Goal: Task Accomplishment & Management: Use online tool/utility

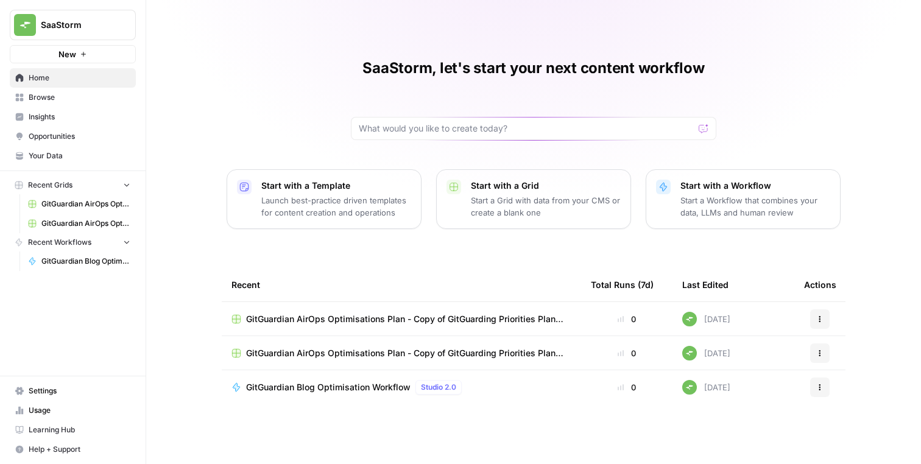
click at [368, 390] on span "GitGuardian Blog Optimisation Workflow" at bounding box center [328, 387] width 164 height 12
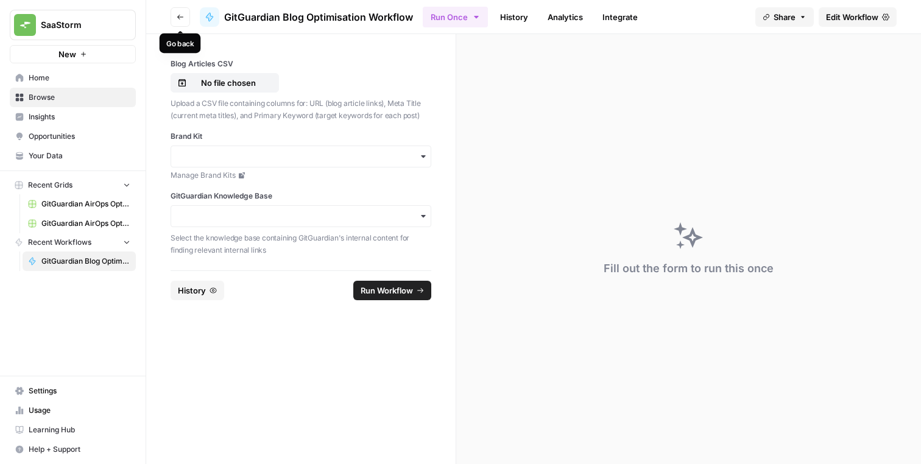
click at [174, 9] on button "Go back" at bounding box center [180, 16] width 19 height 19
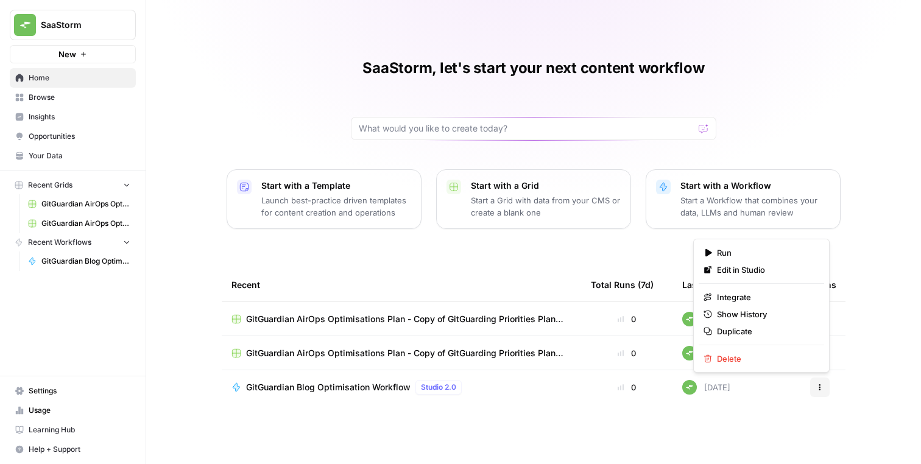
click at [827, 389] on button "Actions" at bounding box center [819, 387] width 19 height 19
click at [744, 267] on span "Edit in Studio" at bounding box center [765, 270] width 97 height 12
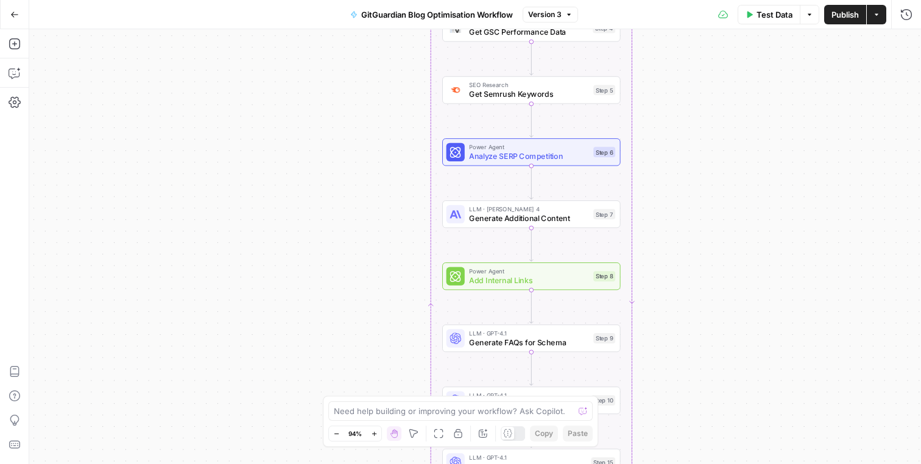
click at [367, 221] on div "Workflow Input Settings Inputs Run Code · Python Parse CSV Data Step 1 Loop Ite…" at bounding box center [475, 246] width 892 height 435
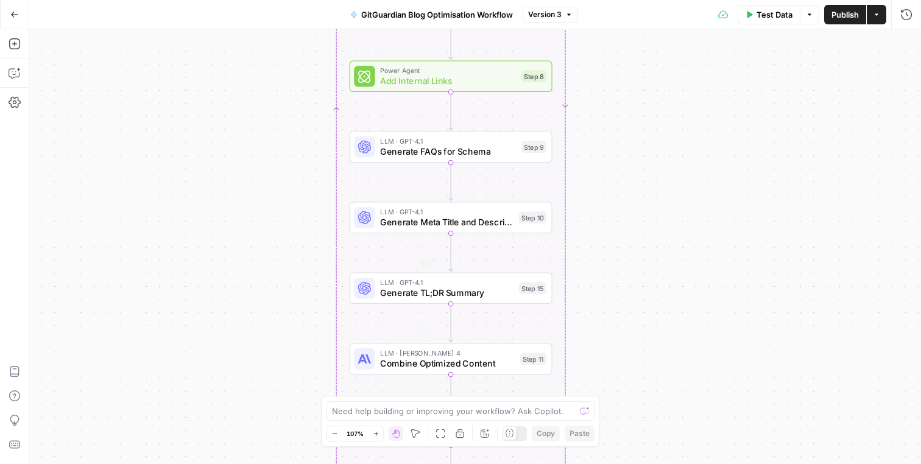
click at [401, 148] on span "Generate FAQs for Schema" at bounding box center [448, 151] width 136 height 13
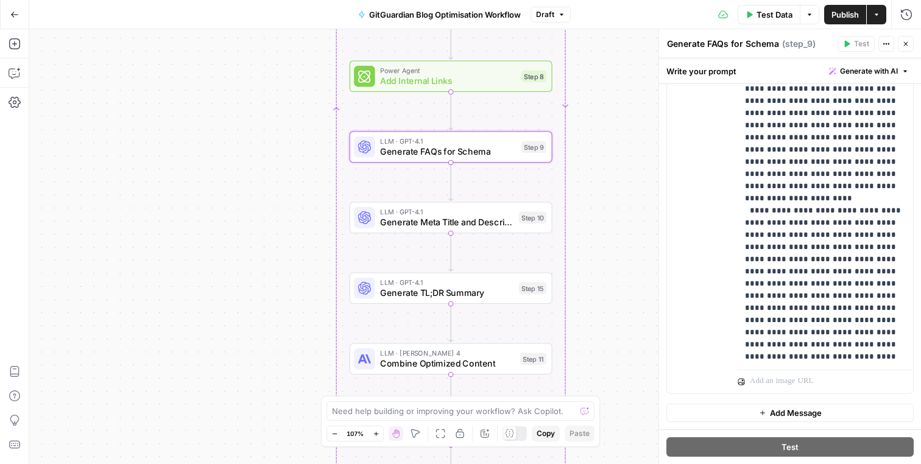
scroll to position [744, 0]
click at [616, 114] on div "Workflow Input Settings Inputs Run Code · Python Parse CSV Data Step 1 Loop Ite…" at bounding box center [475, 246] width 892 height 435
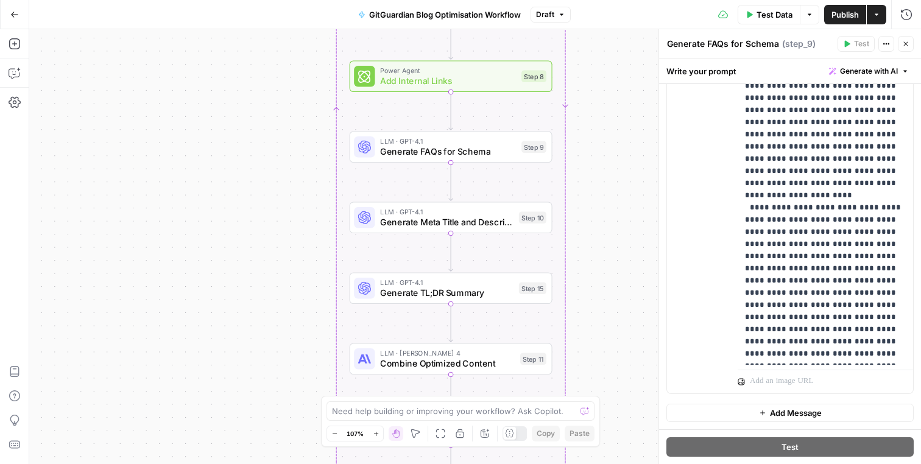
click at [908, 40] on icon "button" at bounding box center [905, 43] width 7 height 7
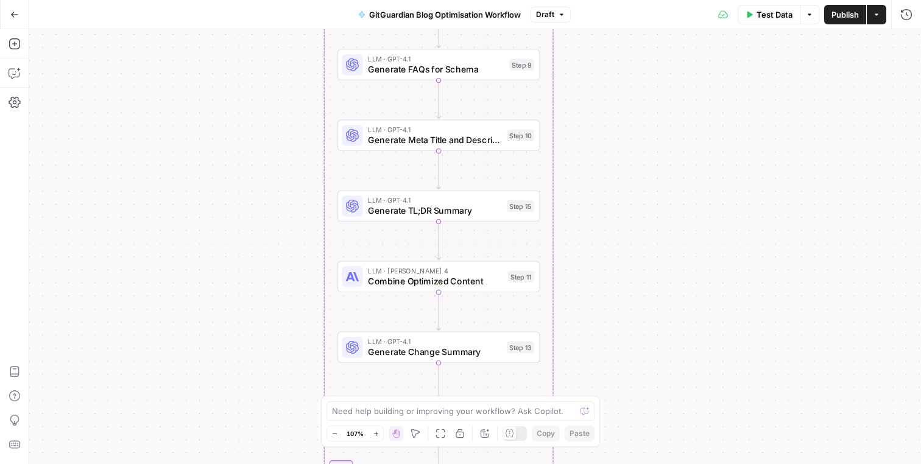
click at [455, 276] on span "Combine Optimized Content" at bounding box center [435, 281] width 135 height 13
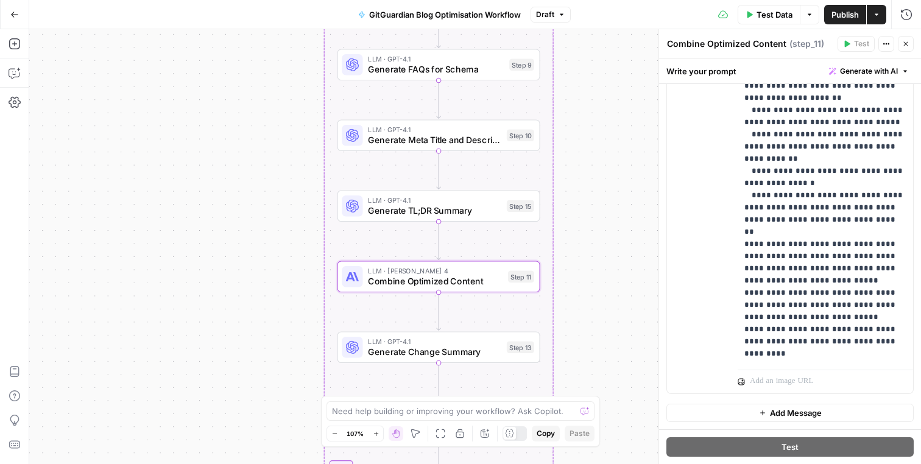
scroll to position [708, 1]
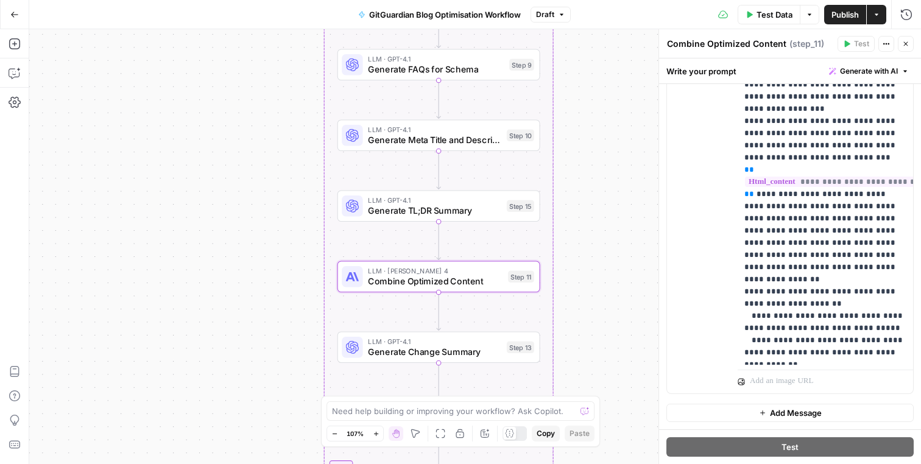
click at [904, 42] on icon "button" at bounding box center [906, 44] width 4 height 4
click at [904, 42] on div "Test Actions Close" at bounding box center [875, 44] width 76 height 16
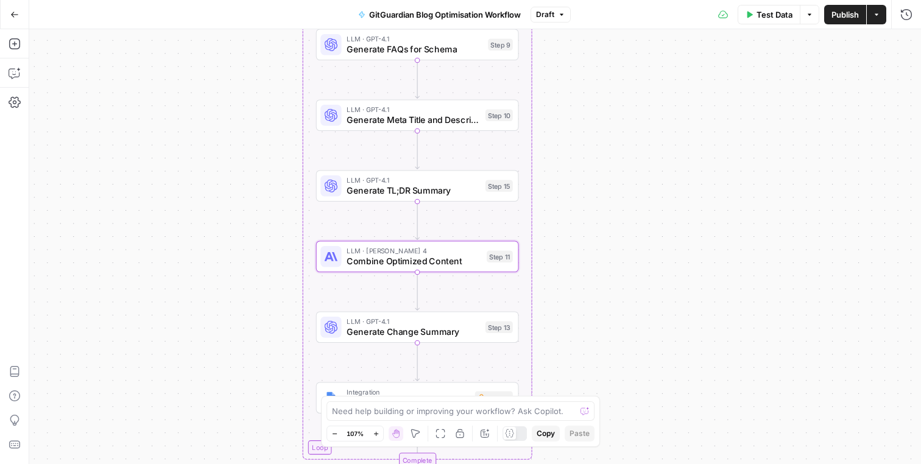
click at [571, 171] on div "Workflow Input Settings Inputs Run Code · Python Parse CSV Data Step 1 Loop Ite…" at bounding box center [475, 246] width 892 height 435
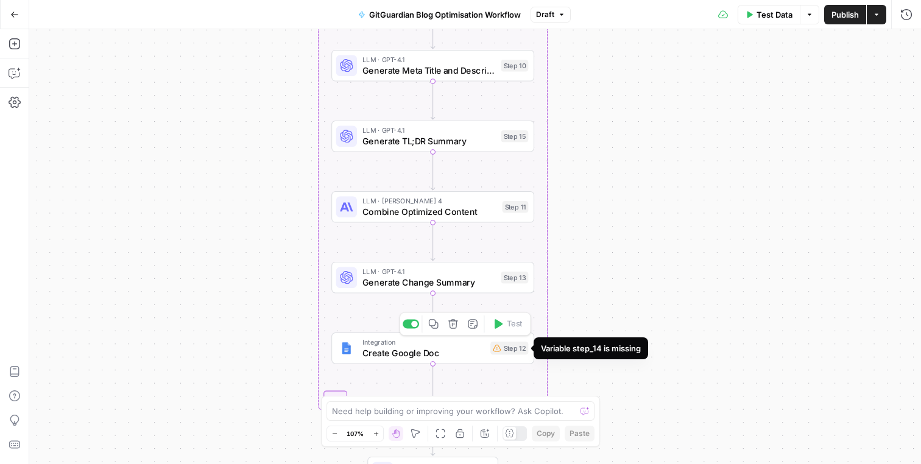
click at [505, 350] on div "Step 12" at bounding box center [509, 348] width 38 height 13
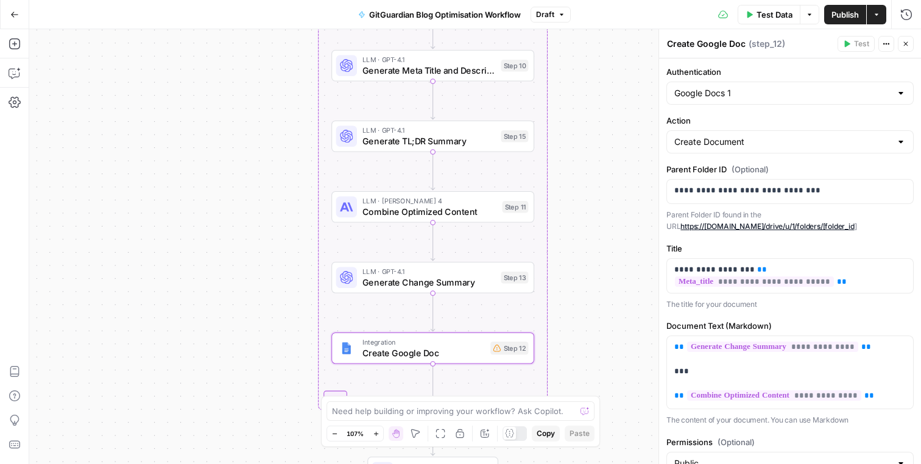
click at [905, 42] on icon "button" at bounding box center [905, 43] width 7 height 7
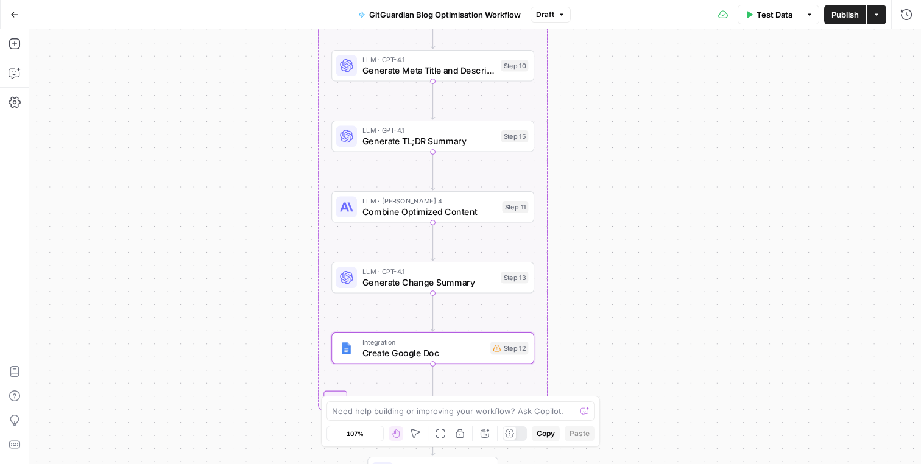
click at [578, 149] on div "Workflow Input Settings Inputs Run Code · Python Parse CSV Data Step 1 Loop Ite…" at bounding box center [475, 246] width 892 height 435
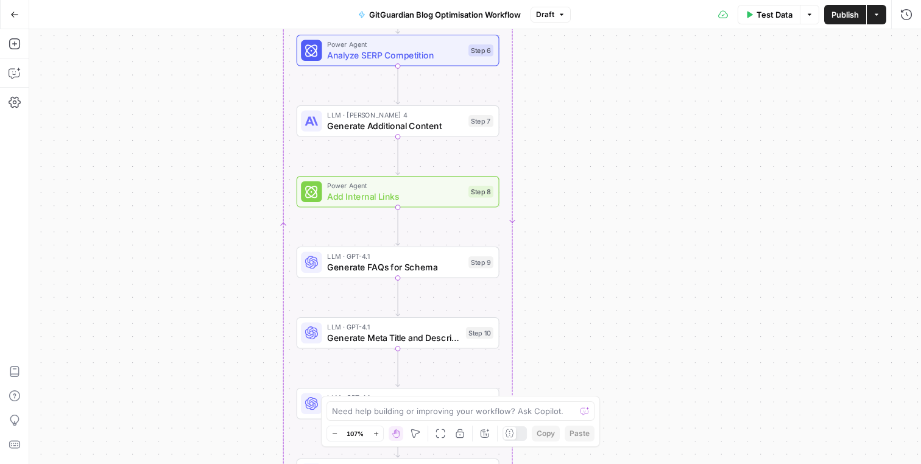
click at [419, 187] on span "Power Agent" at bounding box center [395, 185] width 136 height 10
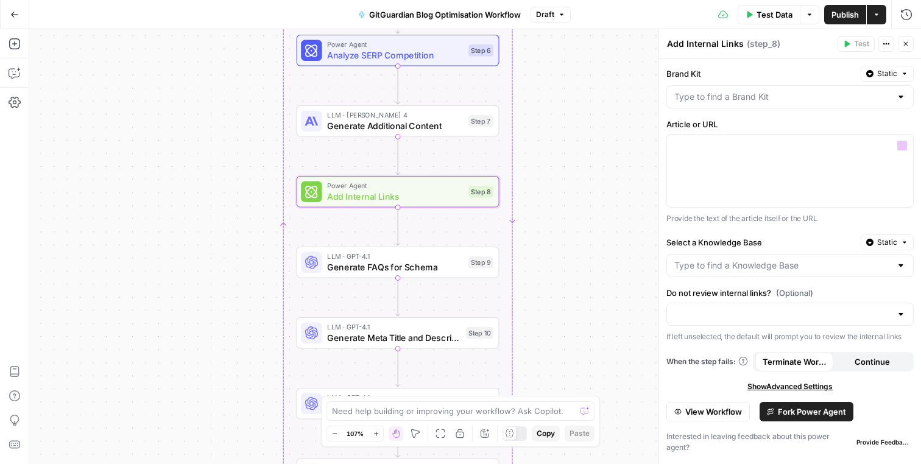
click at [738, 122] on label "Article or URL" at bounding box center [789, 124] width 247 height 12
click at [728, 119] on label "Article or URL" at bounding box center [789, 124] width 247 height 12
click at [783, 98] on input "Brand Kit" at bounding box center [782, 97] width 217 height 12
click at [769, 76] on label "Brand Kit" at bounding box center [760, 74] width 189 height 12
click at [769, 91] on input "Brand Kit" at bounding box center [782, 97] width 217 height 12
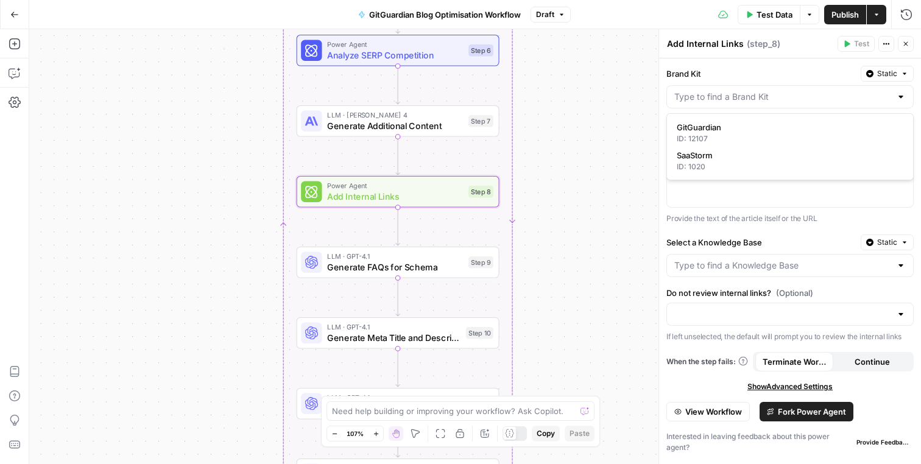
click at [691, 80] on div "Brand Kit Static" at bounding box center [789, 74] width 247 height 16
click at [724, 269] on input "Select a Knowledge Base" at bounding box center [782, 265] width 217 height 12
click at [732, 242] on label "Select a Knowledge Base" at bounding box center [760, 242] width 189 height 12
click at [732, 259] on input "Select a Knowledge Base" at bounding box center [782, 265] width 217 height 12
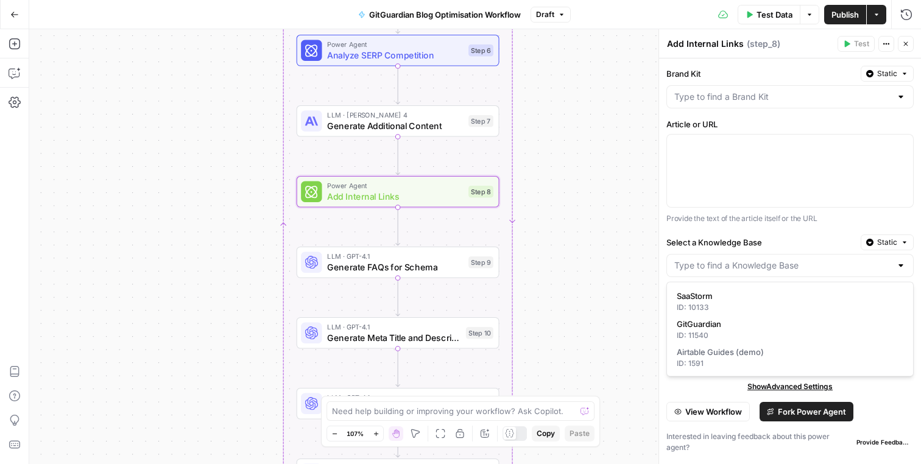
click at [905, 48] on button "Close" at bounding box center [906, 44] width 16 height 16
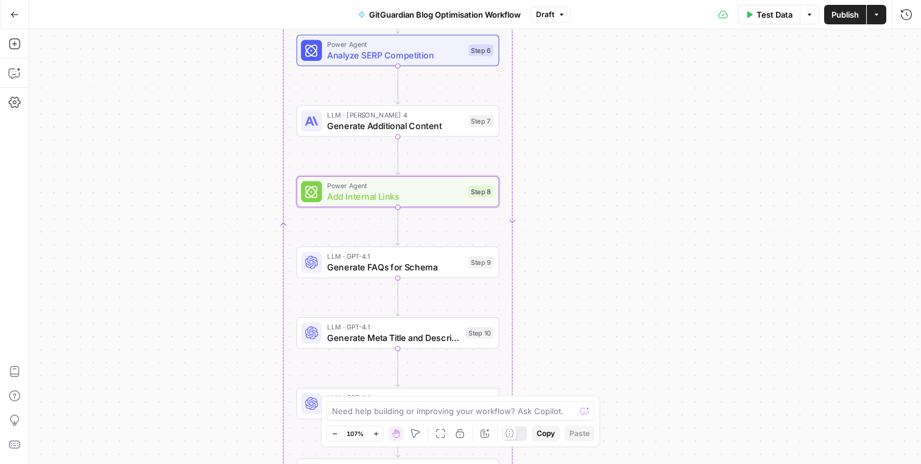
click at [418, 189] on span "Power Agent" at bounding box center [395, 185] width 136 height 10
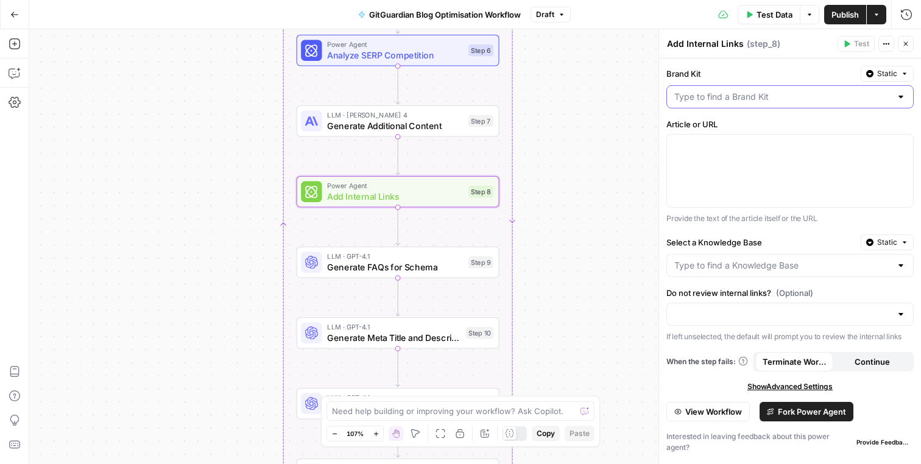
click at [741, 99] on input "Brand Kit" at bounding box center [782, 97] width 217 height 12
click at [747, 79] on label "Brand Kit" at bounding box center [760, 74] width 189 height 12
click at [747, 91] on input "Brand Kit" at bounding box center [782, 97] width 217 height 12
click at [719, 234] on div "Select a Knowledge Base Static" at bounding box center [789, 242] width 247 height 16
click at [711, 310] on input "Do not review internal links? (Optional)" at bounding box center [782, 314] width 217 height 12
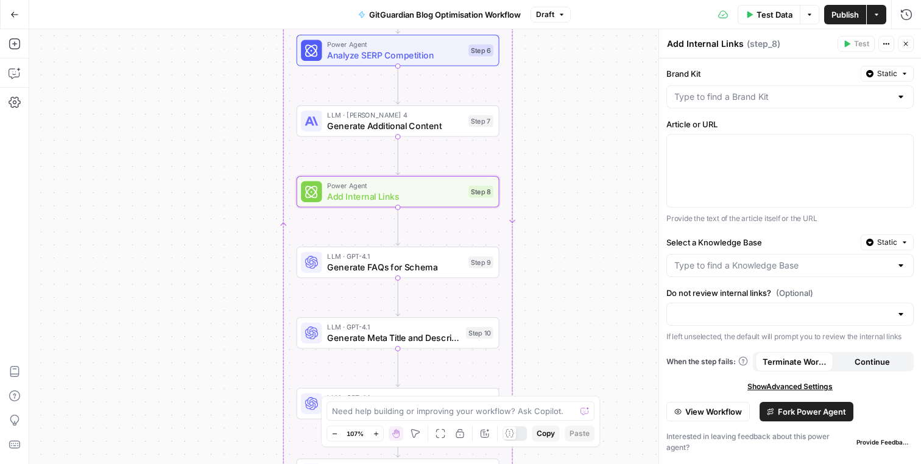
click at [720, 285] on div "Brand Kit Static Article or URL Provide the text of the article itself or the U…" at bounding box center [790, 261] width 262 height 406
click at [903, 46] on div "Run History E" at bounding box center [880, 41] width 71 height 22
click at [907, 43] on icon "button" at bounding box center [905, 43] width 7 height 7
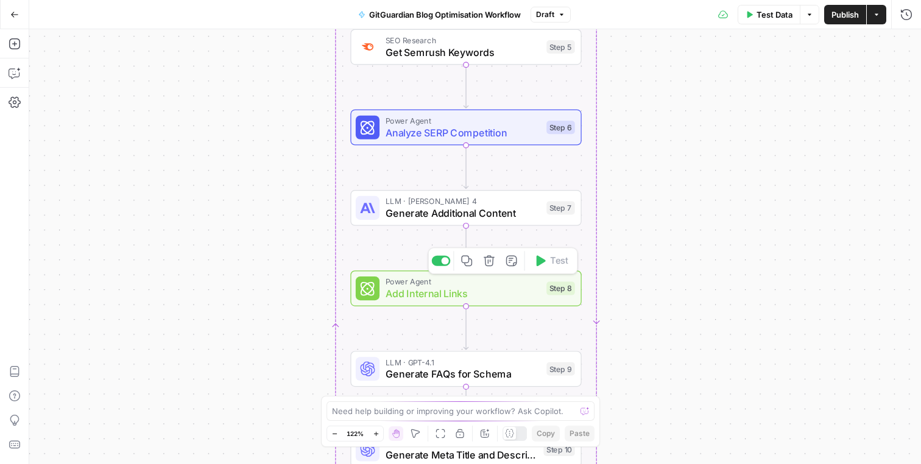
click at [451, 301] on span "Add Internal Links" at bounding box center [462, 293] width 155 height 15
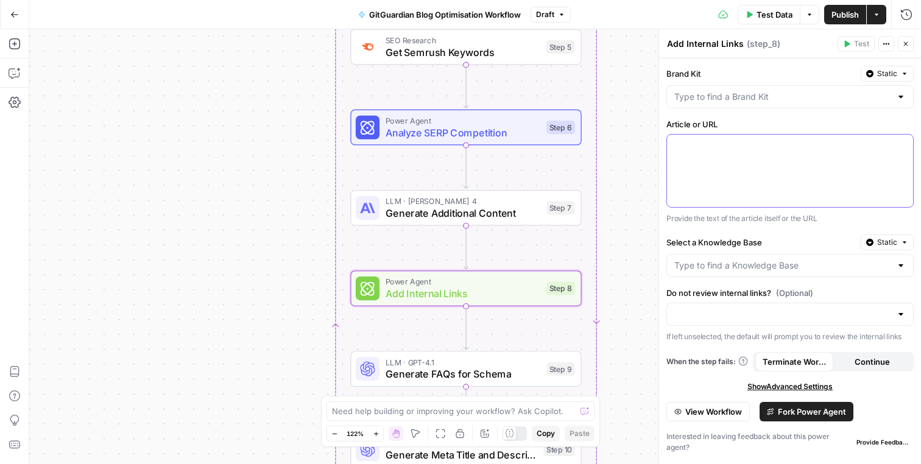
click at [706, 147] on p at bounding box center [789, 145] width 231 height 12
click at [784, 159] on div "To enrich screen reader interactions, please activate Accessibility in Grammarl…" at bounding box center [790, 171] width 246 height 72
click at [793, 125] on label "Article or URL" at bounding box center [789, 124] width 247 height 12
click at [737, 96] on input "Brand Kit" at bounding box center [782, 97] width 217 height 12
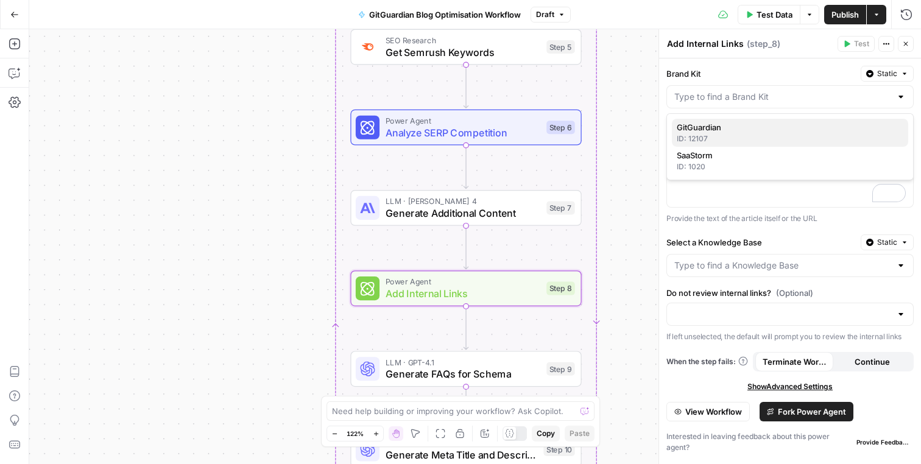
click at [725, 124] on span "GitGuardian" at bounding box center [788, 127] width 222 height 12
type input "GitGuardian"
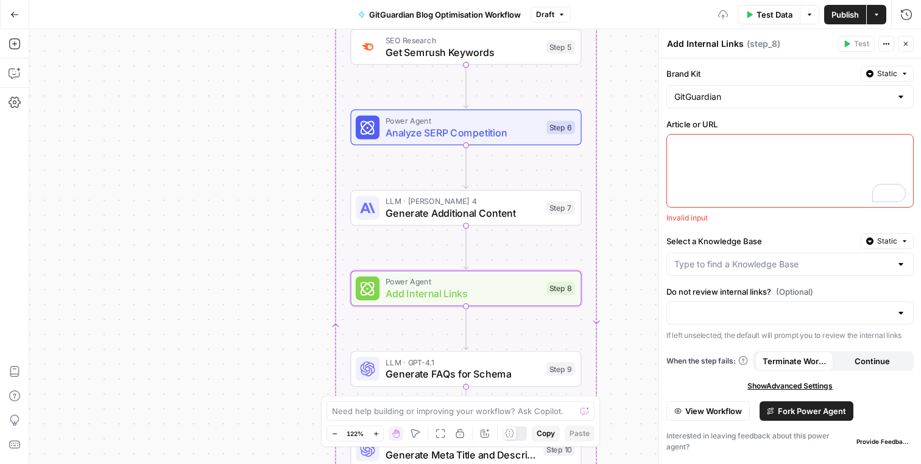
click at [709, 211] on div "Article or URL “/” to reference Variables Menu Invalid input" at bounding box center [789, 170] width 247 height 105
click at [729, 152] on div "To enrich screen reader interactions, please activate Accessibility in Grammarl…" at bounding box center [790, 171] width 246 height 72
click at [717, 126] on label "Article or URL" at bounding box center [789, 124] width 247 height 12
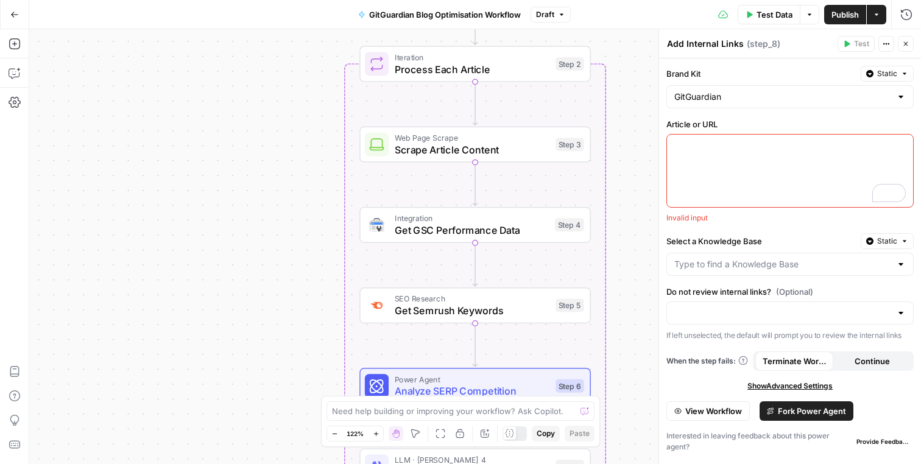
click at [726, 279] on div "Brand Kit Static GitGuardian Article or URL Invalid input Select a Knowledge Ba…" at bounding box center [790, 261] width 262 height 406
click at [726, 272] on div at bounding box center [789, 264] width 247 height 23
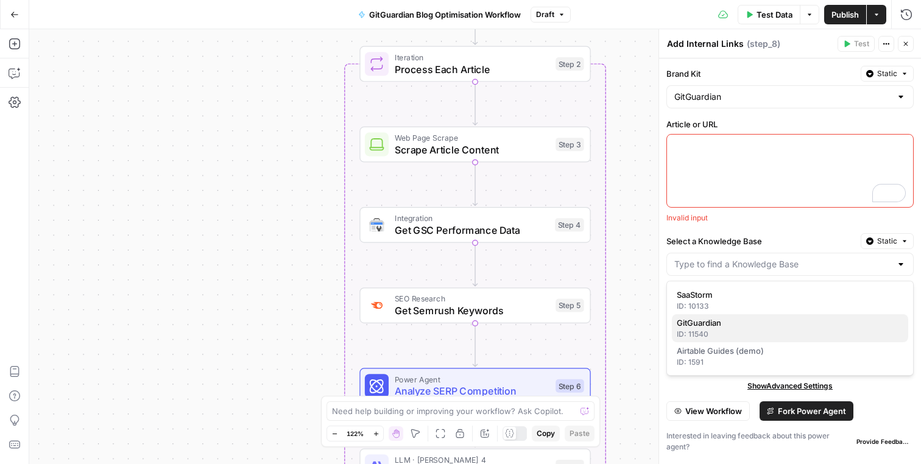
click at [714, 322] on span "GitGuardian" at bounding box center [788, 323] width 222 height 12
type input "GitGuardian"
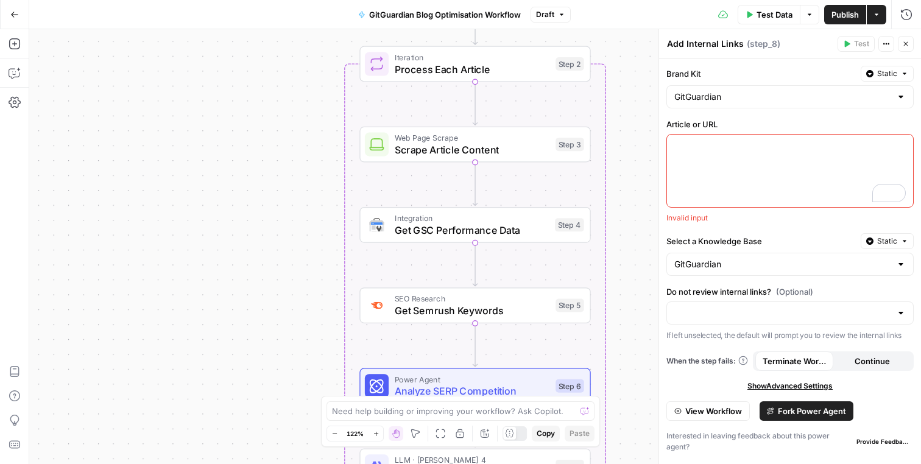
click at [724, 242] on label "Select a Knowledge Base" at bounding box center [760, 241] width 189 height 12
click at [724, 258] on input "GitGuardian" at bounding box center [782, 264] width 217 height 12
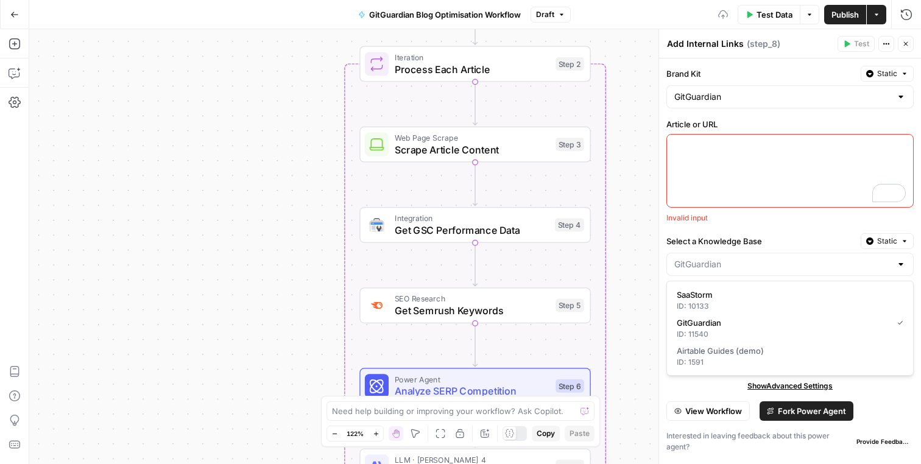
type input "GitGuardian"
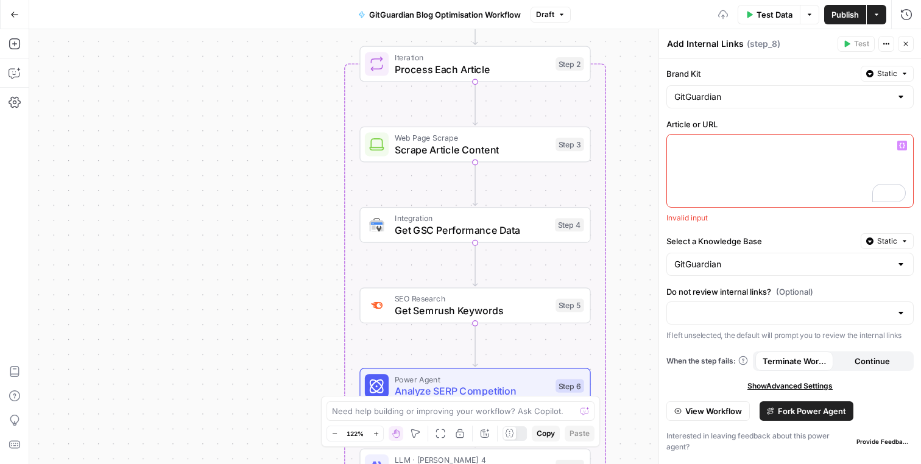
click at [725, 147] on p "To enrich screen reader interactions, please activate Accessibility in Grammarl…" at bounding box center [789, 145] width 231 height 12
click at [735, 127] on label "Article or URL" at bounding box center [789, 124] width 247 height 12
click at [725, 314] on input "Do not review internal links? (Optional)" at bounding box center [782, 313] width 217 height 12
click at [718, 340] on span "Review internal links" at bounding box center [788, 343] width 222 height 12
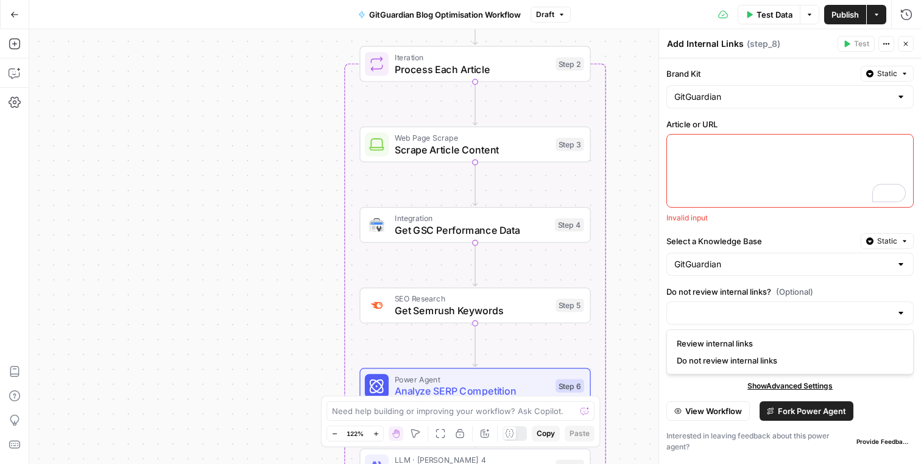
type input "Review internal links"
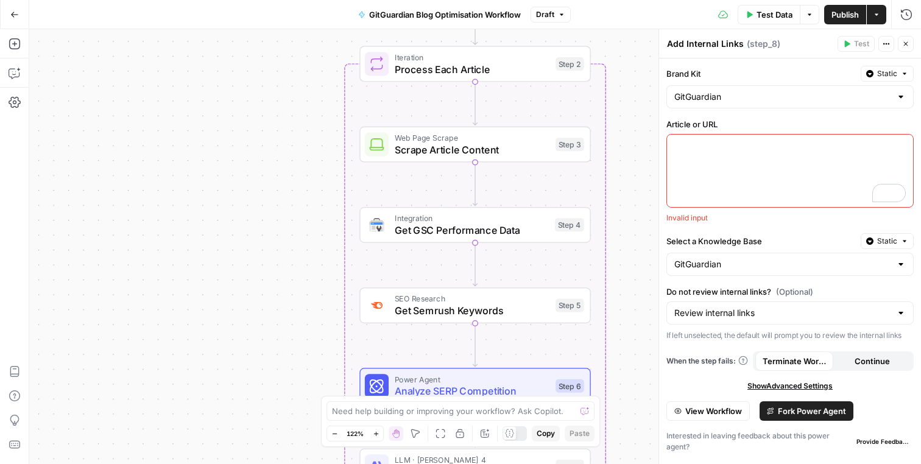
click at [725, 292] on label "Do not review internal links? (Optional)" at bounding box center [789, 292] width 247 height 12
click at [725, 307] on input "Review internal links" at bounding box center [782, 313] width 217 height 12
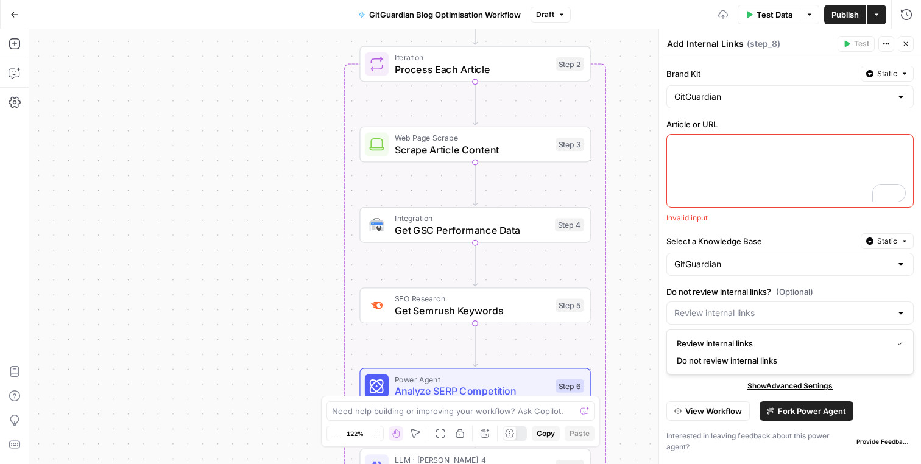
type input "Review internal links"
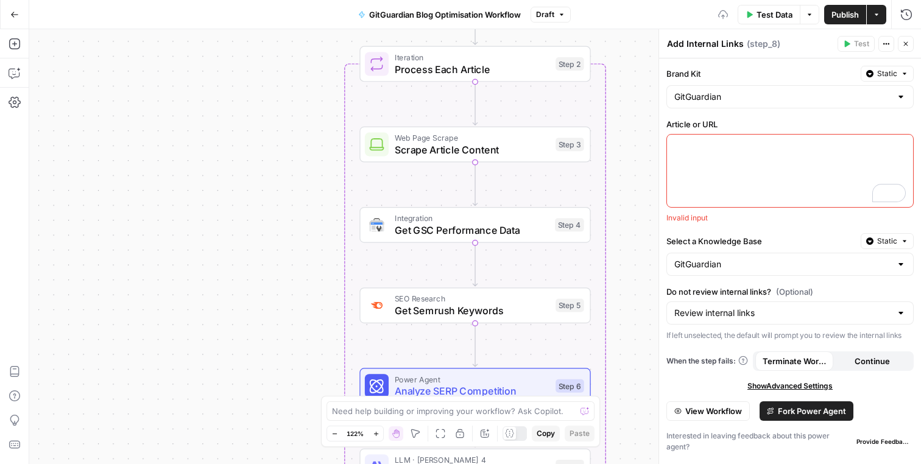
click at [733, 284] on div "Brand Kit Static GitGuardian Article or URL Invalid input Select a Knowledge Ba…" at bounding box center [790, 261] width 262 height 406
click at [719, 407] on span "View Workflow" at bounding box center [713, 411] width 57 height 12
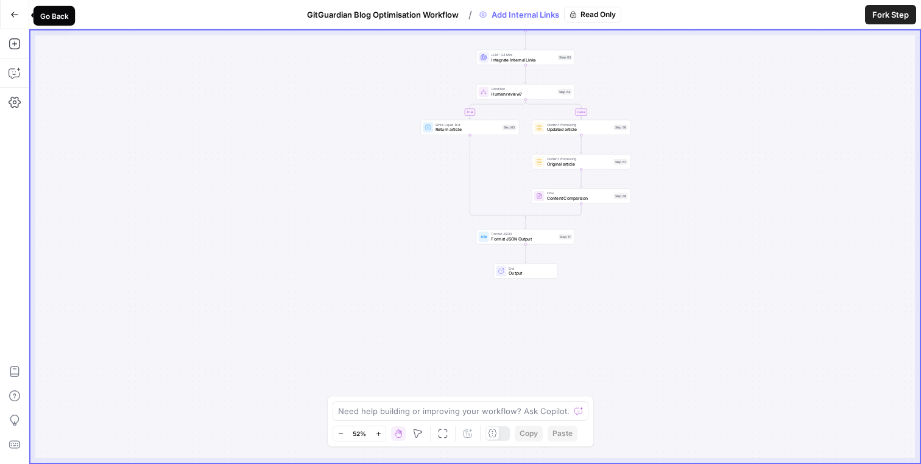
click at [14, 15] on icon "button" at bounding box center [14, 14] width 9 height 9
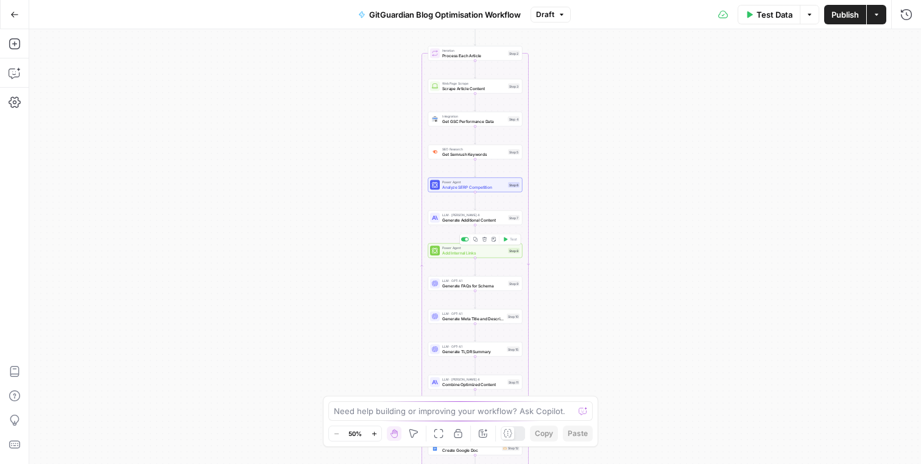
click at [466, 255] on span "Add Internal Links" at bounding box center [473, 253] width 63 height 6
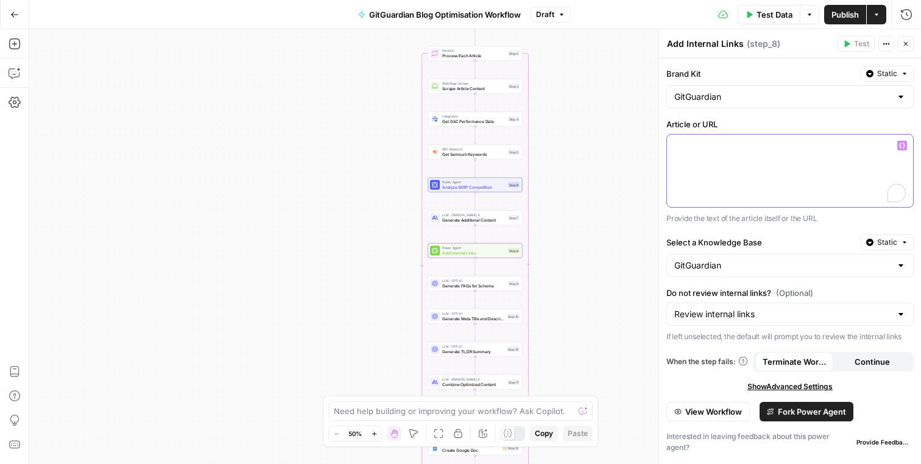
click at [723, 171] on div "To enrich screen reader interactions, please activate Accessibility in Grammarl…" at bounding box center [790, 171] width 246 height 72
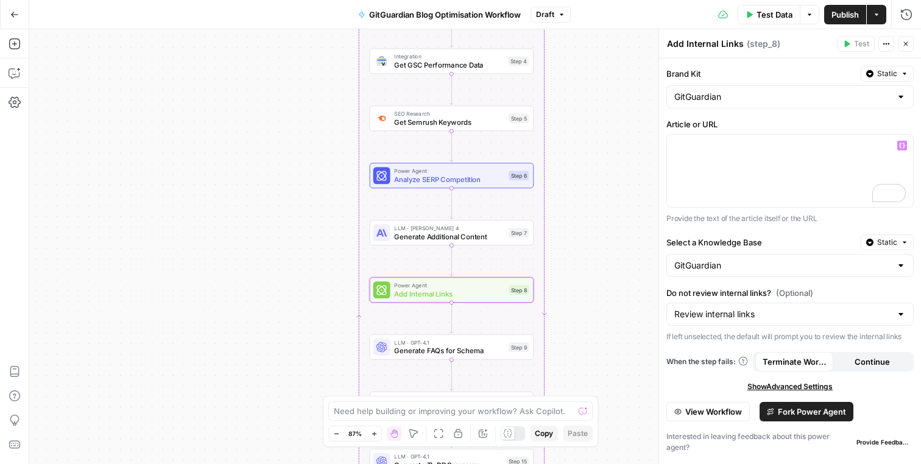
click at [627, 172] on div "Workflow Input Settings Inputs Run Code · Python Parse CSV Data Step 1 Loop Ite…" at bounding box center [475, 246] width 892 height 435
click at [901, 144] on icon "button" at bounding box center [902, 146] width 6 height 6
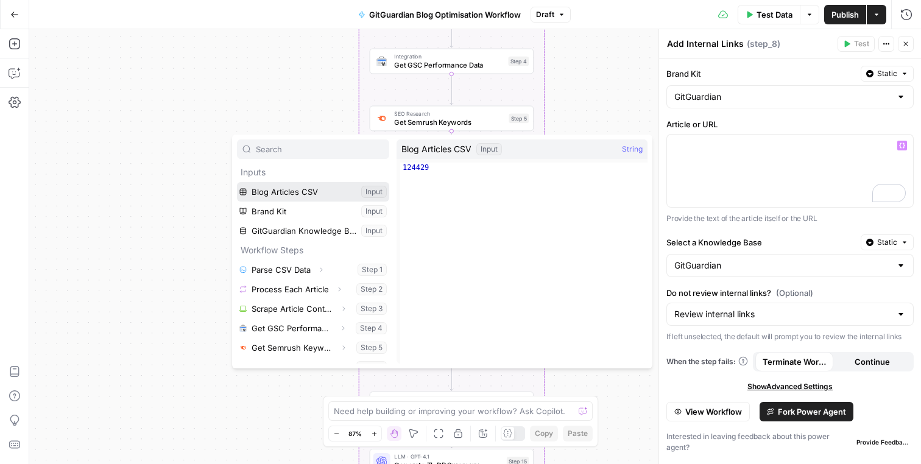
click at [300, 192] on button "Select variable Blog Articles CSV" at bounding box center [313, 191] width 152 height 19
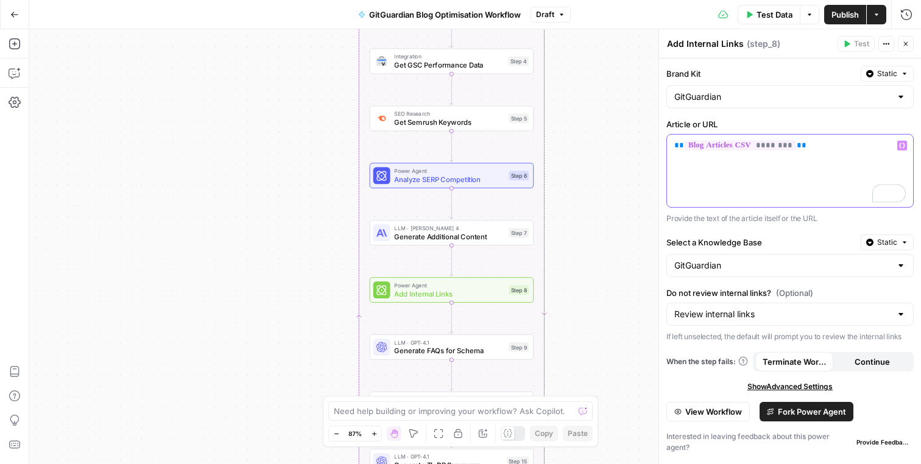
click at [901, 144] on icon "button" at bounding box center [902, 146] width 6 height 6
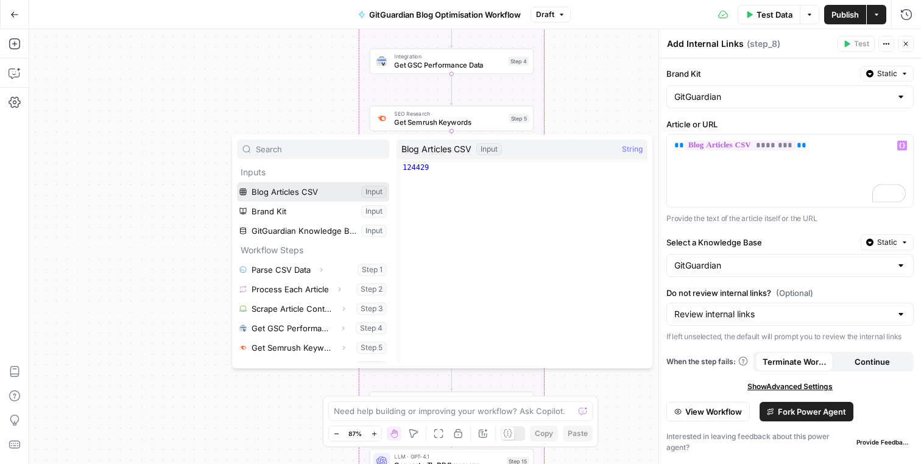
click at [369, 191] on button "Select variable Blog Articles CSV" at bounding box center [313, 191] width 152 height 19
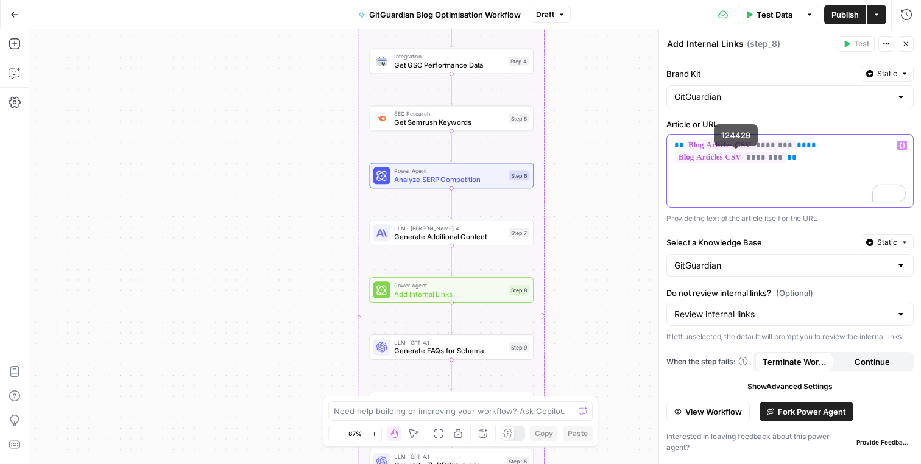
drag, startPoint x: 814, startPoint y: 161, endPoint x: 667, endPoint y: 161, distance: 147.4
click at [667, 161] on div "** ******** ** ** ******** **" at bounding box center [790, 171] width 246 height 72
click at [841, 172] on div "** ******** ** ** ******** **" at bounding box center [790, 171] width 246 height 72
drag, startPoint x: 839, startPoint y: 161, endPoint x: 671, endPoint y: 158, distance: 167.5
click at [671, 158] on div "** ******** ** ** ******** **" at bounding box center [790, 171] width 246 height 72
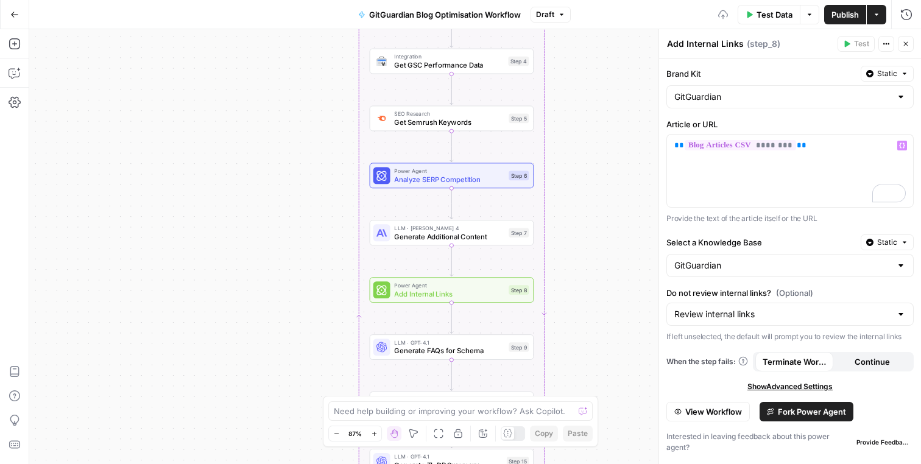
click at [720, 114] on div "Brand Kit Static GitGuardian Article or URL ** ******** ** Variables Menu Provi…" at bounding box center [790, 261] width 262 height 406
click at [905, 48] on button "Close" at bounding box center [906, 44] width 16 height 16
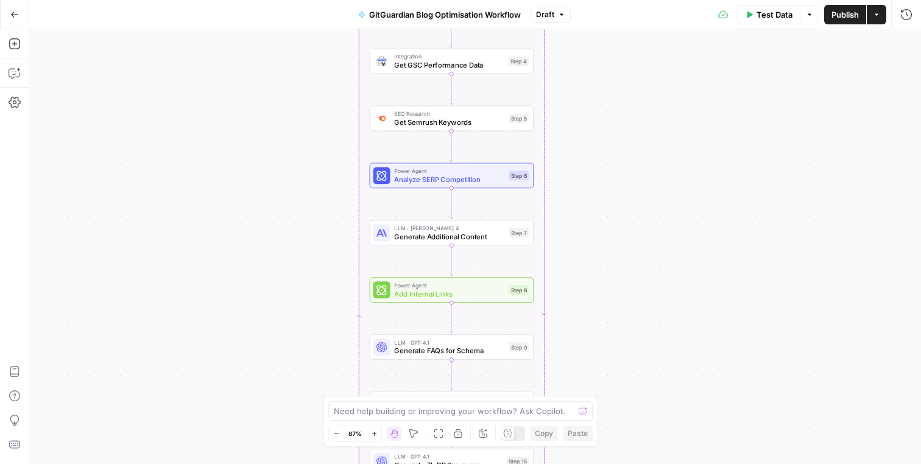
click at [638, 134] on div "Workflow Input Settings Inputs Run Code · Python Parse CSV Data Step 1 Loop Ite…" at bounding box center [475, 246] width 892 height 435
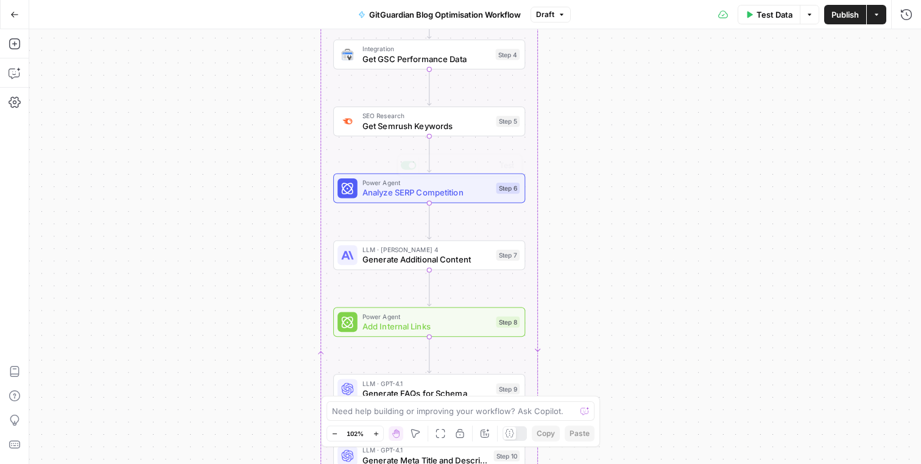
click at [599, 227] on div "Workflow Input Settings Inputs Run Code · Python Parse CSV Data Step 1 Loop Ite…" at bounding box center [475, 246] width 892 height 435
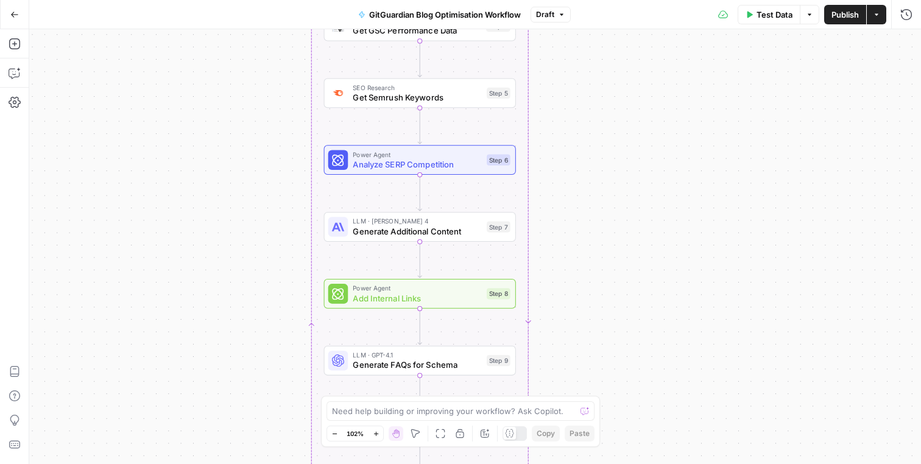
click at [877, 14] on icon "button" at bounding box center [877, 14] width 4 height 2
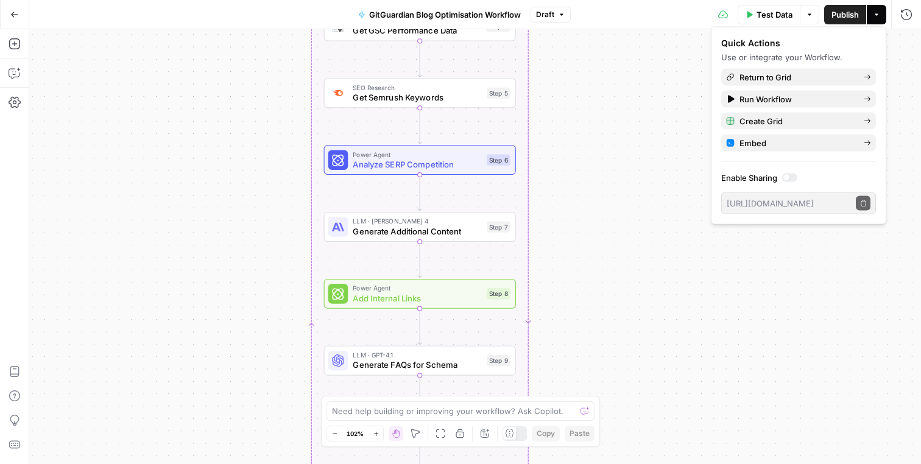
click at [846, 14] on span "Publish" at bounding box center [844, 15] width 27 height 12
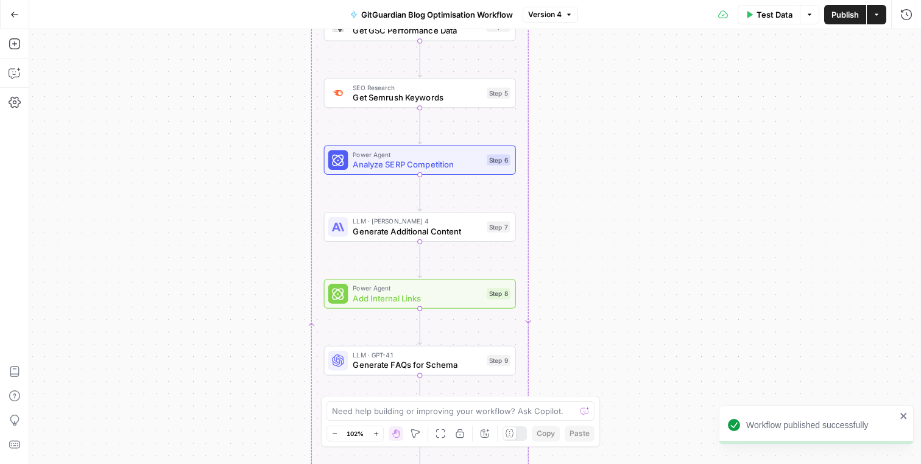
click at [14, 18] on icon "button" at bounding box center [14, 14] width 9 height 9
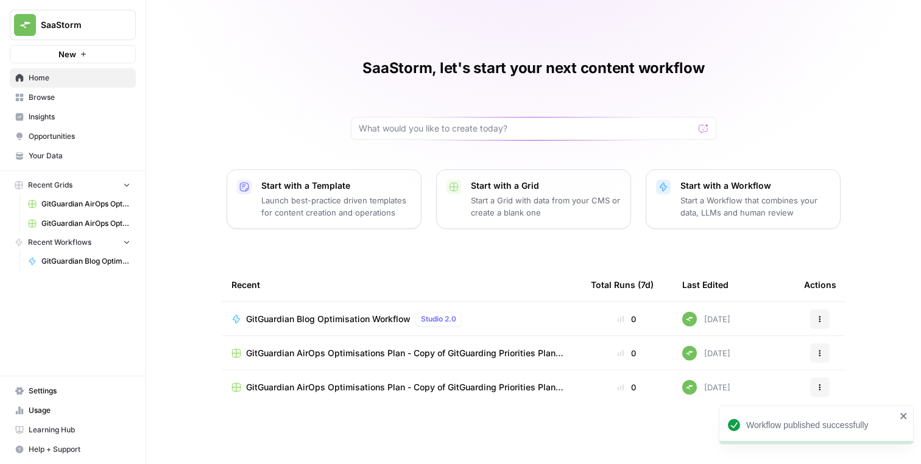
click at [901, 412] on icon "close" at bounding box center [903, 416] width 9 height 10
click at [822, 386] on icon "button" at bounding box center [819, 387] width 7 height 7
click at [733, 446] on span "Delete" at bounding box center [765, 443] width 97 height 12
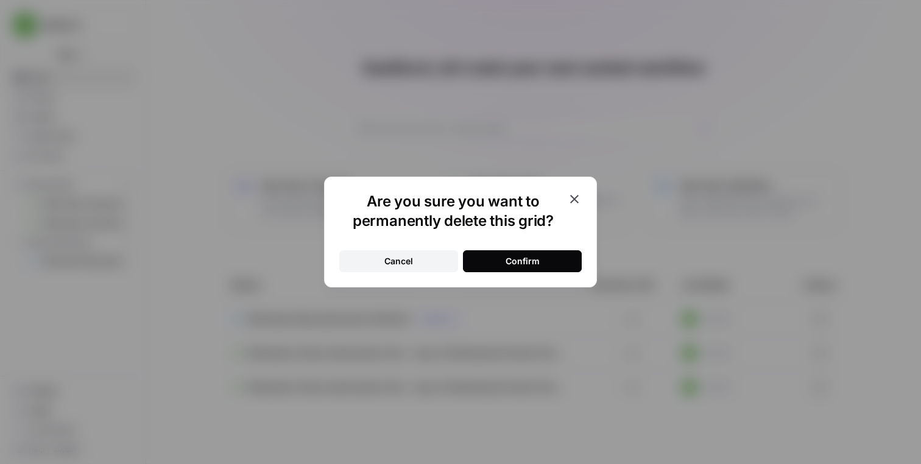
click at [552, 263] on button "Confirm" at bounding box center [522, 261] width 119 height 22
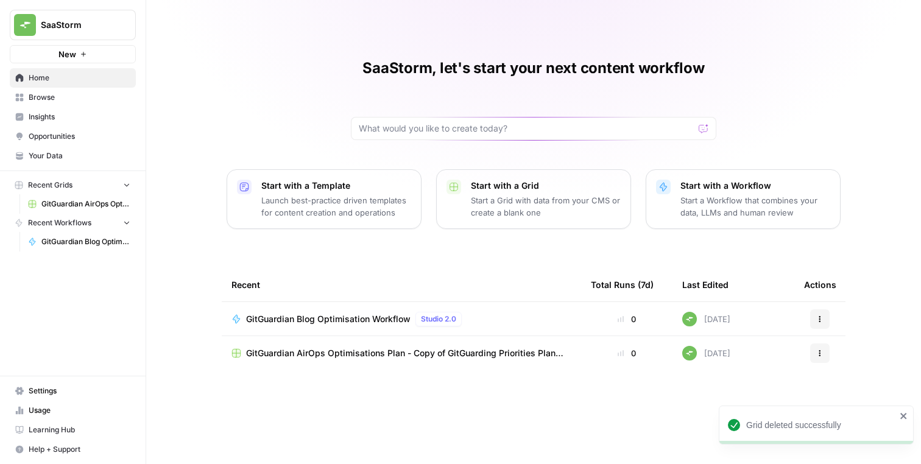
click at [906, 417] on icon "close" at bounding box center [903, 416] width 9 height 10
click at [821, 362] on button "Actions" at bounding box center [819, 352] width 19 height 19
click at [758, 411] on span "Delete" at bounding box center [765, 409] width 97 height 12
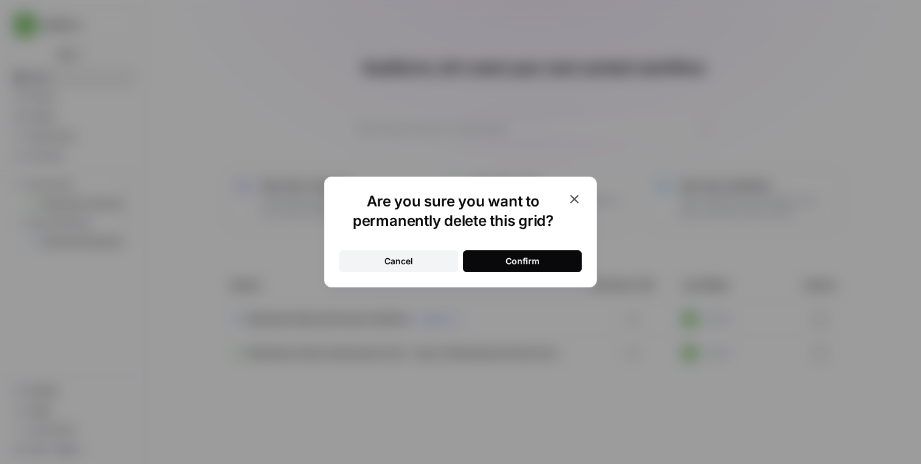
click at [537, 261] on div "Confirm" at bounding box center [522, 261] width 34 height 12
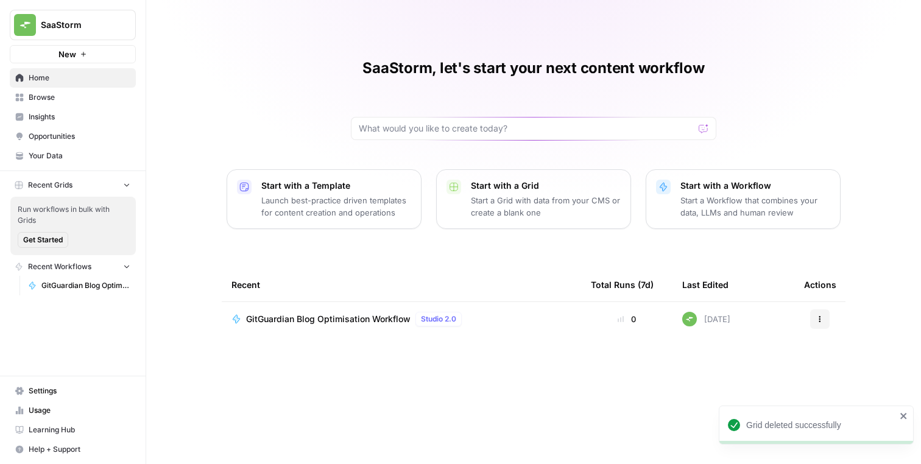
click at [488, 266] on div "SaaStorm, let's start your next content workflow Start with a Template Launch b…" at bounding box center [533, 232] width 775 height 464
click at [902, 411] on icon "close" at bounding box center [903, 416] width 9 height 10
click at [558, 364] on div "SaaStorm, let's start your next content workflow Start with a Template Launch b…" at bounding box center [533, 232] width 775 height 464
click at [319, 318] on span "GitGuardian Blog Optimisation Workflow" at bounding box center [328, 319] width 164 height 12
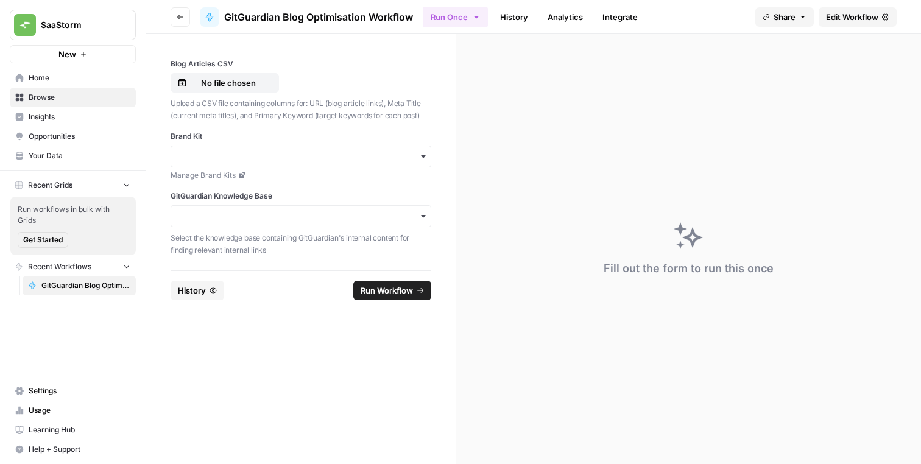
click at [178, 16] on icon "button" at bounding box center [180, 16] width 7 height 7
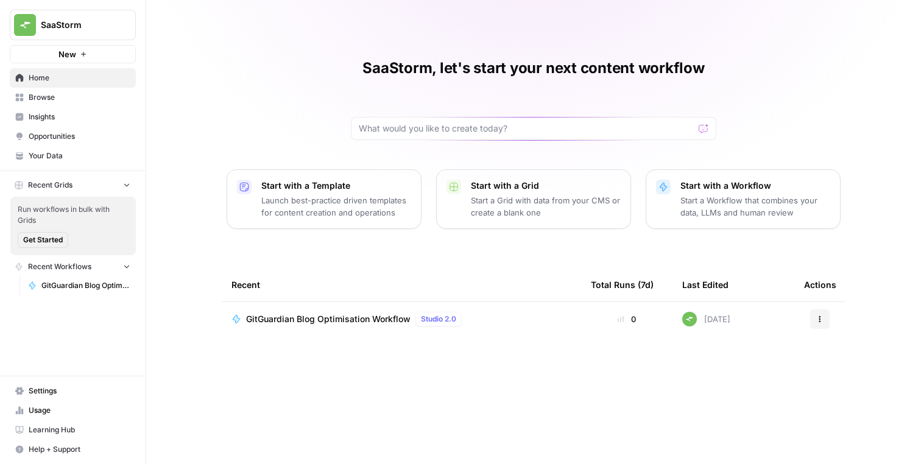
click at [823, 318] on icon "button" at bounding box center [819, 318] width 7 height 7
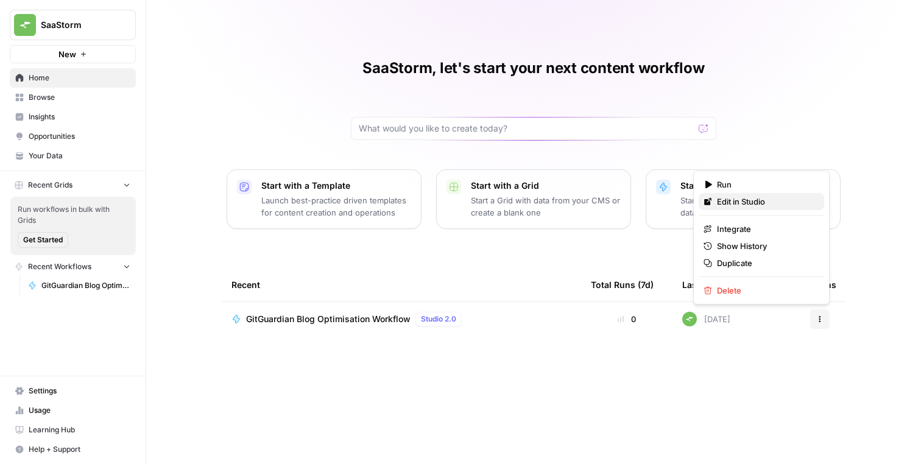
click at [736, 202] on span "Edit in Studio" at bounding box center [765, 201] width 97 height 12
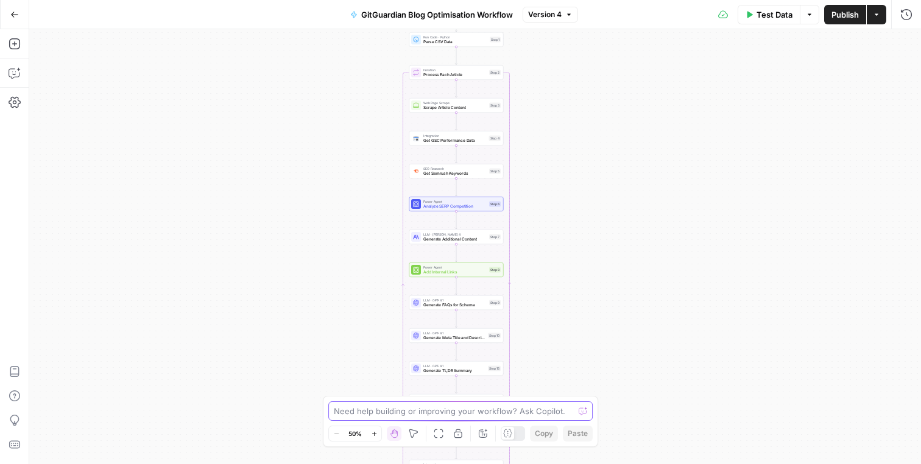
click at [371, 410] on textarea at bounding box center [454, 411] width 240 height 12
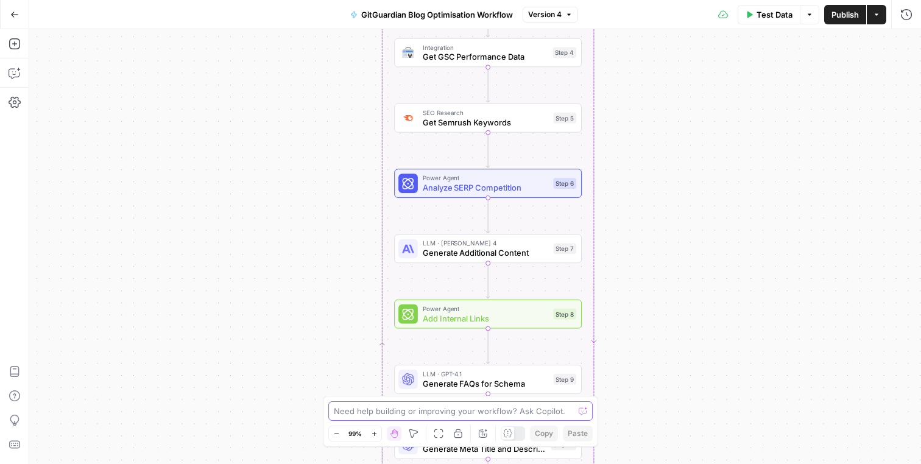
click at [454, 411] on textarea at bounding box center [454, 411] width 240 height 12
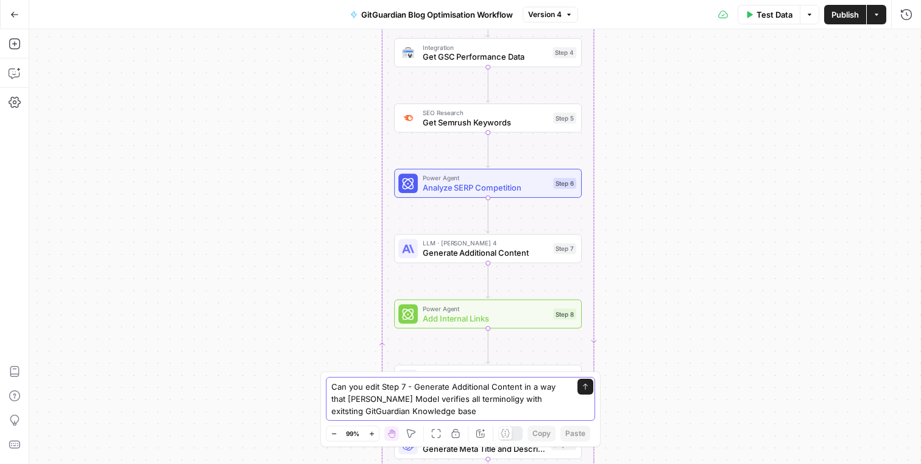
click at [471, 392] on textarea "Can you edit Step 7 - Generate Additional Content in a way that Claude Model ve…" at bounding box center [448, 399] width 234 height 37
click at [470, 395] on textarea "Can you edit Step 7 - Generate Additional Content in a way that Claude Model ve…" at bounding box center [448, 399] width 234 height 37
click at [518, 399] on textarea "Can you edit Step 7 - Generate Additional Content in a way that Claude Model ve…" at bounding box center [448, 399] width 234 height 37
click at [505, 410] on textarea "Can you edit Step 7 - Generate Additional Content in a way that Claude Model ve…" at bounding box center [448, 399] width 234 height 37
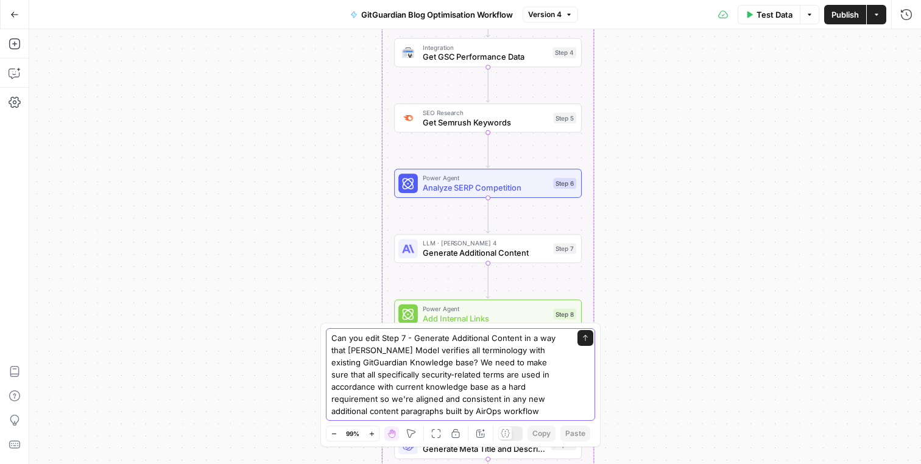
type textarea "Can you edit Step 7 - Generate Additional Content in a way that Claude Model ve…"
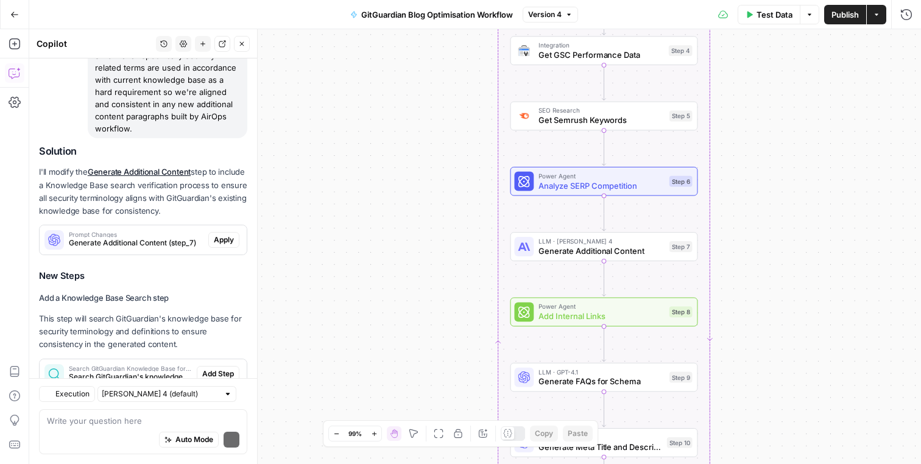
scroll to position [211, 0]
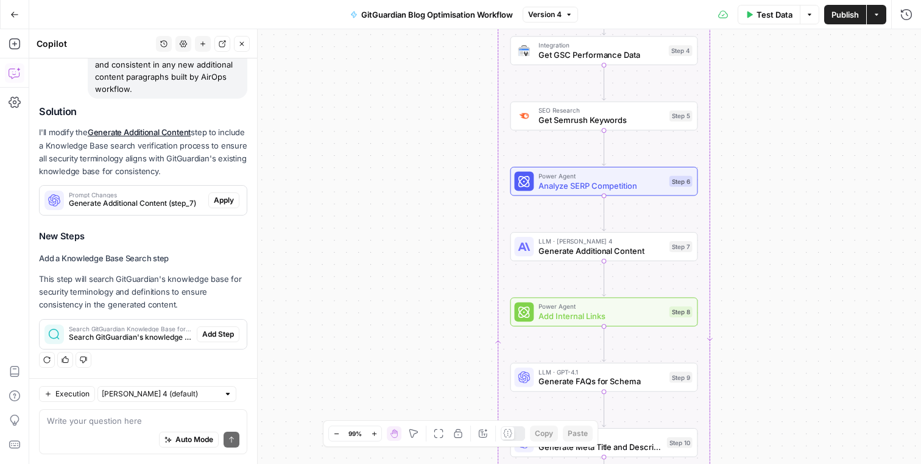
click at [128, 160] on p "I'll modify the Generate Additional Content step to include a Knowledge Base se…" at bounding box center [143, 152] width 208 height 52
click at [119, 169] on p "I'll modify the Generate Additional Content step to include a Knowledge Base se…" at bounding box center [143, 152] width 208 height 52
click at [130, 163] on p "I'll modify the Generate Additional Content step to include a Knowledge Base se…" at bounding box center [143, 152] width 208 height 52
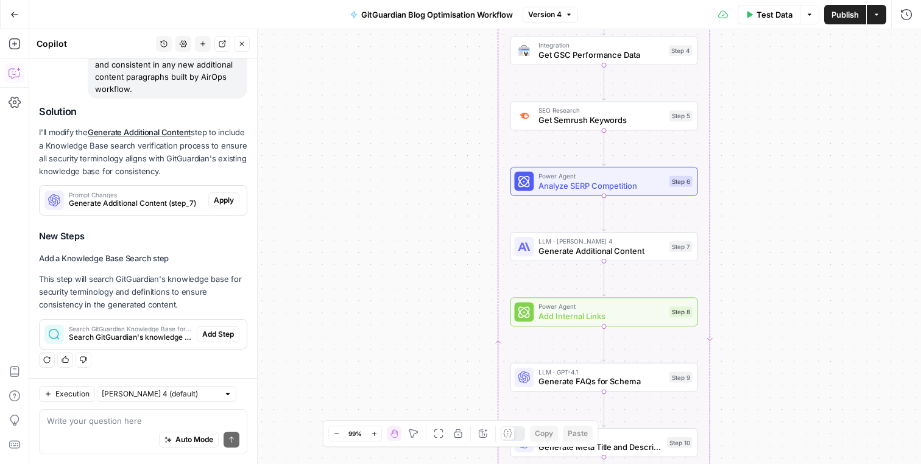
click at [130, 163] on p "I'll modify the Generate Additional Content step to include a Knowledge Base se…" at bounding box center [143, 152] width 208 height 52
click at [126, 163] on p "I'll modify the Generate Additional Content step to include a Knowledge Base se…" at bounding box center [143, 152] width 208 height 52
click at [182, 200] on span "Generate Additional Content (step_7)" at bounding box center [136, 203] width 135 height 11
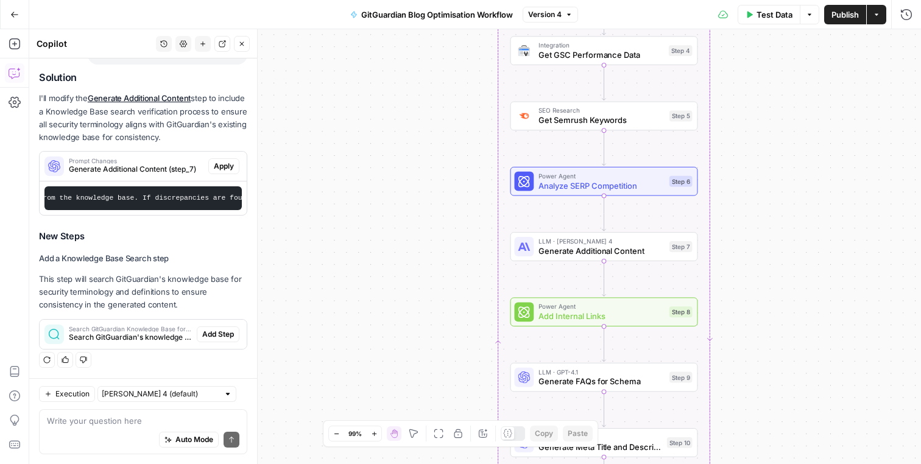
scroll to position [0, 2827]
drag, startPoint x: 178, startPoint y: 233, endPoint x: 283, endPoint y: 234, distance: 104.8
click at [283, 234] on body "SaaStorm New Home Browse Insights Opportunities Your Data Recent Grids Run work…" at bounding box center [460, 232] width 921 height 464
click at [221, 234] on h3 "New Steps" at bounding box center [143, 236] width 208 height 16
click at [222, 169] on span "Apply" at bounding box center [224, 166] width 20 height 11
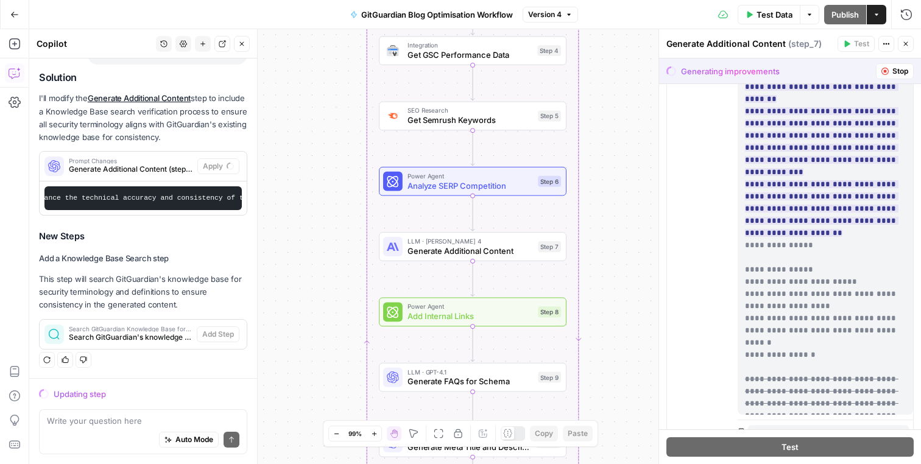
scroll to position [394, 0]
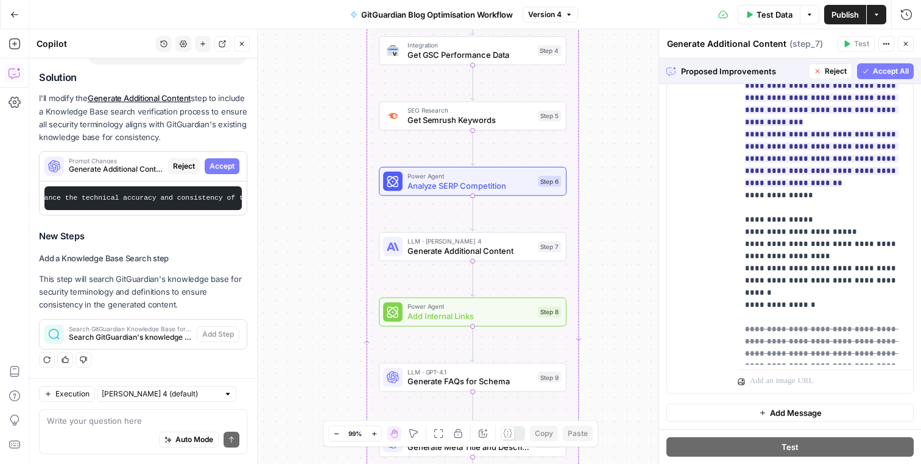
click at [890, 74] on span "Accept All" at bounding box center [891, 71] width 36 height 11
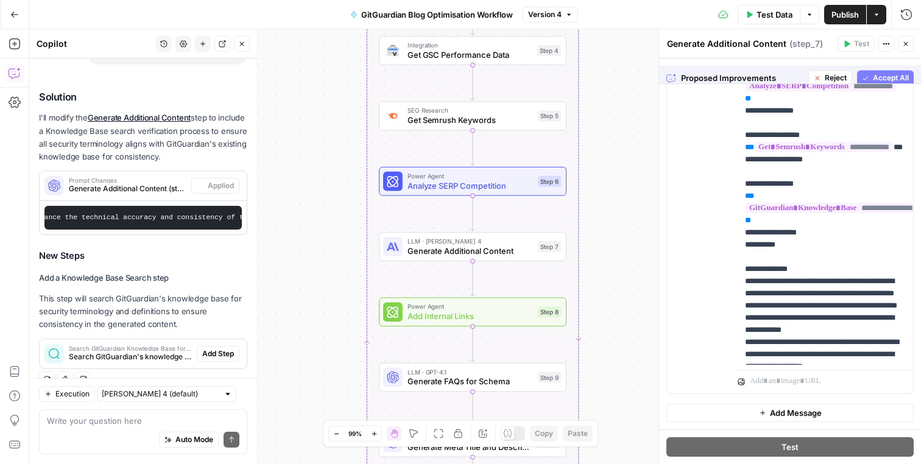
scroll to position [0, 0]
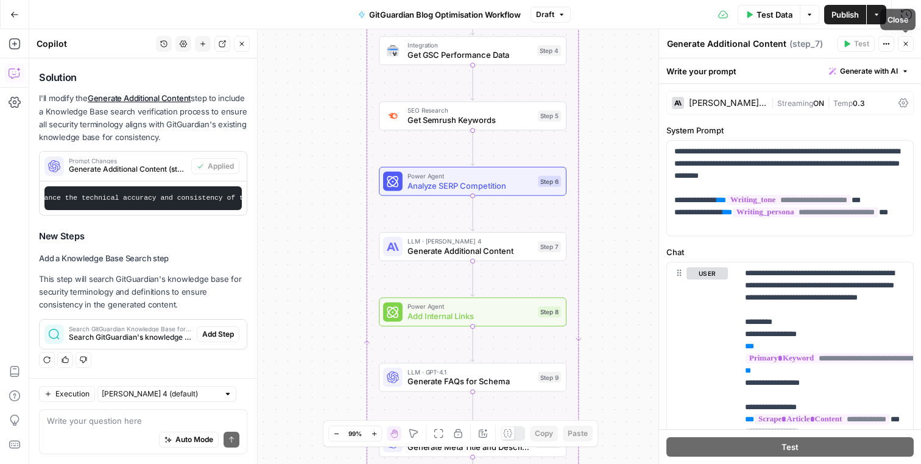
click at [907, 46] on icon "button" at bounding box center [905, 43] width 7 height 7
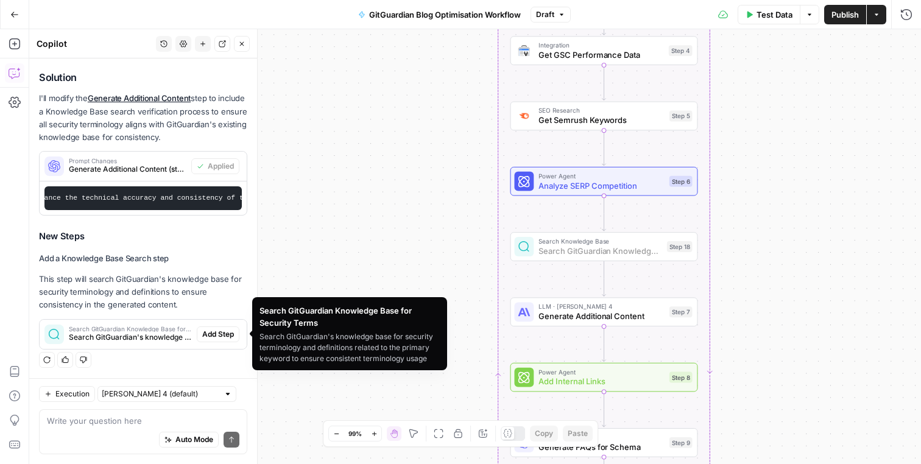
click at [219, 331] on span "Add Step" at bounding box center [218, 334] width 32 height 11
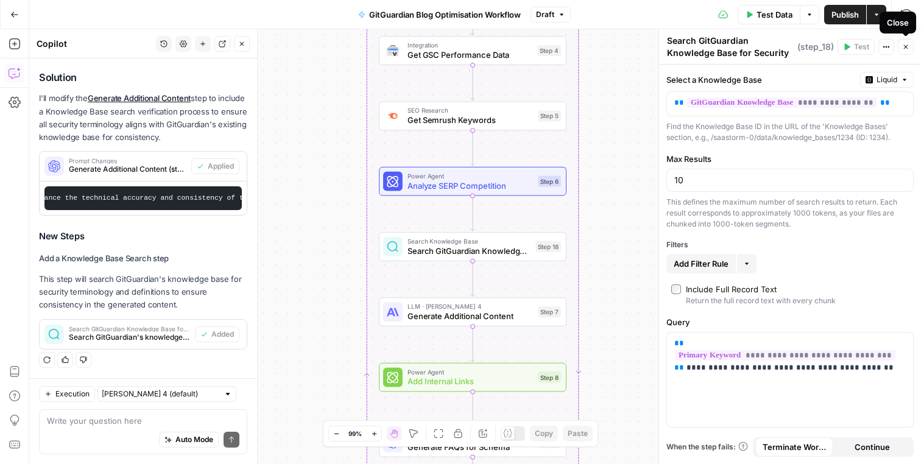
click at [904, 48] on icon "button" at bounding box center [906, 47] width 4 height 4
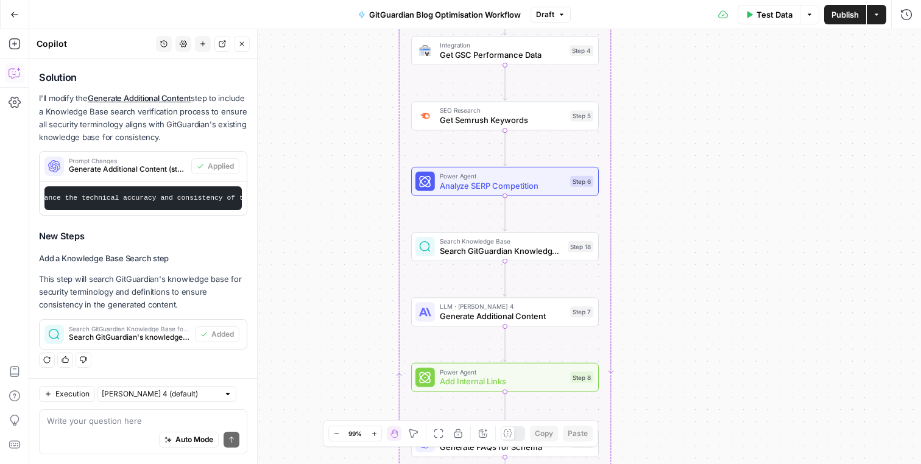
drag, startPoint x: 650, startPoint y: 275, endPoint x: 688, endPoint y: 274, distance: 37.2
click at [688, 275] on div "Workflow Input Settings Inputs Run Code · Python Parse CSV Data Step 1 Loop Ite…" at bounding box center [475, 246] width 892 height 435
click at [832, 22] on button "Publish" at bounding box center [845, 14] width 42 height 19
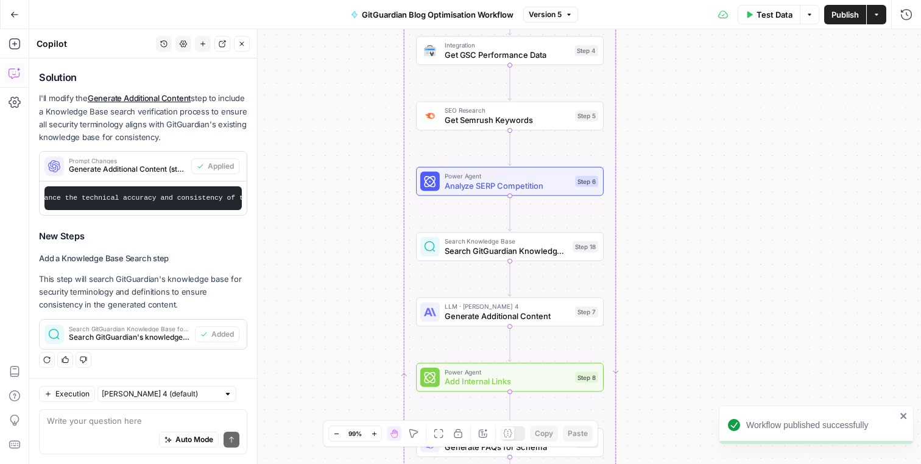
click at [678, 212] on div "Workflow Input Settings Inputs Run Code · Python Parse CSV Data Step 1 Loop Ite…" at bounding box center [475, 246] width 892 height 435
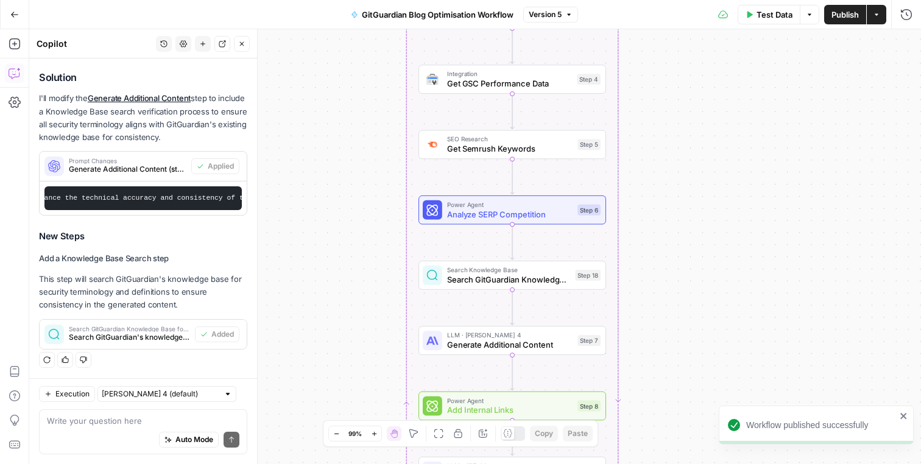
drag, startPoint x: 278, startPoint y: 176, endPoint x: 281, endPoint y: 208, distance: 32.4
click at [281, 209] on div "Workflow Input Settings Inputs Run Code · Python Parse CSV Data Step 1 Loop Ite…" at bounding box center [475, 246] width 892 height 435
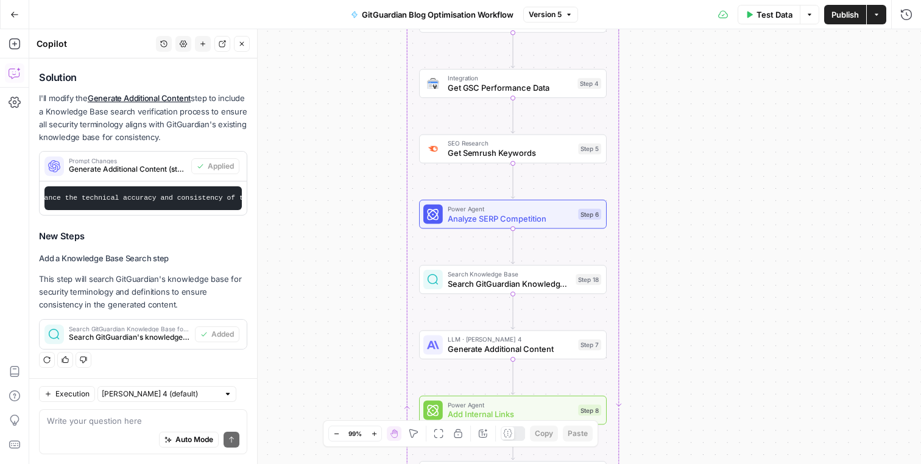
click at [10, 15] on icon "button" at bounding box center [14, 14] width 9 height 9
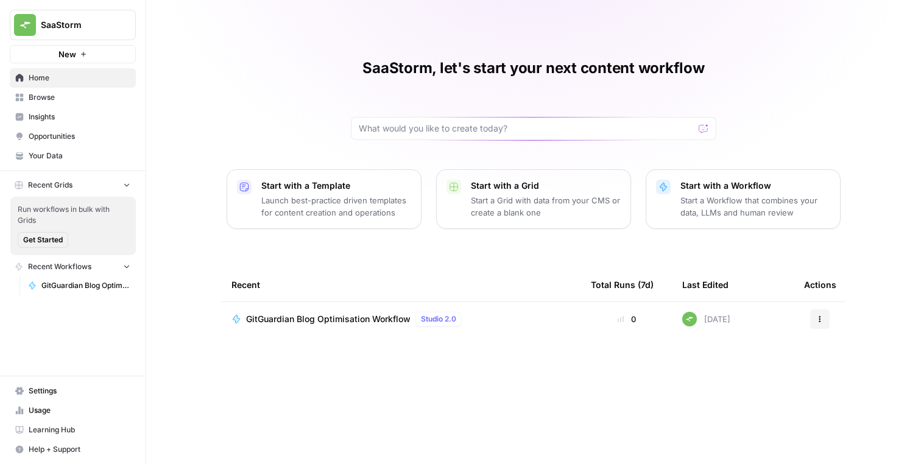
click at [286, 127] on div "SaaStorm, let's start your next content workflow Start with a Template Launch b…" at bounding box center [533, 232] width 775 height 464
click at [119, 189] on button "Recent Grids" at bounding box center [73, 185] width 126 height 18
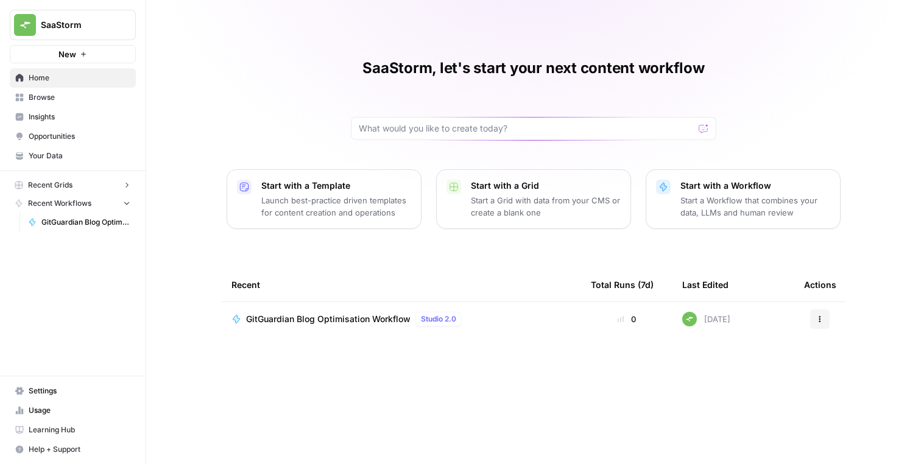
click at [83, 217] on span "GitGuardian Blog Optimisation Workflow" at bounding box center [85, 222] width 89 height 11
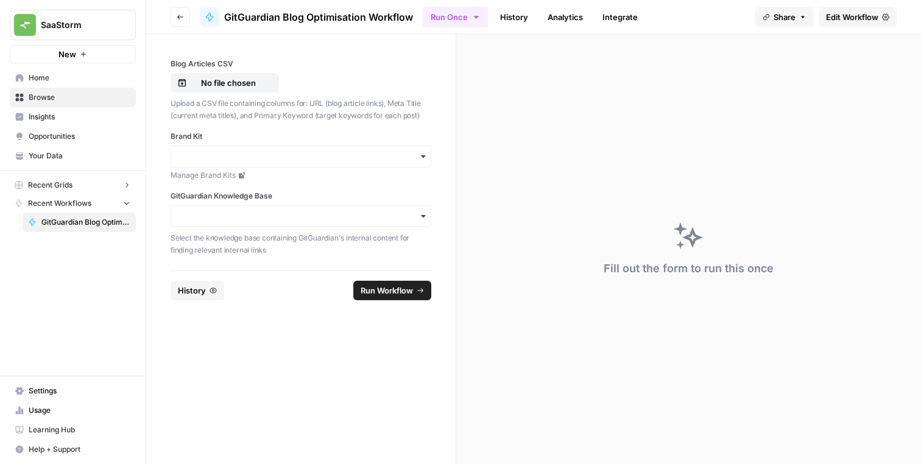
click at [288, 104] on p "Upload a CSV file containing columns for: URL (blog article links), Meta Title …" at bounding box center [301, 109] width 261 height 24
click at [339, 104] on p "Upload a CSV file containing columns for: URL (blog article links), Meta Title …" at bounding box center [301, 109] width 261 height 24
click at [230, 149] on div "button" at bounding box center [301, 157] width 261 height 22
click at [230, 155] on input "Brand Kit" at bounding box center [300, 156] width 245 height 12
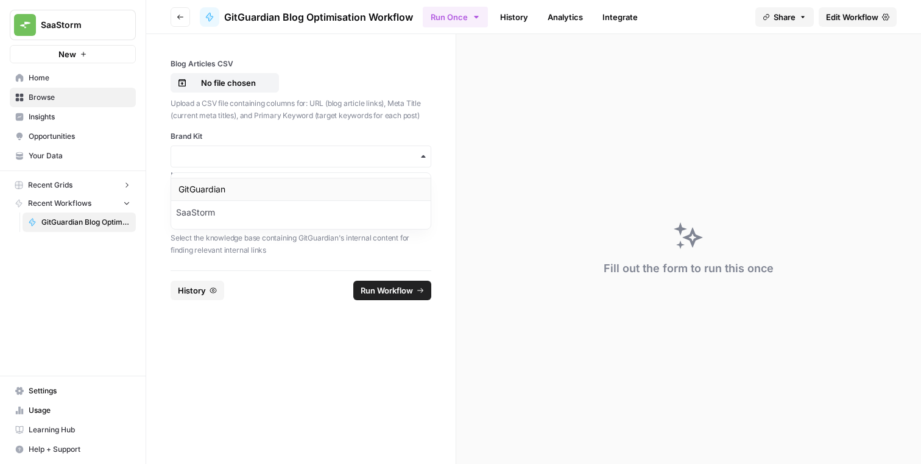
click at [229, 187] on div "GitGuardian" at bounding box center [300, 189] width 259 height 23
click at [222, 217] on input "GitGuardian Knowledge Base" at bounding box center [300, 216] width 245 height 12
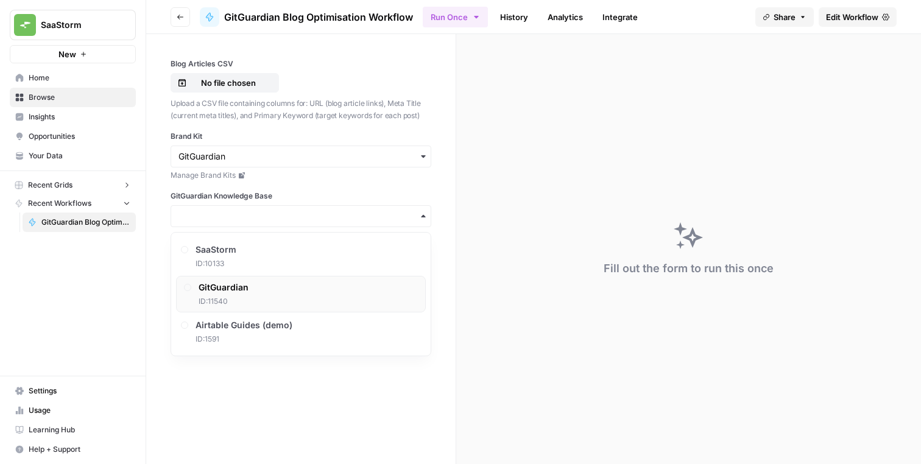
click at [218, 294] on div "GitGuardian ID: 11540" at bounding box center [224, 294] width 50 height 26
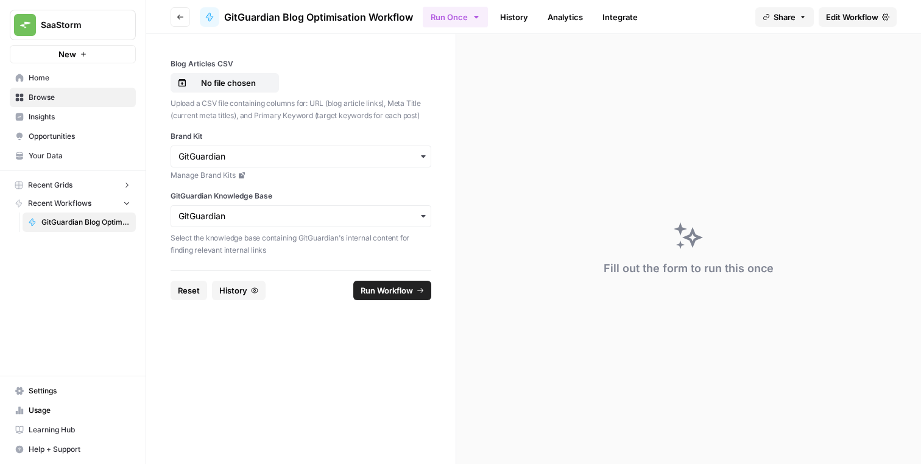
click at [257, 365] on form "Blog Articles CSV No file chosen Upload a CSV file containing columns for: URL …" at bounding box center [301, 249] width 310 height 430
click at [239, 82] on p "No file chosen" at bounding box center [228, 83] width 78 height 12
click at [503, 128] on div "Fill out the form to run this once" at bounding box center [688, 249] width 465 height 430
click at [400, 298] on button "Run Workflow" at bounding box center [392, 290] width 78 height 19
click at [771, 424] on div "ERROR 50 :: NOTHING FOUND" at bounding box center [821, 425] width 150 height 12
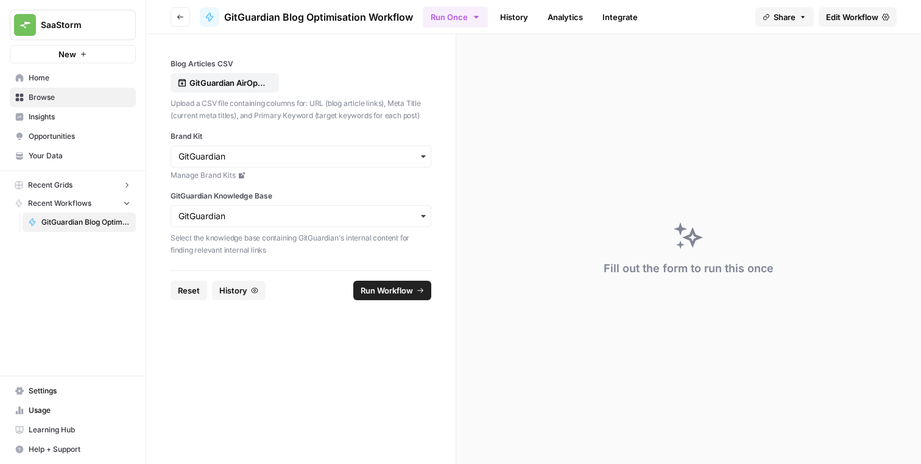
click at [243, 292] on span "History" at bounding box center [233, 290] width 28 height 12
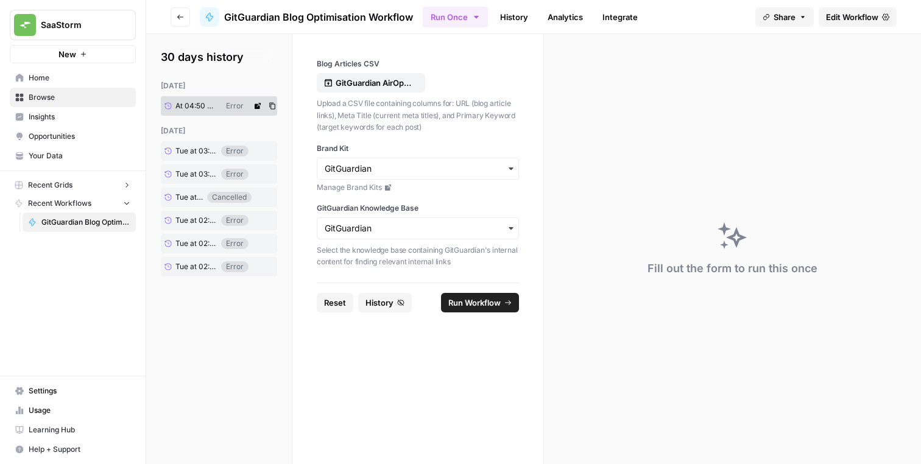
click at [230, 104] on div "Error" at bounding box center [234, 105] width 27 height 11
click at [257, 105] on icon at bounding box center [258, 106] width 6 height 6
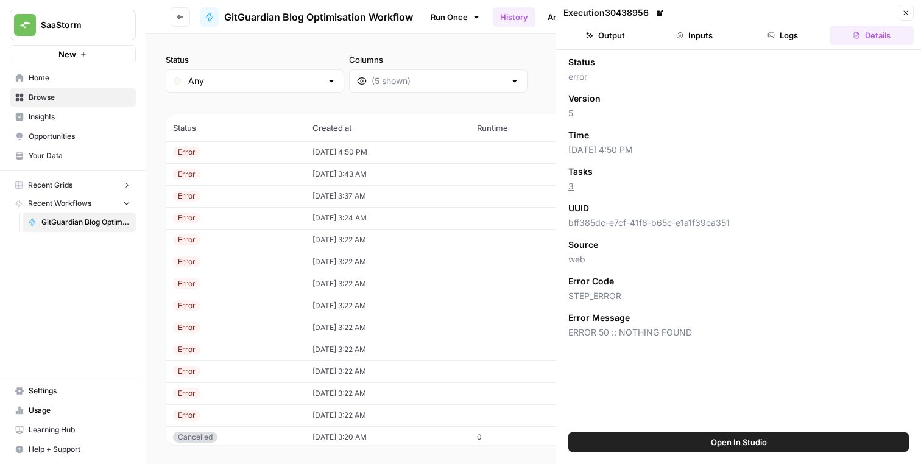
click at [660, 336] on span "ERROR 50 :: NOTHING FOUND" at bounding box center [738, 332] width 340 height 12
click at [907, 14] on icon "button" at bounding box center [905, 12] width 7 height 7
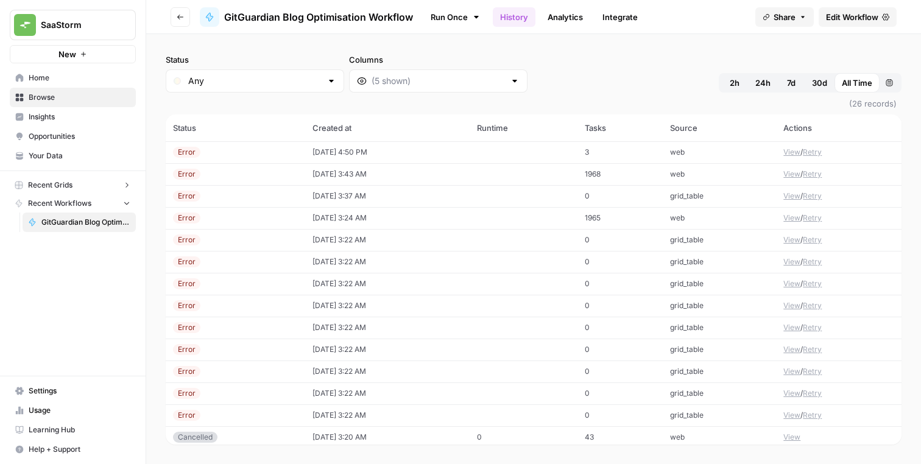
click at [181, 19] on icon "button" at bounding box center [180, 16] width 7 height 7
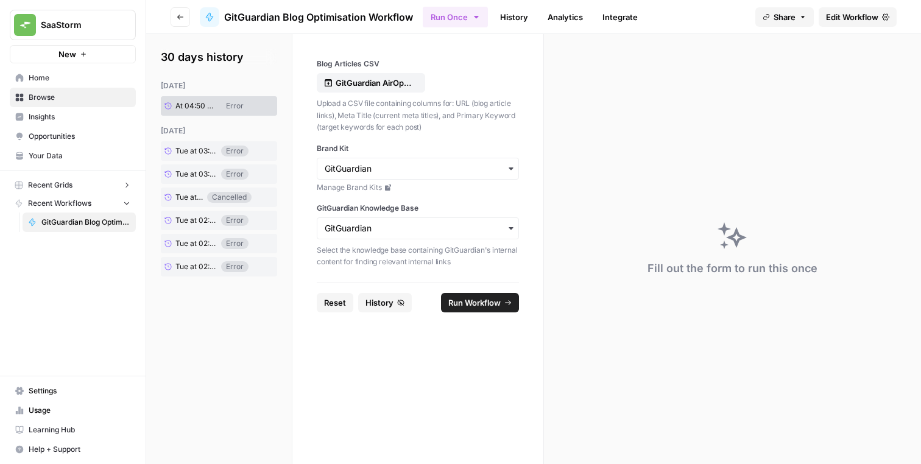
click at [180, 19] on icon "button" at bounding box center [180, 16] width 7 height 7
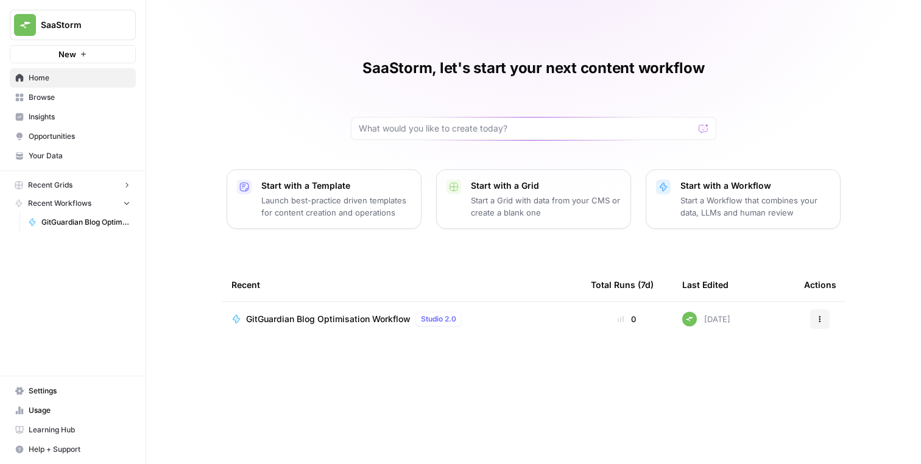
click at [71, 222] on span "GitGuardian Blog Optimisation Workflow" at bounding box center [85, 222] width 89 height 11
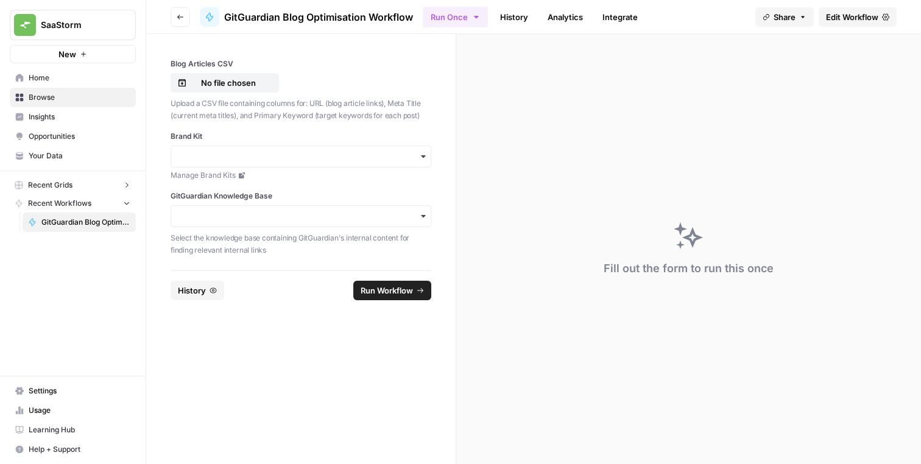
click at [280, 169] on div "Brand Kit Manage Brand Kits" at bounding box center [301, 156] width 261 height 50
click at [281, 163] on div "button" at bounding box center [301, 157] width 261 height 22
click at [273, 185] on div "GitGuardian" at bounding box center [300, 189] width 259 height 23
click at [246, 218] on input "GitGuardian Knowledge Base" at bounding box center [300, 216] width 245 height 12
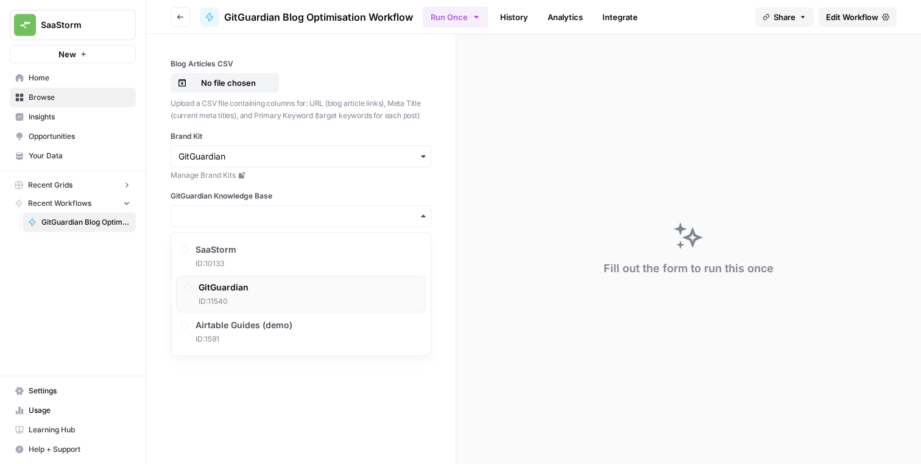
click at [235, 286] on span "GitGuardian" at bounding box center [224, 287] width 50 height 12
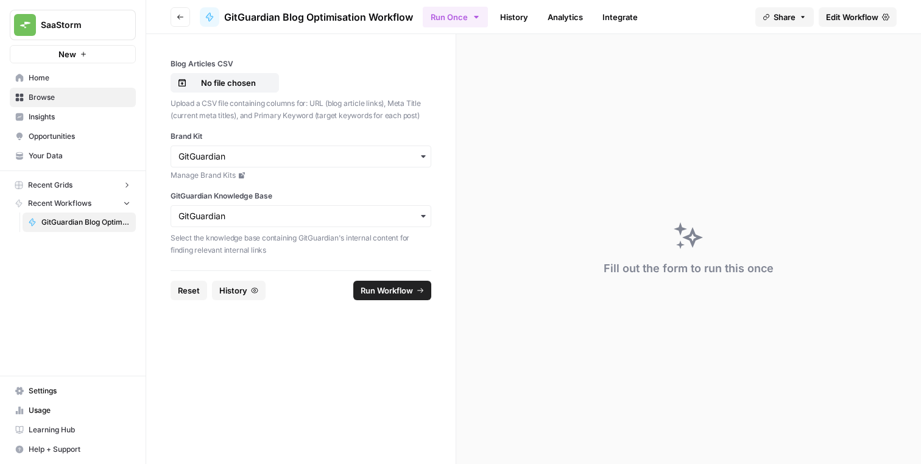
click at [247, 348] on form "Blog Articles CSV No file chosen Upload a CSV file containing columns for: URL …" at bounding box center [301, 249] width 310 height 430
click at [238, 82] on p "No file chosen" at bounding box center [228, 83] width 78 height 12
click at [315, 348] on form "Blog Articles CSV GitGuardian AirOps Optimisations Plan - Copy of GitGuarding P…" at bounding box center [301, 249] width 310 height 430
click at [374, 290] on span "Run Workflow" at bounding box center [387, 290] width 52 height 12
click at [825, 429] on div "ERROR 50 :: NOTHING FOUND" at bounding box center [821, 425] width 150 height 12
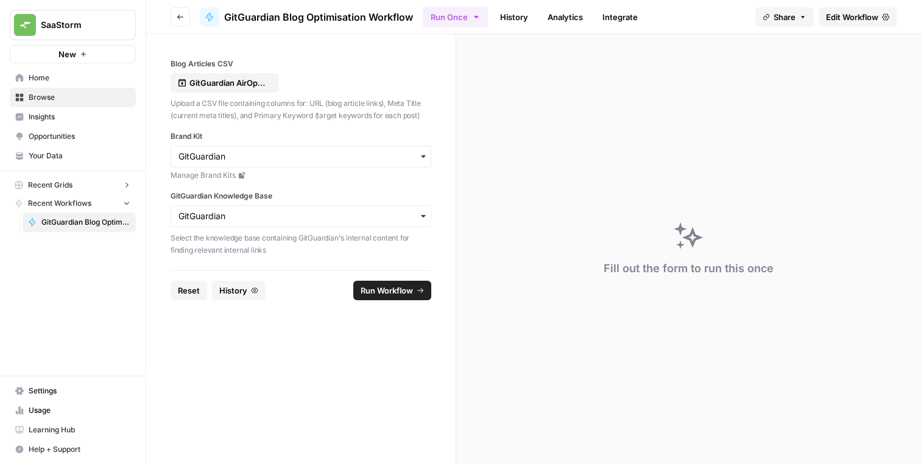
click at [549, 20] on link "Analytics" at bounding box center [565, 16] width 50 height 19
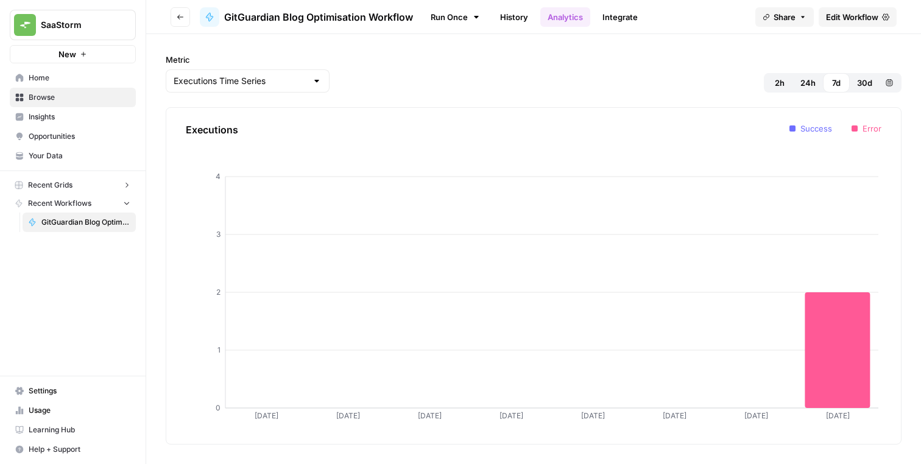
click at [604, 24] on link "Integrate" at bounding box center [620, 16] width 50 height 19
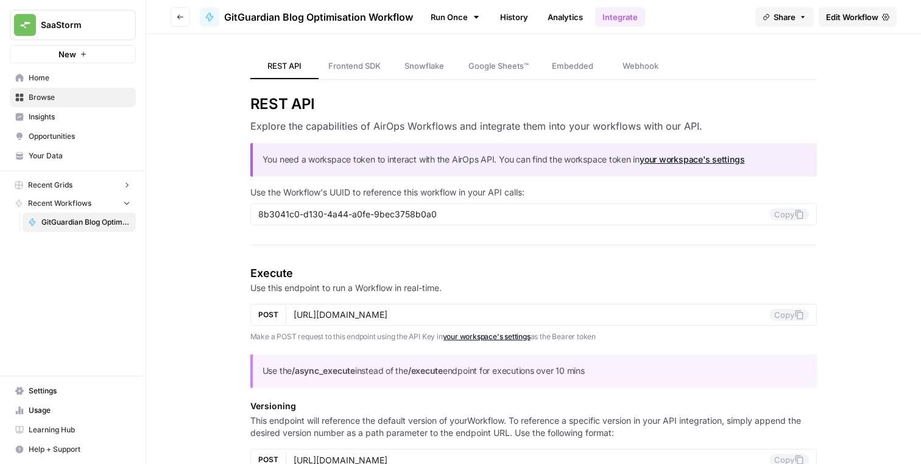
click at [437, 21] on link "Run Once" at bounding box center [455, 17] width 65 height 21
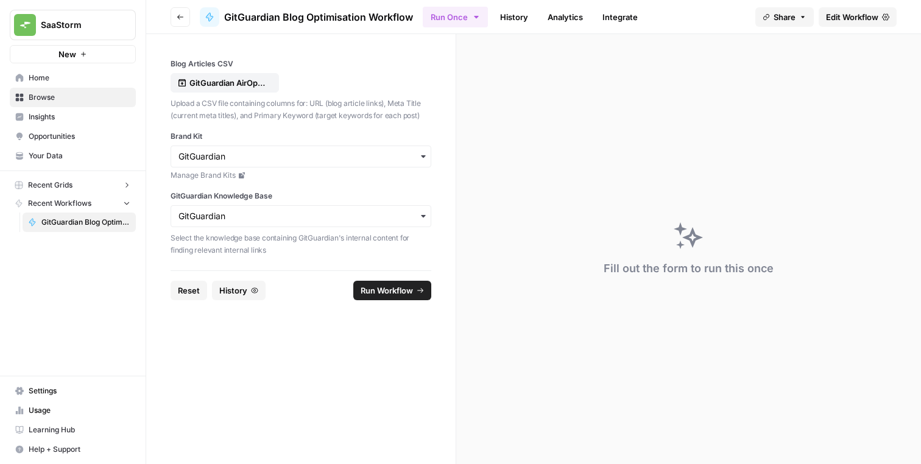
click at [841, 18] on span "Edit Workflow" at bounding box center [852, 17] width 52 height 12
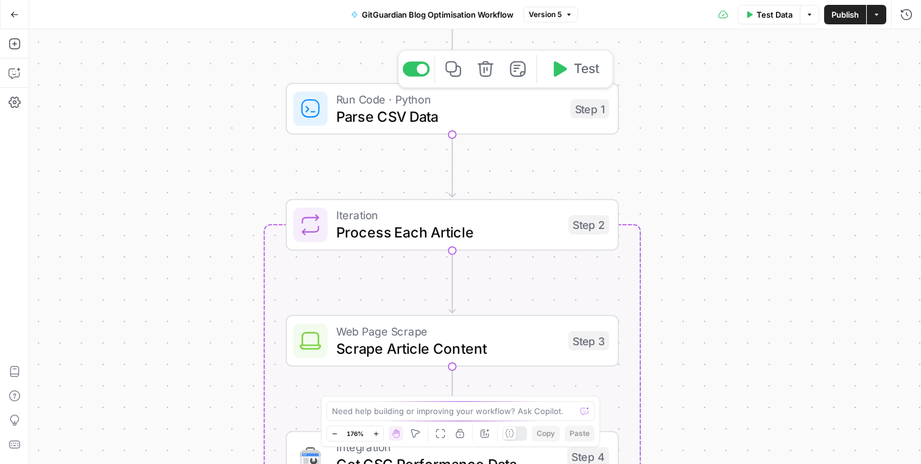
click at [207, 166] on div "Workflow Input Settings Inputs Run Code · Python Parse CSV Data Step 1 Copy ste…" at bounding box center [475, 246] width 892 height 435
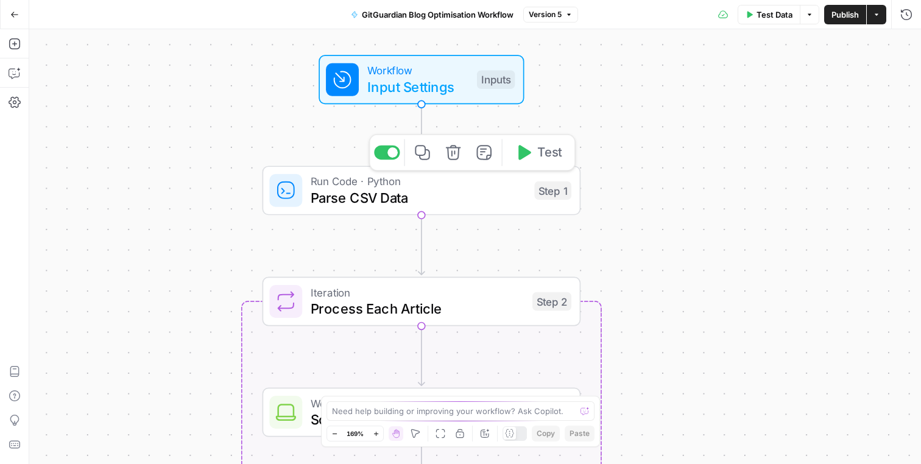
click at [339, 200] on span "Parse CSV Data" at bounding box center [419, 198] width 216 height 21
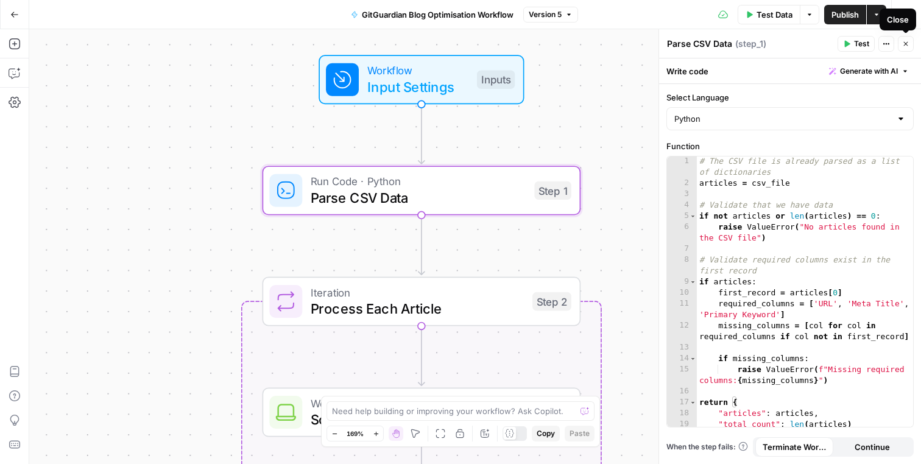
click at [907, 43] on icon "button" at bounding box center [905, 43] width 7 height 7
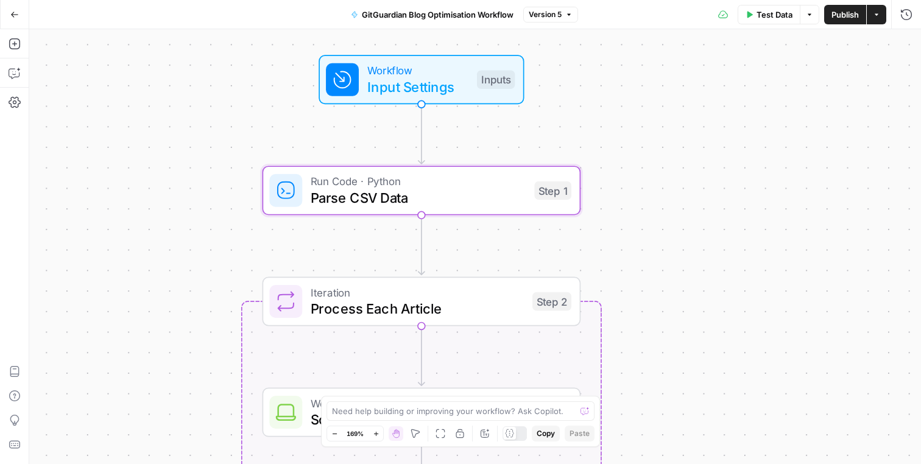
click at [706, 135] on div "Workflow Input Settings Inputs Run Code · Python Parse CSV Data Step 1 Loop Ite…" at bounding box center [475, 246] width 892 height 435
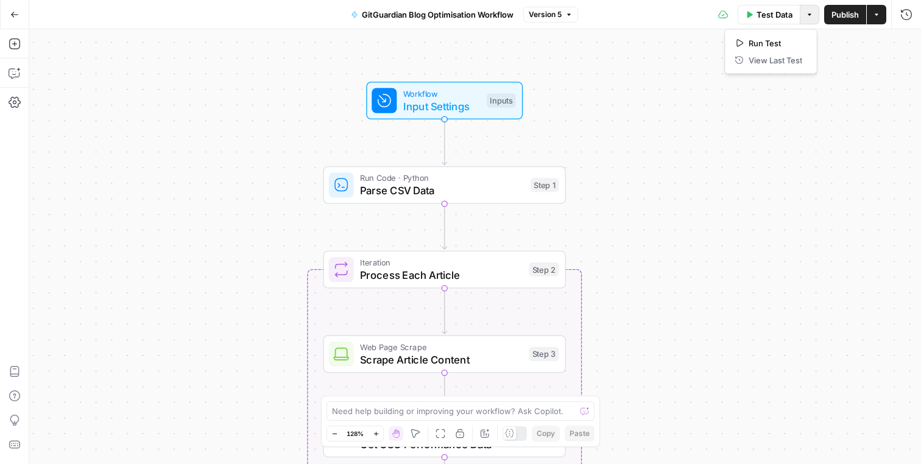
click at [808, 16] on icon "button" at bounding box center [809, 14] width 7 height 7
click at [599, 133] on div "Workflow Input Settings Inputs Run Code · Python Parse CSV Data Step 1 Loop Ite…" at bounding box center [475, 246] width 892 height 435
click at [13, 6] on button "Go Back" at bounding box center [15, 15] width 22 height 22
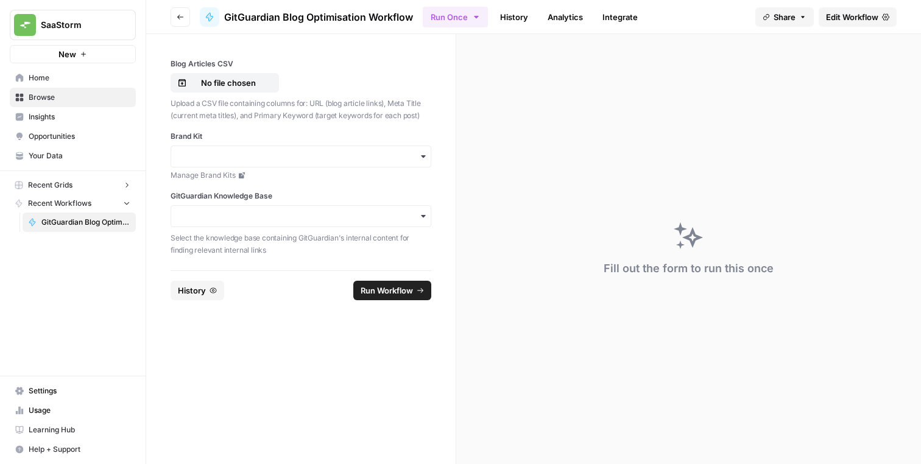
click at [177, 19] on icon "button" at bounding box center [180, 16] width 7 height 7
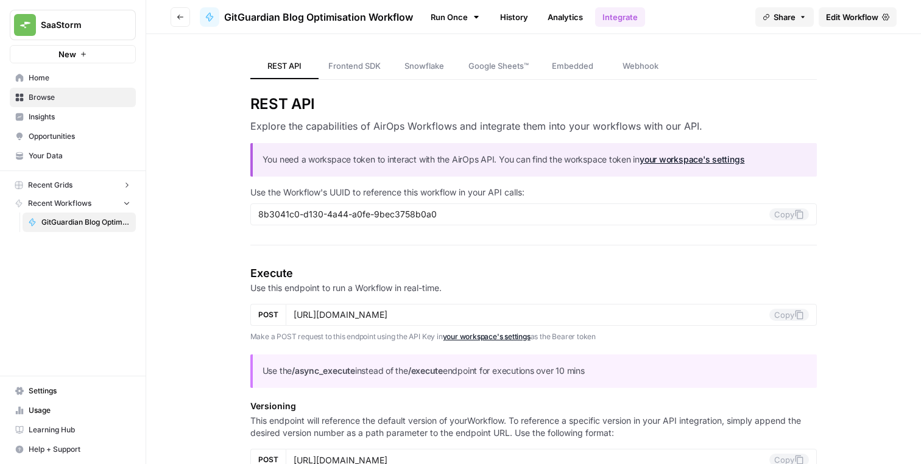
click at [173, 12] on button "Go back" at bounding box center [180, 16] width 19 height 19
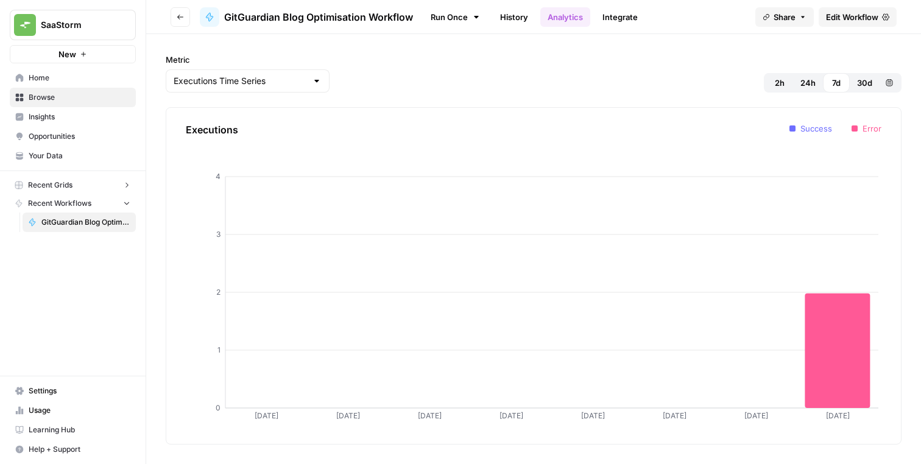
click at [177, 23] on button "Go back" at bounding box center [180, 16] width 19 height 19
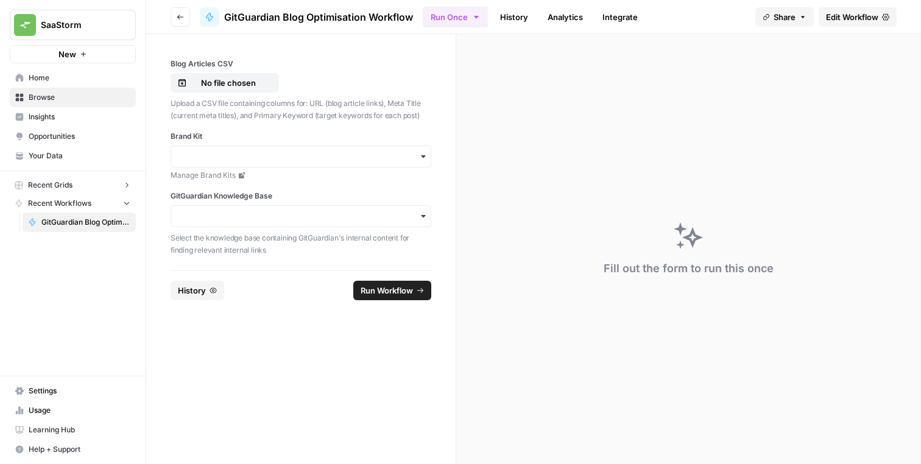
click at [177, 23] on button "Go back" at bounding box center [180, 16] width 19 height 19
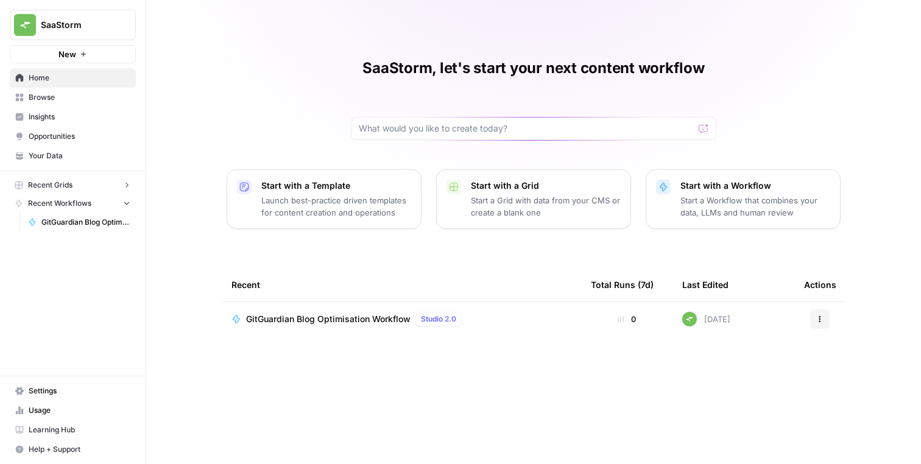
click at [220, 91] on div "SaaStorm, let's start your next content workflow Start with a Template Launch b…" at bounding box center [533, 232] width 775 height 464
click at [387, 321] on span "GitGuardian Blog Optimisation Workflow" at bounding box center [328, 319] width 164 height 12
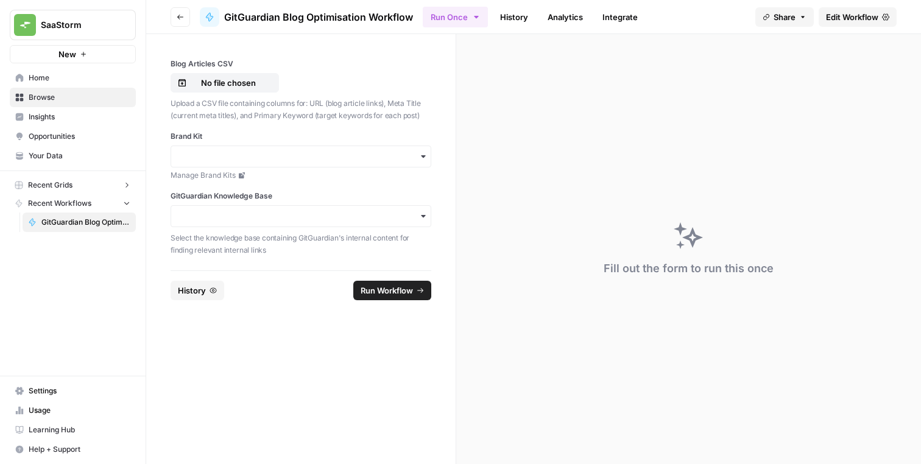
drag, startPoint x: 386, startPoint y: 99, endPoint x: 312, endPoint y: 97, distance: 73.7
click at [312, 97] on p "Upload a CSV file containing columns for: URL (blog article links), Meta Title …" at bounding box center [301, 109] width 261 height 24
copy p "URL (blog article links)"
drag, startPoint x: 391, startPoint y: 101, endPoint x: 235, endPoint y: 120, distance: 157.0
click at [235, 120] on p "Upload a CSV file containing columns for: URL (blog article links), Meta Title …" at bounding box center [301, 109] width 261 height 24
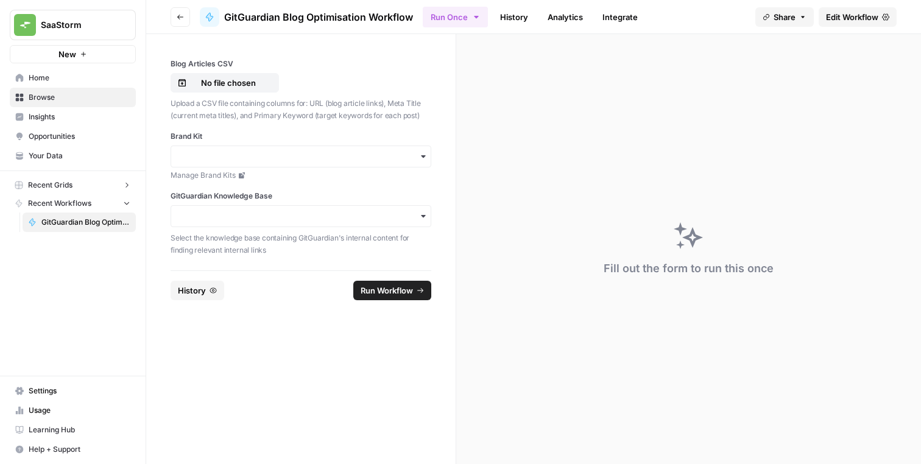
copy p "Meta Title (current meta titles)"
drag, startPoint x: 255, startPoint y: 114, endPoint x: 417, endPoint y: 113, distance: 161.4
click at [417, 113] on p "Upload a CSV file containing columns for: URL (blog article links), Meta Title …" at bounding box center [301, 109] width 261 height 24
copy p "Primary Keyword (target keywords for each post"
copy p "Primary Keyword (target keywords for each post)"
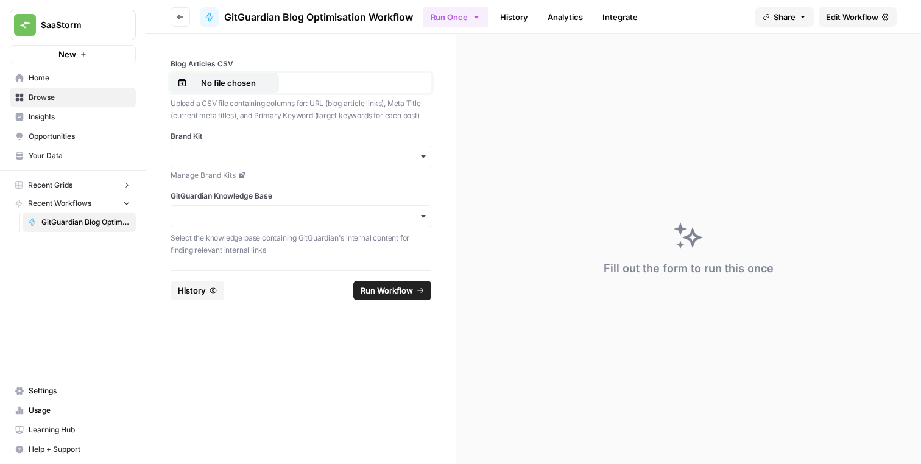
click at [261, 87] on p "No file chosen" at bounding box center [228, 83] width 78 height 12
click at [292, 158] on input "Brand Kit" at bounding box center [300, 156] width 245 height 12
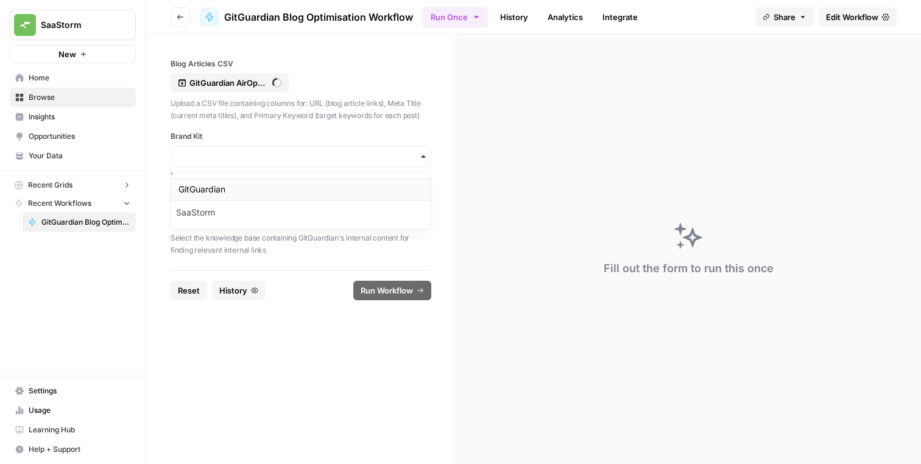
click at [287, 181] on div "GitGuardian" at bounding box center [300, 189] width 259 height 23
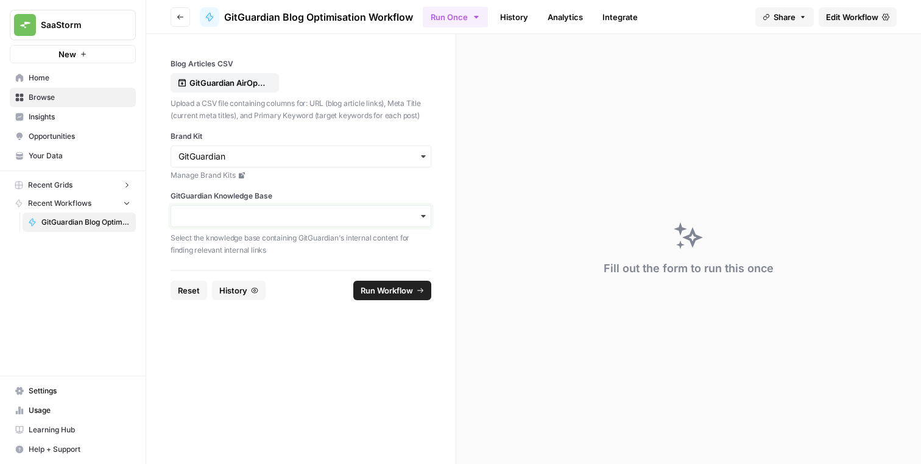
click at [278, 219] on input "GitGuardian Knowledge Base" at bounding box center [300, 216] width 245 height 12
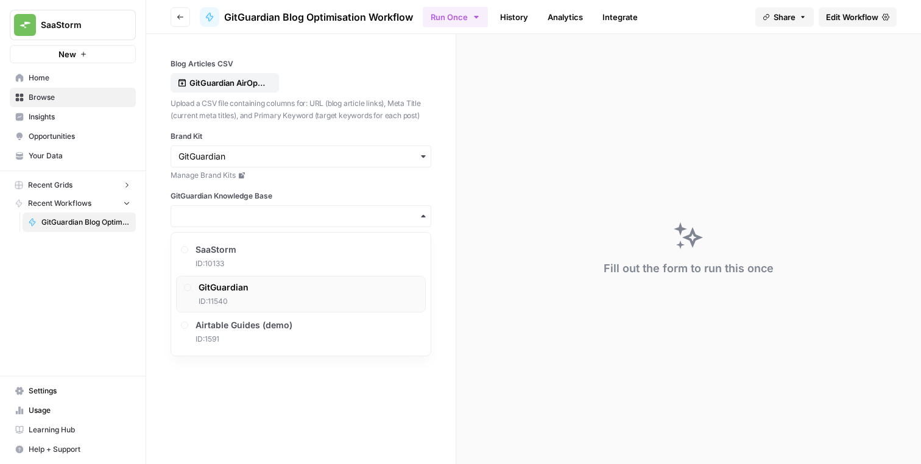
click at [258, 297] on div "GitGuardian ID: 11540" at bounding box center [301, 294] width 250 height 37
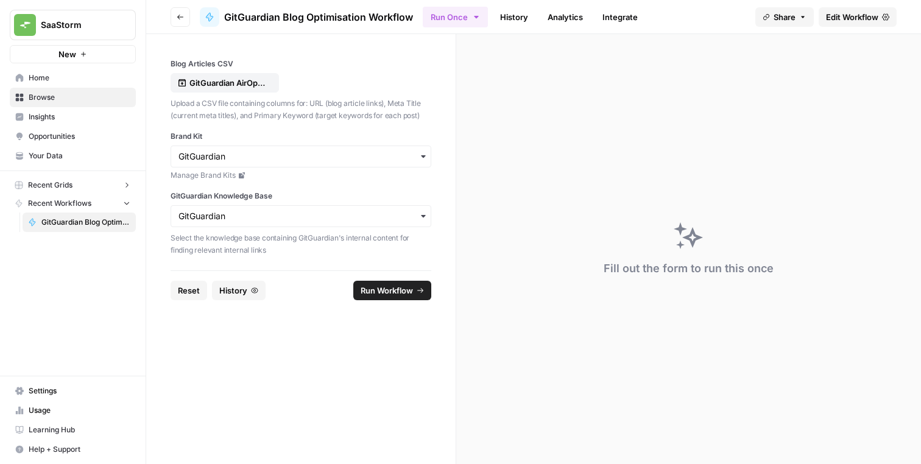
click at [295, 371] on form "Blog Articles CSV GitGuardian AirOps Optimisations Plan - Copy of GitGuarding P…" at bounding box center [301, 249] width 310 height 430
click at [404, 286] on span "Run Workflow" at bounding box center [387, 290] width 52 height 12
click at [317, 365] on form "Blog Articles CSV GitGuardian AirOps Optimisations Plan - Copy of GitGuarding P…" at bounding box center [301, 249] width 310 height 430
click at [245, 86] on p "GitGuardian AirOps Optimisations Plan - Copy of GitGuarding Priorities Plan 202…" at bounding box center [228, 83] width 78 height 12
click at [383, 290] on span "Run Workflow" at bounding box center [387, 290] width 52 height 12
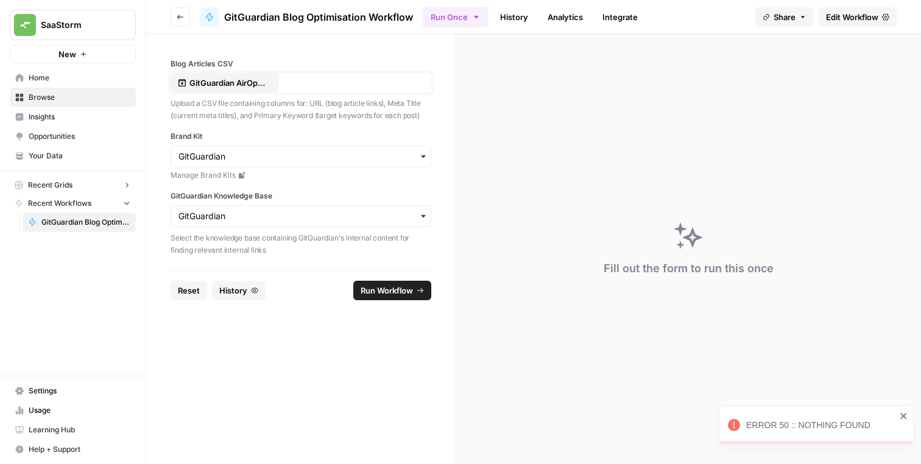
click at [238, 80] on p "GitGuardian AirOps Optimisations Plan - Copy of GitGuarding Priorities Plan 202…" at bounding box center [228, 83] width 78 height 12
click at [392, 292] on span "Run Workflow" at bounding box center [387, 290] width 52 height 12
click at [904, 412] on icon "close" at bounding box center [903, 416] width 9 height 10
click at [563, 301] on div "Fill out the form to run this once" at bounding box center [688, 249] width 465 height 430
click at [177, 17] on icon "button" at bounding box center [180, 16] width 7 height 7
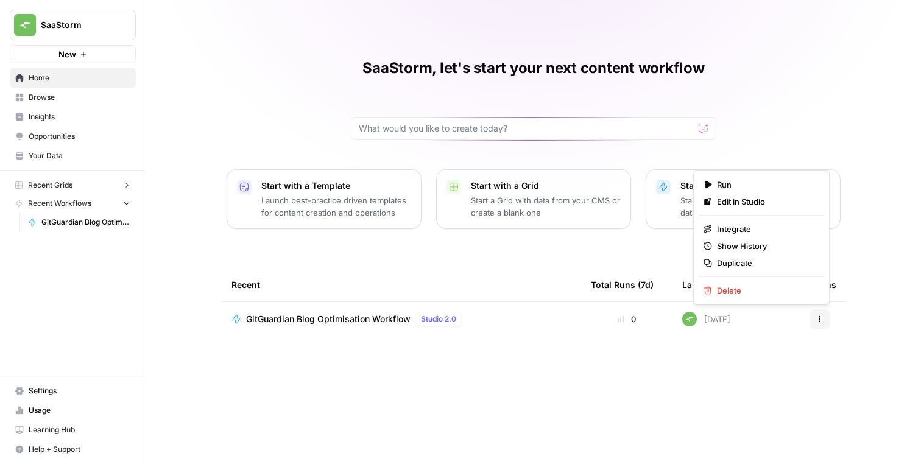
click at [819, 315] on icon "button" at bounding box center [819, 318] width 7 height 7
click at [745, 183] on span "Run" at bounding box center [765, 184] width 97 height 12
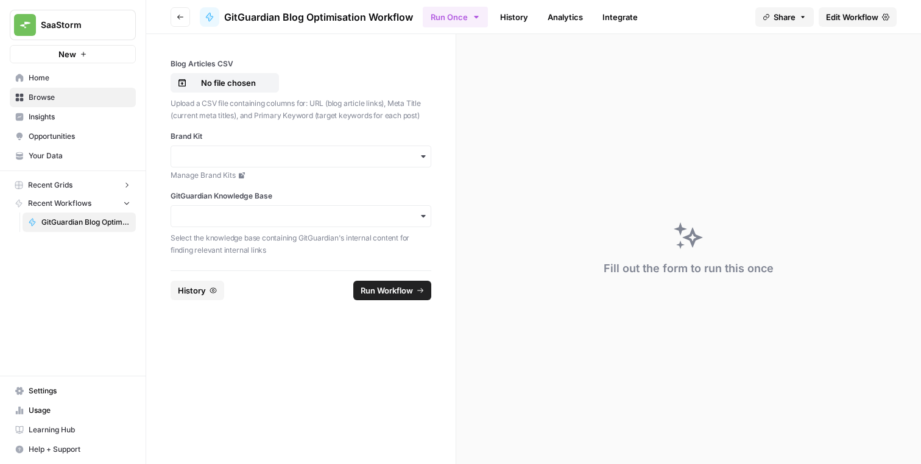
click at [301, 111] on p "Upload a CSV file containing columns for: URL (blog article links), Meta Title …" at bounding box center [301, 109] width 261 height 24
click at [282, 111] on p "Upload a CSV file containing columns for: URL (blog article links), Meta Title …" at bounding box center [301, 109] width 261 height 24
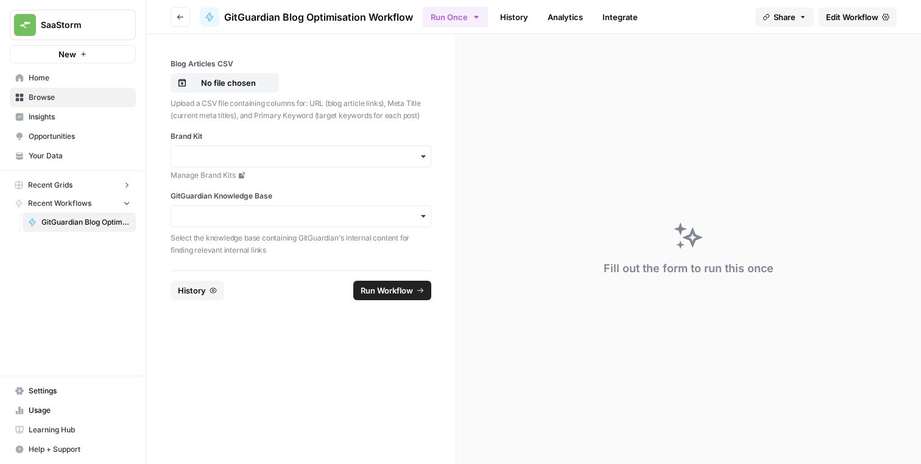
click at [312, 105] on p "Upload a CSV file containing columns for: URL (blog article links), Meta Title …" at bounding box center [301, 109] width 261 height 24
click at [184, 19] on button "Go back" at bounding box center [180, 16] width 19 height 19
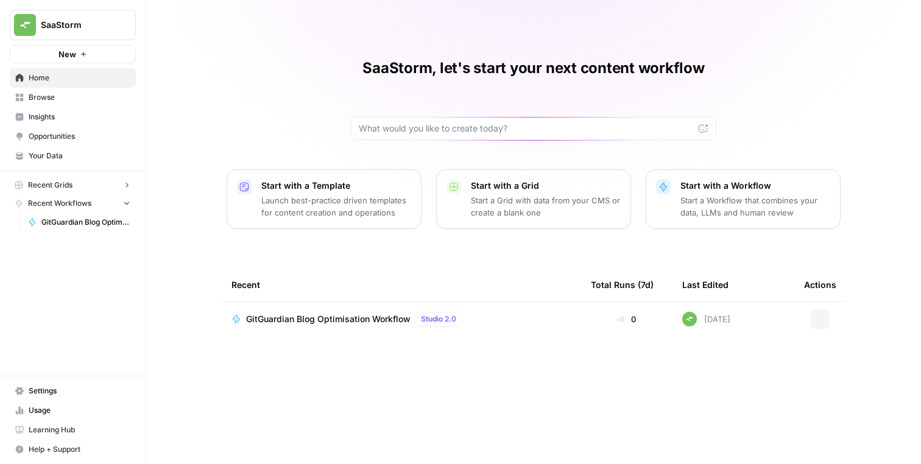
click at [825, 317] on button "Actions" at bounding box center [819, 318] width 19 height 19
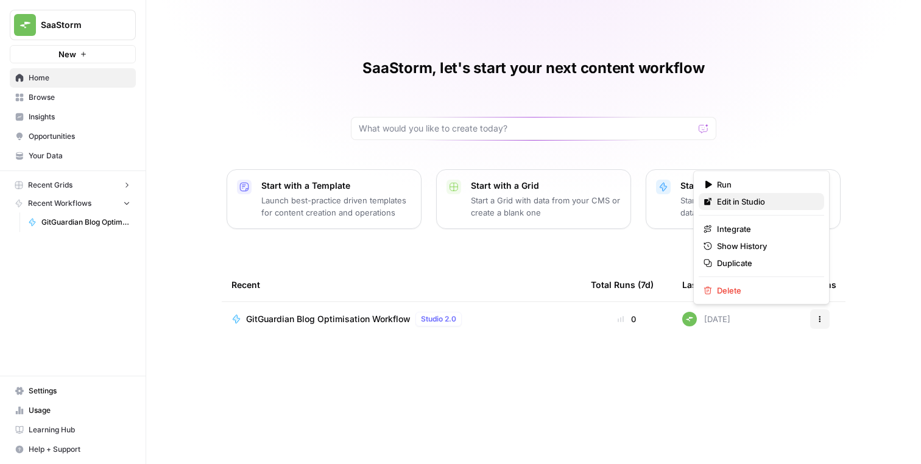
click at [736, 198] on span "Edit in Studio" at bounding box center [765, 201] width 97 height 12
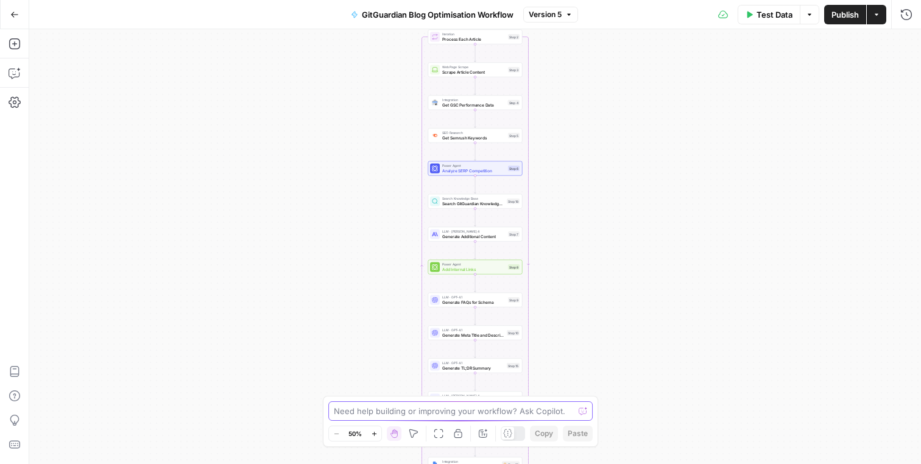
click at [437, 410] on textarea at bounding box center [454, 411] width 240 height 12
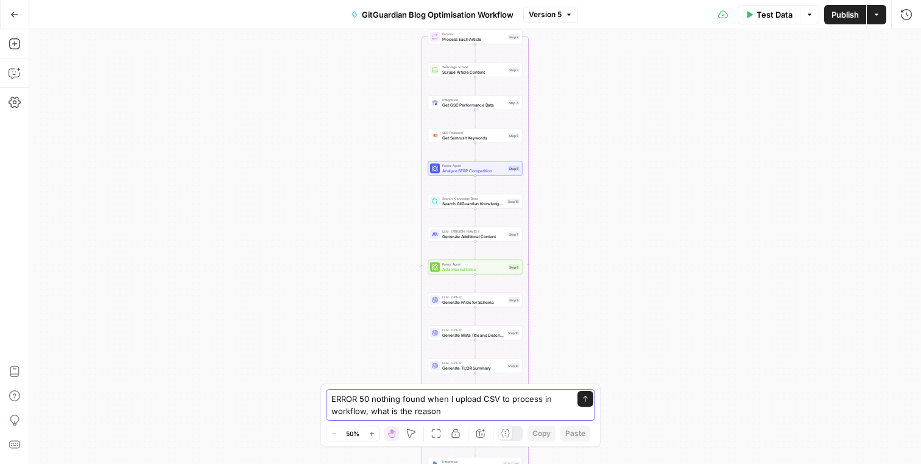
type textarea "ERROR 50 nothing found when I upload CSV to process in workflow, what is the re…"
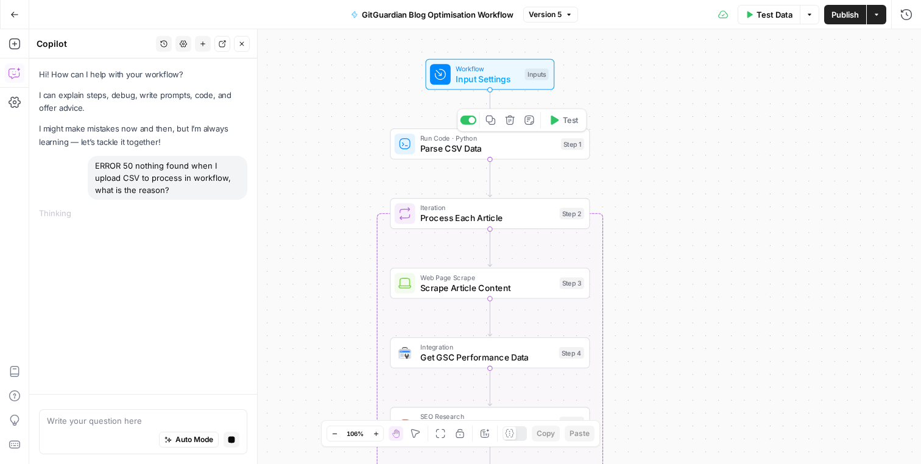
click at [462, 151] on span "Parse CSV Data" at bounding box center [487, 148] width 135 height 13
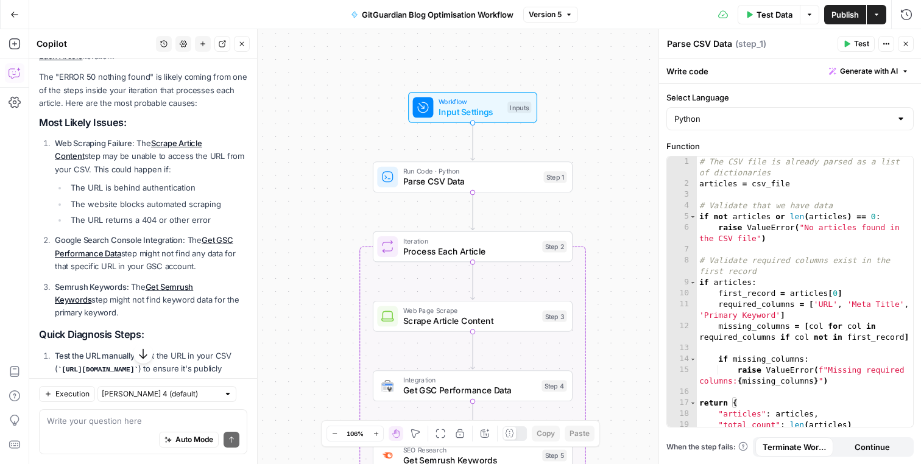
scroll to position [238, 0]
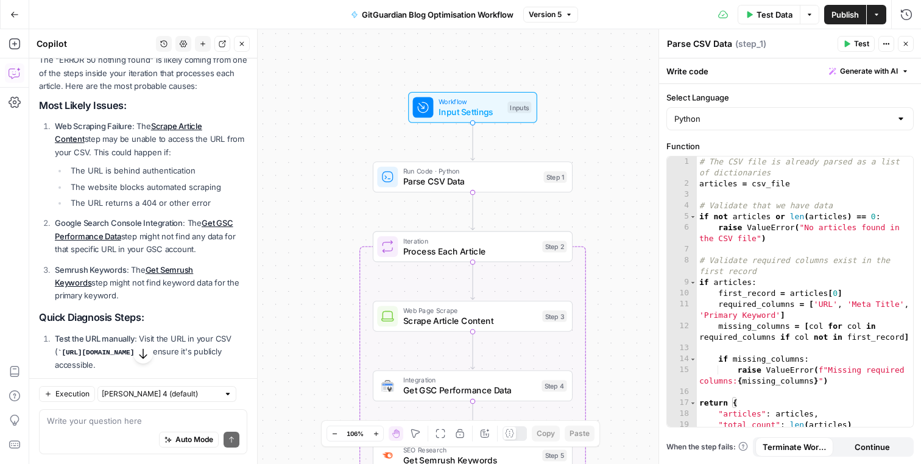
drag, startPoint x: 71, startPoint y: 183, endPoint x: 219, endPoint y: 183, distance: 148.0
click at [219, 183] on li "The website blocks automated scraping" at bounding box center [158, 187] width 180 height 12
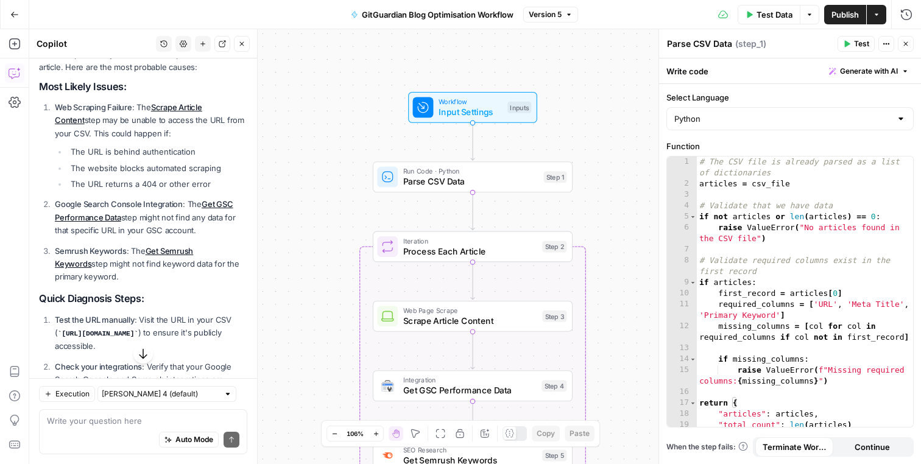
scroll to position [262, 0]
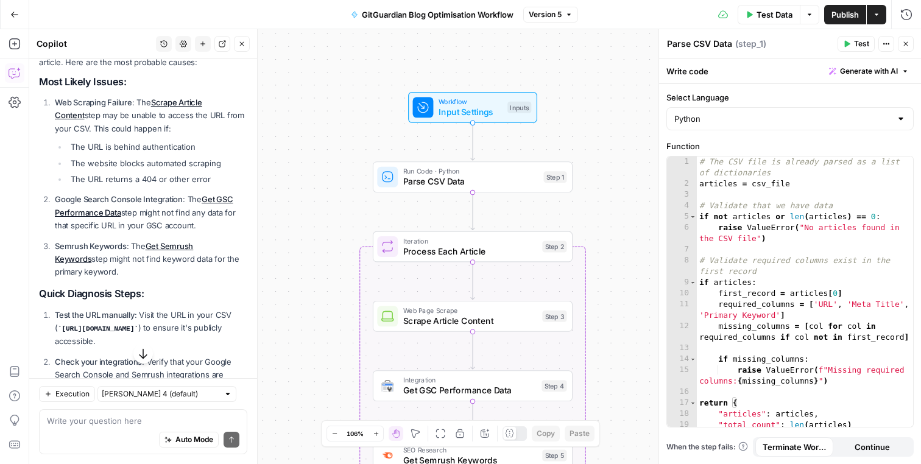
click at [123, 153] on ul "The URL is behind authentication The website blocks automated scraping The URL …" at bounding box center [151, 163] width 192 height 44
click at [122, 156] on ul "The URL is behind authentication The website blocks automated scraping The URL …" at bounding box center [151, 163] width 192 height 44
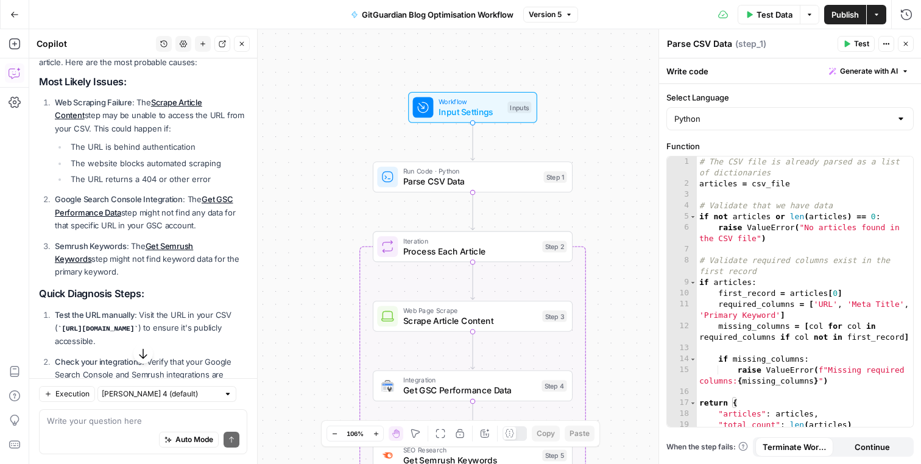
click at [122, 156] on ul "The URL is behind authentication The website blocks automated scraping The URL …" at bounding box center [151, 163] width 192 height 44
click at [122, 166] on li "The website blocks automated scraping" at bounding box center [158, 163] width 180 height 12
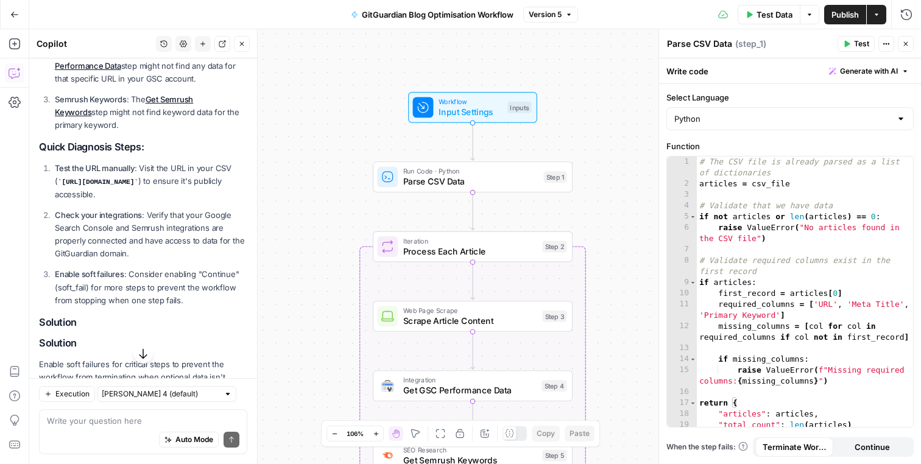
scroll to position [412, 0]
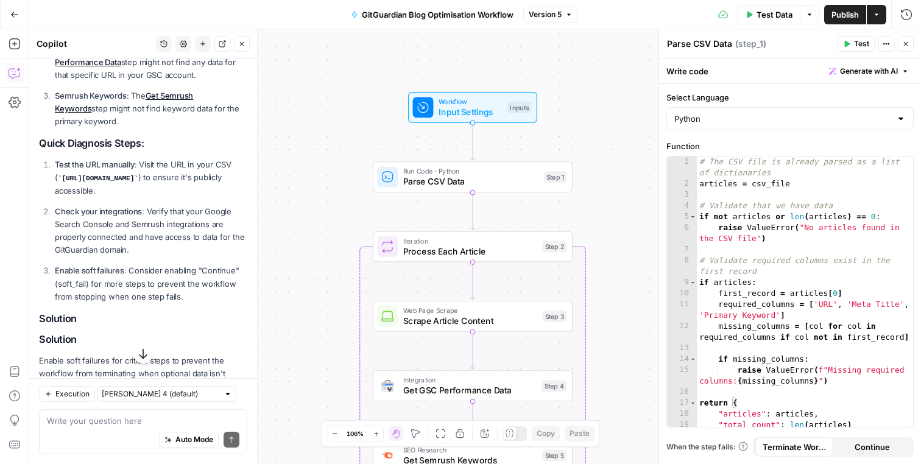
click at [903, 43] on icon "button" at bounding box center [905, 43] width 7 height 7
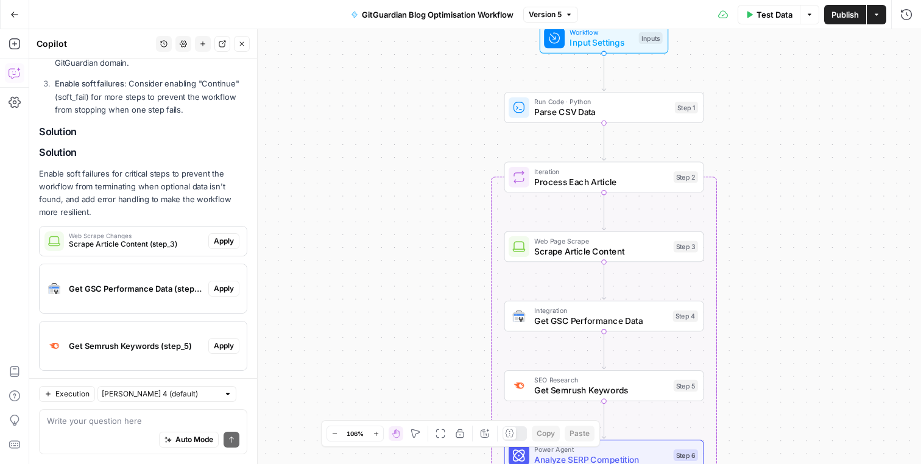
scroll to position [594, 0]
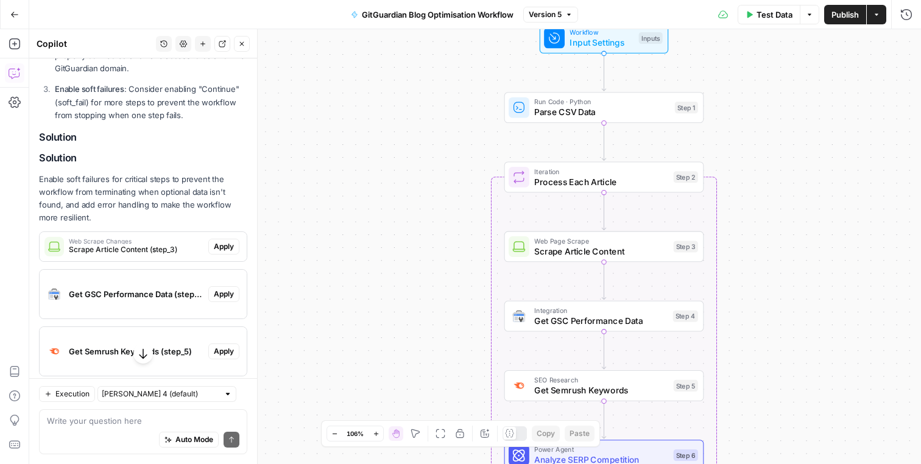
click at [812, 17] on icon "button" at bounding box center [809, 14] width 7 height 7
click at [811, 16] on icon "button" at bounding box center [809, 14] width 7 height 7
click at [814, 17] on button "Options" at bounding box center [809, 14] width 19 height 19
click at [767, 42] on span "Run Test" at bounding box center [775, 43] width 54 height 12
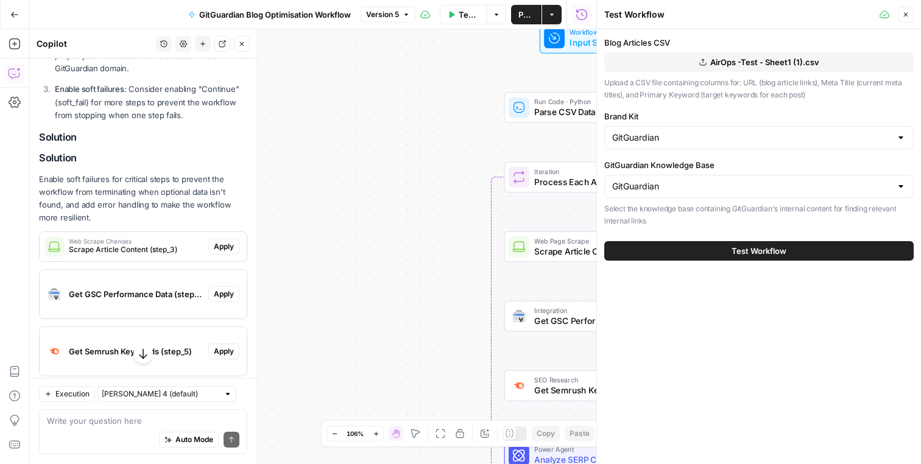
click at [728, 60] on span "AirOps -Test - Sheet1 (1).csv" at bounding box center [764, 62] width 109 height 12
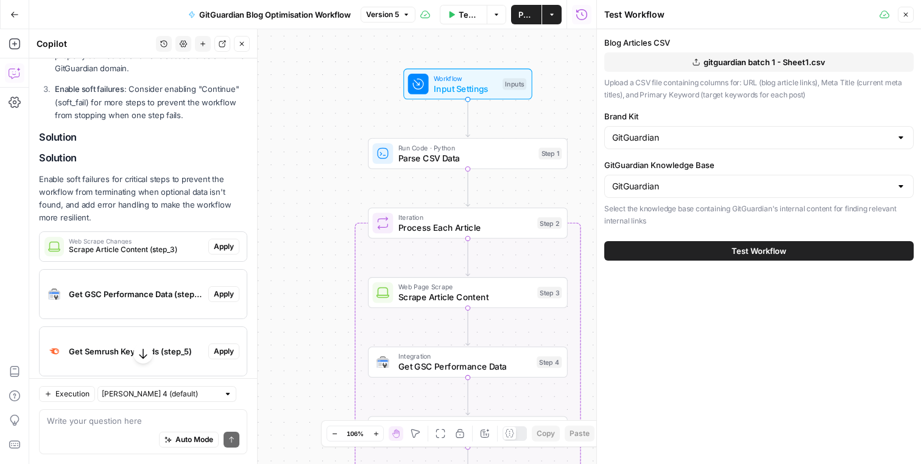
click at [719, 249] on button "Test Workflow" at bounding box center [758, 250] width 309 height 19
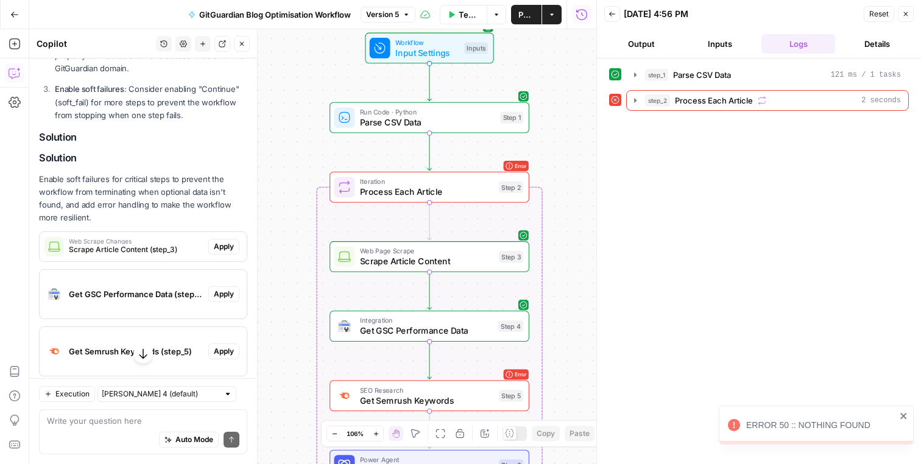
drag, startPoint x: 323, startPoint y: 155, endPoint x: 285, endPoint y: 119, distance: 52.6
click at [285, 119] on div "Workflow Input Settings Inputs Run Code · Python Parse CSV Data Step 1 Loop Err…" at bounding box center [312, 246] width 567 height 435
click at [635, 99] on icon "button" at bounding box center [635, 101] width 10 height 10
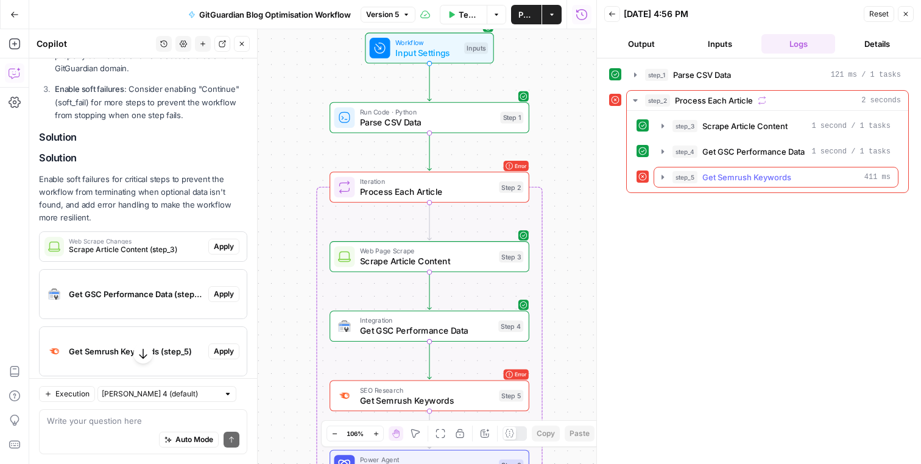
click at [661, 177] on icon "button" at bounding box center [663, 177] width 10 height 10
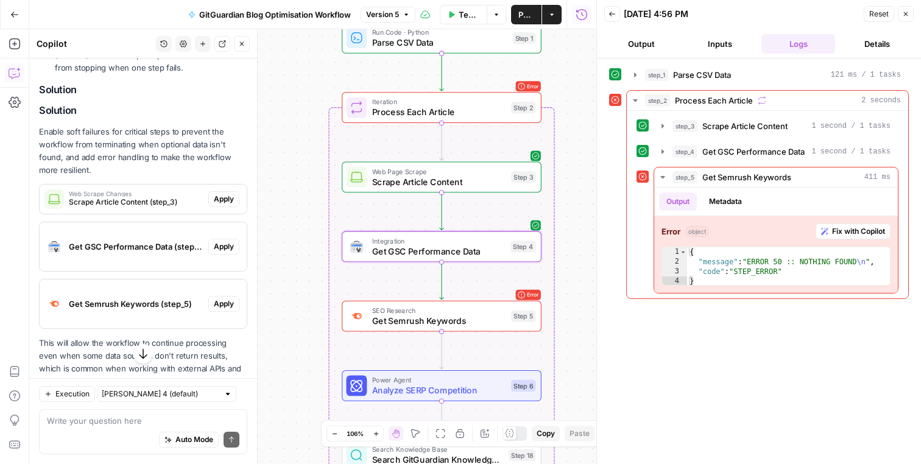
scroll to position [680, 0]
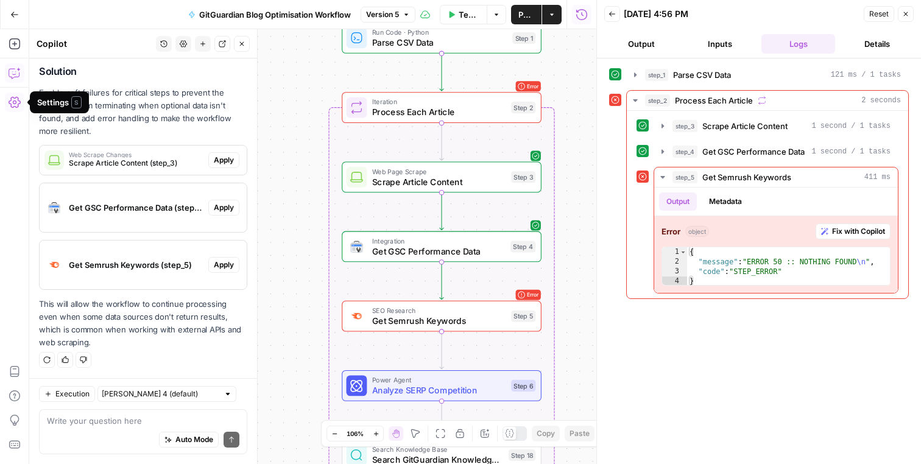
click at [15, 105] on icon "button" at bounding box center [15, 102] width 12 height 12
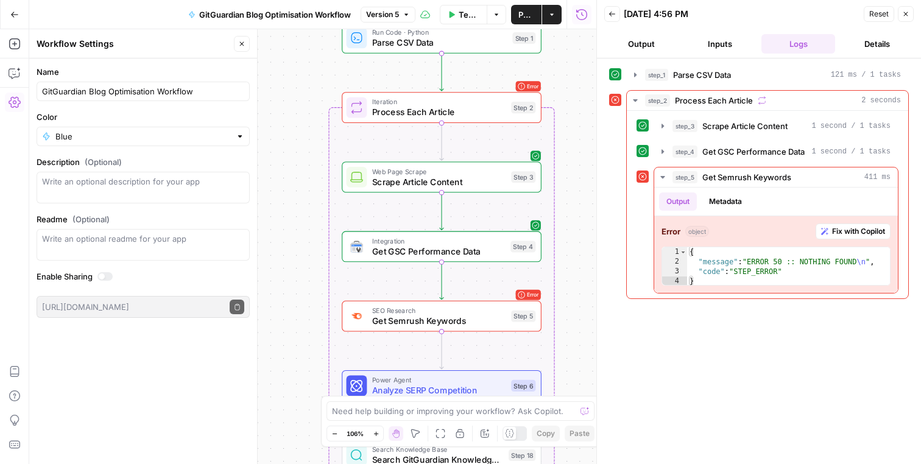
click at [16, 23] on button "Go Back" at bounding box center [15, 15] width 22 height 22
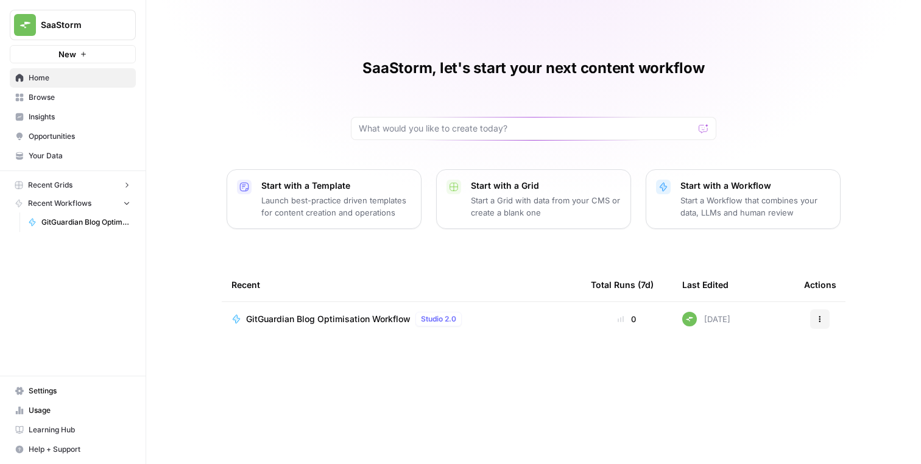
click at [55, 382] on link "Settings" at bounding box center [73, 390] width 126 height 19
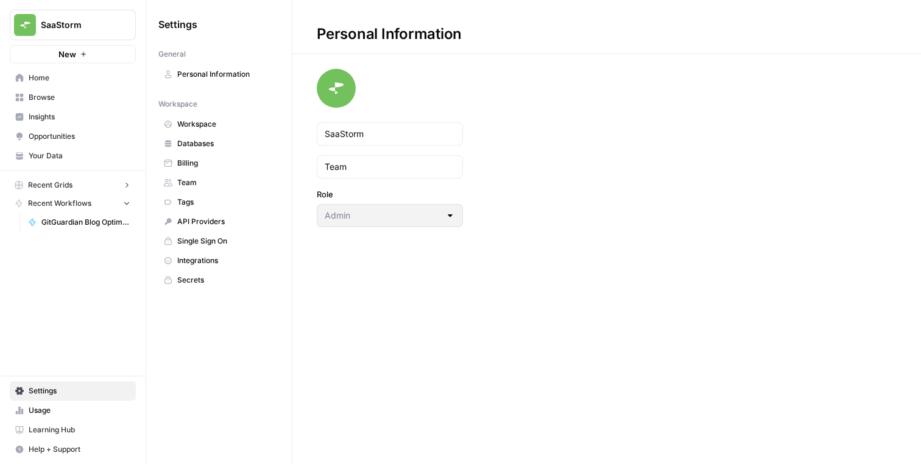
click at [192, 259] on span "Integrations" at bounding box center [225, 260] width 97 height 11
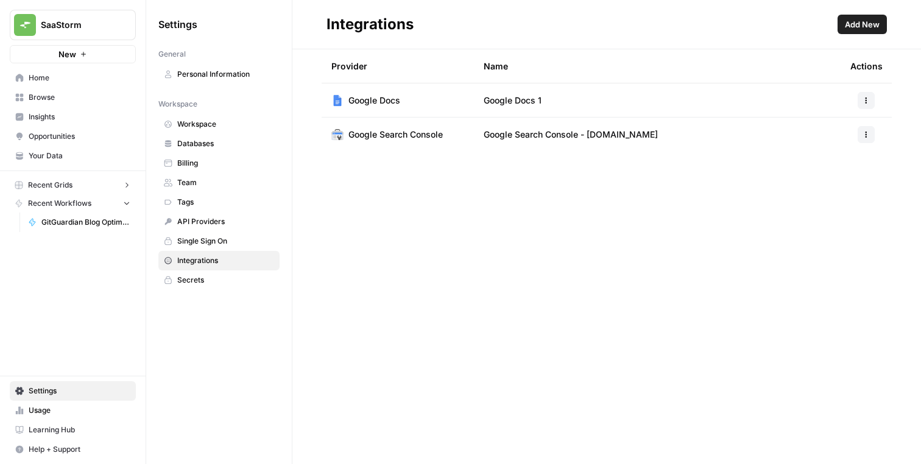
click at [867, 27] on span "Add New" at bounding box center [862, 24] width 35 height 12
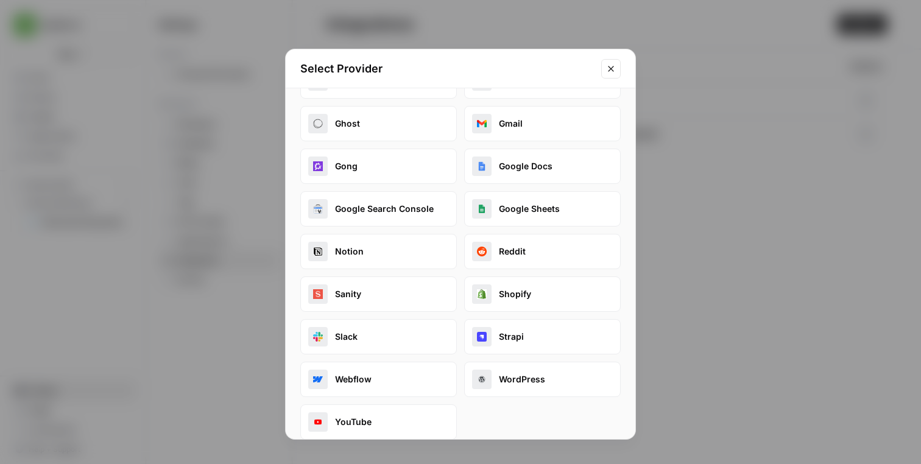
scroll to position [55, 0]
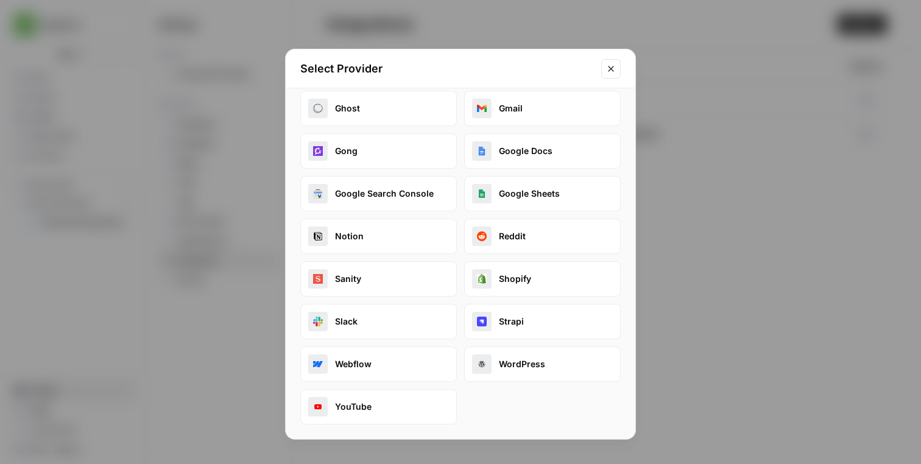
click at [611, 72] on icon "Close modal" at bounding box center [611, 69] width 10 height 10
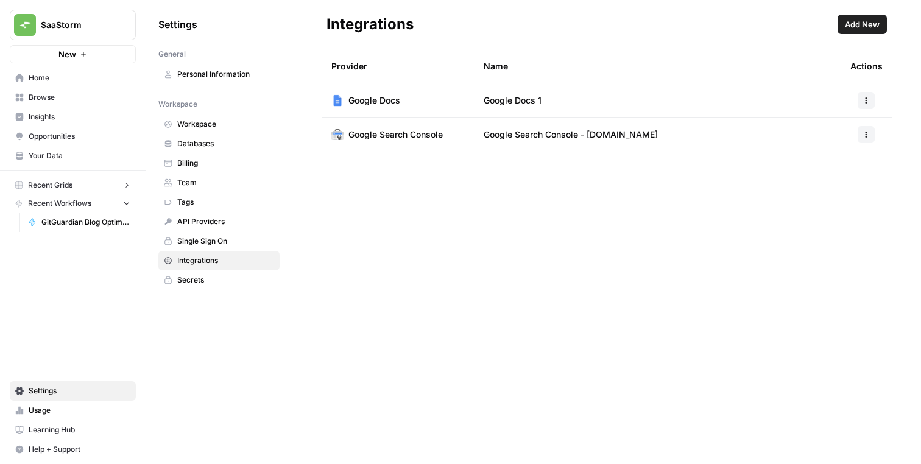
click at [222, 215] on link "API Providers" at bounding box center [218, 221] width 121 height 19
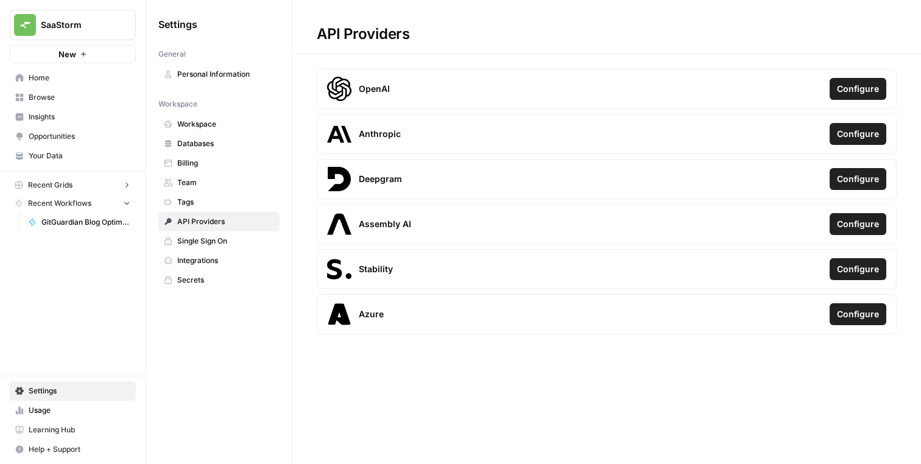
click at [213, 146] on span "Databases" at bounding box center [225, 143] width 97 height 11
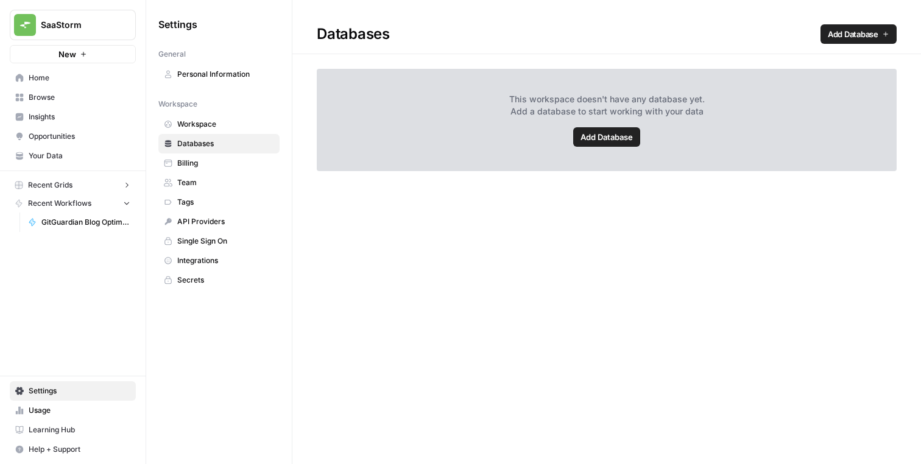
click at [608, 137] on span "Add Database" at bounding box center [606, 137] width 52 height 12
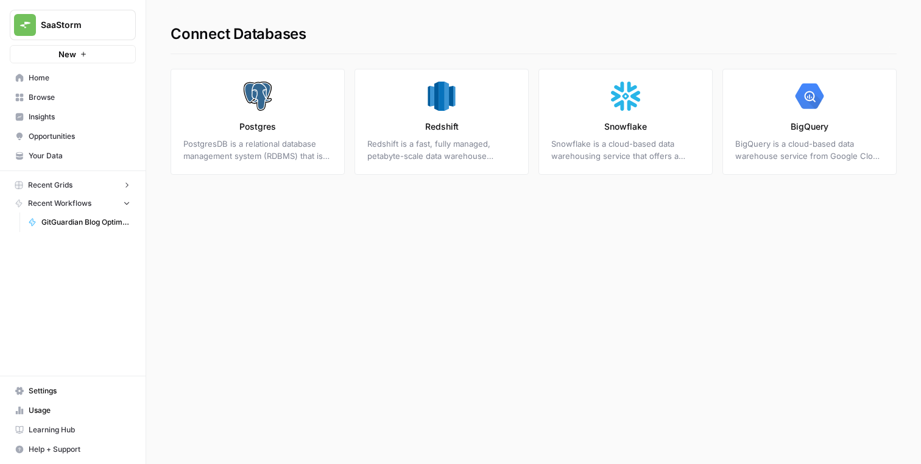
click at [40, 381] on link "Settings" at bounding box center [73, 390] width 126 height 19
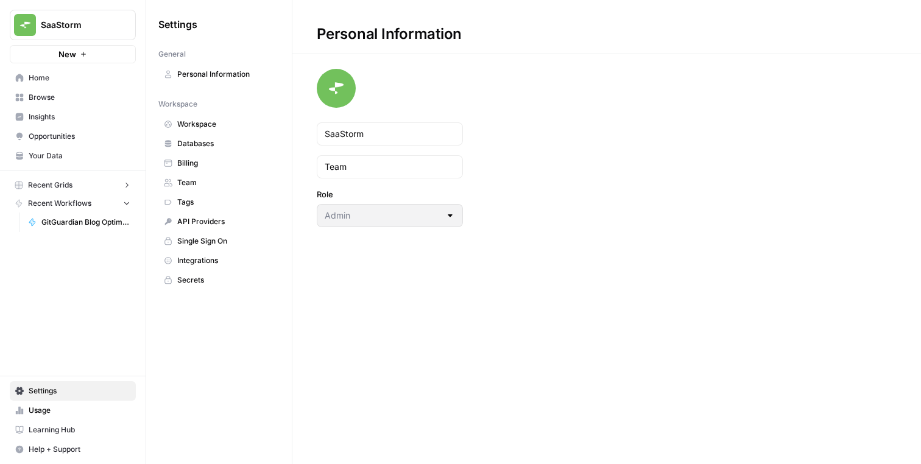
click at [208, 118] on link "Workspace" at bounding box center [218, 123] width 121 height 19
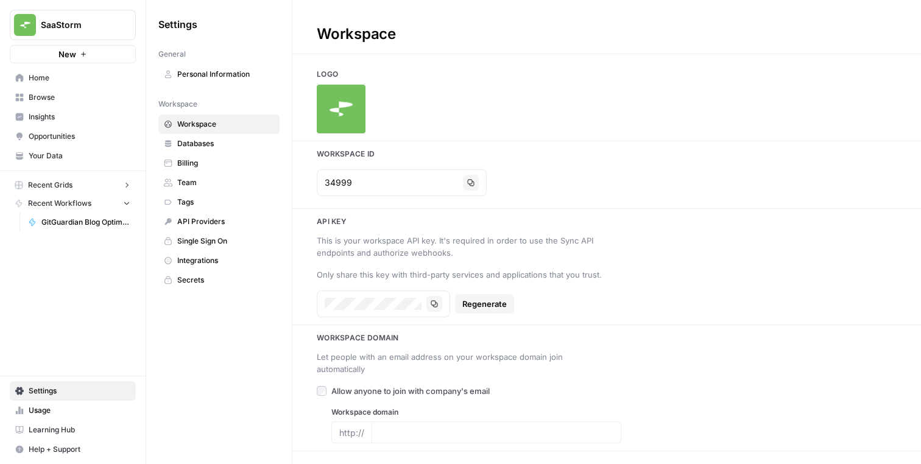
type input "www.saastorm.io"
click at [214, 150] on link "Databases" at bounding box center [218, 143] width 121 height 19
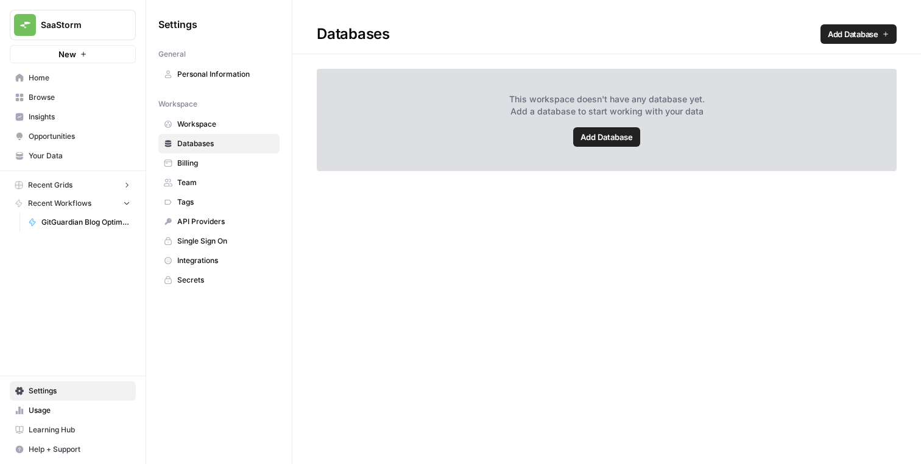
click at [207, 167] on span "Billing" at bounding box center [225, 163] width 97 height 11
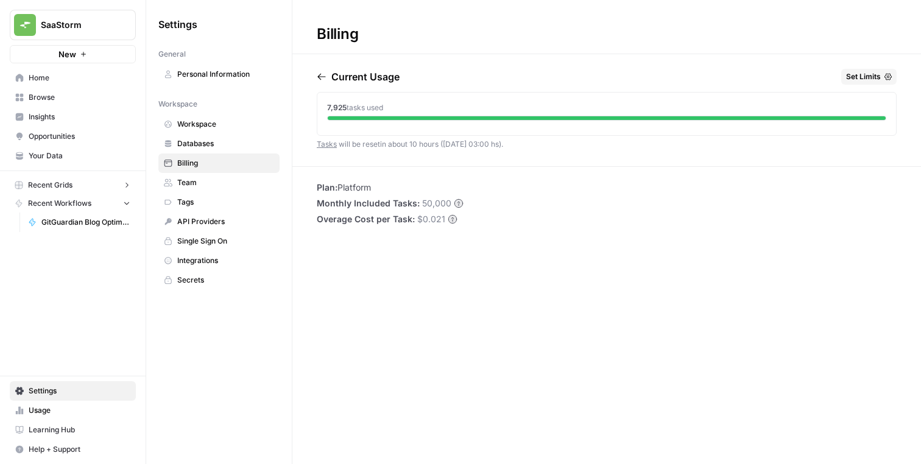
click at [203, 188] on span "Team" at bounding box center [225, 182] width 97 height 11
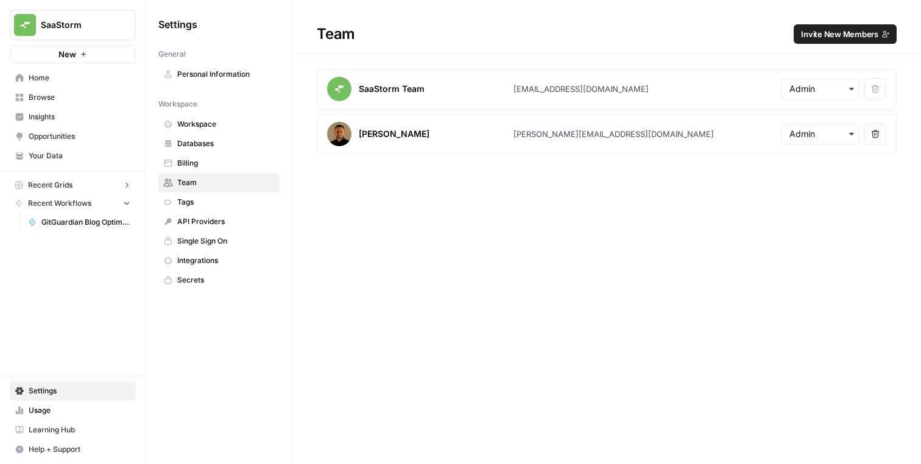
click at [207, 201] on span "Tags" at bounding box center [225, 202] width 97 height 11
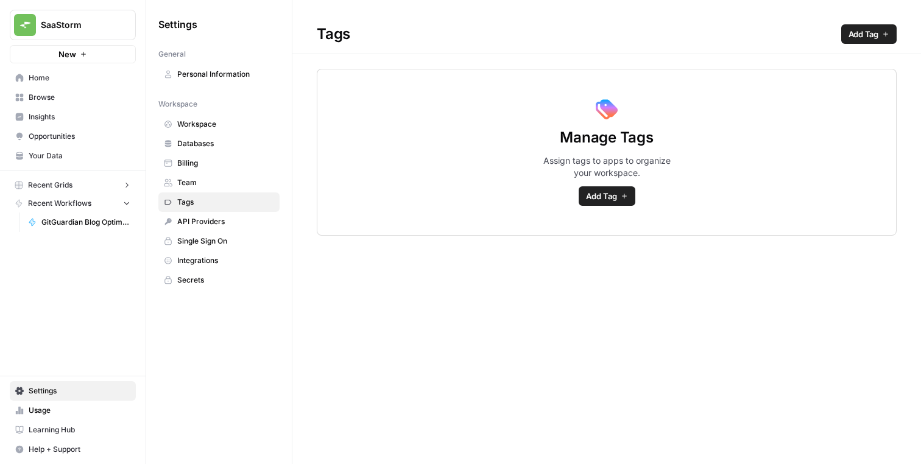
click at [208, 214] on link "API Providers" at bounding box center [218, 221] width 121 height 19
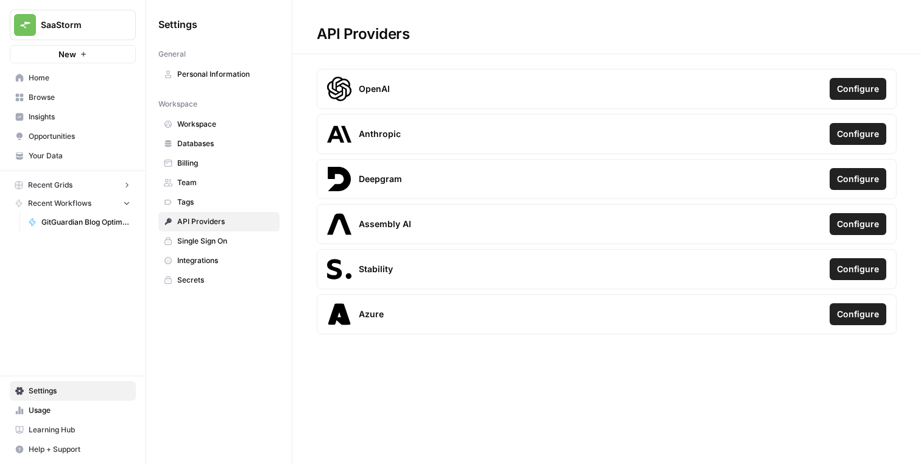
click at [209, 232] on link "Single Sign On" at bounding box center [218, 240] width 121 height 19
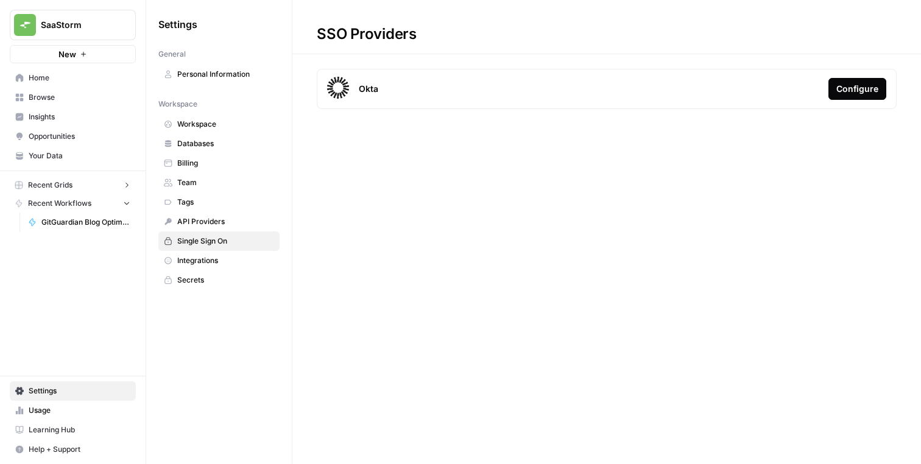
click at [209, 251] on link "Integrations" at bounding box center [218, 260] width 121 height 19
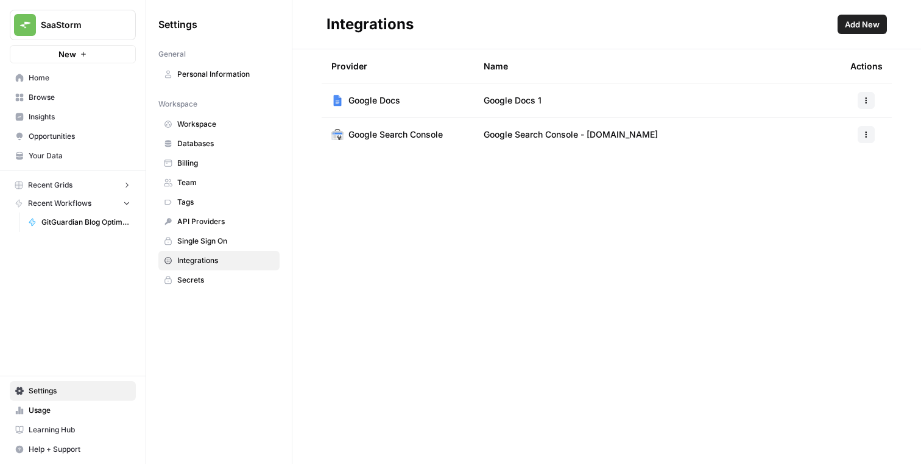
click at [205, 276] on span "Secrets" at bounding box center [225, 280] width 97 height 11
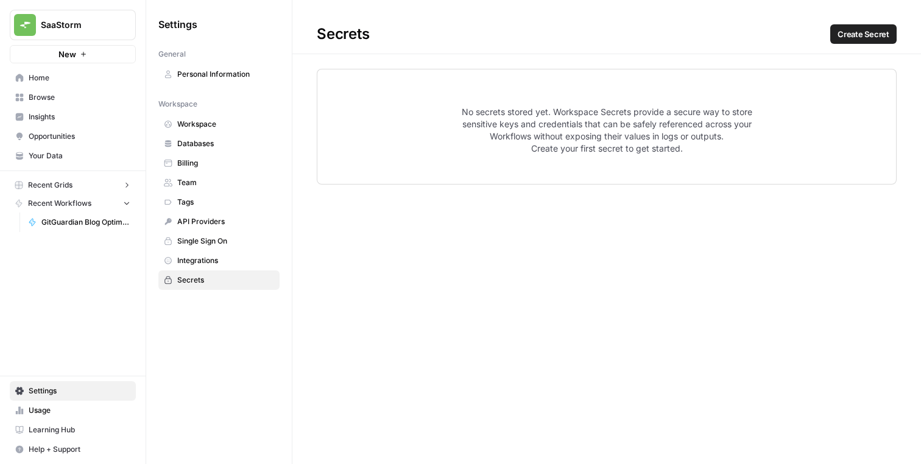
click at [208, 260] on span "Integrations" at bounding box center [225, 260] width 97 height 11
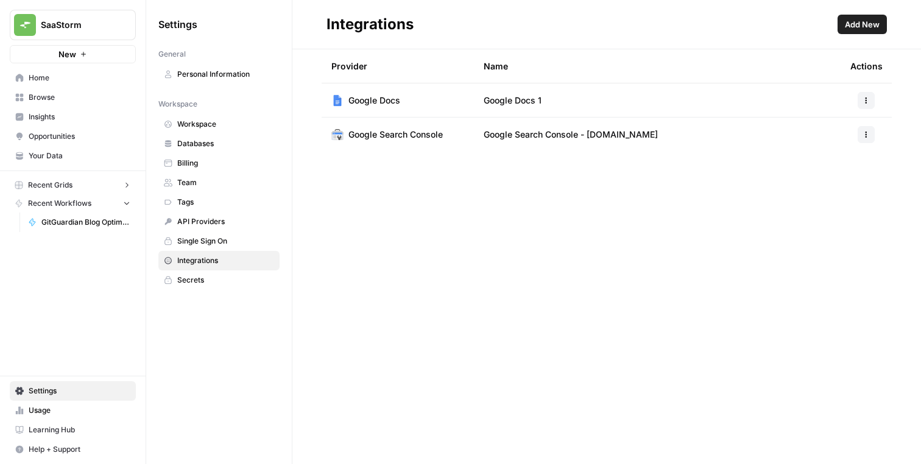
click at [871, 19] on span "Add New" at bounding box center [862, 24] width 35 height 12
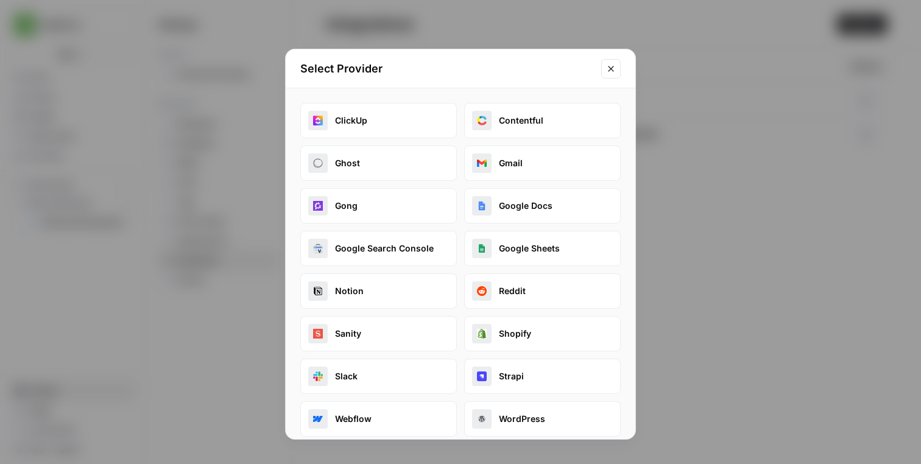
click at [710, 210] on div "Select Provider ClickUp Contentful Ghost Gmail Gong Google Docs Google Search C…" at bounding box center [460, 232] width 921 height 464
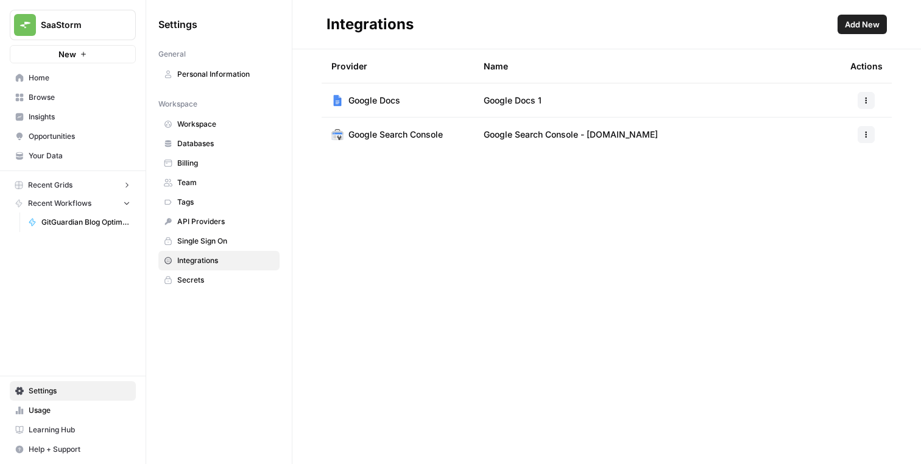
click at [83, 401] on link "Usage" at bounding box center [73, 410] width 126 height 19
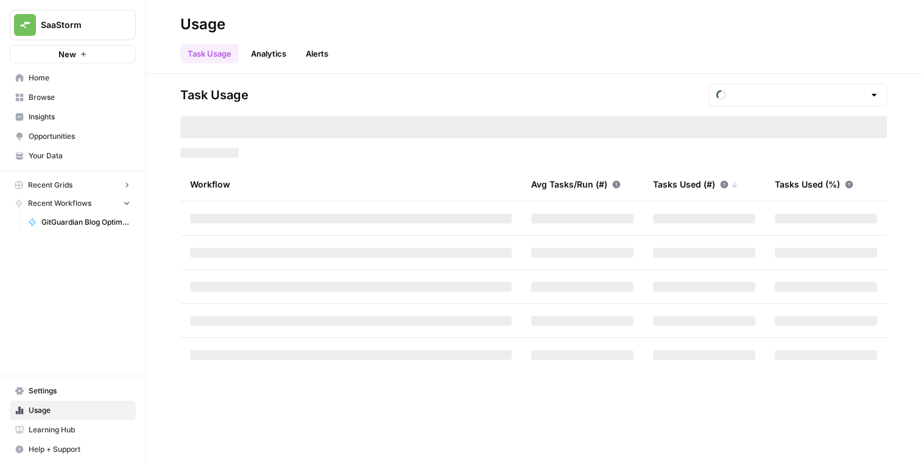
type input "September Tasks"
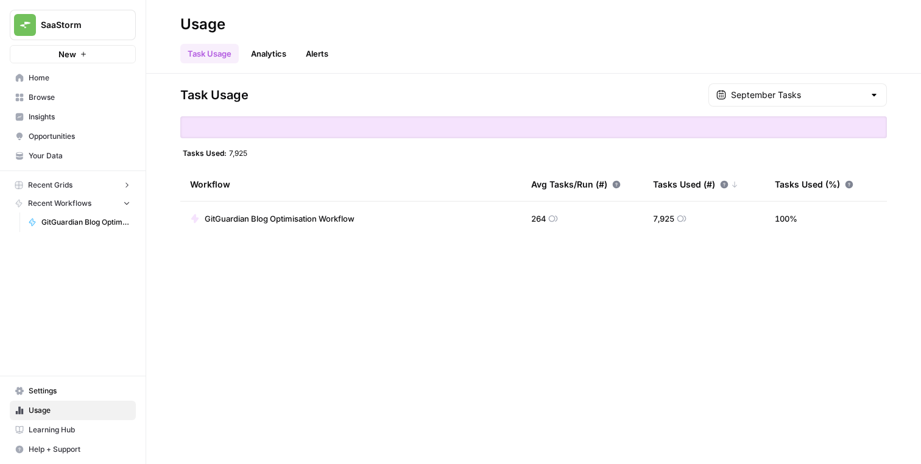
click at [259, 55] on link "Analytics" at bounding box center [269, 53] width 50 height 19
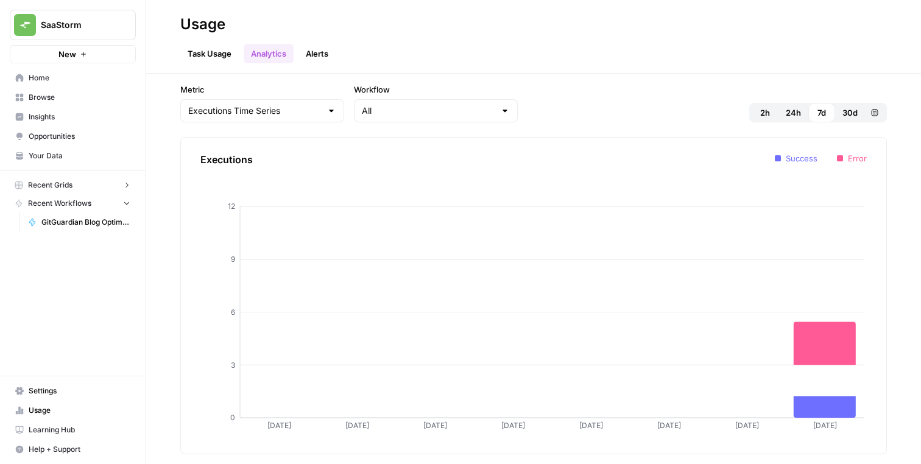
click at [313, 51] on link "Alerts" at bounding box center [316, 53] width 37 height 19
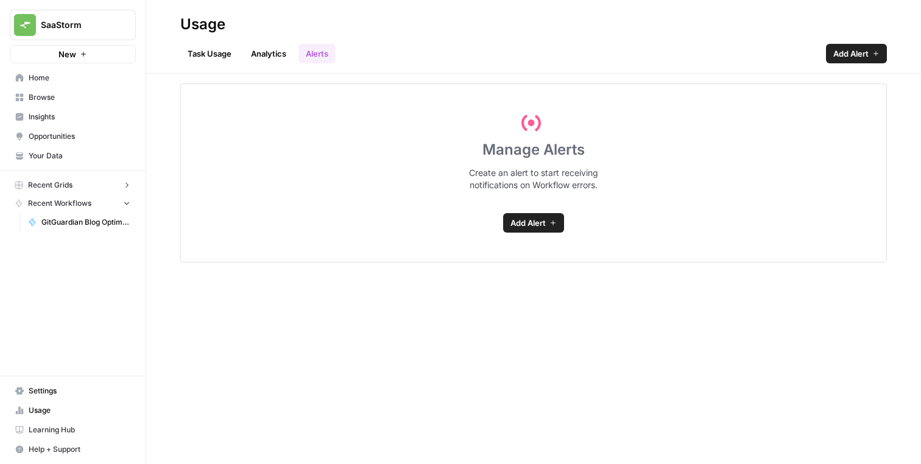
click at [43, 387] on span "Settings" at bounding box center [80, 390] width 102 height 11
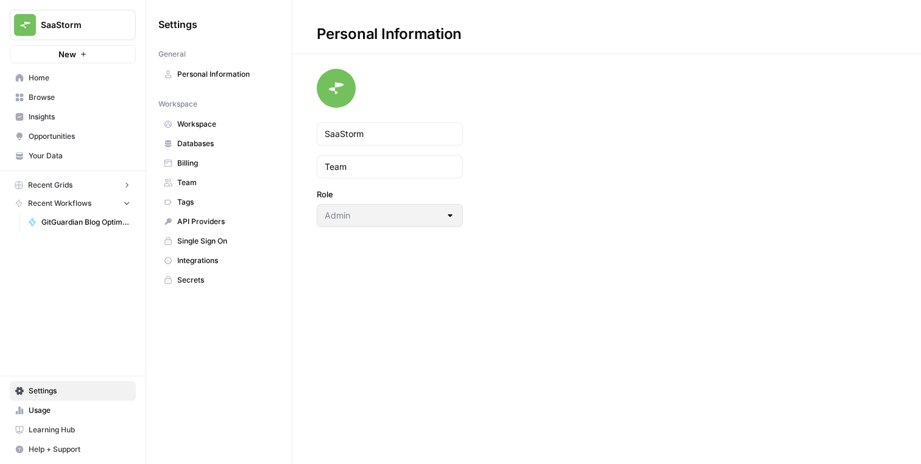
click at [206, 226] on span "API Providers" at bounding box center [225, 221] width 97 height 11
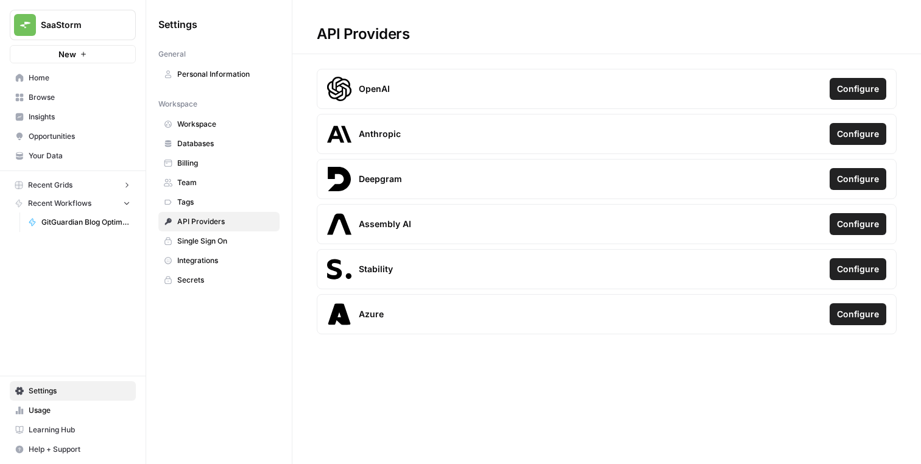
click at [211, 244] on span "Single Sign On" at bounding box center [225, 241] width 97 height 11
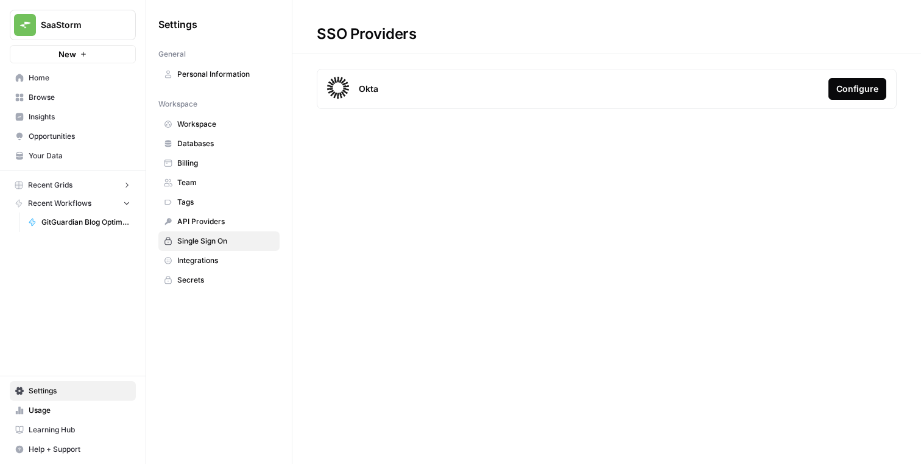
click at [211, 247] on link "Single Sign On" at bounding box center [218, 240] width 121 height 19
click at [211, 253] on link "Integrations" at bounding box center [218, 260] width 121 height 19
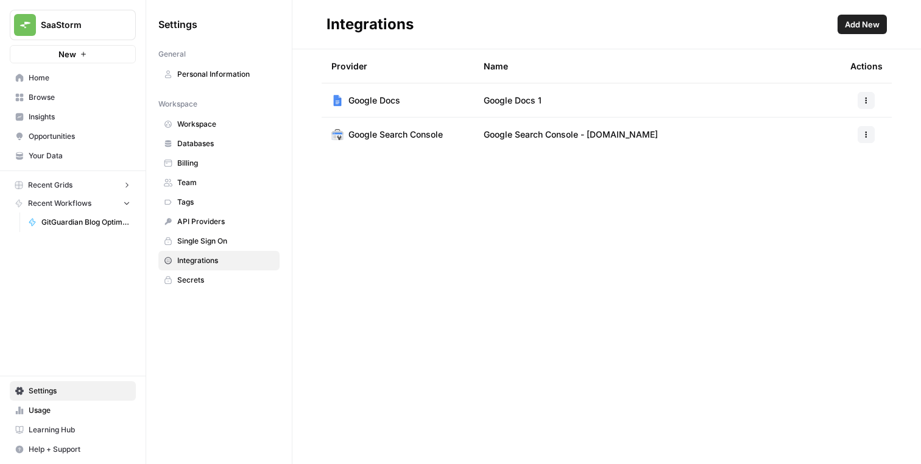
click at [845, 23] on span "Add New" at bounding box center [862, 24] width 35 height 12
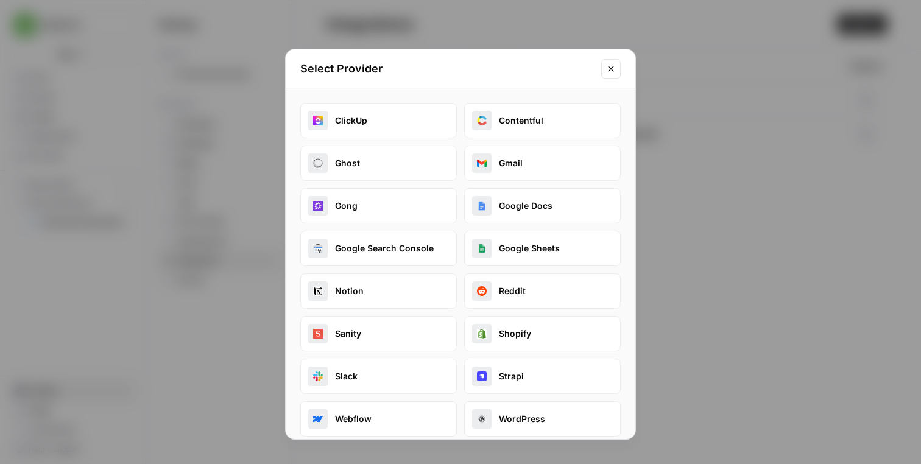
click at [225, 211] on div "Select Provider ClickUp Contentful Ghost Gmail Gong Google Docs Google Search C…" at bounding box center [460, 232] width 921 height 464
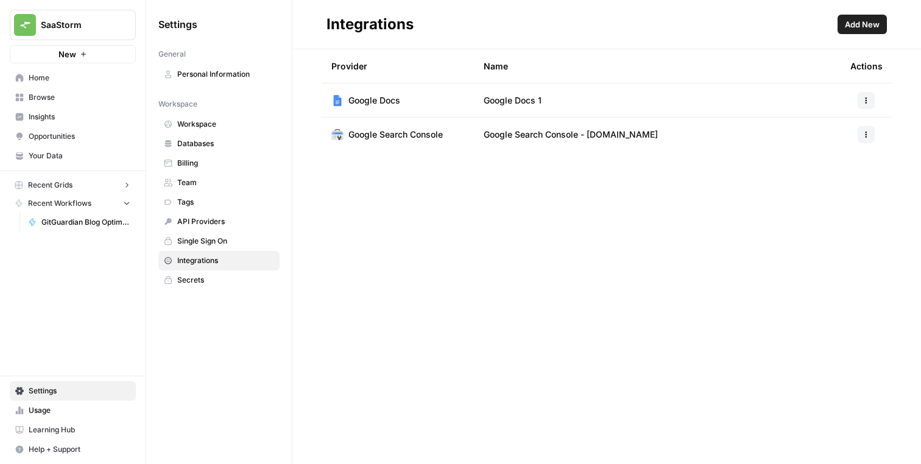
click at [87, 19] on span "SaaStorm" at bounding box center [78, 25] width 74 height 12
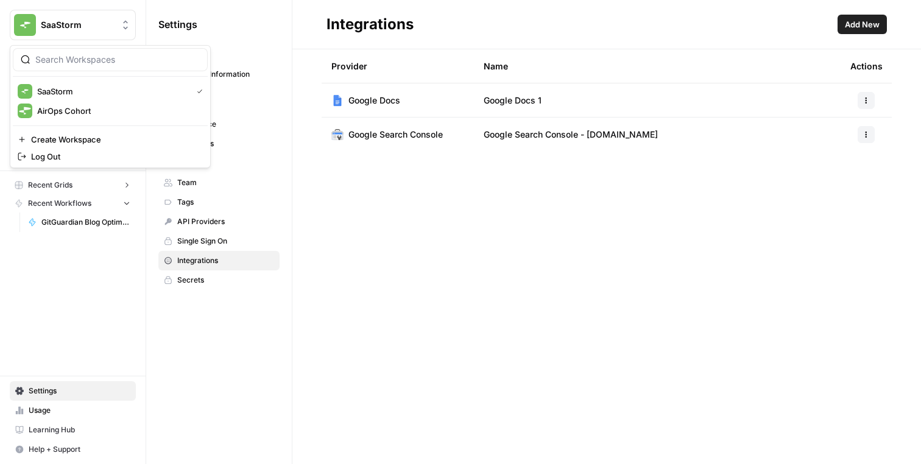
click at [87, 19] on span "SaaStorm" at bounding box center [78, 25] width 74 height 12
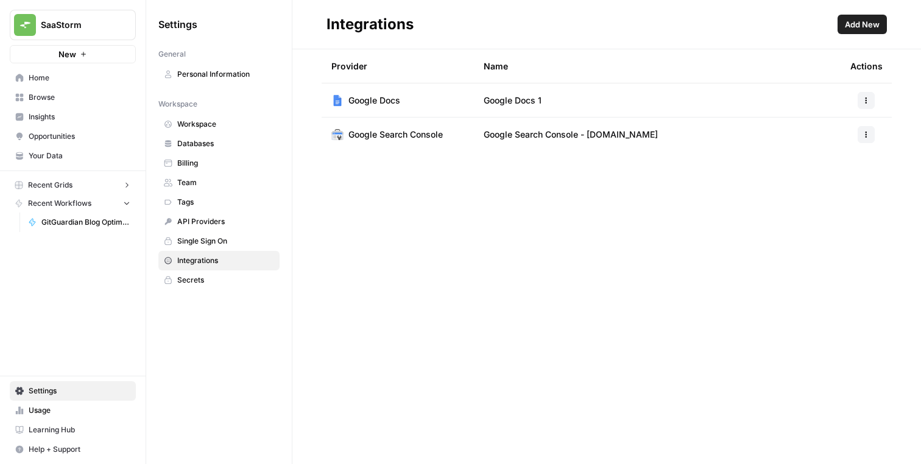
click at [60, 150] on link "Your Data" at bounding box center [73, 155] width 126 height 19
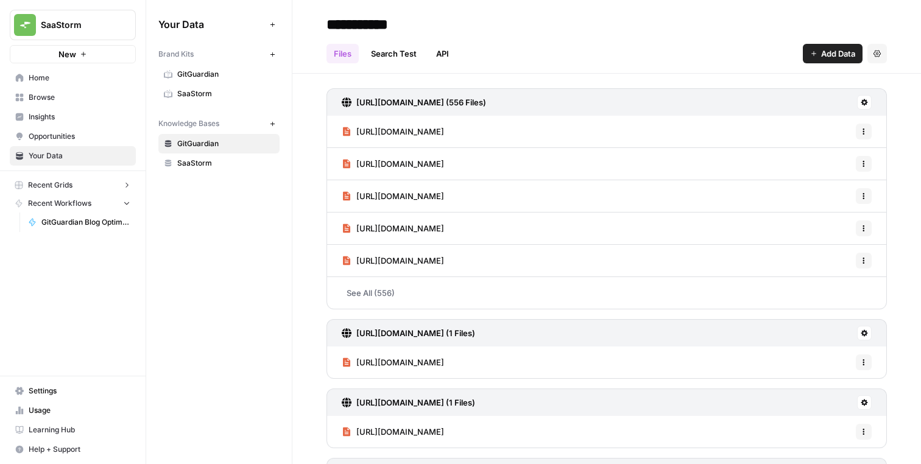
click at [74, 92] on span "Browse" at bounding box center [80, 97] width 102 height 11
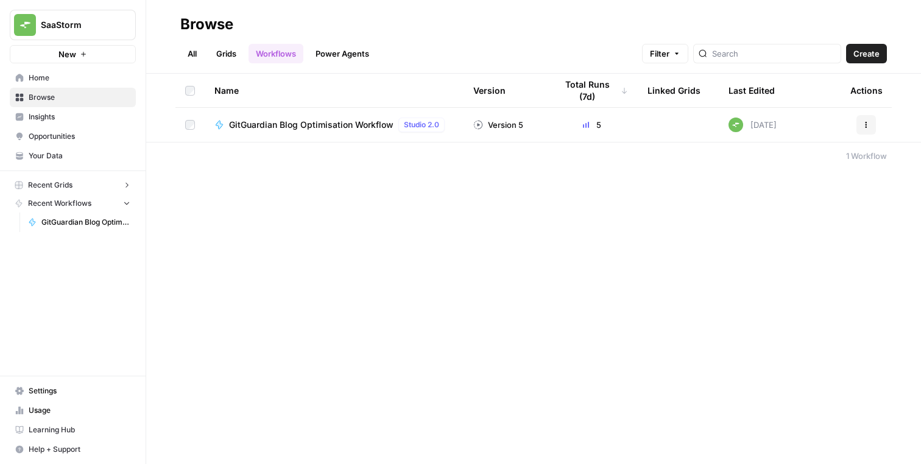
click at [49, 388] on span "Settings" at bounding box center [80, 390] width 102 height 11
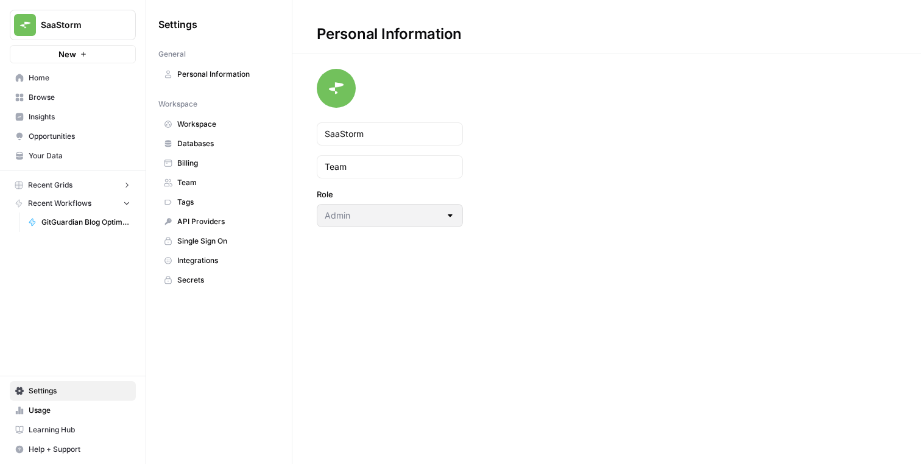
click at [232, 261] on span "Integrations" at bounding box center [225, 260] width 97 height 11
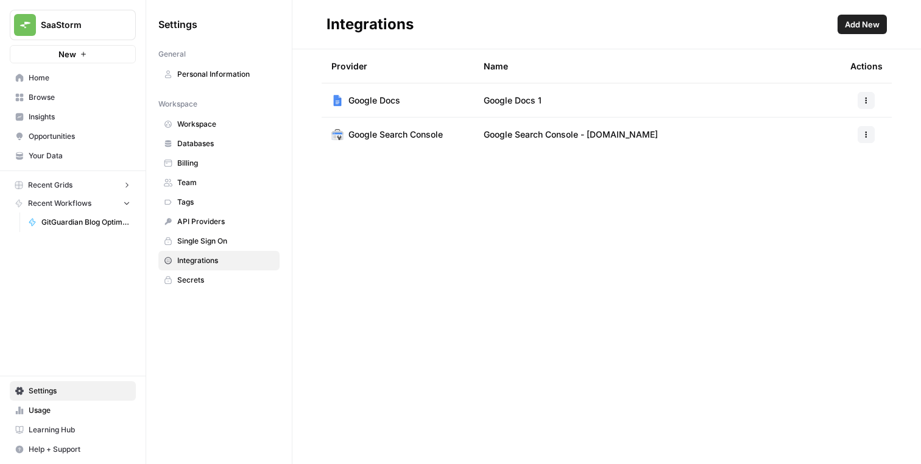
click at [223, 241] on span "Single Sign On" at bounding box center [225, 241] width 97 height 11
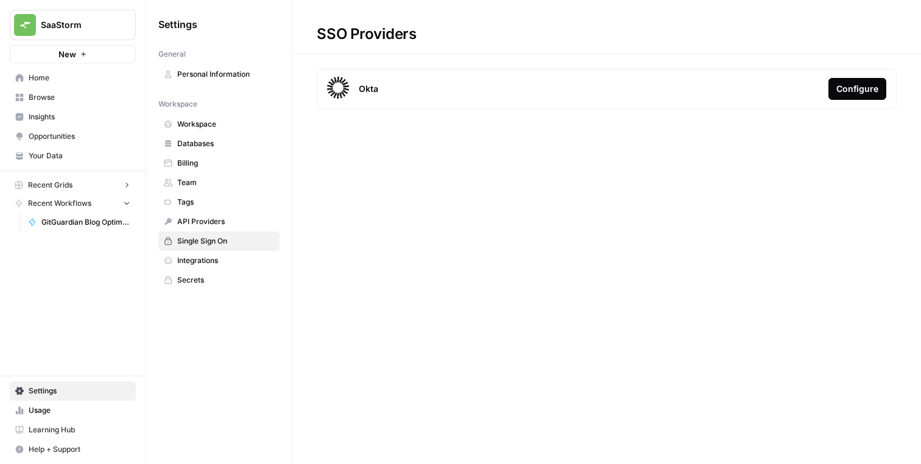
click at [216, 258] on span "Integrations" at bounding box center [225, 260] width 97 height 11
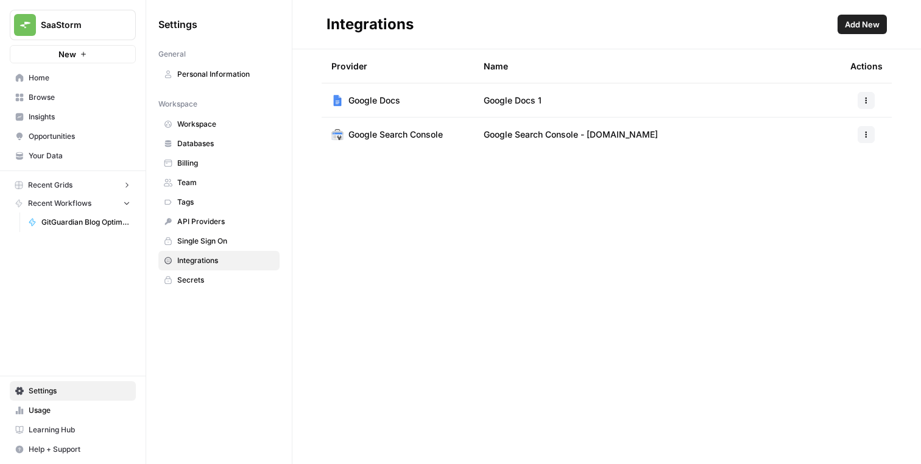
click at [209, 278] on span "Secrets" at bounding box center [225, 280] width 97 height 11
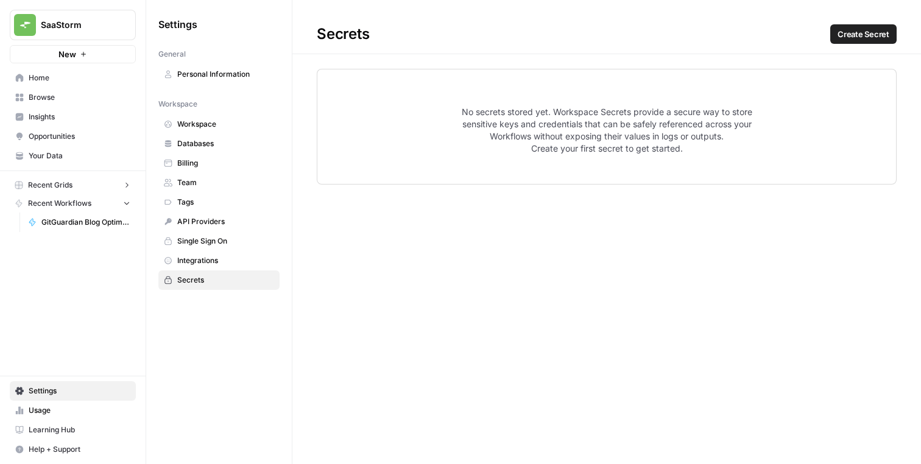
click at [213, 243] on span "Single Sign On" at bounding box center [225, 241] width 97 height 11
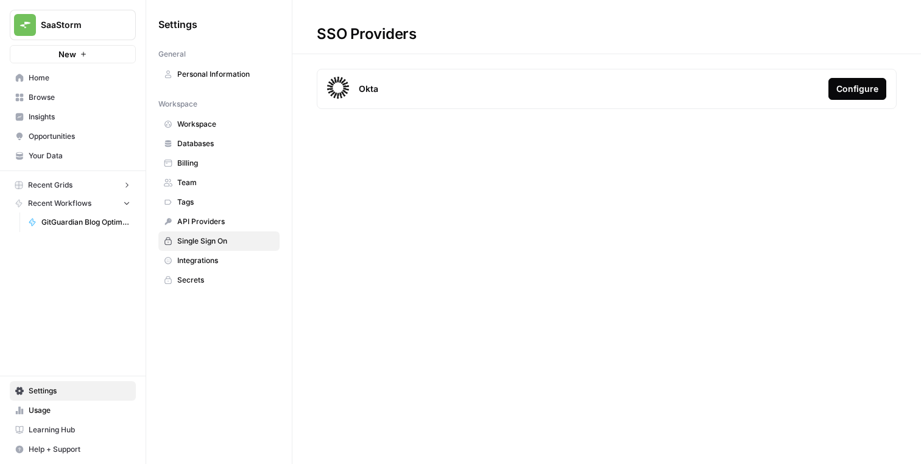
click at [214, 202] on span "Tags" at bounding box center [225, 202] width 97 height 11
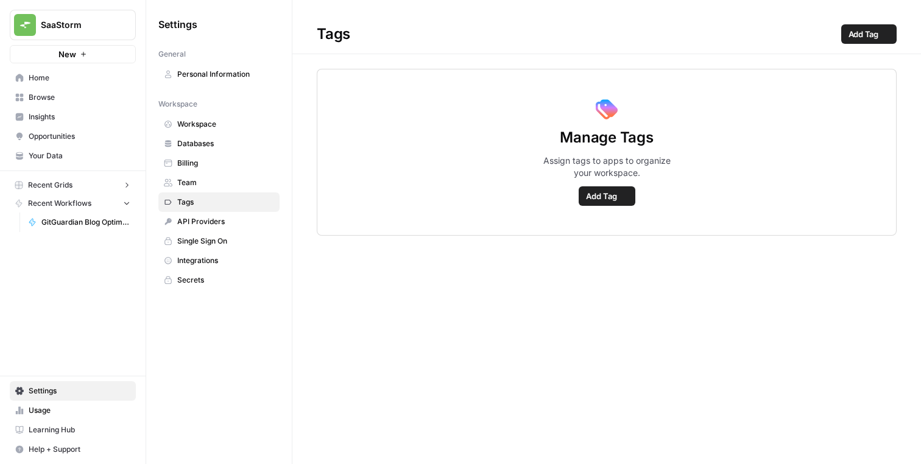
click at [217, 180] on span "Team" at bounding box center [225, 182] width 97 height 11
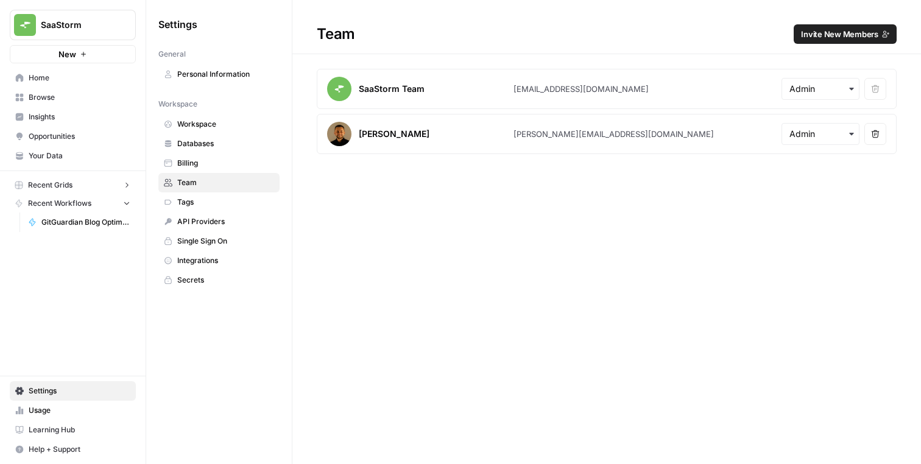
click at [220, 161] on span "Billing" at bounding box center [225, 163] width 97 height 11
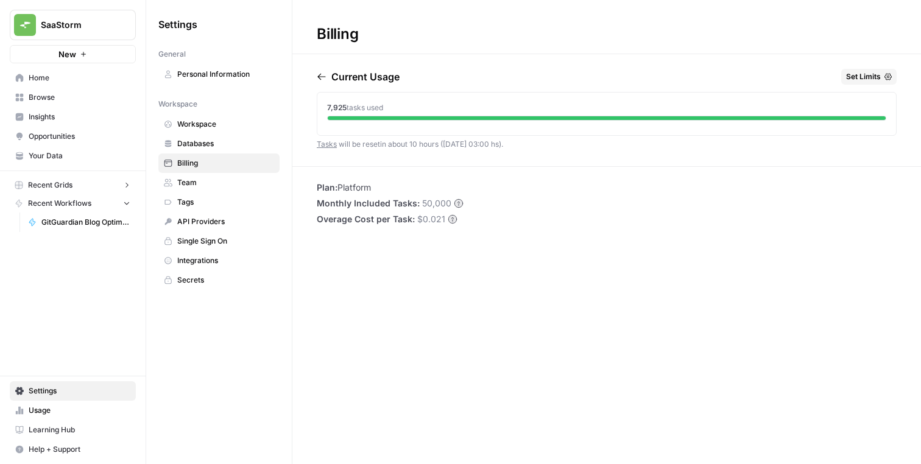
click at [226, 141] on span "Databases" at bounding box center [225, 143] width 97 height 11
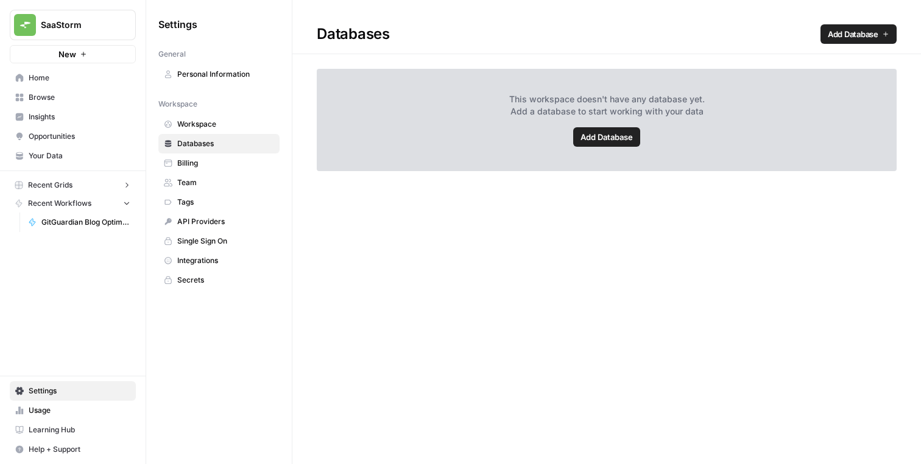
click at [222, 176] on link "Team" at bounding box center [218, 182] width 121 height 19
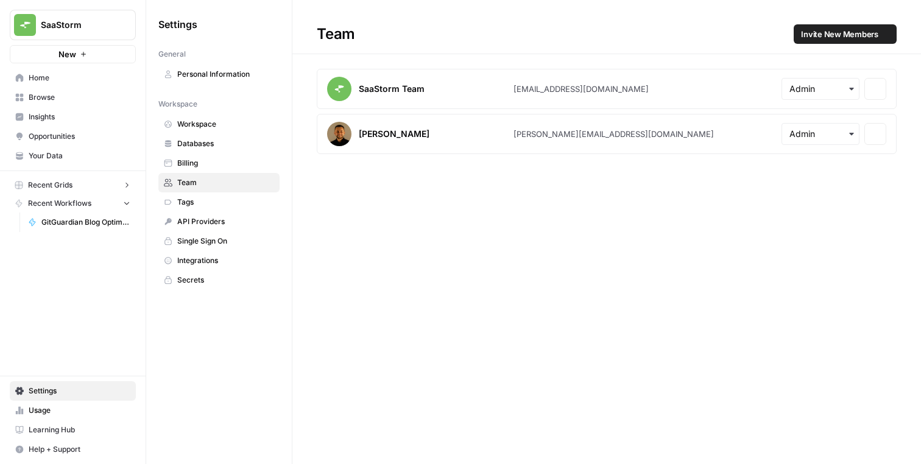
click at [223, 160] on span "Billing" at bounding box center [225, 163] width 97 height 11
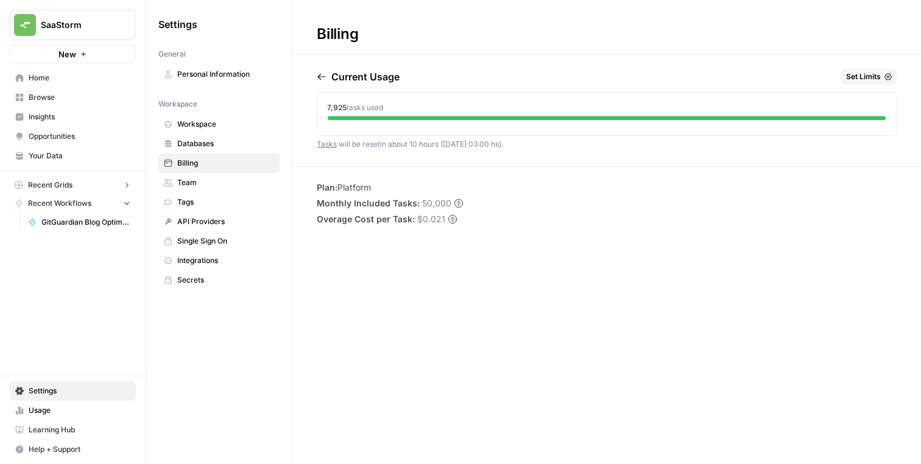
click at [219, 178] on span "Team" at bounding box center [225, 182] width 97 height 11
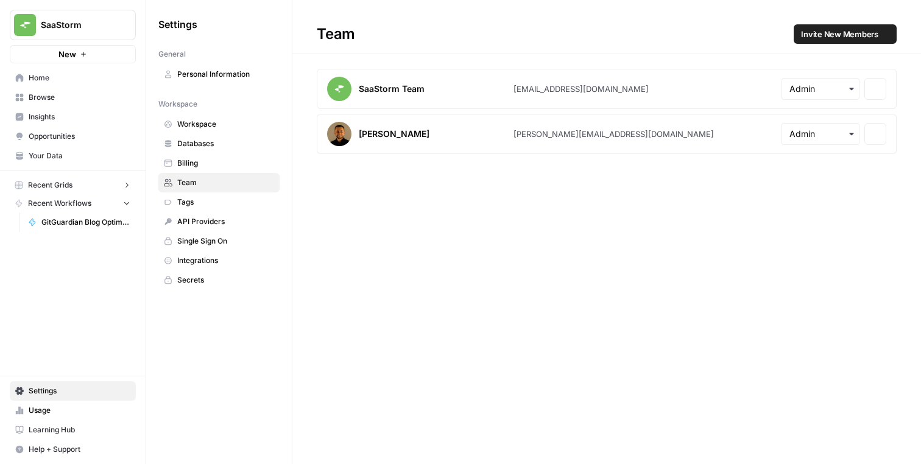
click at [224, 144] on span "Databases" at bounding box center [225, 143] width 97 height 11
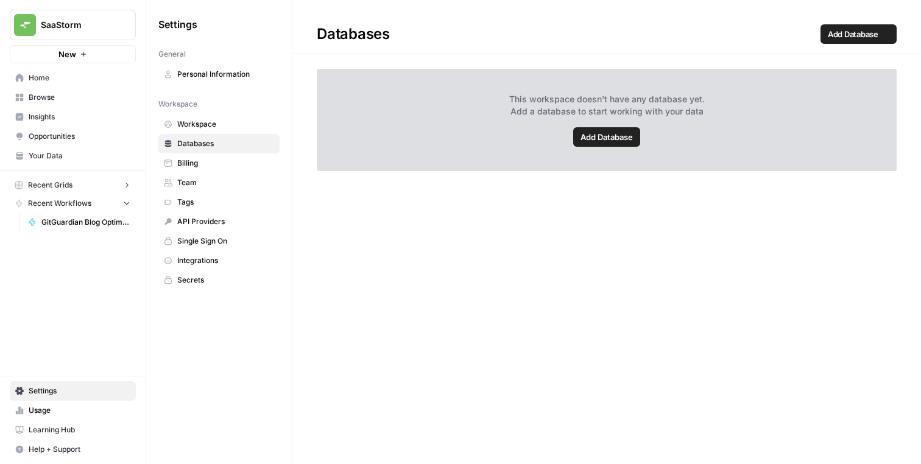
click at [221, 159] on span "Billing" at bounding box center [225, 163] width 97 height 11
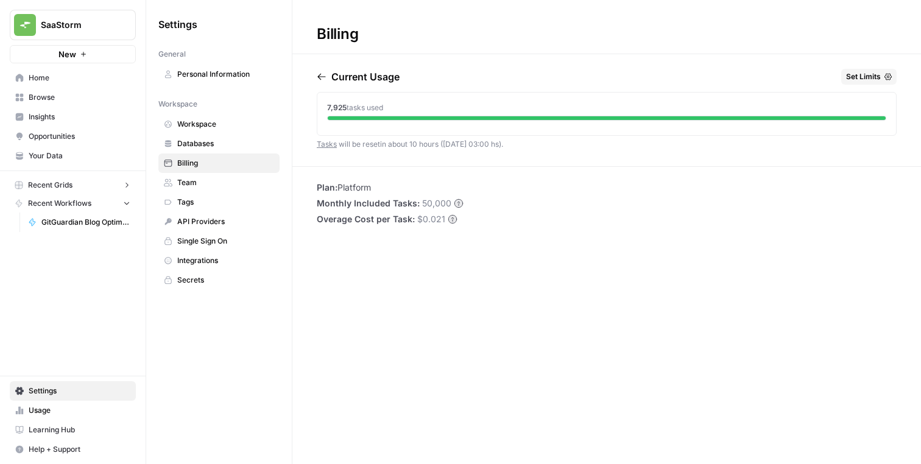
click at [860, 75] on span "Set Limits" at bounding box center [863, 76] width 35 height 11
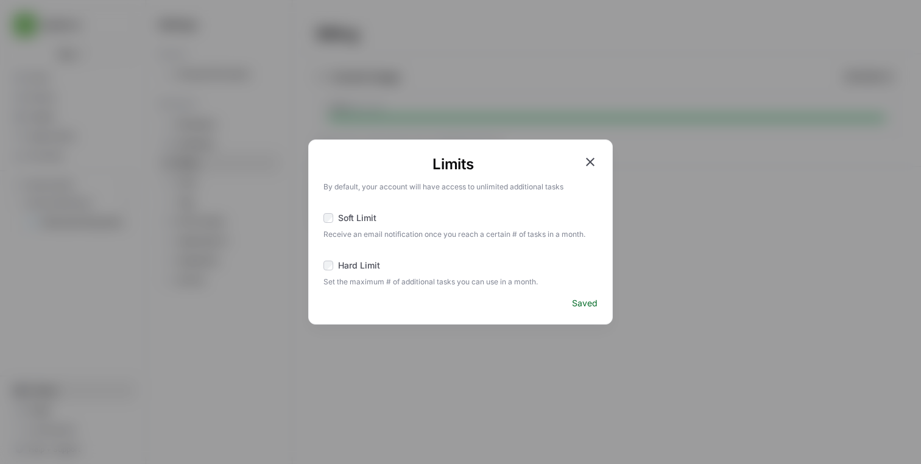
click at [683, 149] on div "Limits By default, your account will have access to unlimited additional tasks …" at bounding box center [460, 232] width 921 height 464
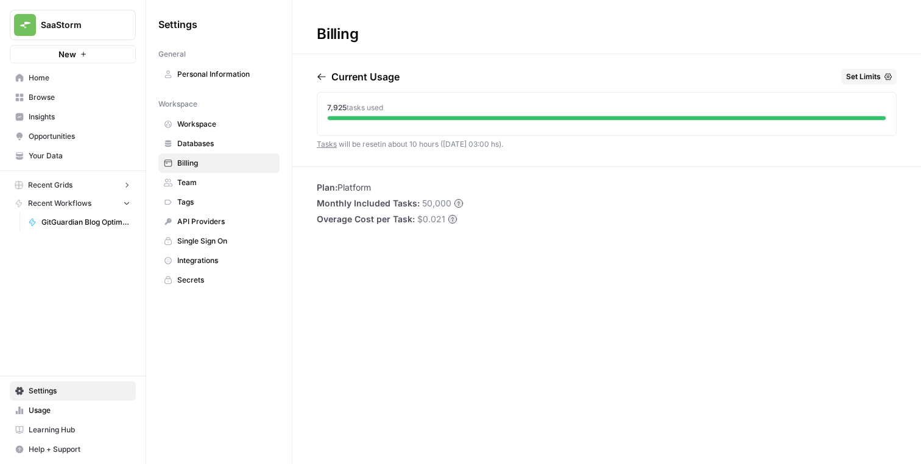
click at [216, 121] on span "Workspace" at bounding box center [225, 124] width 97 height 11
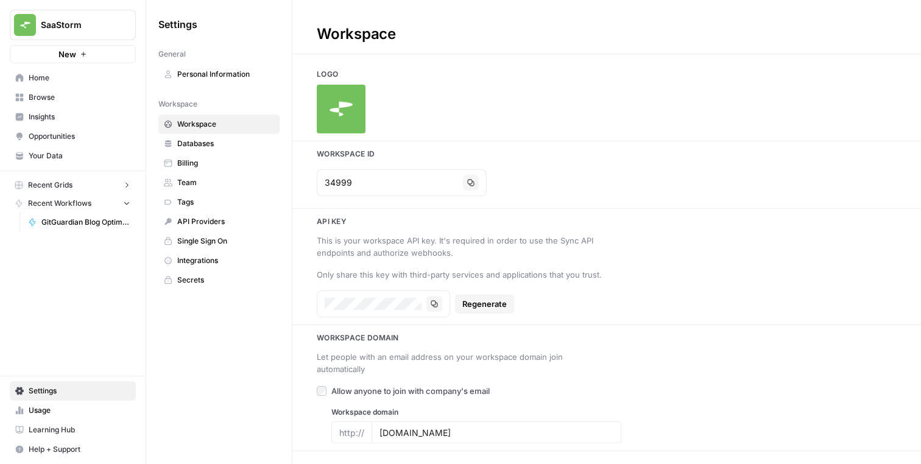
click at [215, 137] on link "Databases" at bounding box center [218, 143] width 121 height 19
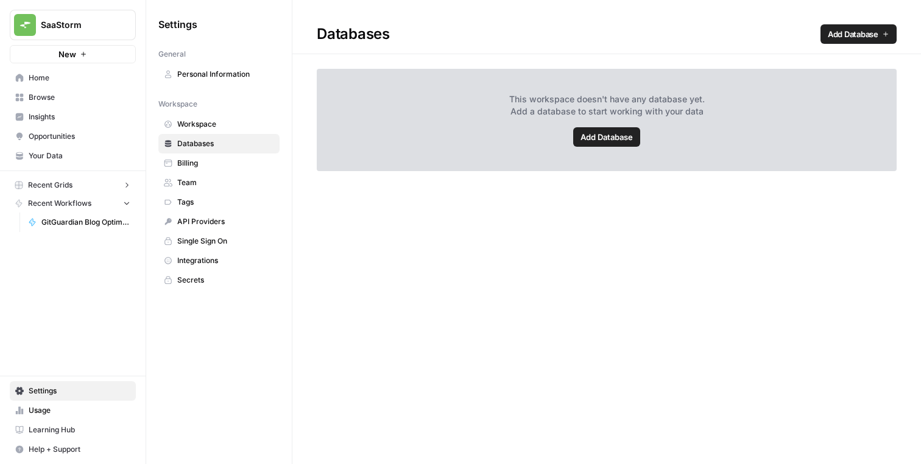
click at [213, 80] on link "Personal Information" at bounding box center [218, 74] width 121 height 19
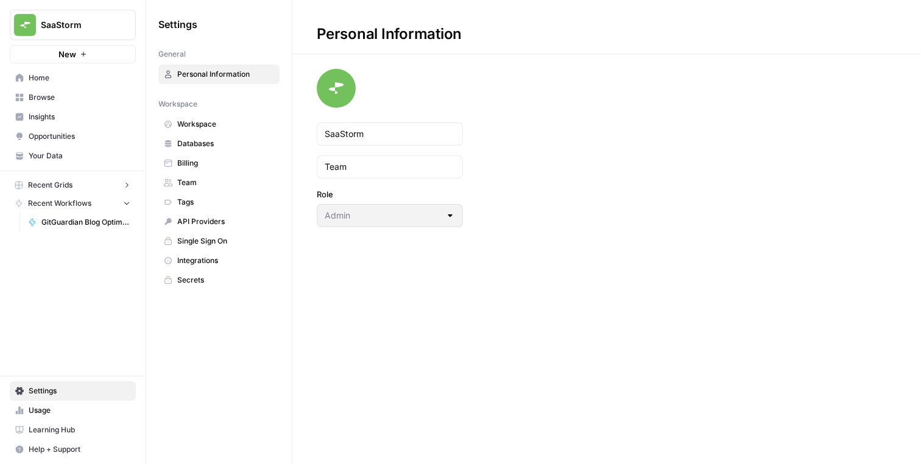
click at [63, 132] on span "Opportunities" at bounding box center [80, 136] width 102 height 11
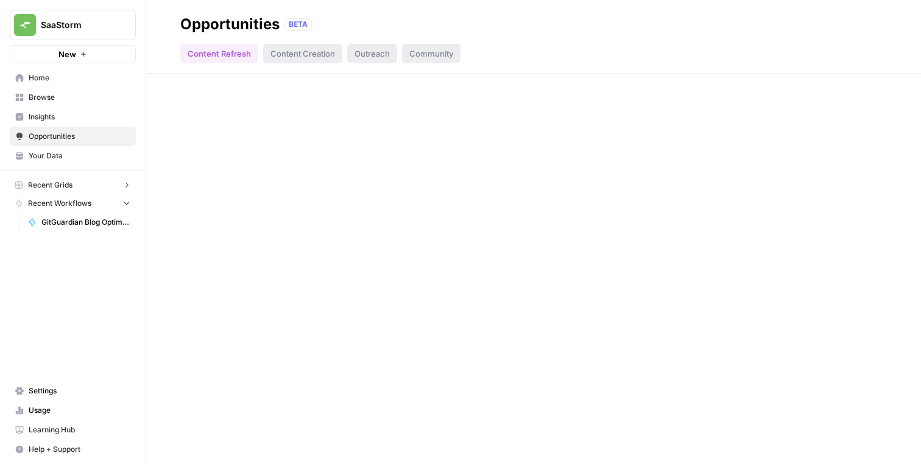
click at [63, 121] on span "Insights" at bounding box center [80, 116] width 102 height 11
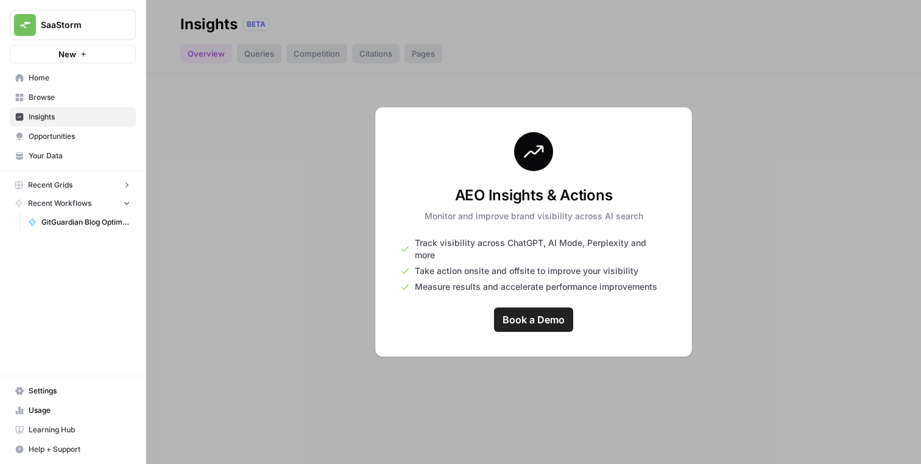
click at [259, 86] on div at bounding box center [533, 232] width 775 height 464
click at [148, 18] on button "button" at bounding box center [148, 24] width 12 height 12
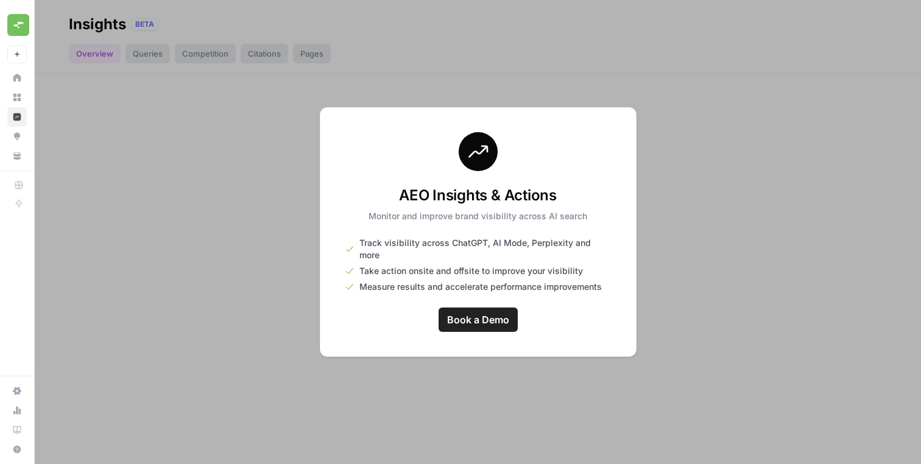
click at [26, 83] on link "Home" at bounding box center [16, 77] width 19 height 19
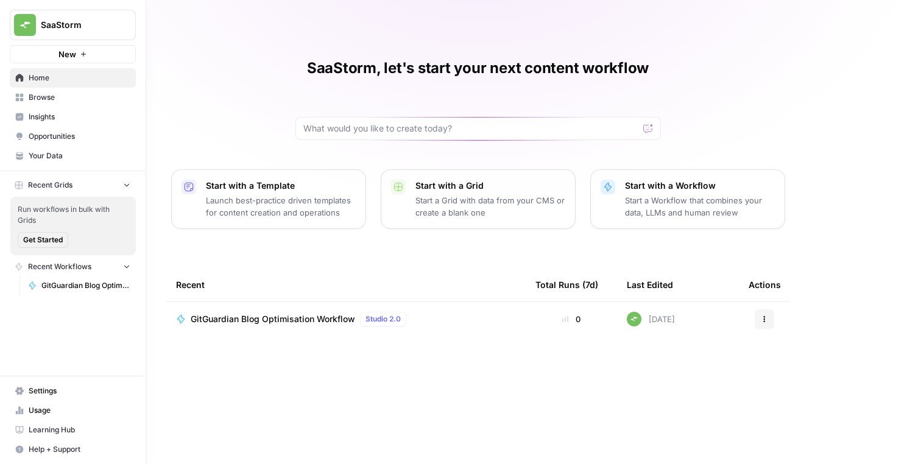
click at [66, 447] on span "Help + Support" at bounding box center [80, 449] width 102 height 11
click at [119, 185] on button "Recent Grids" at bounding box center [73, 185] width 126 height 18
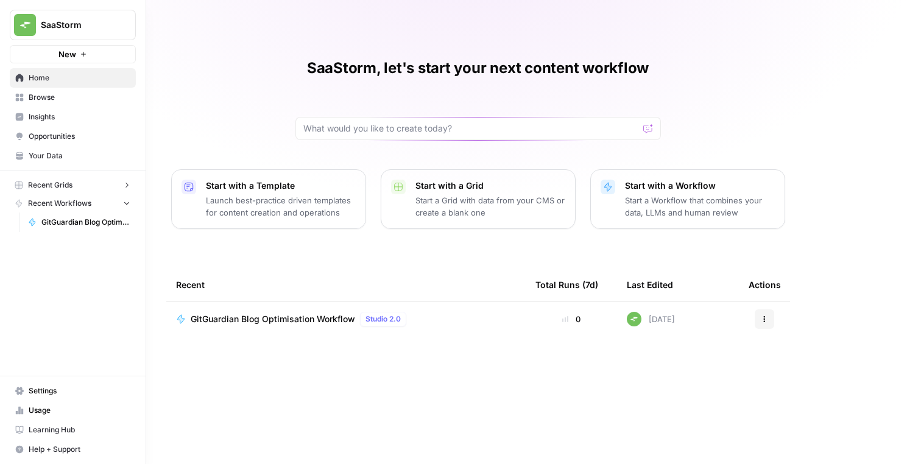
click at [64, 155] on span "Your Data" at bounding box center [80, 155] width 102 height 11
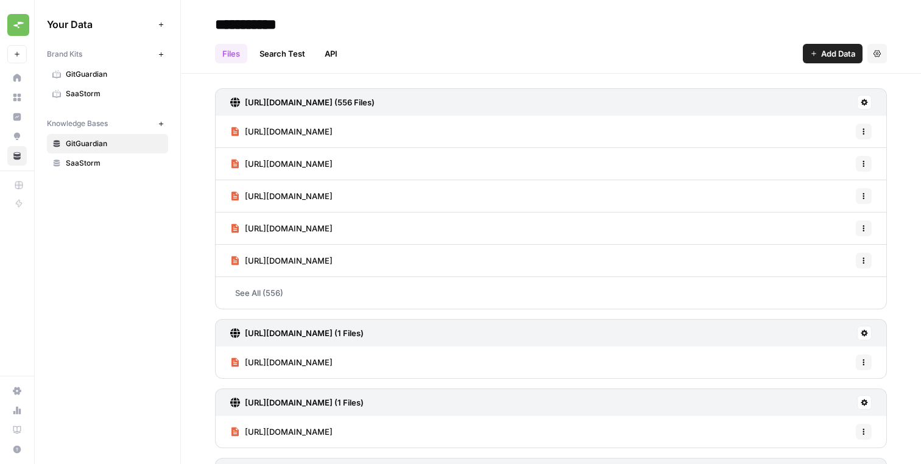
scroll to position [3, 0]
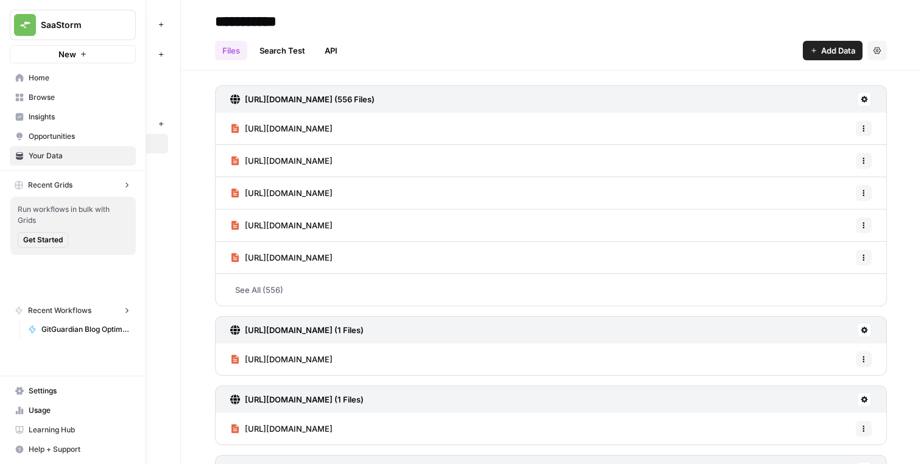
click at [38, 24] on button "SaaStorm" at bounding box center [73, 25] width 126 height 30
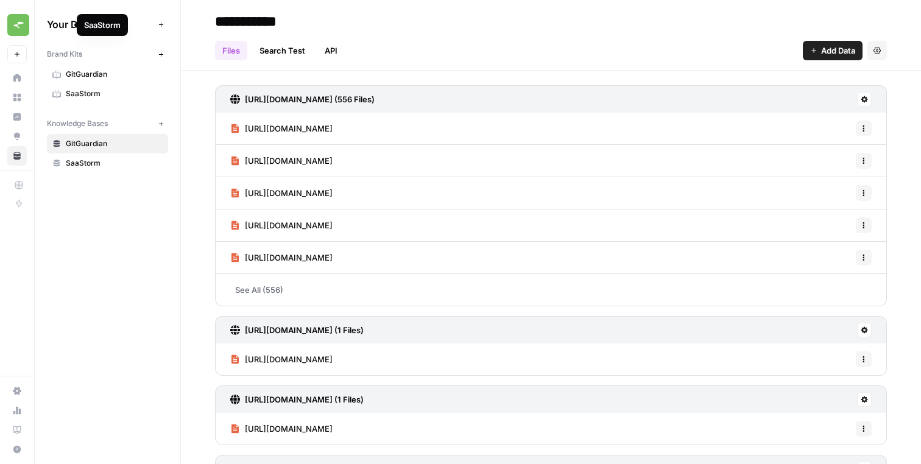
click at [144, 25] on span "Your Data" at bounding box center [100, 24] width 107 height 15
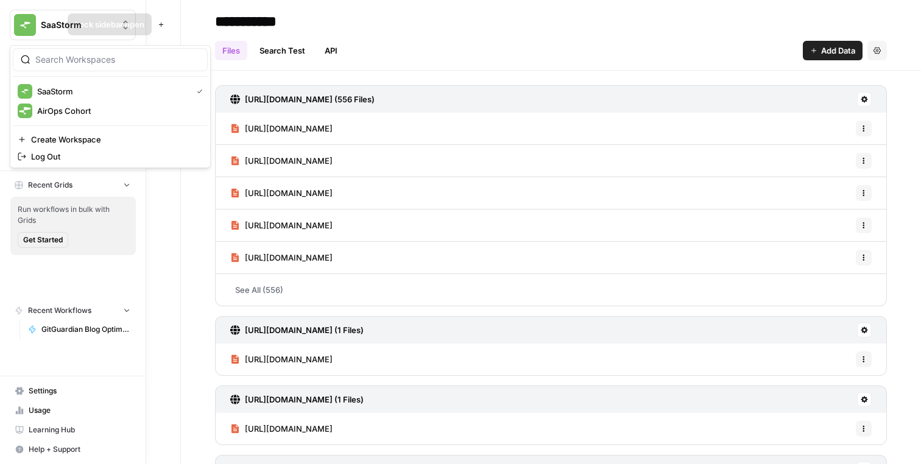
click at [40, 24] on button "SaaStorm" at bounding box center [73, 25] width 126 height 30
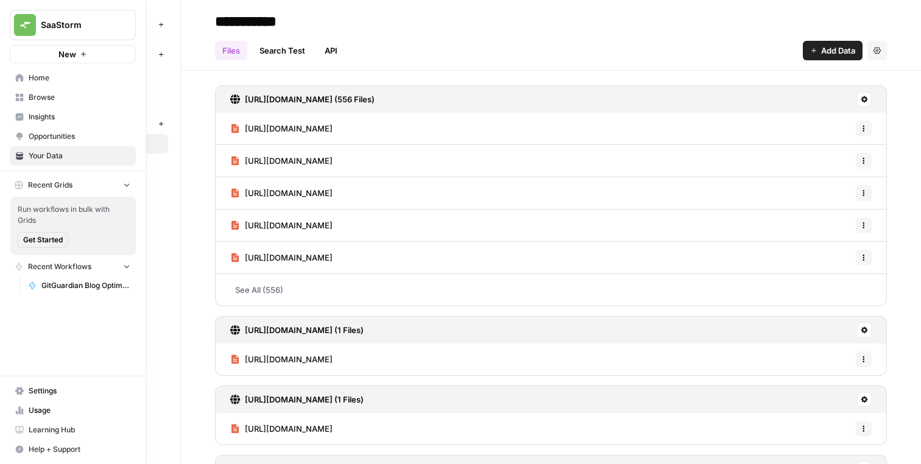
click at [36, 406] on span "Usage" at bounding box center [80, 410] width 102 height 11
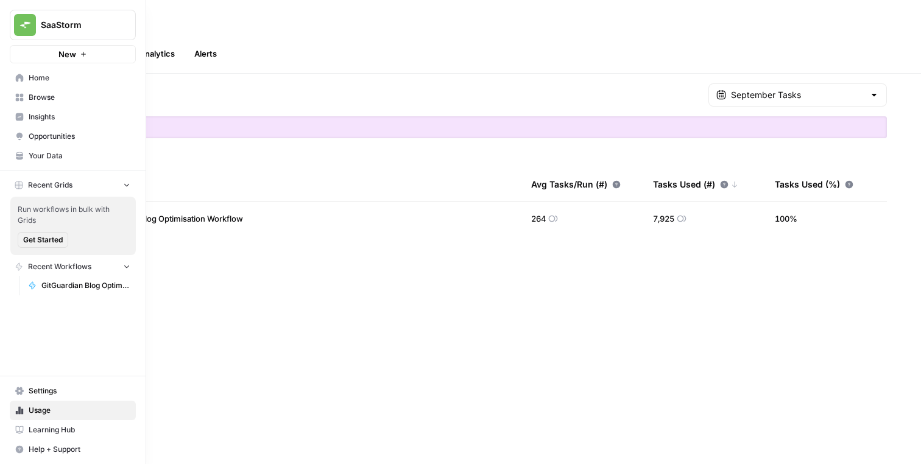
click at [32, 438] on link "Learning Hub" at bounding box center [73, 429] width 126 height 19
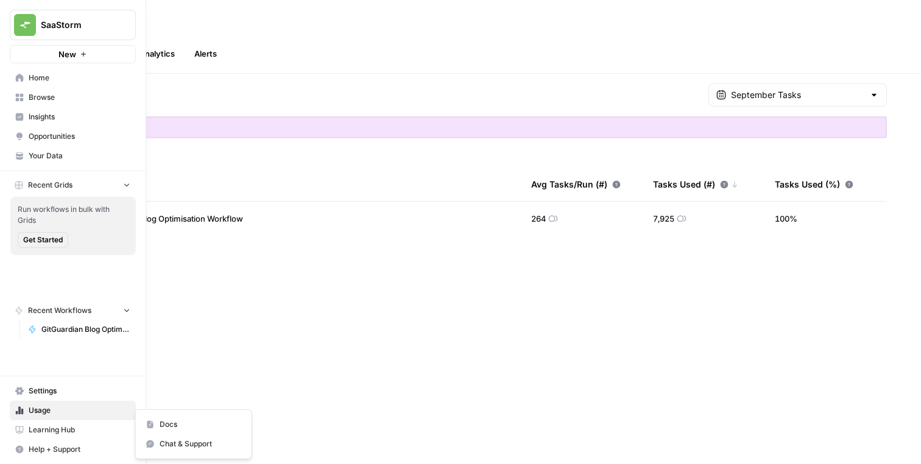
click at [15, 440] on button "Help + Support" at bounding box center [73, 449] width 126 height 19
click at [169, 437] on button "Chat & Support" at bounding box center [197, 443] width 106 height 19
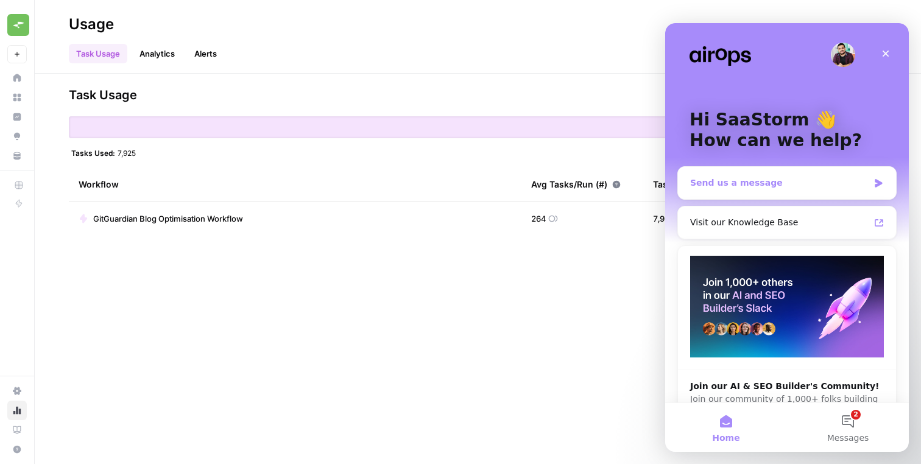
click at [767, 182] on div "Send us a message" at bounding box center [779, 183] width 178 height 13
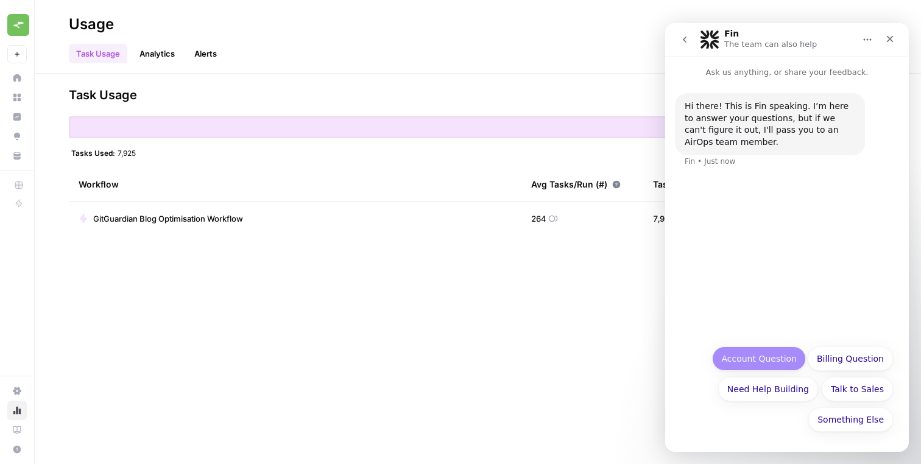
click at [781, 355] on button "Account Question" at bounding box center [759, 359] width 94 height 24
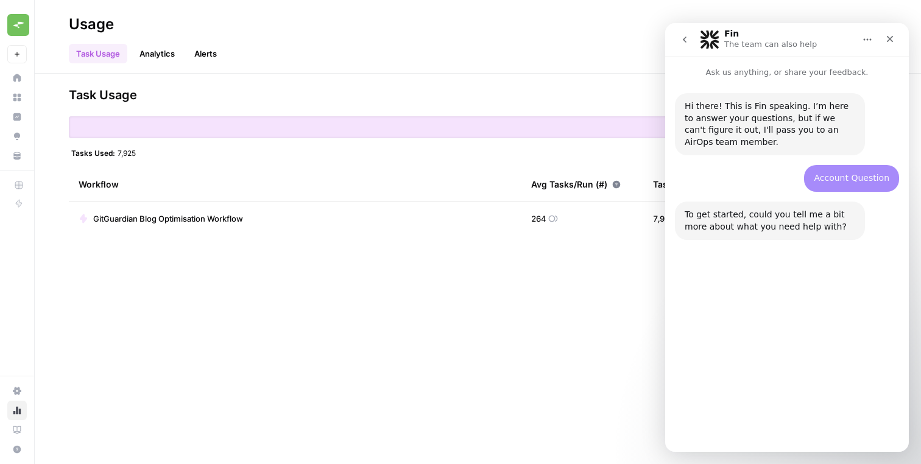
click at [836, 420] on button "Something Else" at bounding box center [850, 419] width 85 height 24
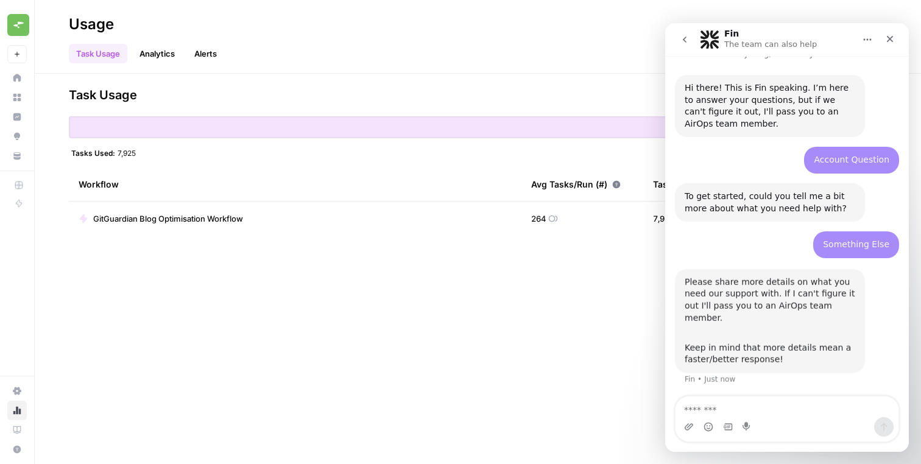
scroll to position [19, 0]
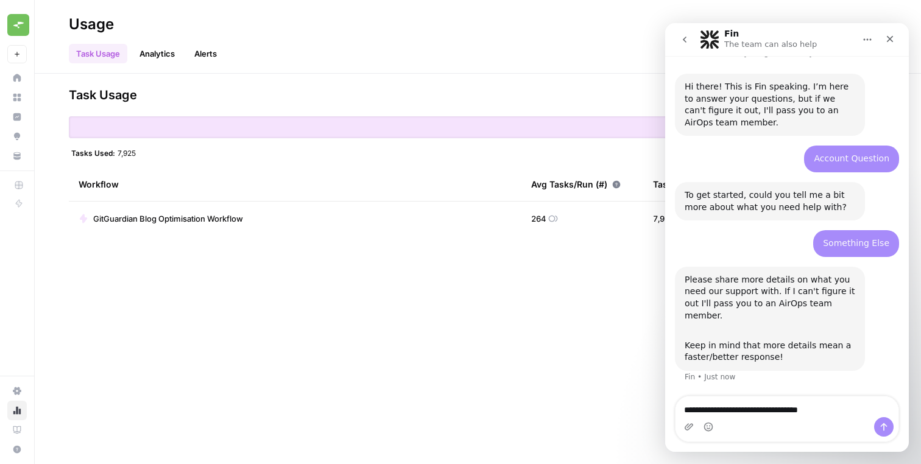
type textarea "**********"
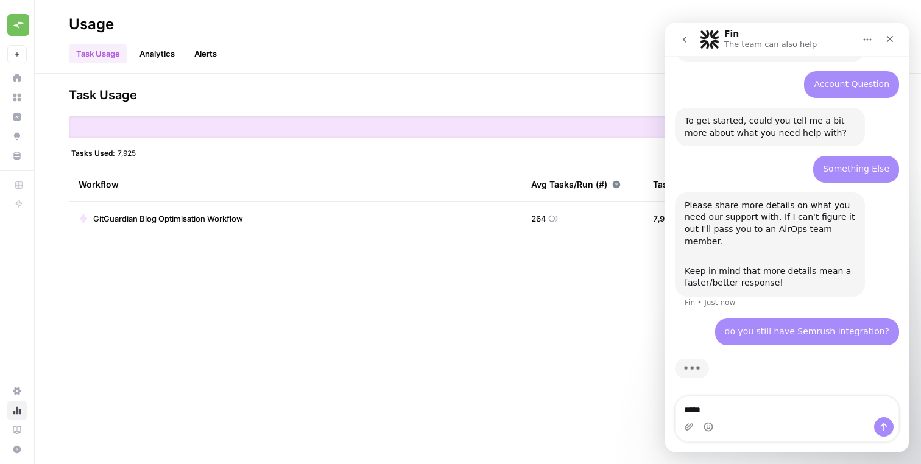
scroll to position [95, 0]
type textarea "**********"
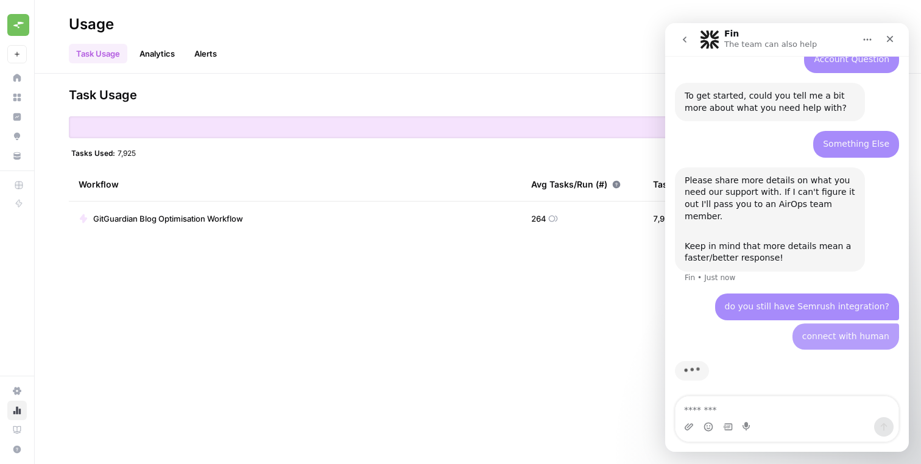
scroll to position [123, 0]
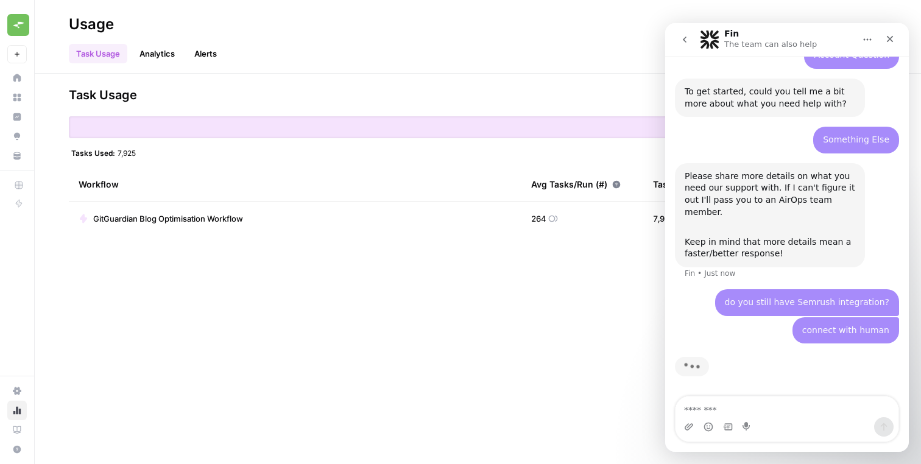
click at [23, 119] on link "Insights" at bounding box center [16, 116] width 19 height 19
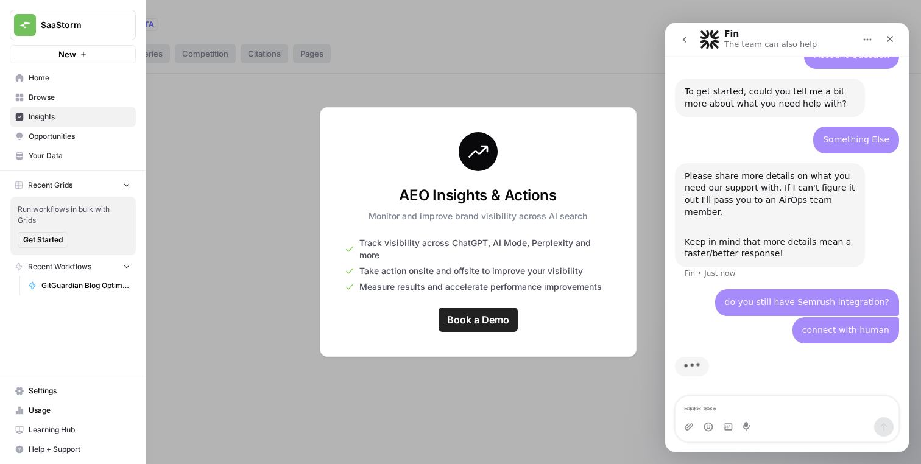
click at [56, 281] on span "GitGuardian Blog Optimisation Workflow" at bounding box center [85, 285] width 89 height 11
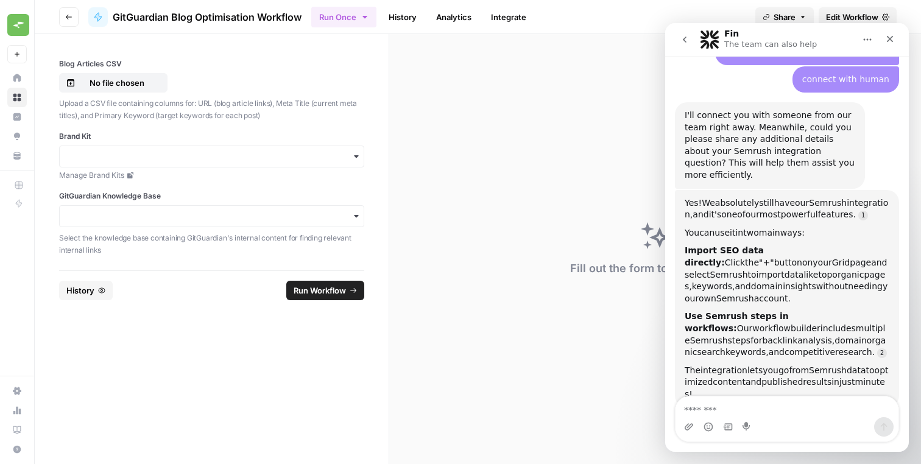
scroll to position [356, 0]
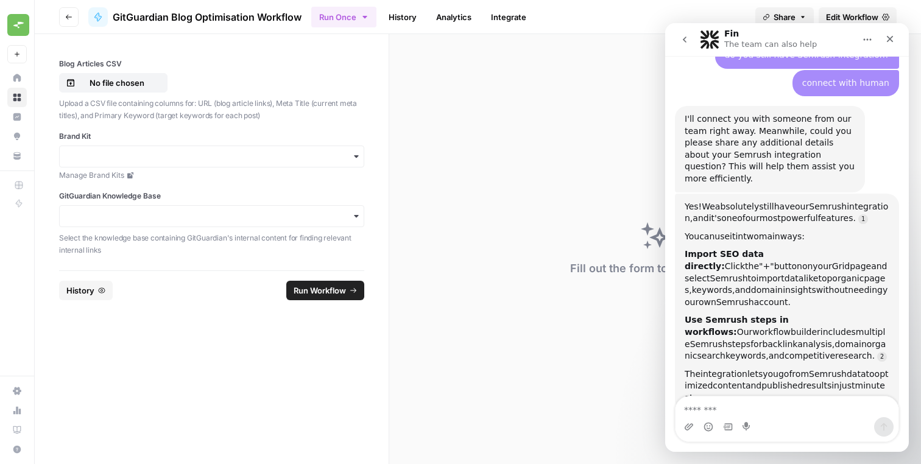
click at [74, 15] on button "Go back" at bounding box center [68, 16] width 19 height 19
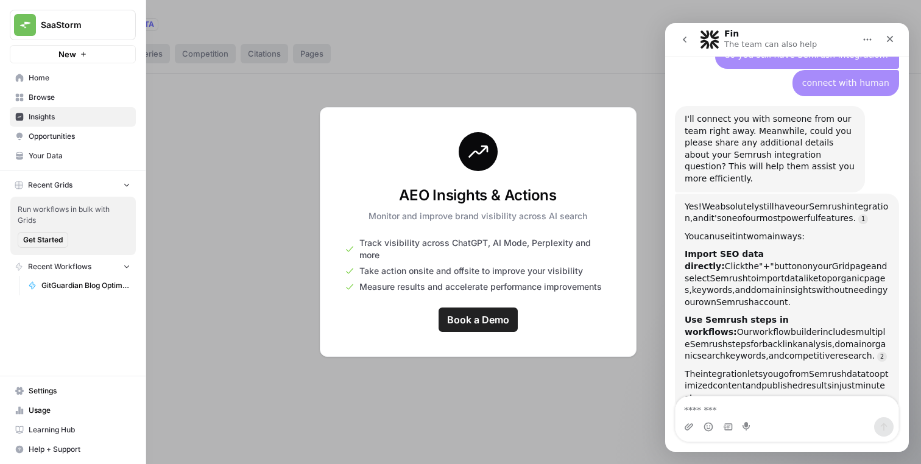
click at [38, 102] on link "Browse" at bounding box center [73, 97] width 126 height 19
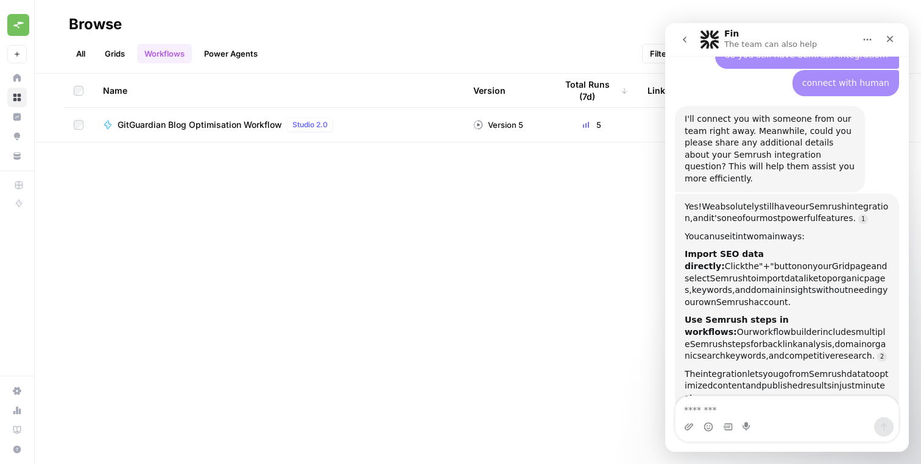
scroll to position [386, 0]
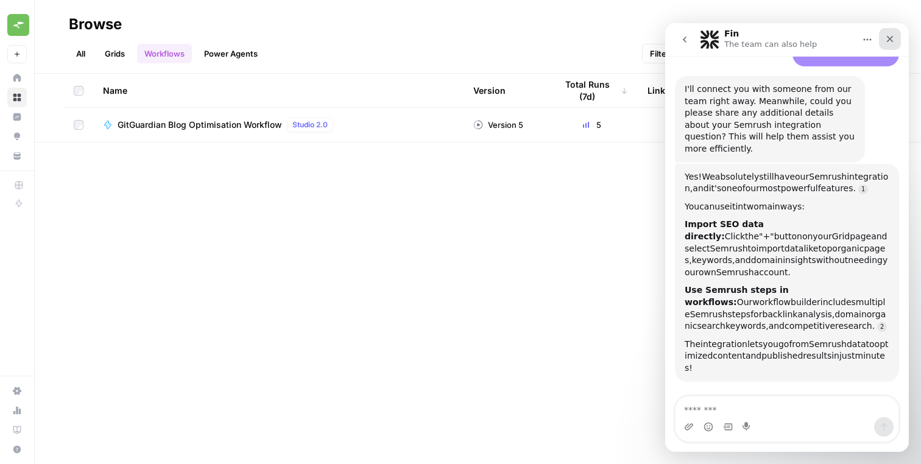
click at [893, 42] on icon "Close" at bounding box center [890, 39] width 10 height 10
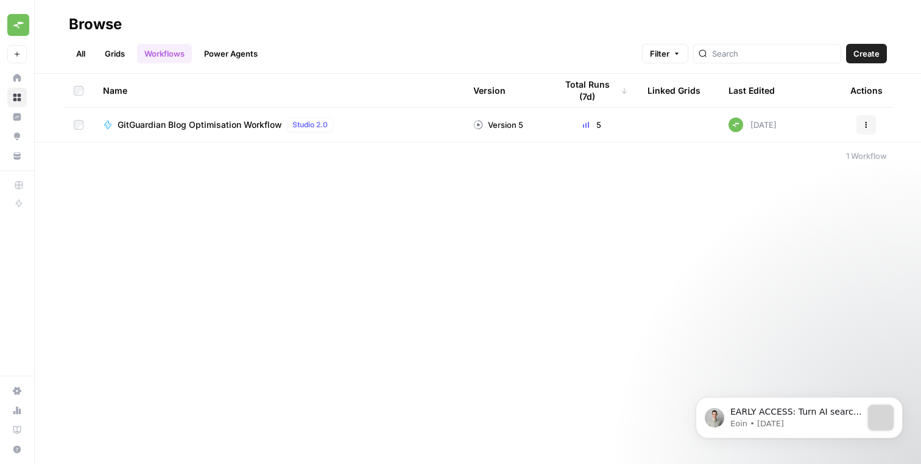
scroll to position [0, 0]
click at [863, 125] on icon "button" at bounding box center [865, 124] width 7 height 7
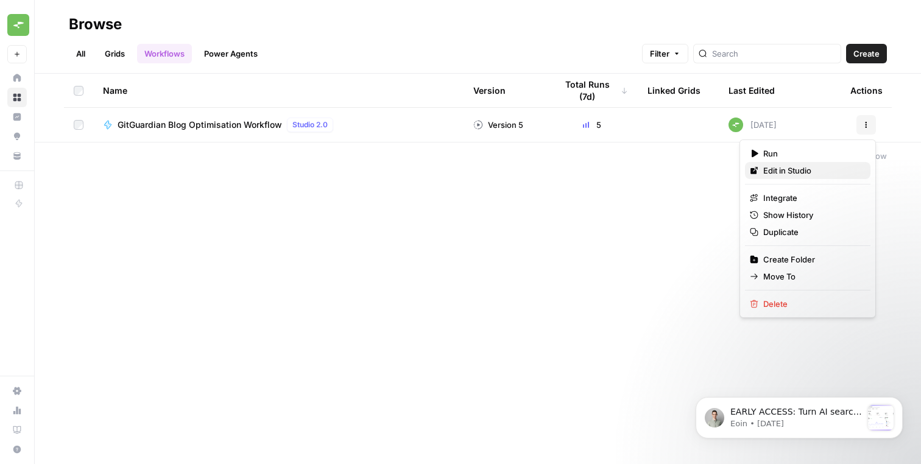
click at [816, 169] on span "Edit in Studio" at bounding box center [811, 170] width 97 height 12
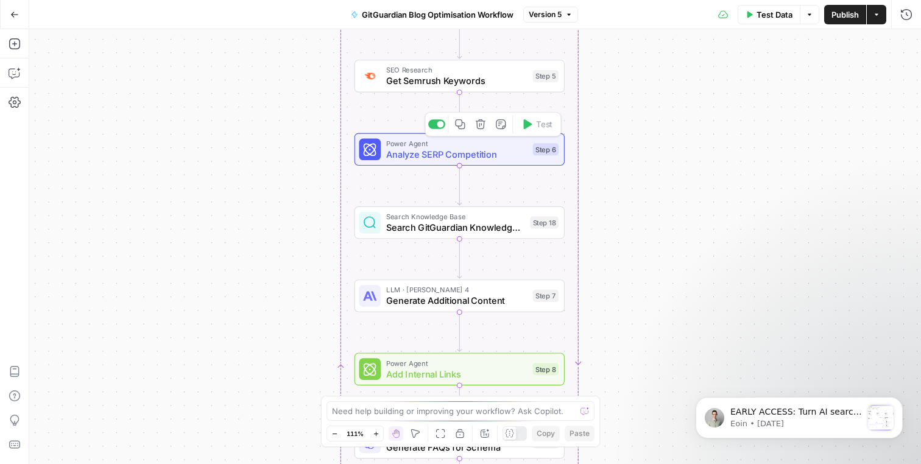
click at [476, 85] on span "Get Semrush Keywords" at bounding box center [456, 80] width 141 height 13
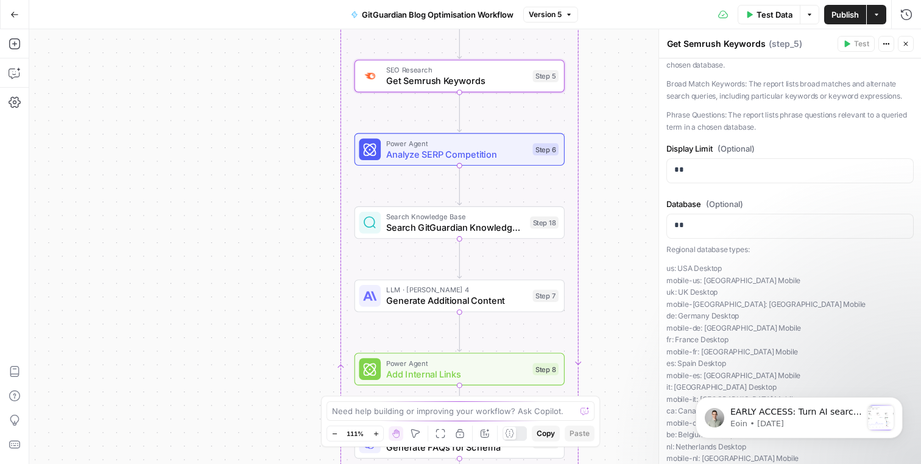
scroll to position [188, 0]
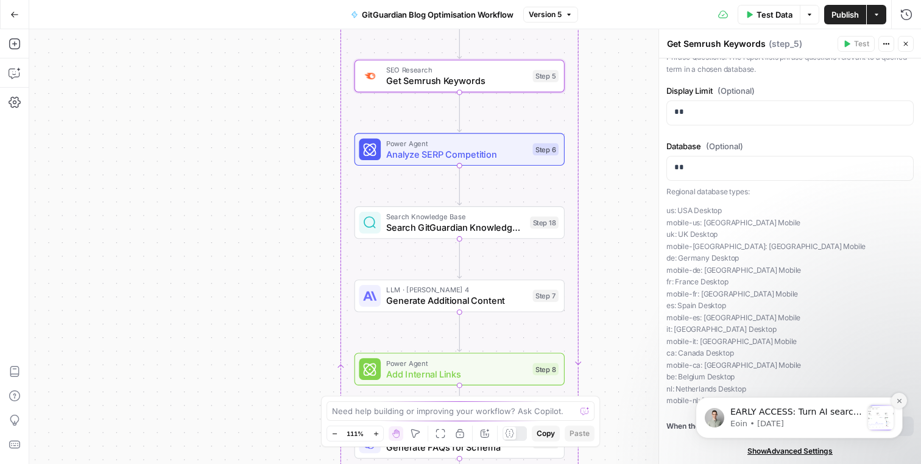
click at [901, 403] on icon "Dismiss notification" at bounding box center [899, 401] width 7 height 7
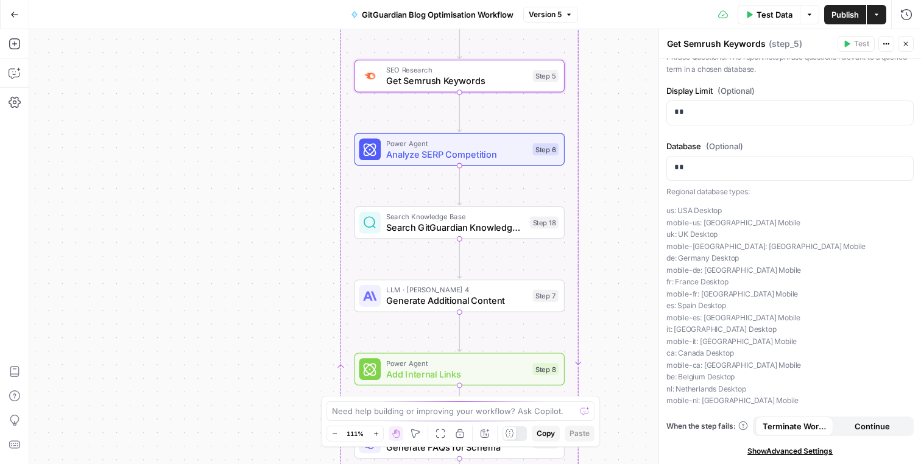
click at [789, 443] on div "**********" at bounding box center [790, 167] width 262 height 593
click at [789, 448] on span "Show Advanced Settings" at bounding box center [789, 451] width 85 height 11
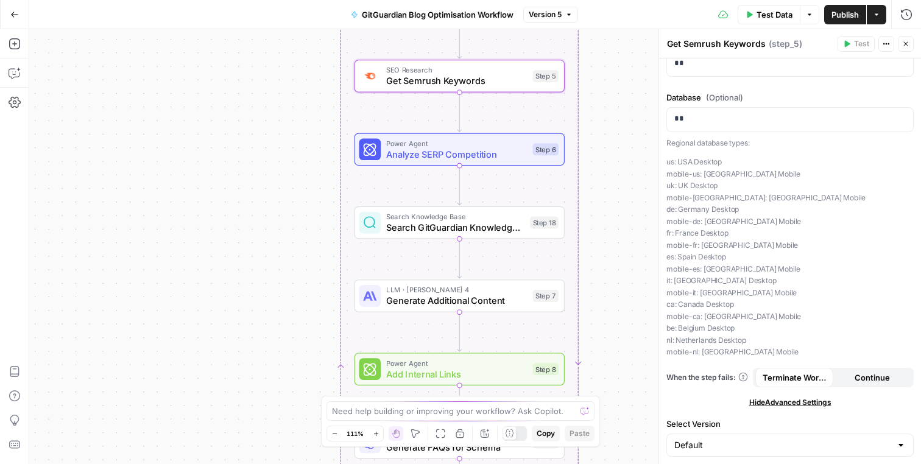
scroll to position [0, 0]
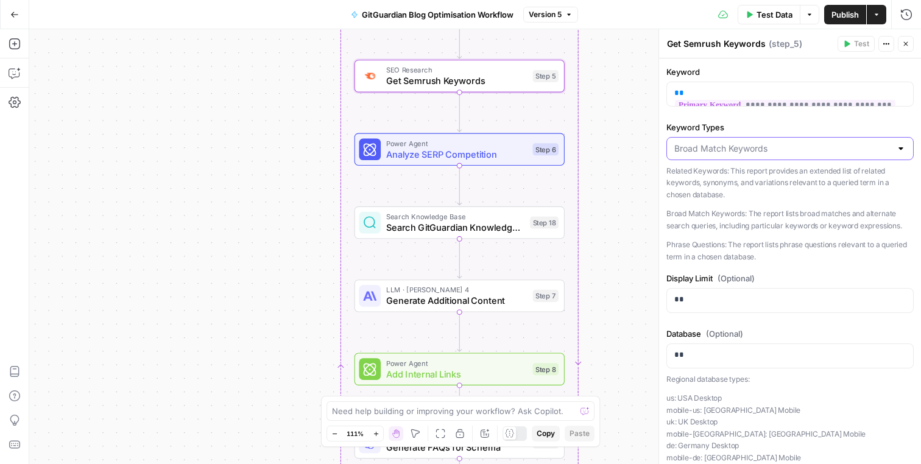
click at [795, 150] on input "Keyword Types" at bounding box center [782, 149] width 217 height 12
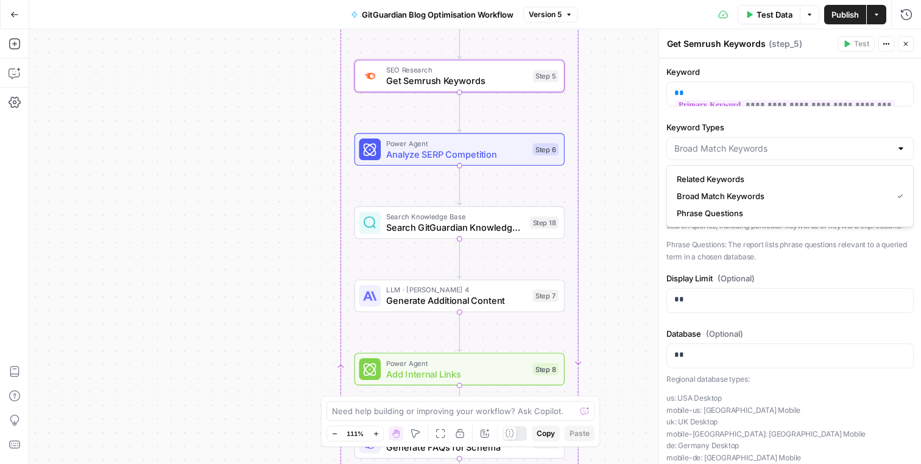
type input "Broad Match Keywords"
click at [805, 128] on label "Keyword Types" at bounding box center [789, 127] width 247 height 12
click at [805, 143] on input "Broad Match Keywords" at bounding box center [782, 149] width 217 height 12
type input "Broad Match Keywords"
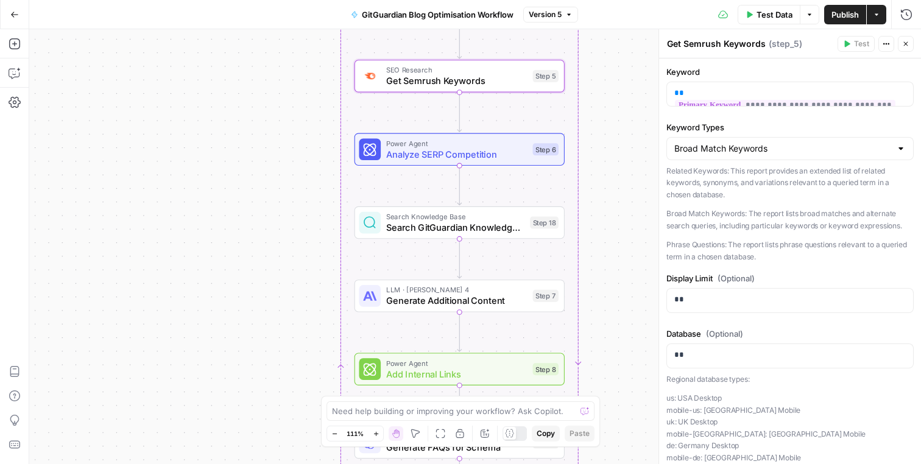
click at [805, 128] on label "Keyword Types" at bounding box center [789, 127] width 247 height 12
click at [805, 143] on input "Broad Match Keywords" at bounding box center [782, 149] width 217 height 12
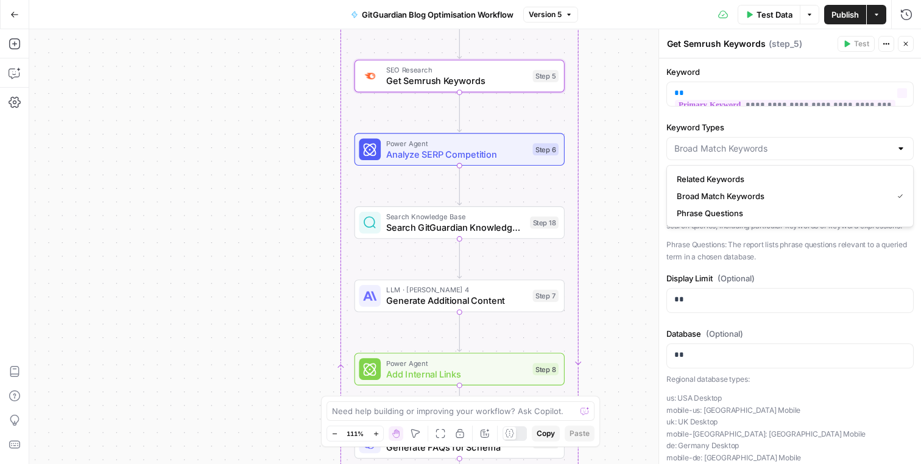
type input "Broad Match Keywords"
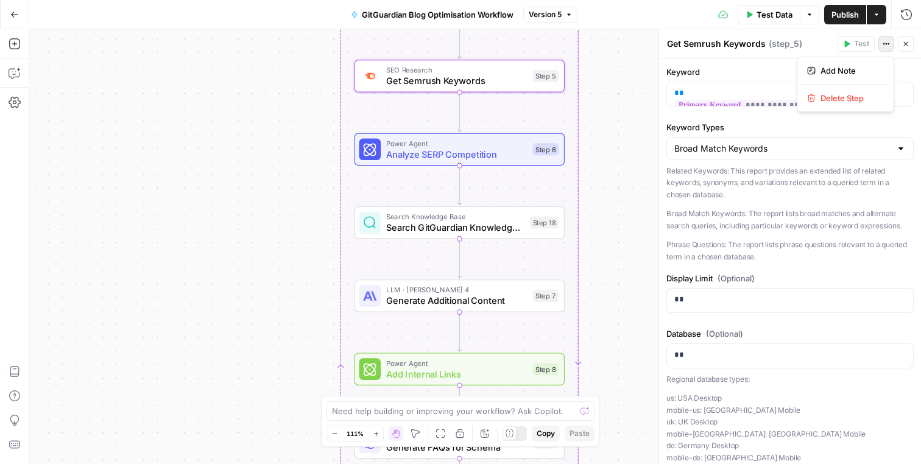
click at [881, 46] on button "Actions" at bounding box center [886, 44] width 16 height 16
click at [884, 46] on icon "button" at bounding box center [885, 43] width 7 height 7
click at [484, 412] on textarea at bounding box center [454, 411] width 244 height 12
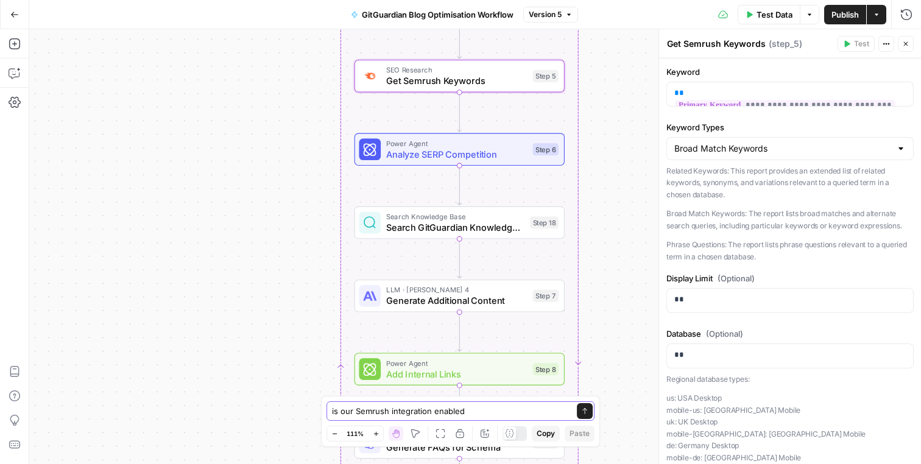
type textarea "is our Semrush integration enabled?"
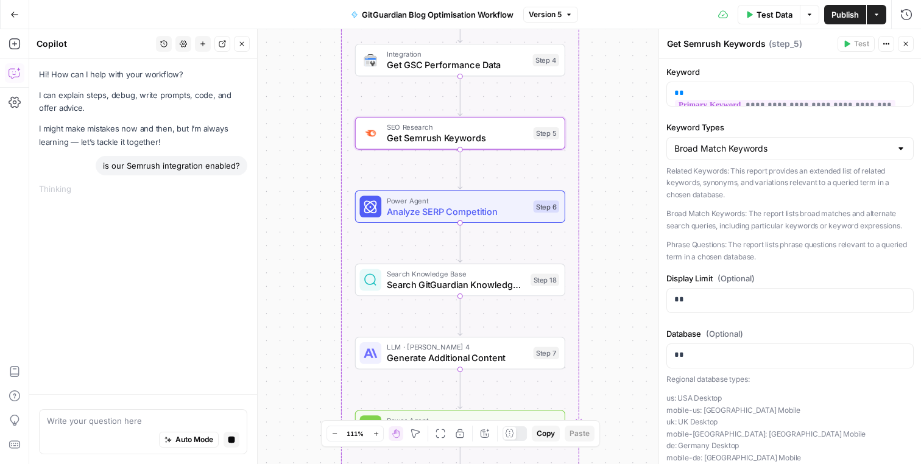
drag, startPoint x: 292, startPoint y: 130, endPoint x: 292, endPoint y: 197, distance: 67.0
click at [292, 198] on div "Workflow Input Settings Inputs Run Code · Python Parse CSV Data Step 1 Loop Ite…" at bounding box center [475, 246] width 892 height 435
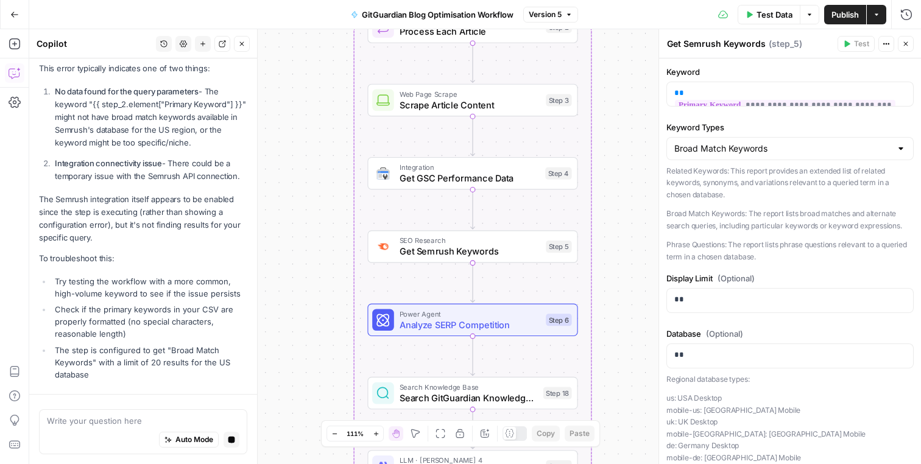
scroll to position [167, 0]
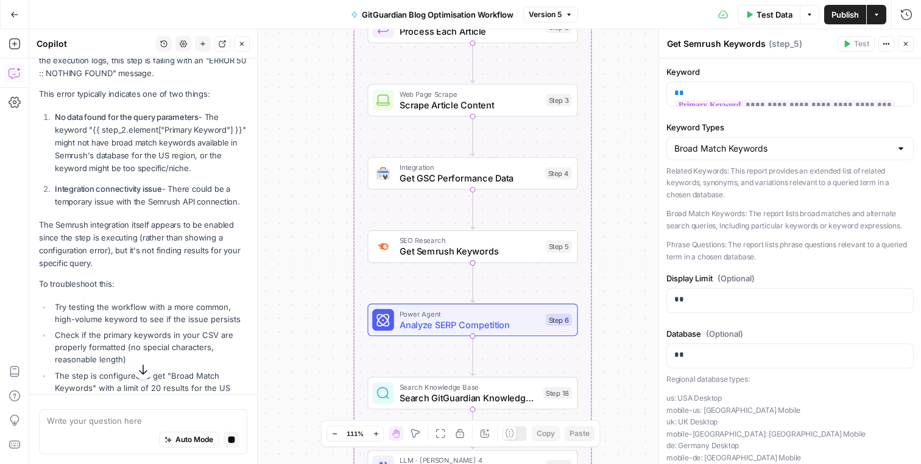
click at [157, 197] on p "Integration connectivity issue - There could be a temporary issue with the Semr…" at bounding box center [151, 196] width 192 height 26
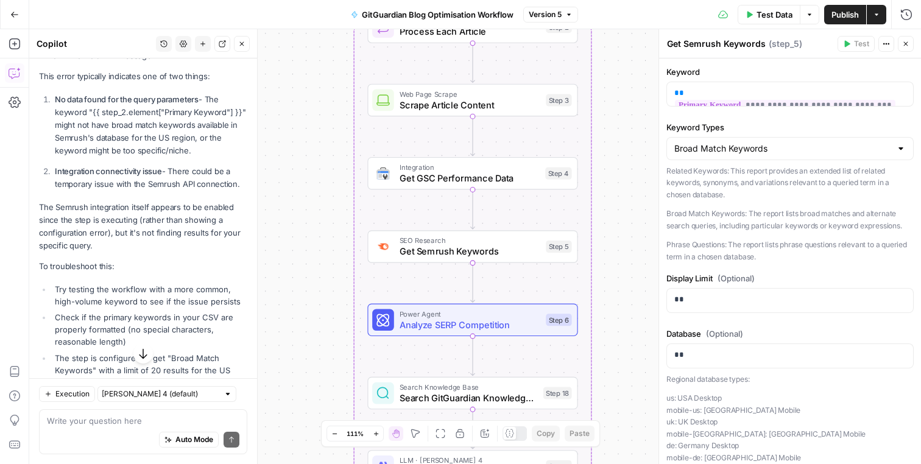
scroll to position [191, 0]
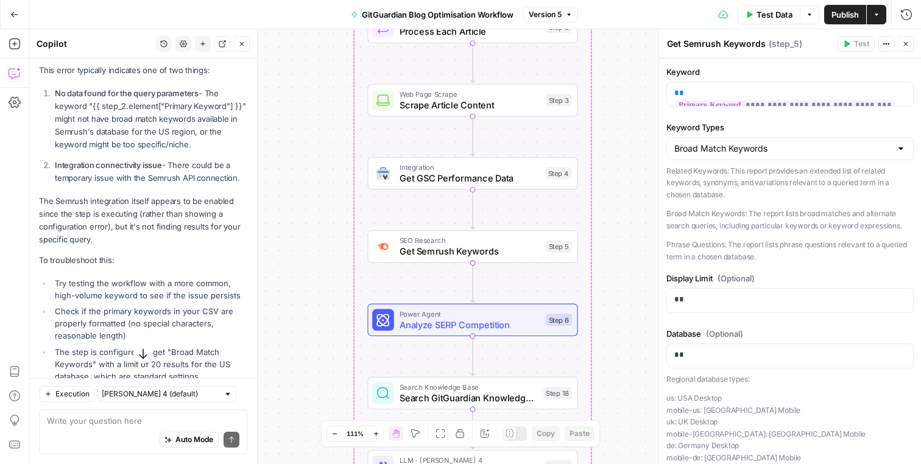
click at [80, 168] on strong "Integration connectivity issue" at bounding box center [108, 165] width 107 height 10
drag, startPoint x: 58, startPoint y: 163, endPoint x: 200, endPoint y: 174, distance: 142.3
click at [200, 174] on p "Integration connectivity issue - There could be a temporary issue with the Semr…" at bounding box center [151, 172] width 192 height 26
click at [211, 174] on p "Integration connectivity issue - There could be a temporary issue with the Semr…" at bounding box center [151, 172] width 192 height 26
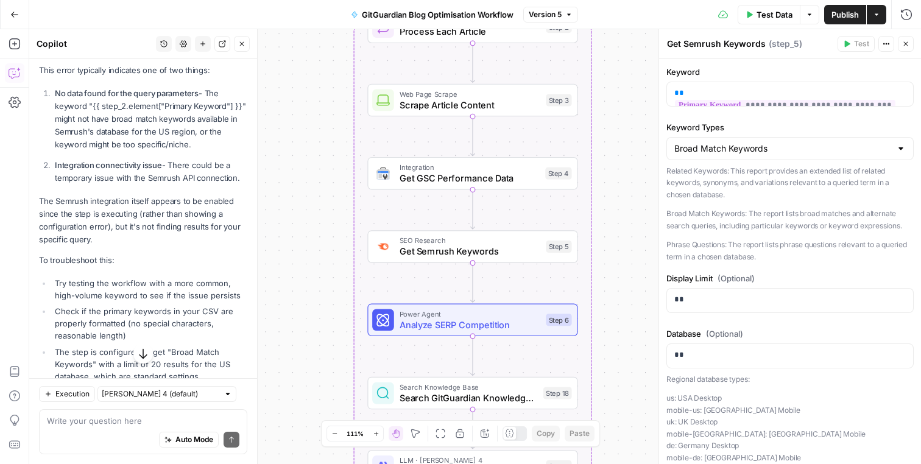
click at [211, 174] on p "Integration connectivity issue - There could be a temporary issue with the Semr…" at bounding box center [151, 172] width 192 height 26
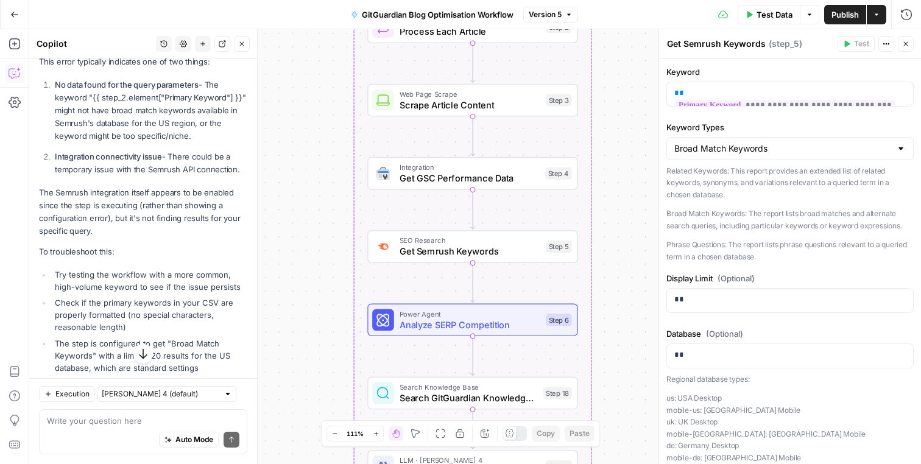
scroll to position [200, 0]
drag, startPoint x: 127, startPoint y: 227, endPoint x: 128, endPoint y: 208, distance: 18.3
click at [128, 208] on p "The Semrush integration itself appears to be enabled since the step is executin…" at bounding box center [143, 212] width 208 height 52
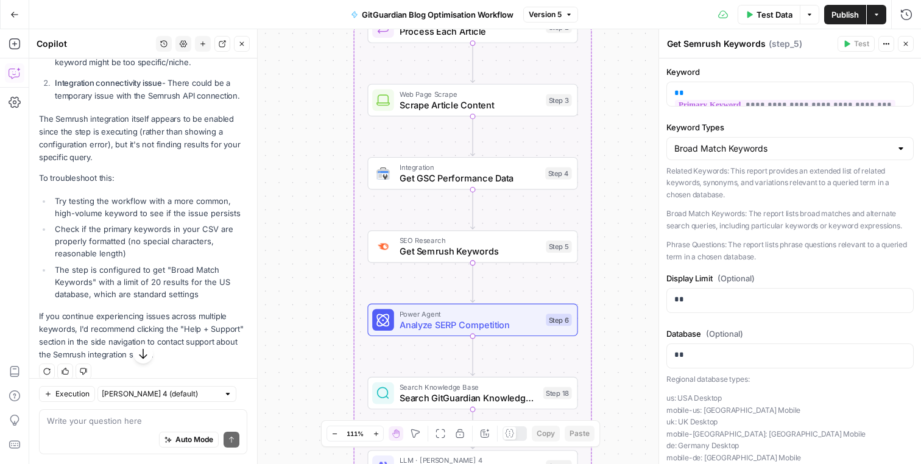
scroll to position [285, 0]
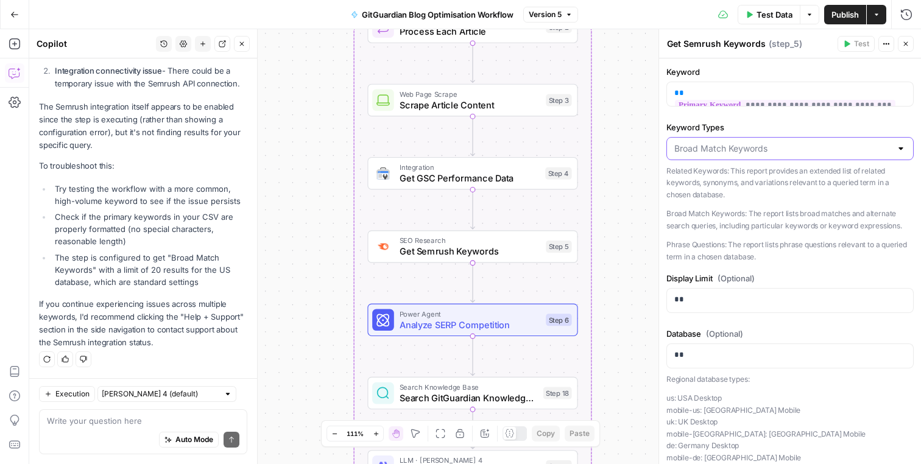
click at [750, 147] on input "Keyword Types" at bounding box center [782, 149] width 217 height 12
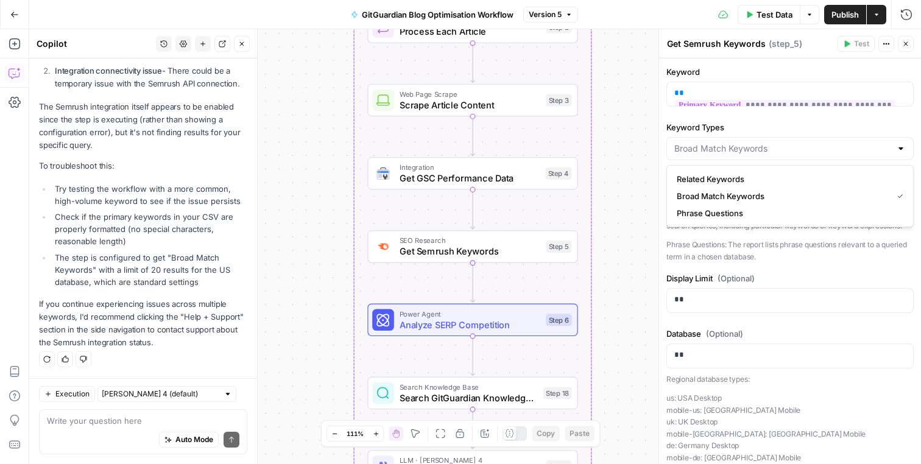
type input "Broad Match Keywords"
click at [761, 134] on div "Keyword Types Broad Match Keywords Related Keywords: This report provides an ex…" at bounding box center [789, 192] width 247 height 142
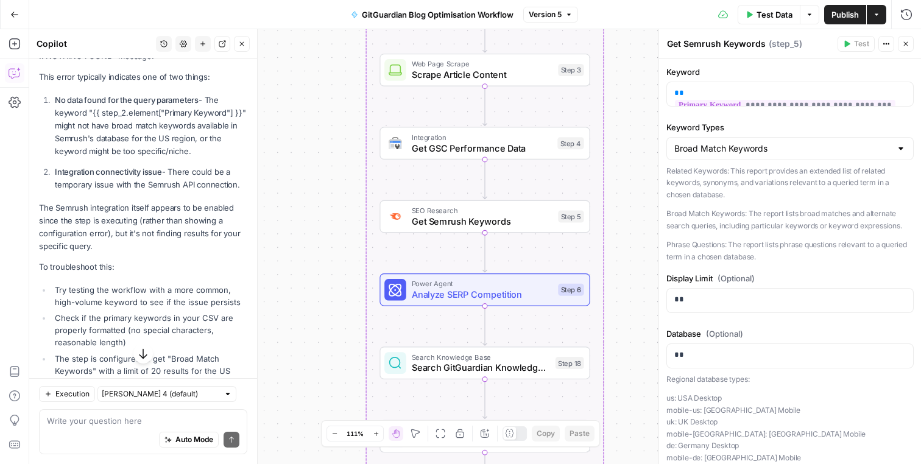
scroll to position [0, 0]
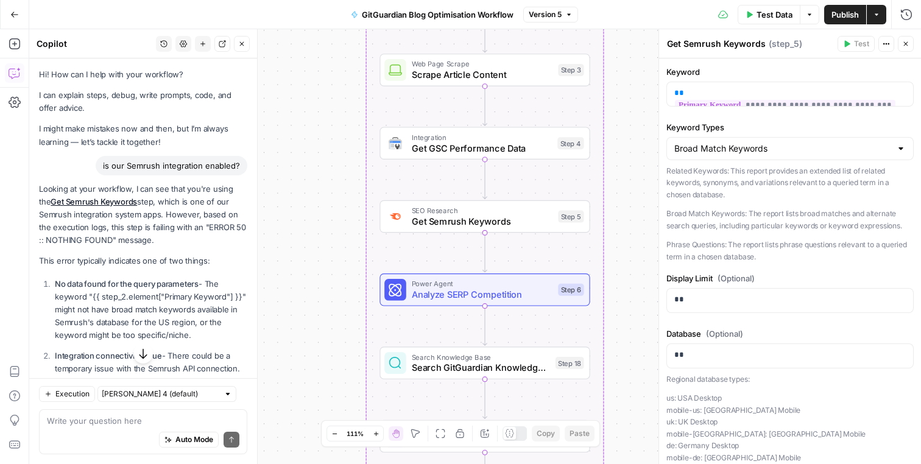
click at [116, 320] on p "No data found for the query parameters - The keyword "{{ step_2.element["Primar…" at bounding box center [151, 310] width 192 height 65
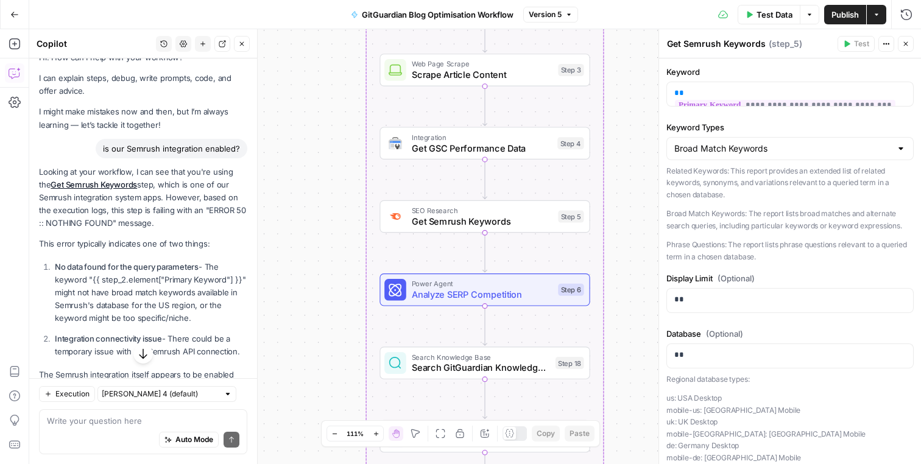
click at [145, 317] on p "No data found for the query parameters - The keyword "{{ step_2.element["Primar…" at bounding box center [151, 293] width 192 height 65
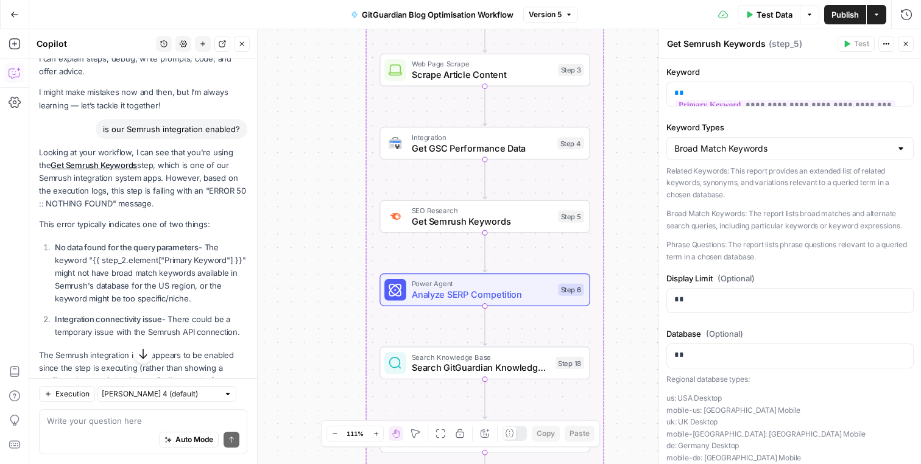
scroll to position [38, 0]
click at [154, 319] on strong "Integration connectivity issue" at bounding box center [108, 317] width 107 height 10
drag, startPoint x: 202, startPoint y: 299, endPoint x: 105, endPoint y: 264, distance: 103.6
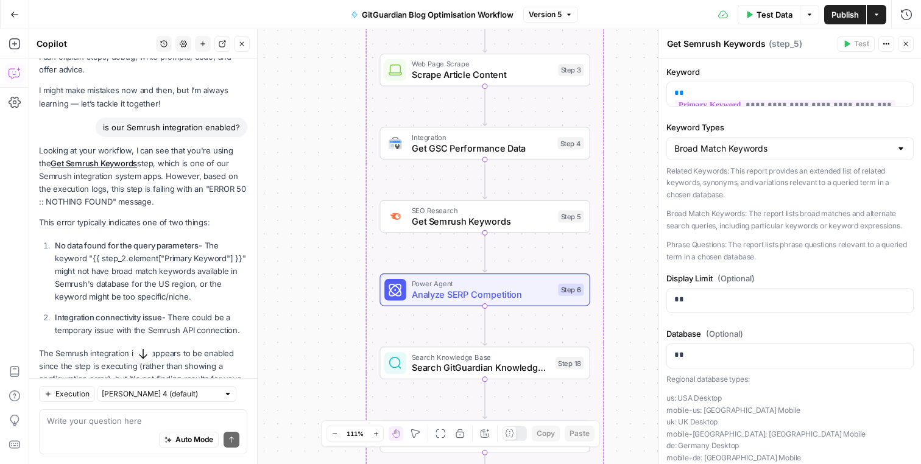
click at [105, 264] on p "No data found for the query parameters - The keyword "{{ step_2.element["Primar…" at bounding box center [151, 271] width 192 height 65
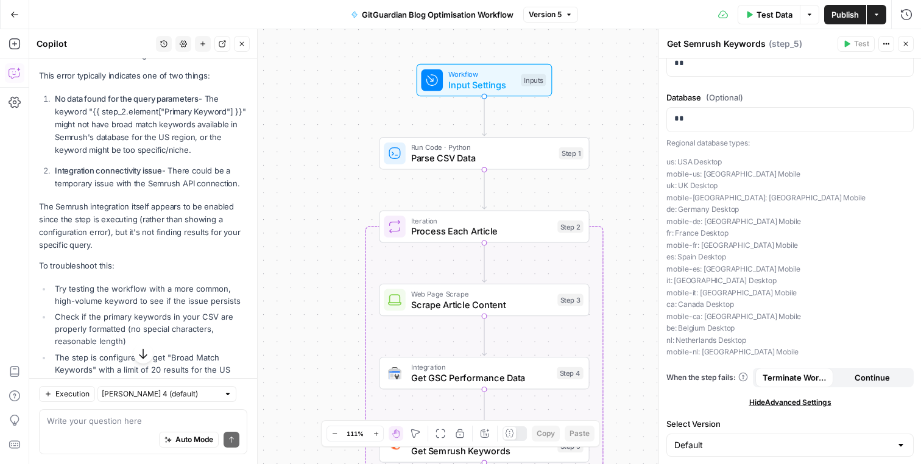
scroll to position [144, 0]
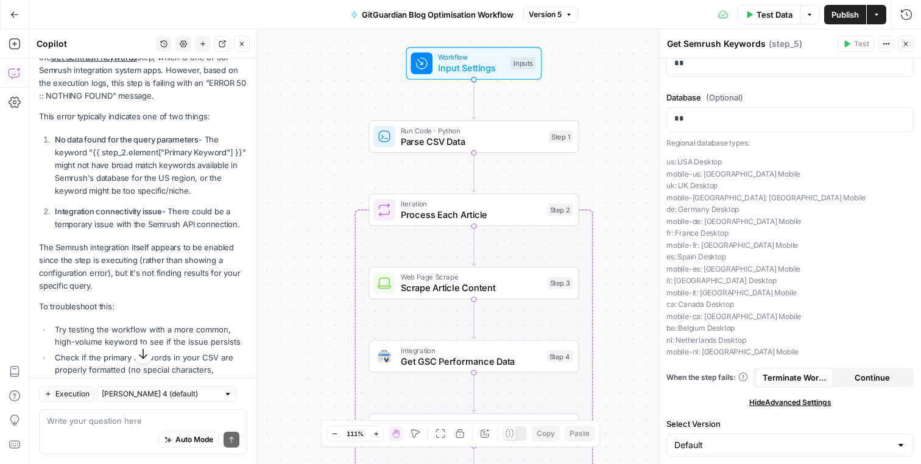
click at [866, 374] on span "Continue" at bounding box center [871, 377] width 35 height 12
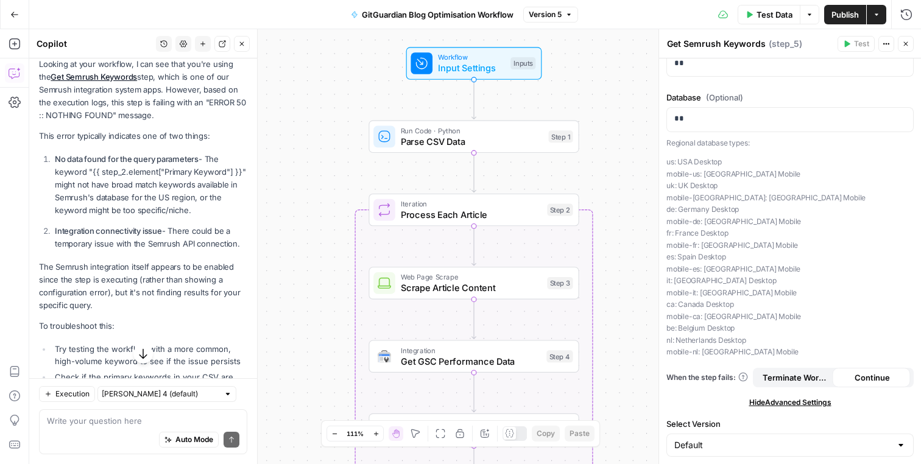
scroll to position [164, 0]
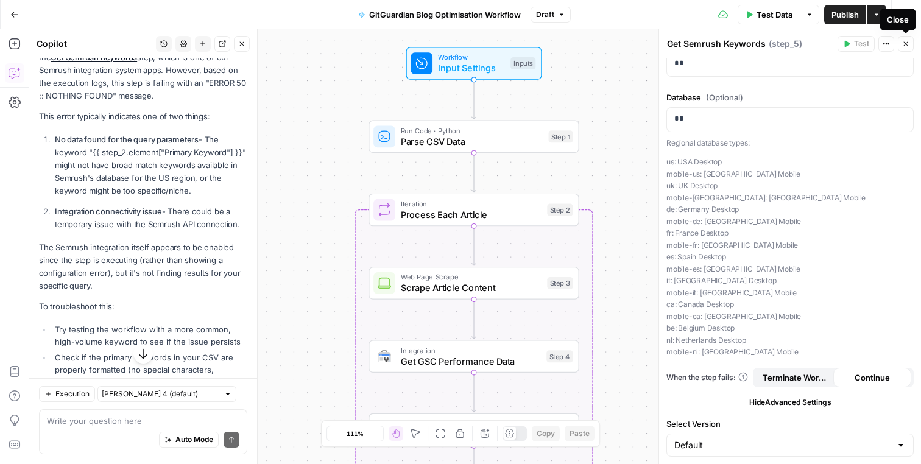
click at [906, 46] on icon "button" at bounding box center [905, 43] width 7 height 7
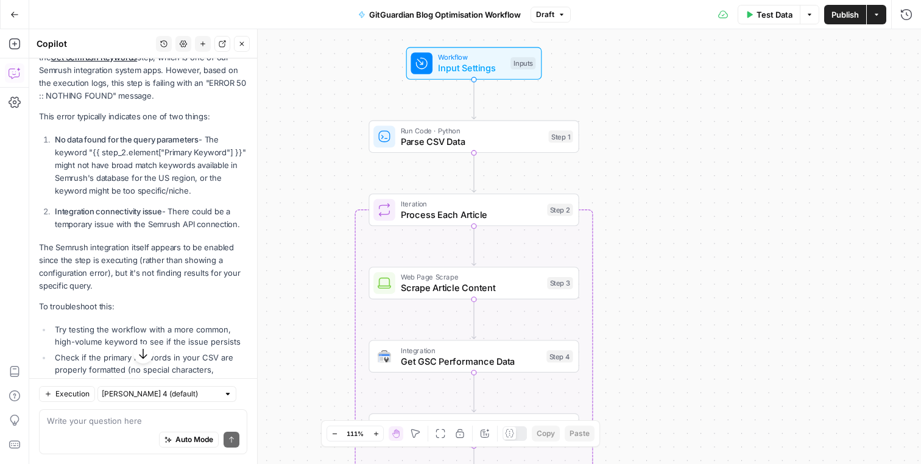
click at [239, 46] on icon "button" at bounding box center [241, 43] width 7 height 7
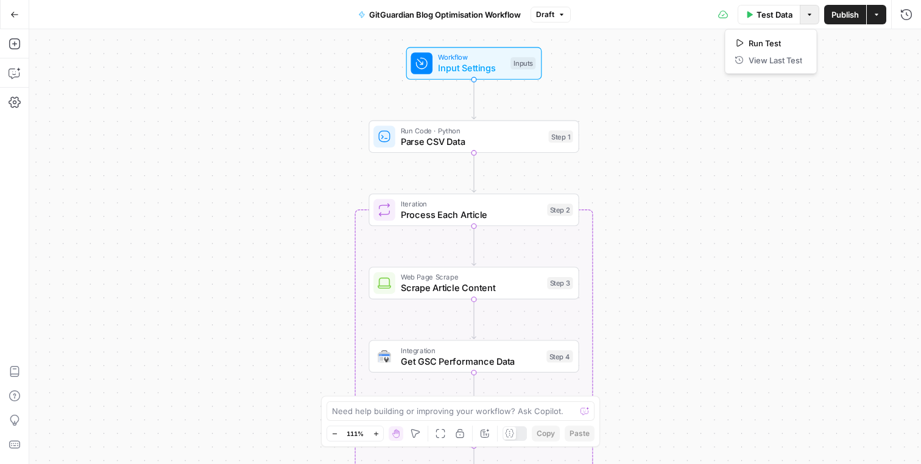
click at [806, 16] on icon "button" at bounding box center [809, 14] width 7 height 7
click at [772, 41] on span "Run Test" at bounding box center [775, 43] width 54 height 12
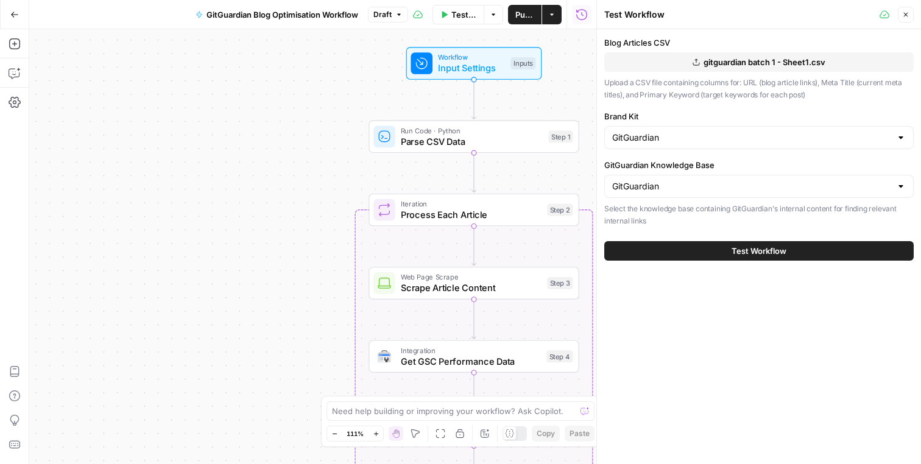
click at [717, 251] on button "Test Workflow" at bounding box center [758, 250] width 309 height 19
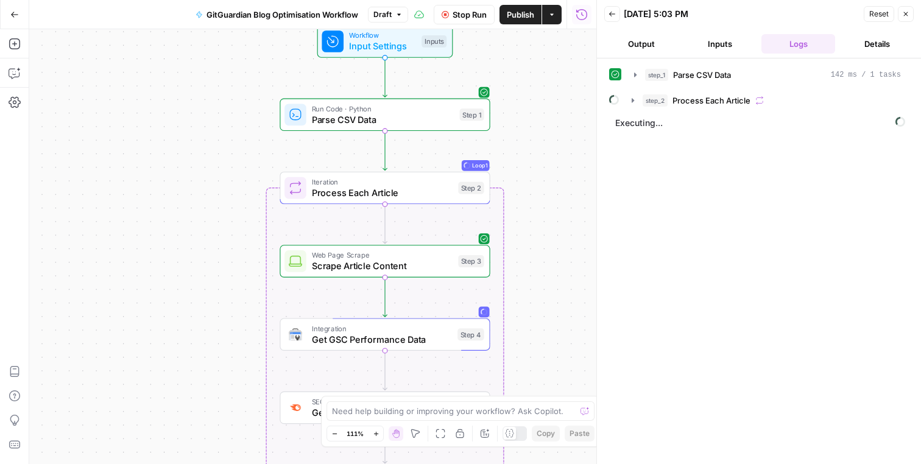
drag, startPoint x: 277, startPoint y: 234, endPoint x: 209, endPoint y: 211, distance: 71.6
click at [209, 211] on div "Workflow Input Settings Inputs Run Code · Python Parse CSV Data Step 1 Loop Loo…" at bounding box center [312, 246] width 567 height 435
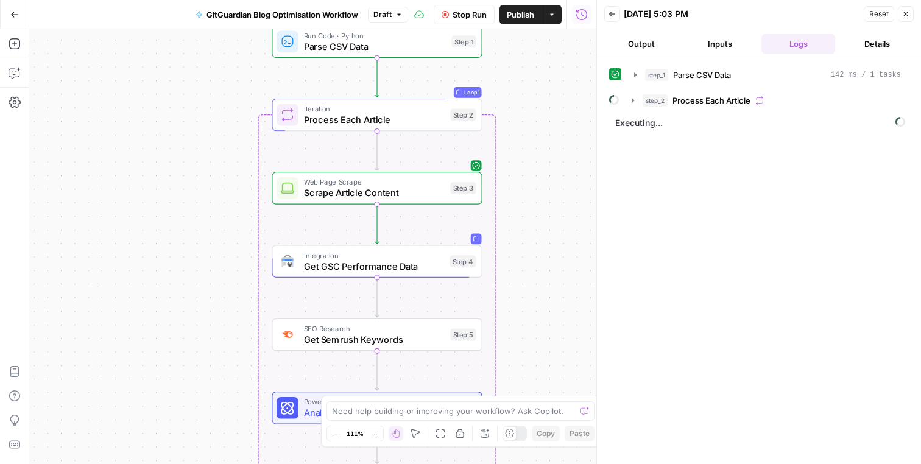
drag, startPoint x: 199, startPoint y: 228, endPoint x: 191, endPoint y: 153, distance: 74.8
click at [191, 153] on div "Workflow Input Settings Inputs Run Code · Python Parse CSV Data Step 1 Loop Loo…" at bounding box center [312, 246] width 567 height 435
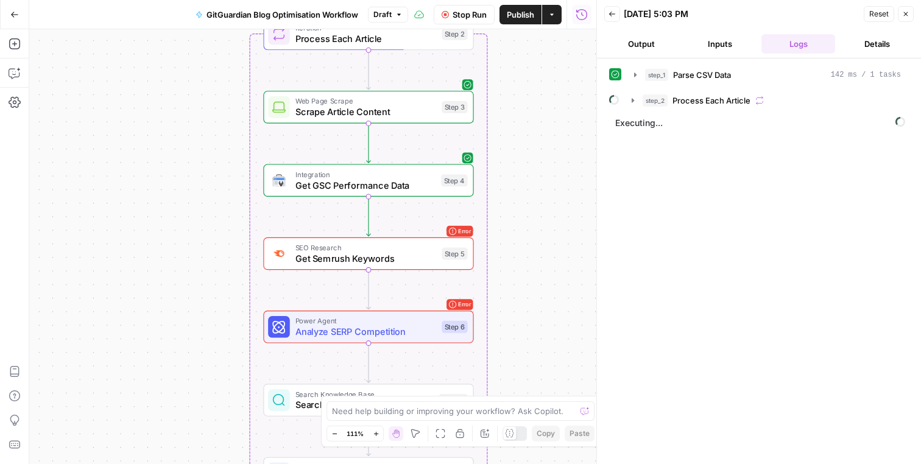
drag, startPoint x: 205, startPoint y: 232, endPoint x: 198, endPoint y: 146, distance: 86.2
click at [198, 146] on div "Workflow Input Settings Inputs Run Code · Python Parse CSV Data Step 1 Loop Loo…" at bounding box center [312, 246] width 567 height 435
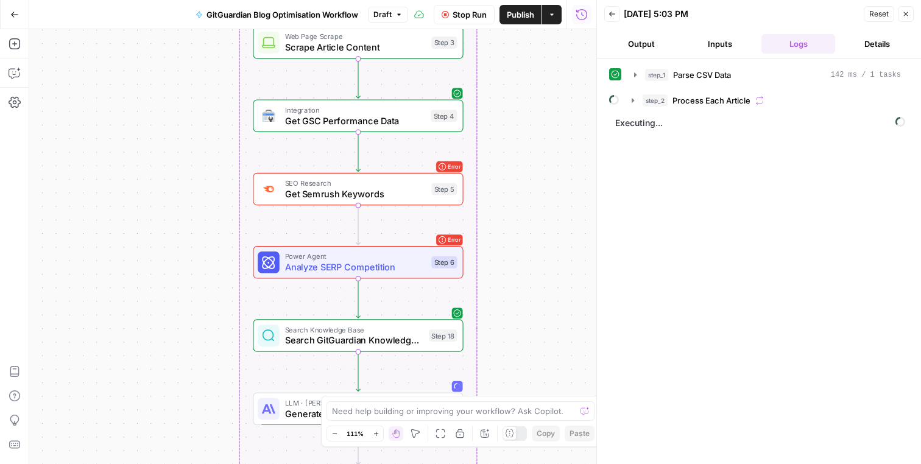
drag, startPoint x: 210, startPoint y: 209, endPoint x: 199, endPoint y: 148, distance: 62.6
click at [199, 148] on div "Workflow Input Settings Inputs Run Code · Python Parse CSV Data Step 1 Loop Loo…" at bounding box center [312, 246] width 567 height 435
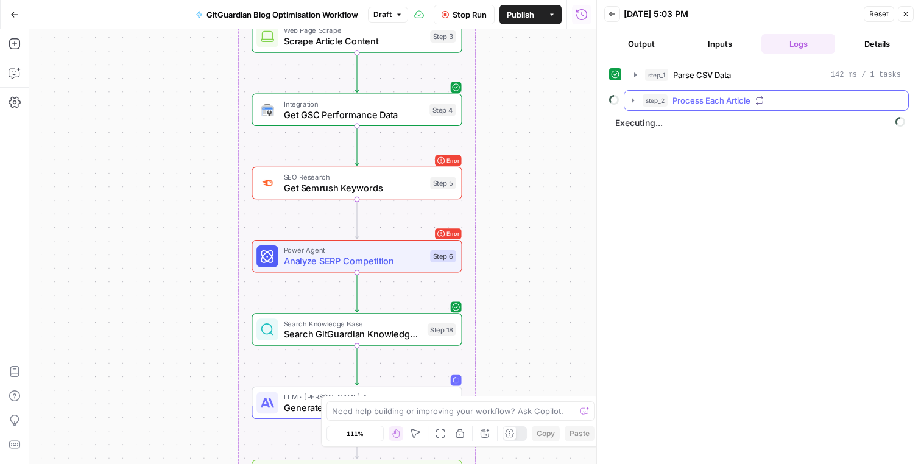
click at [635, 101] on icon "button" at bounding box center [633, 101] width 10 height 10
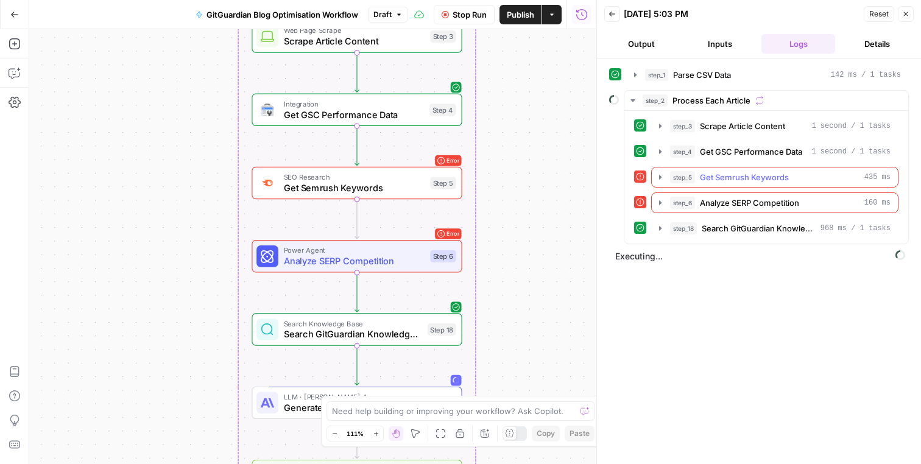
click at [660, 178] on icon "button" at bounding box center [660, 177] width 2 height 4
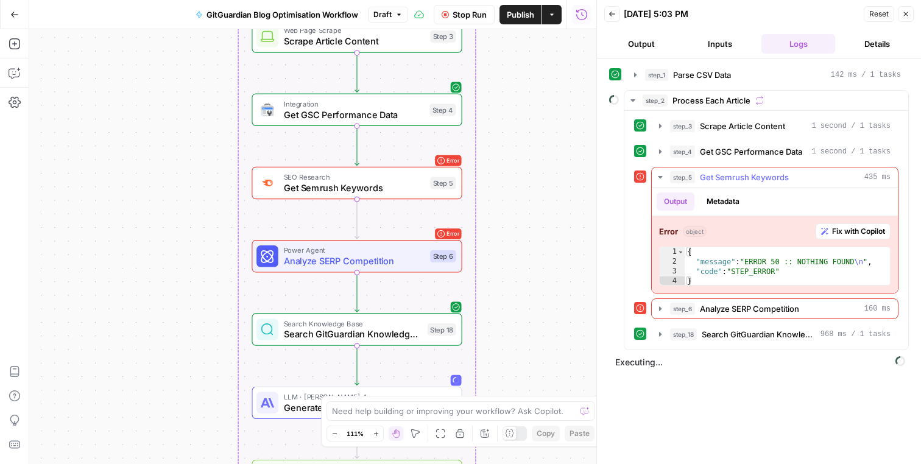
click at [660, 178] on icon "button" at bounding box center [660, 177] width 4 height 2
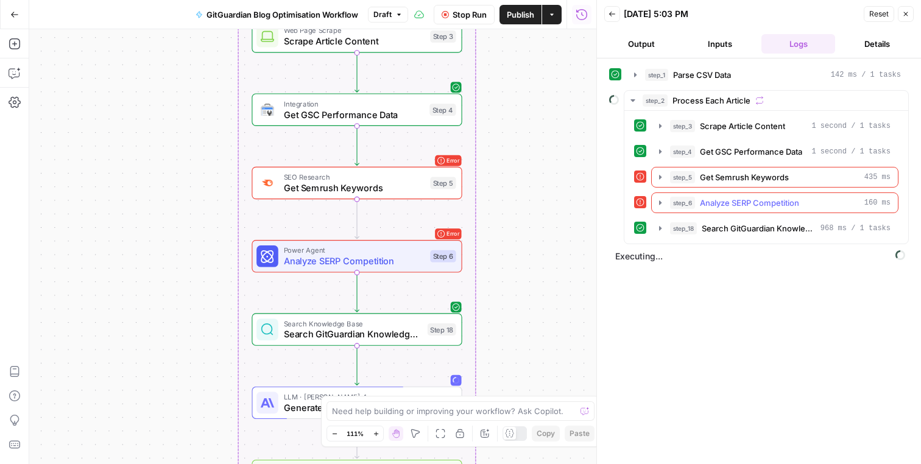
click at [661, 206] on icon "button" at bounding box center [660, 203] width 10 height 10
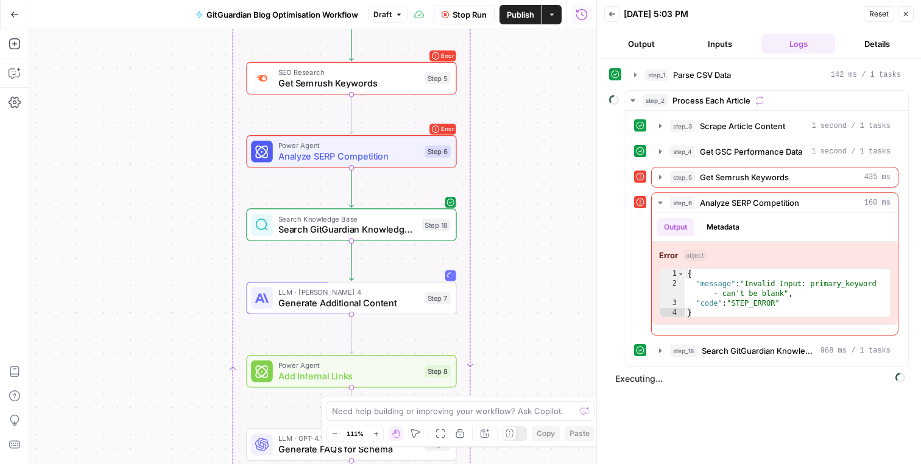
drag, startPoint x: 557, startPoint y: 272, endPoint x: 551, endPoint y: 167, distance: 104.9
click at [551, 167] on div "Workflow Input Settings Inputs Run Code · Python Parse CSV Data Step 1 Loop Loo…" at bounding box center [312, 246] width 567 height 435
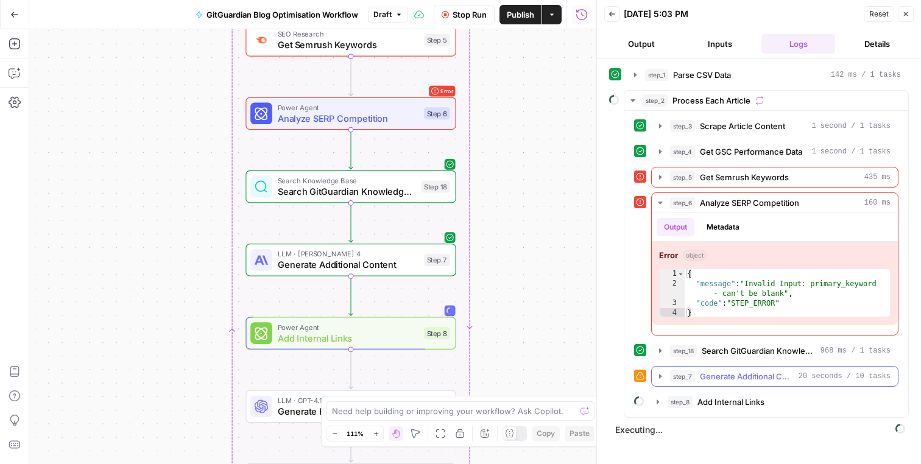
click at [658, 374] on icon "button" at bounding box center [660, 376] width 10 height 10
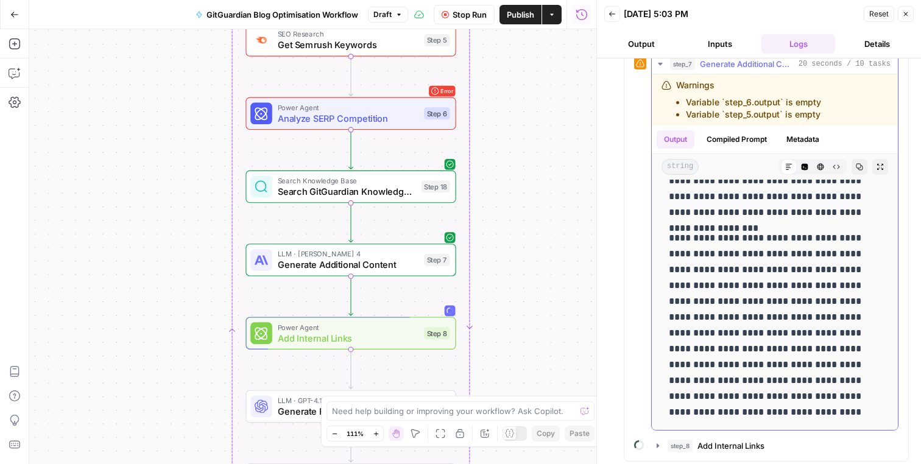
scroll to position [338, 0]
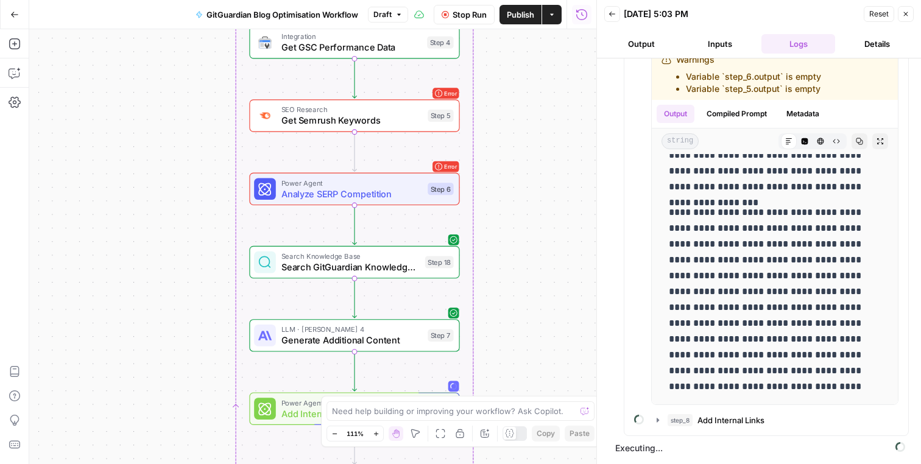
drag, startPoint x: 522, startPoint y: 149, endPoint x: 525, endPoint y: 223, distance: 74.4
click at [526, 224] on div "Workflow Input Settings Inputs Run Code · Python Parse CSV Data Step 1 Loop Loo…" at bounding box center [312, 246] width 567 height 435
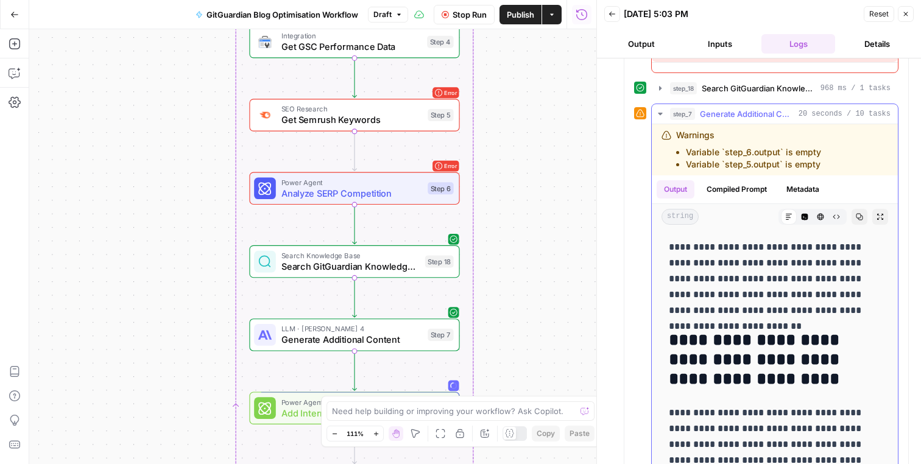
scroll to position [245, 0]
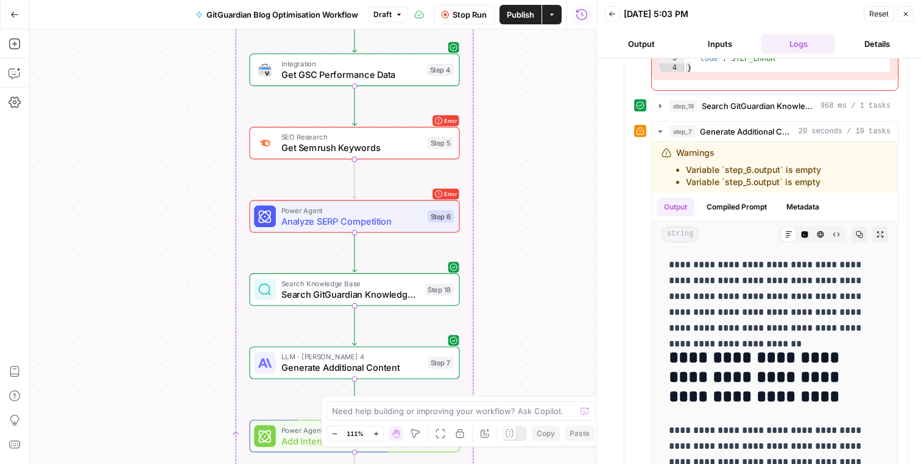
drag, startPoint x: 543, startPoint y: 142, endPoint x: 543, endPoint y: 172, distance: 29.8
click at [543, 172] on div "Workflow Input Settings Inputs Run Code · Python Parse CSV Data Step 1 Loop Loo…" at bounding box center [312, 246] width 567 height 435
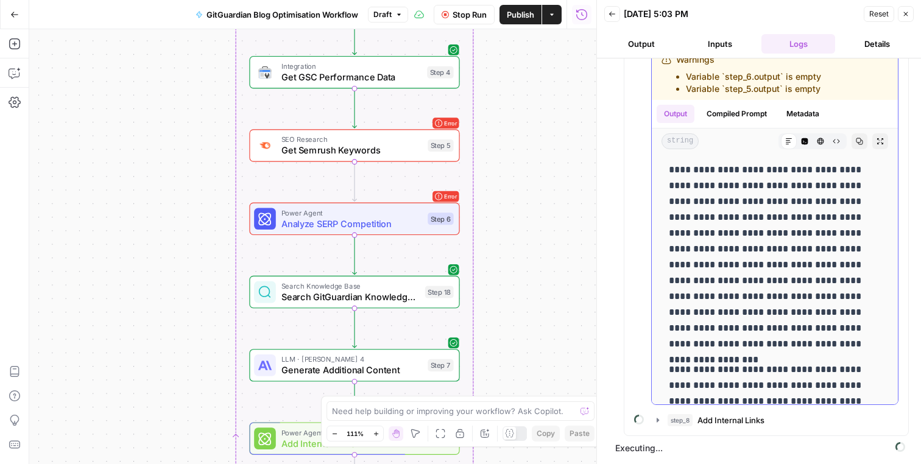
scroll to position [1719, 0]
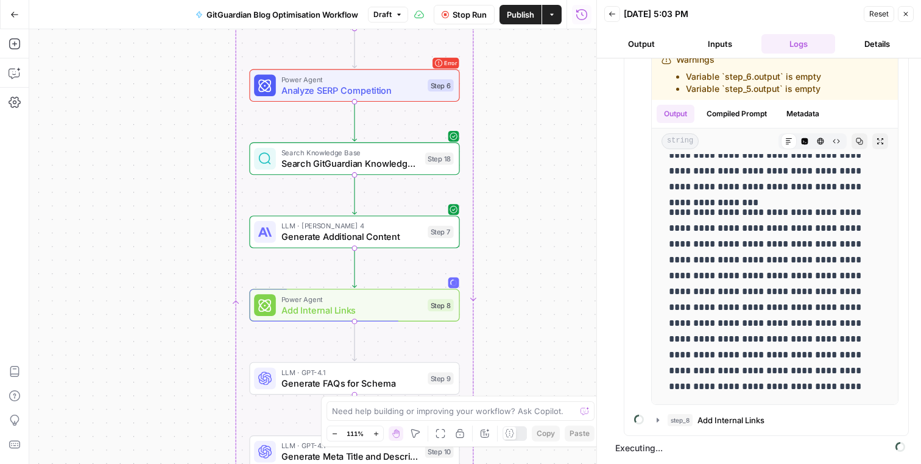
drag, startPoint x: 532, startPoint y: 238, endPoint x: 532, endPoint y: 96, distance: 141.9
click at [532, 96] on div "Workflow Input Settings Inputs Run Code · Python Parse CSV Data Step 1 Loop Loo…" at bounding box center [312, 246] width 567 height 435
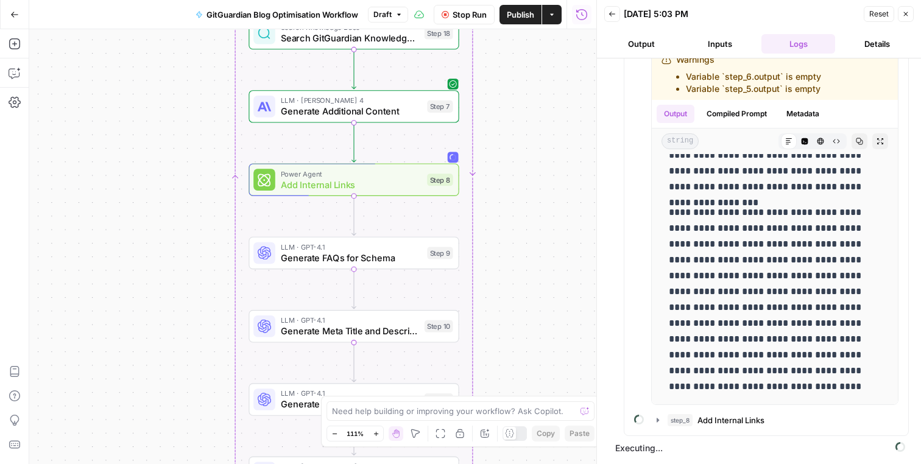
drag, startPoint x: 535, startPoint y: 252, endPoint x: 535, endPoint y: 135, distance: 116.9
click at [535, 135] on div "Workflow Input Settings Inputs Run Code · Python Parse CSV Data Step 1 Loop Loo…" at bounding box center [312, 246] width 567 height 435
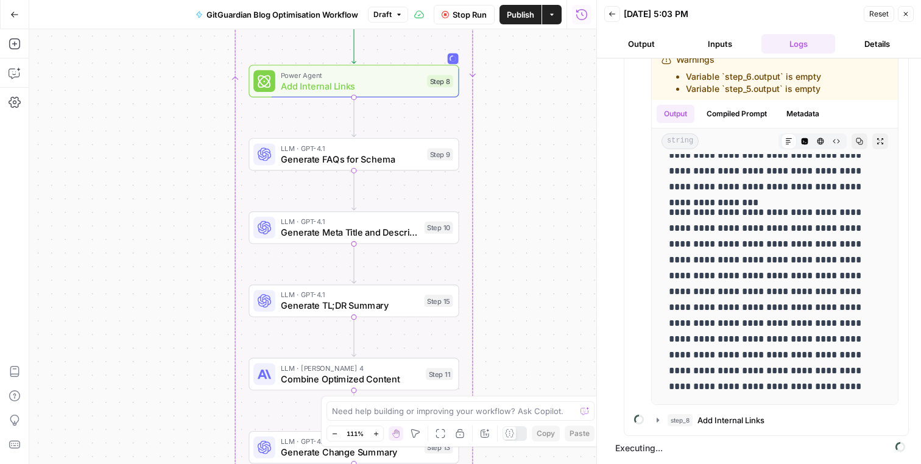
drag, startPoint x: 533, startPoint y: 233, endPoint x: 534, endPoint y: 123, distance: 110.2
click at [534, 122] on div "Workflow Input Settings Inputs Run Code · Python Parse CSV Data Step 1 Loop Loo…" at bounding box center [312, 246] width 567 height 435
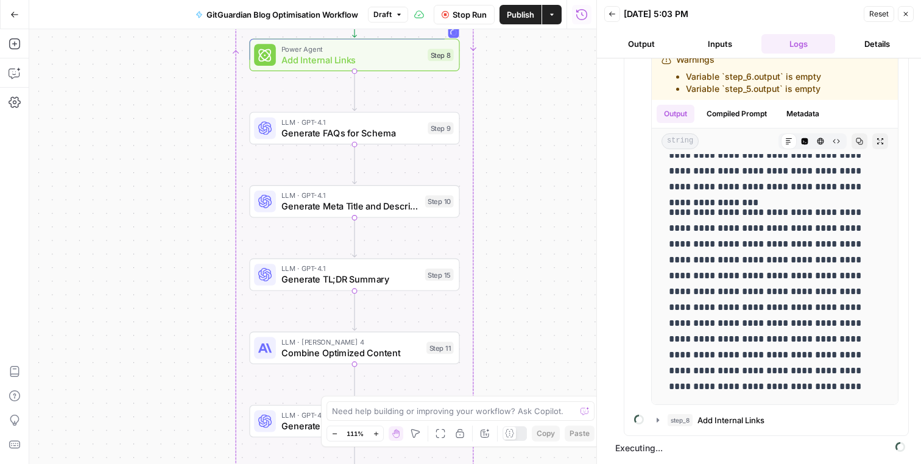
drag, startPoint x: 537, startPoint y: 232, endPoint x: 537, endPoint y: 219, distance: 12.8
click at [537, 219] on div "Workflow Input Settings Inputs Run Code · Python Parse CSV Data Step 1 Loop Loo…" at bounding box center [312, 246] width 567 height 435
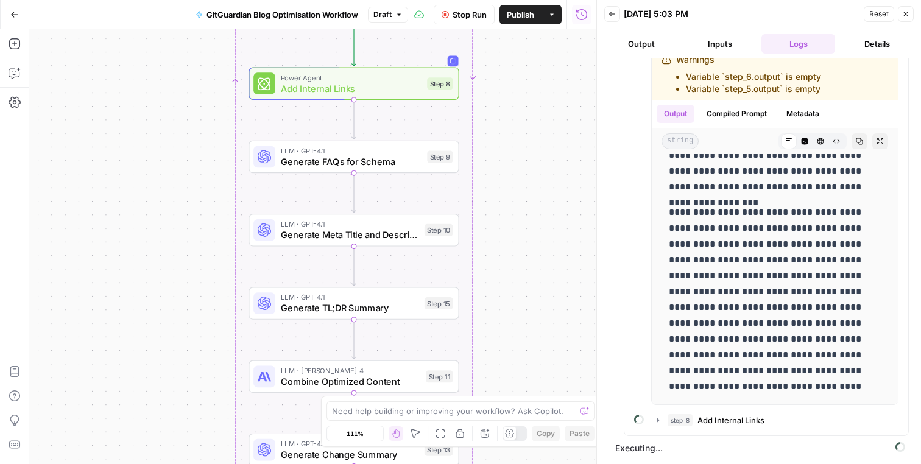
drag, startPoint x: 558, startPoint y: 192, endPoint x: 558, endPoint y: 220, distance: 28.0
click at [558, 220] on div "Workflow Input Settings Inputs Run Code · Python Parse CSV Data Step 1 Loop Loo…" at bounding box center [312, 246] width 567 height 435
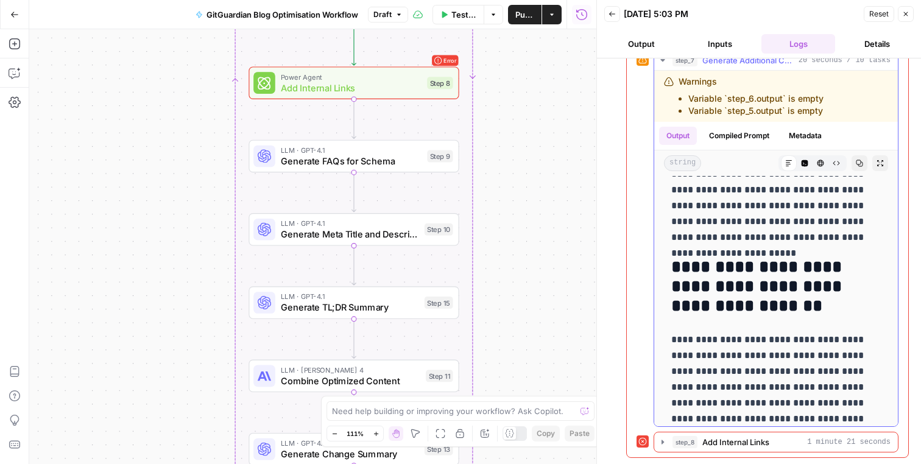
scroll to position [1496, 0]
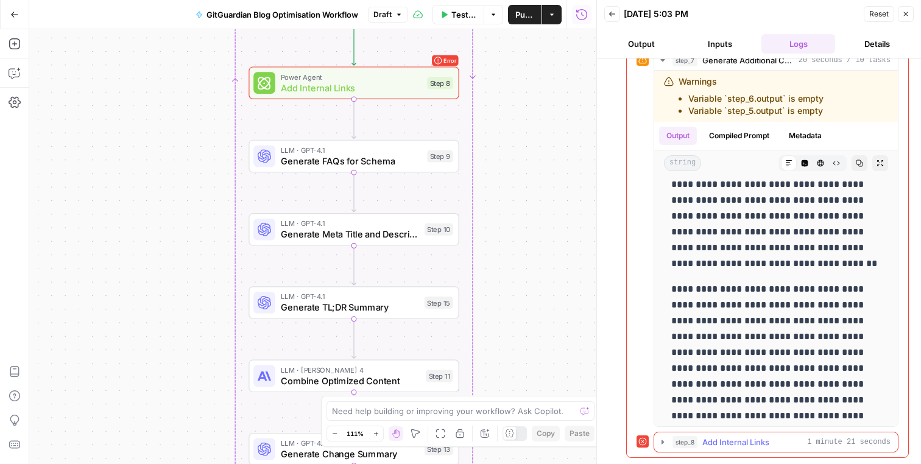
click at [660, 442] on icon "button" at bounding box center [663, 442] width 10 height 10
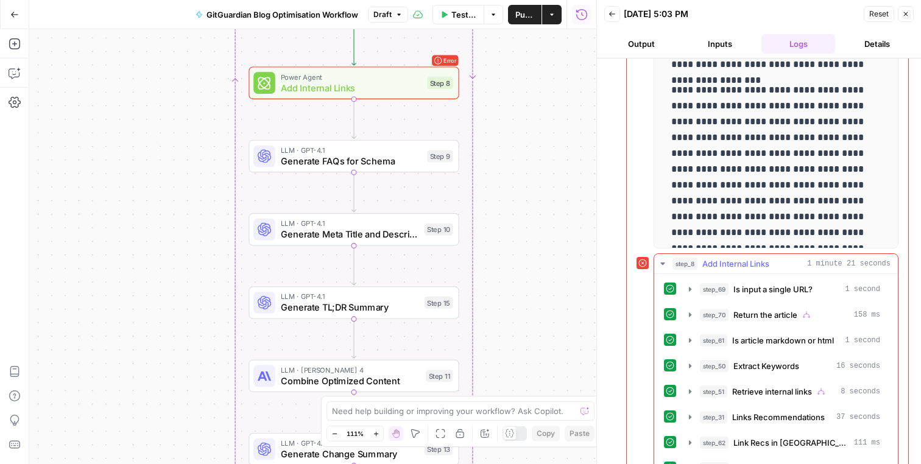
scroll to position [552, 0]
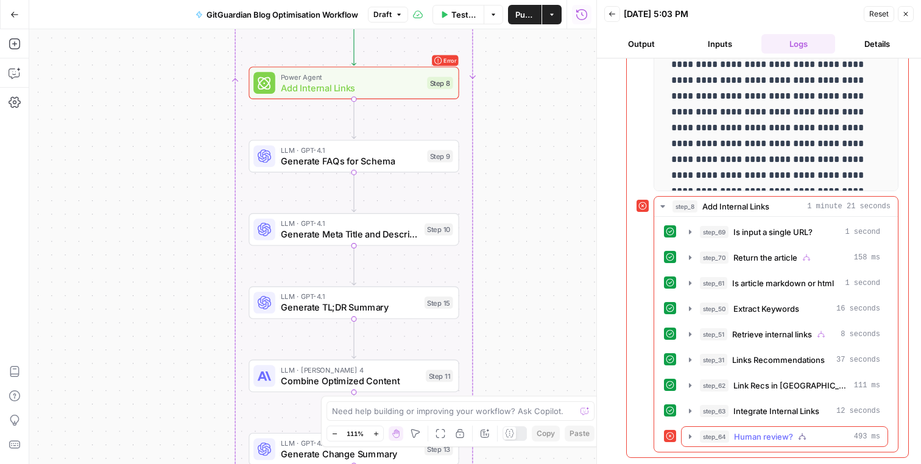
click at [689, 435] on icon "button" at bounding box center [690, 436] width 2 height 4
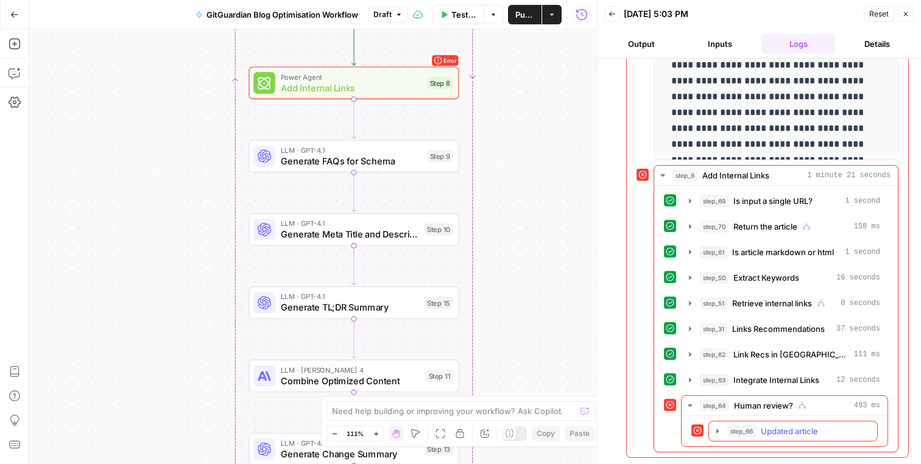
click at [720, 430] on icon "button" at bounding box center [718, 431] width 10 height 10
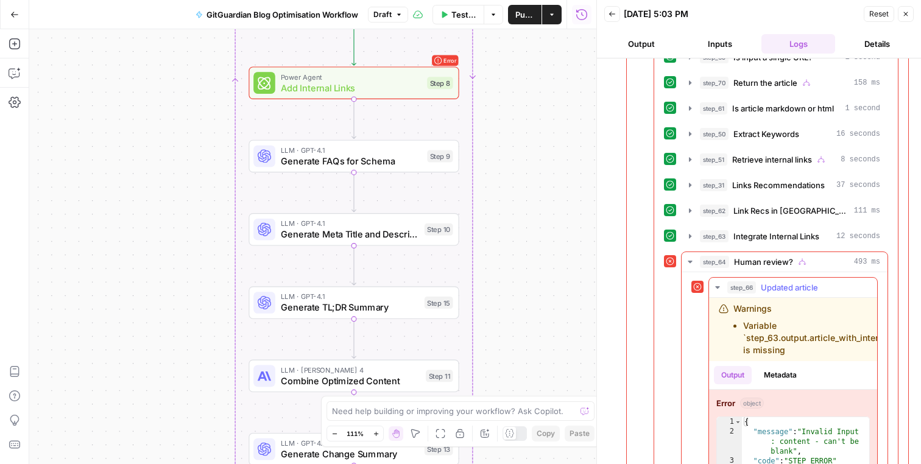
scroll to position [768, 0]
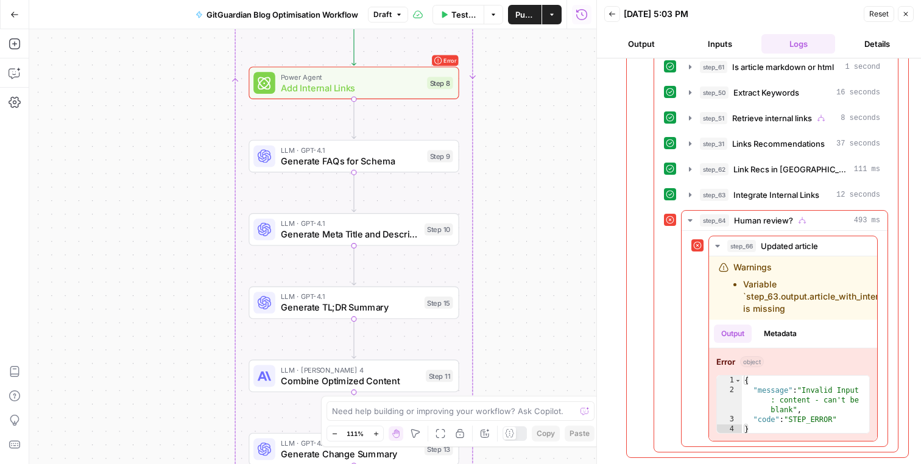
drag, startPoint x: 776, startPoint y: 301, endPoint x: 901, endPoint y: 307, distance: 125.0
click at [831, 299] on li "Variable `step_63.output.article_with_internal_links` is missing" at bounding box center [830, 296] width 174 height 37
click at [378, 85] on span "Add Internal Links" at bounding box center [351, 87] width 141 height 13
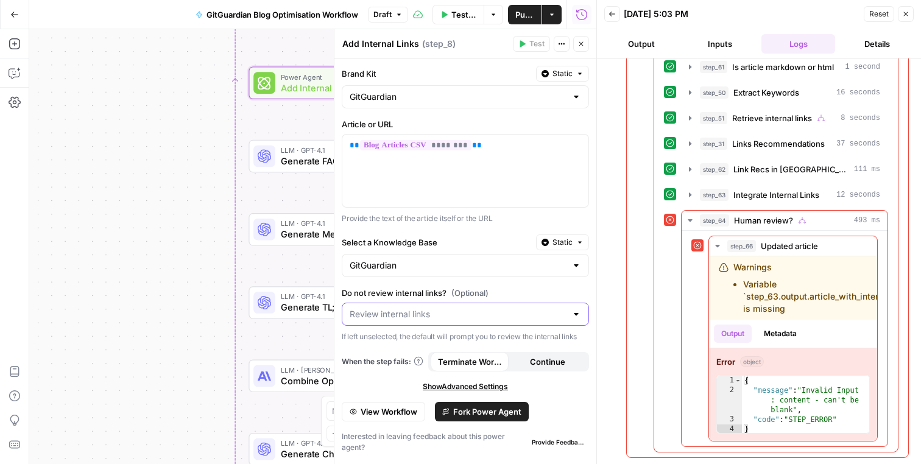
click at [468, 310] on input "Do not review internal links? (Optional)" at bounding box center [458, 314] width 217 height 12
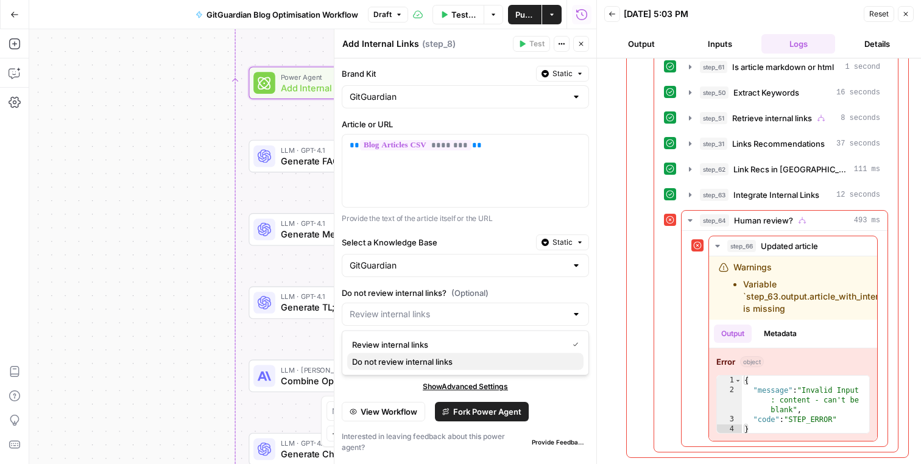
click at [454, 357] on span "Do not review internal links" at bounding box center [463, 362] width 222 height 12
type input "Do not review internal links"
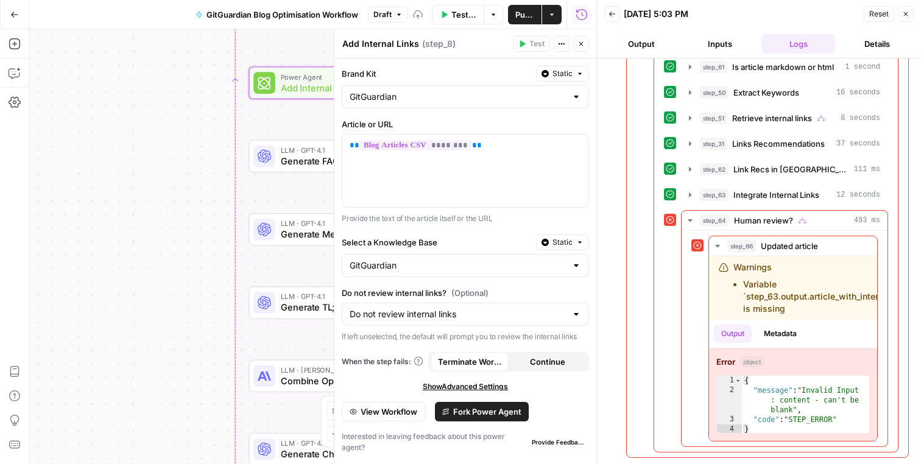
click at [513, 290] on label "Do not review internal links? (Optional)" at bounding box center [465, 293] width 247 height 12
click at [513, 308] on input "Do not review internal links" at bounding box center [458, 314] width 217 height 12
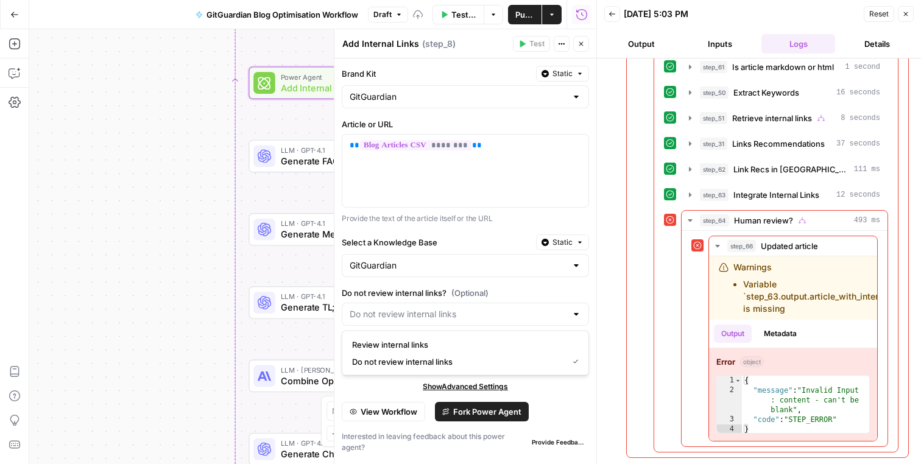
type input "Do not review internal links"
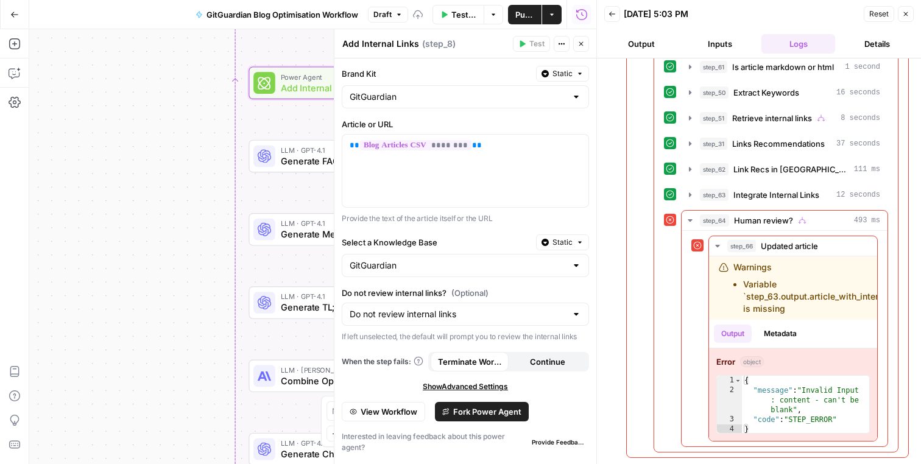
click at [552, 288] on label "Do not review internal links? (Optional)" at bounding box center [465, 293] width 247 height 12
click at [552, 308] on input "Do not review internal links" at bounding box center [458, 314] width 217 height 12
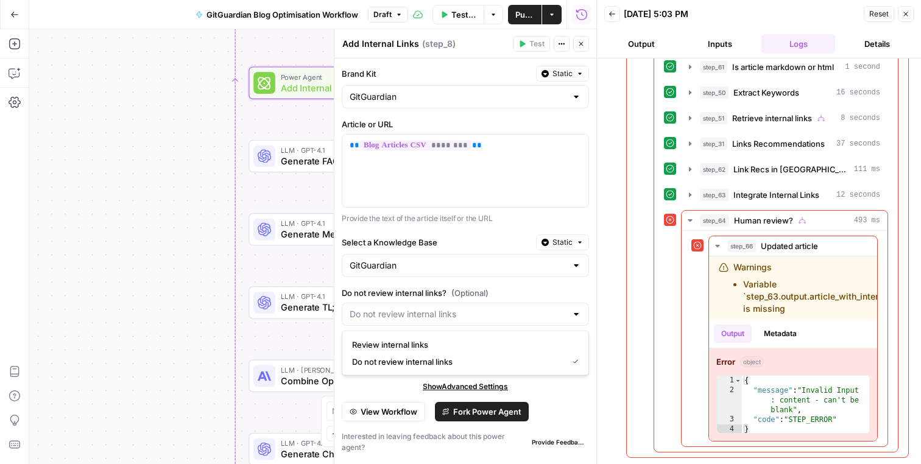
type input "Do not review internal links"
click at [586, 292] on label "Do not review internal links? (Optional)" at bounding box center [465, 293] width 247 height 12
click at [566, 308] on input "Do not review internal links" at bounding box center [458, 314] width 217 height 12
type input "Do not review internal links"
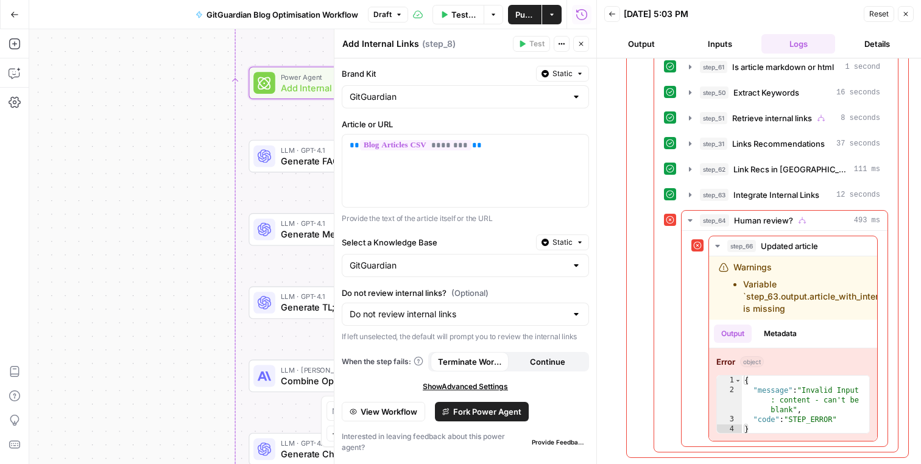
click at [546, 284] on div "Brand Kit Static GitGuardian Article or URL ** ******** ** Provide the text of …" at bounding box center [465, 261] width 262 height 406
click at [579, 44] on icon "button" at bounding box center [580, 43] width 7 height 7
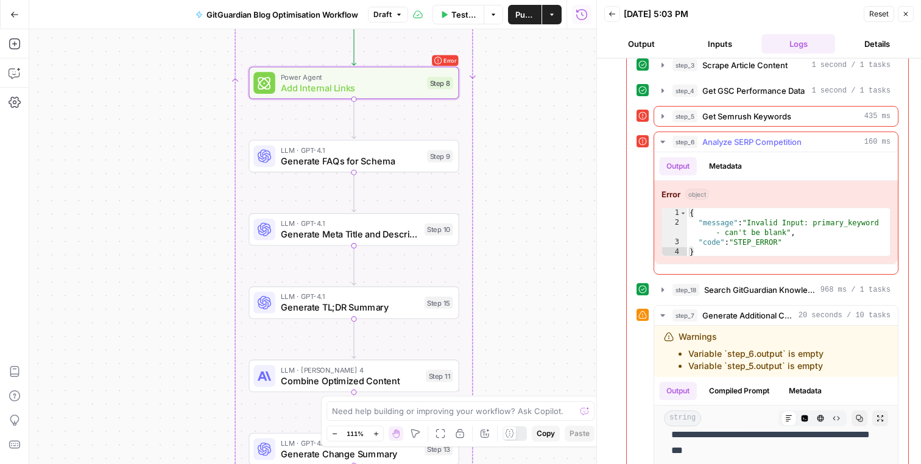
scroll to position [0, 0]
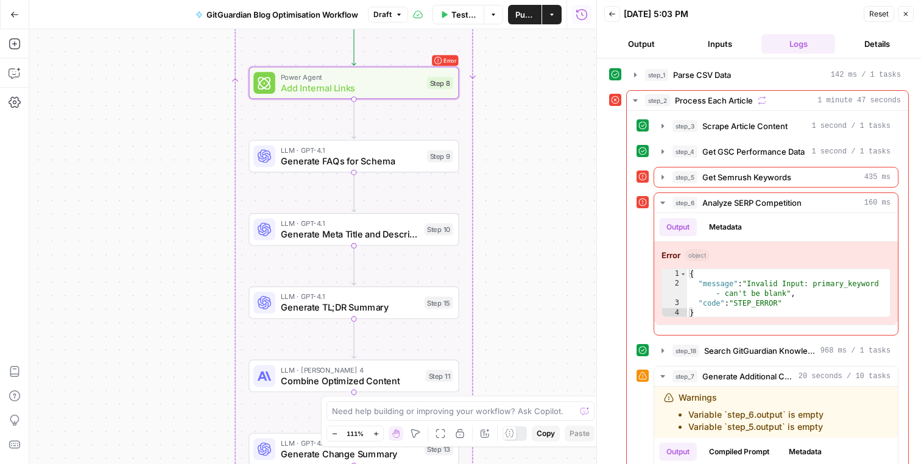
click at [653, 42] on button "Output" at bounding box center [641, 43] width 74 height 19
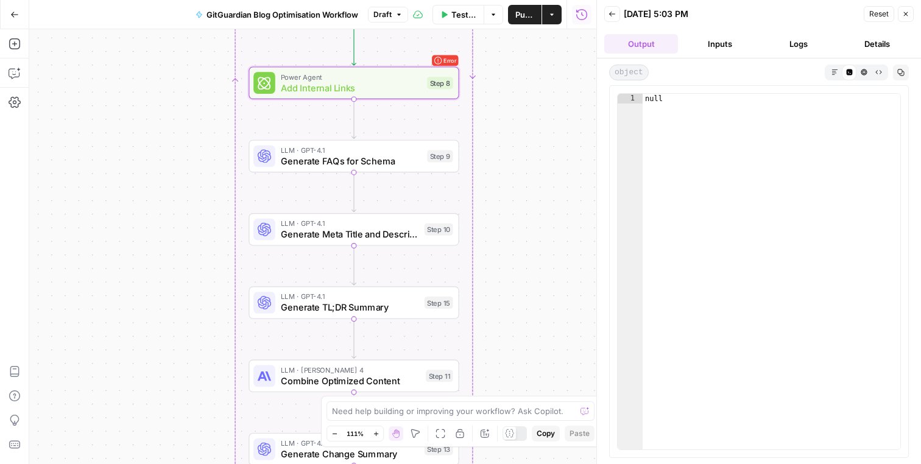
click at [705, 55] on header "Back 09/30/25 at 5:03 PM Reset Close Output Inputs Logs Details" at bounding box center [759, 29] width 324 height 58
click at [777, 36] on button "Logs" at bounding box center [798, 43] width 74 height 19
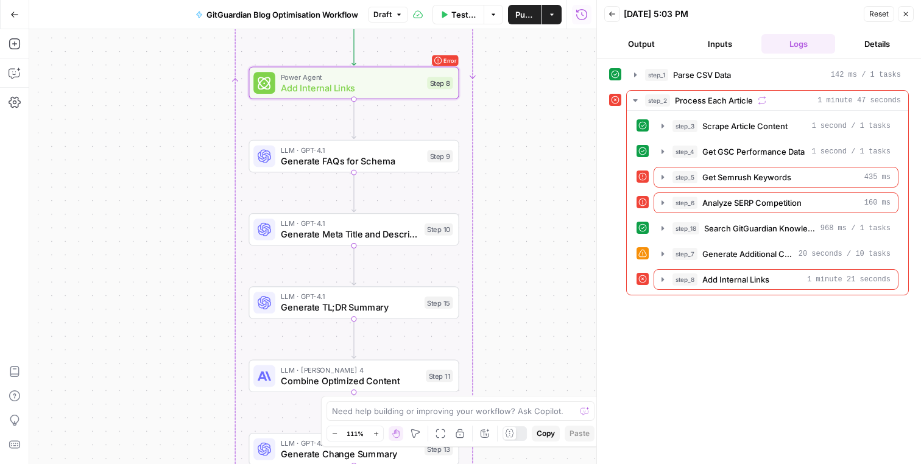
click at [613, 15] on icon "button" at bounding box center [611, 13] width 7 height 7
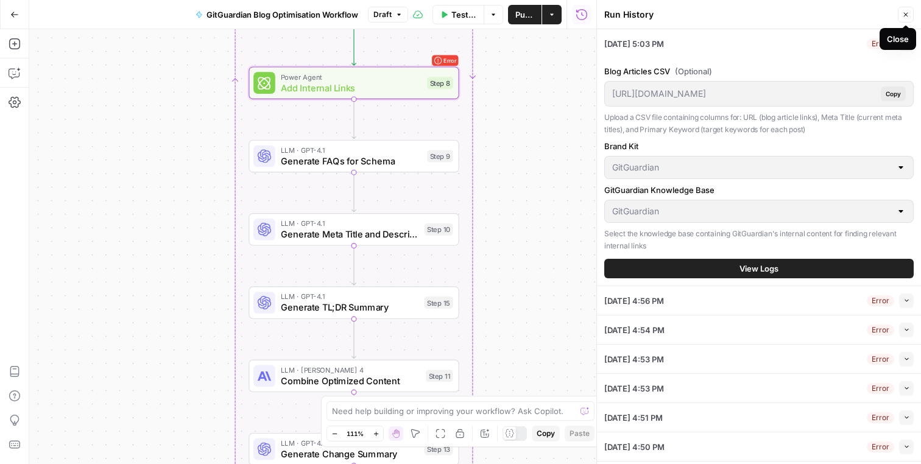
click at [906, 11] on icon "button" at bounding box center [905, 14] width 7 height 7
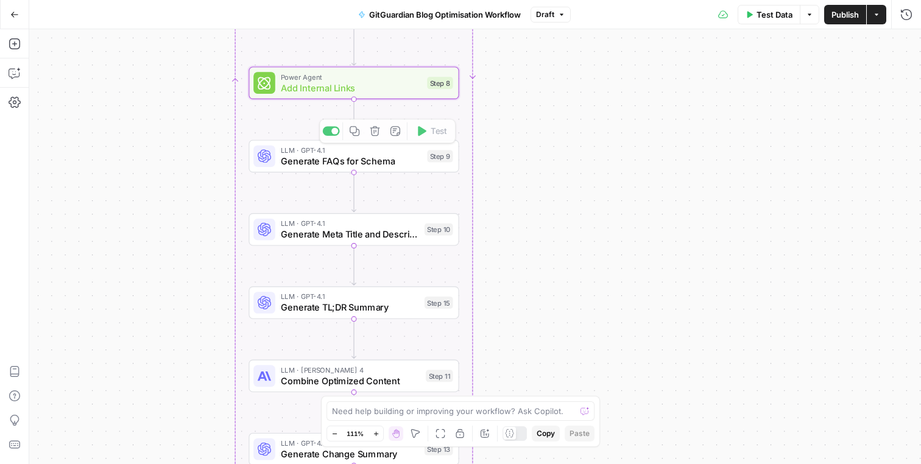
drag, startPoint x: 580, startPoint y: 217, endPoint x: 647, endPoint y: 241, distance: 71.9
click at [647, 241] on div "Workflow Input Settings Inputs Run Code · Python Parse CSV Data Step 1 Loop Ite…" at bounding box center [475, 246] width 892 height 435
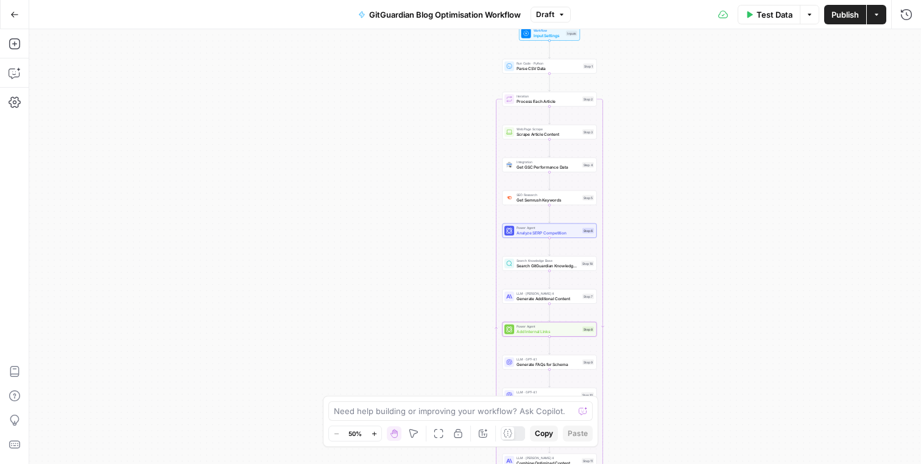
drag, startPoint x: 651, startPoint y: 186, endPoint x: 650, endPoint y: 363, distance: 176.6
click at [650, 363] on div "Workflow Input Settings Inputs Run Code · Python Parse CSV Data Step 1 Loop Ite…" at bounding box center [475, 246] width 892 height 435
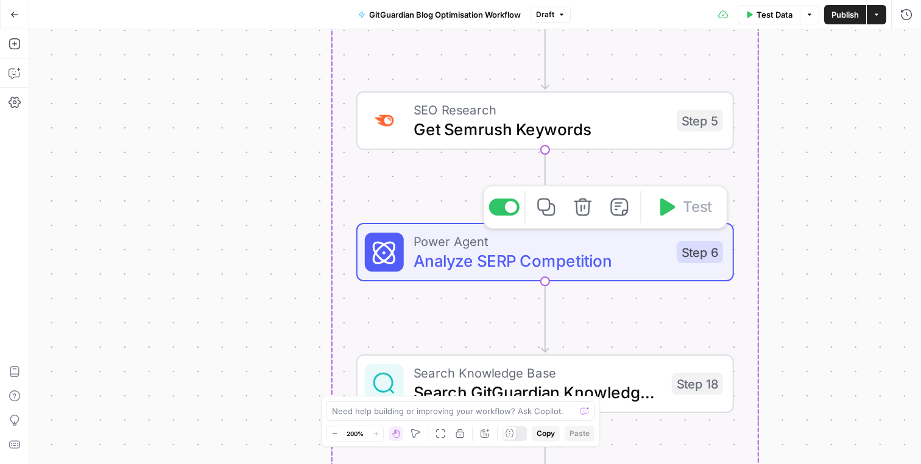
click at [510, 248] on span "Analyze SERP Competition" at bounding box center [540, 260] width 253 height 24
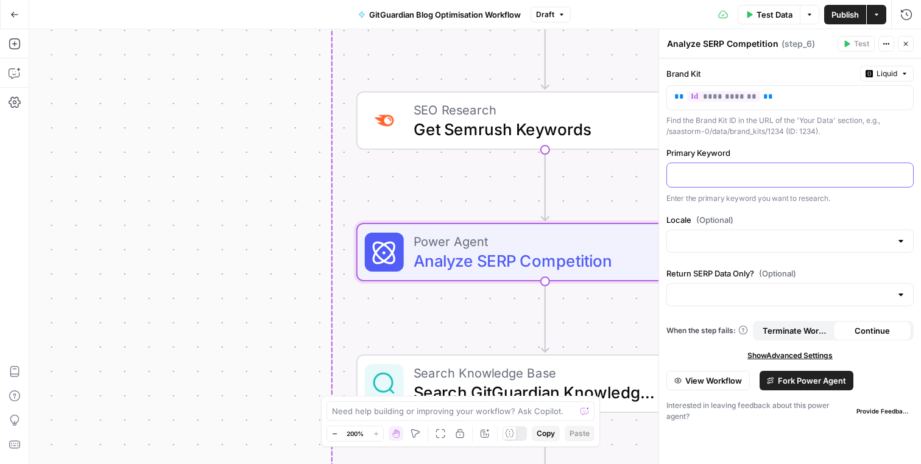
click at [759, 171] on p at bounding box center [789, 174] width 231 height 12
click at [903, 175] on icon "button" at bounding box center [902, 173] width 6 height 5
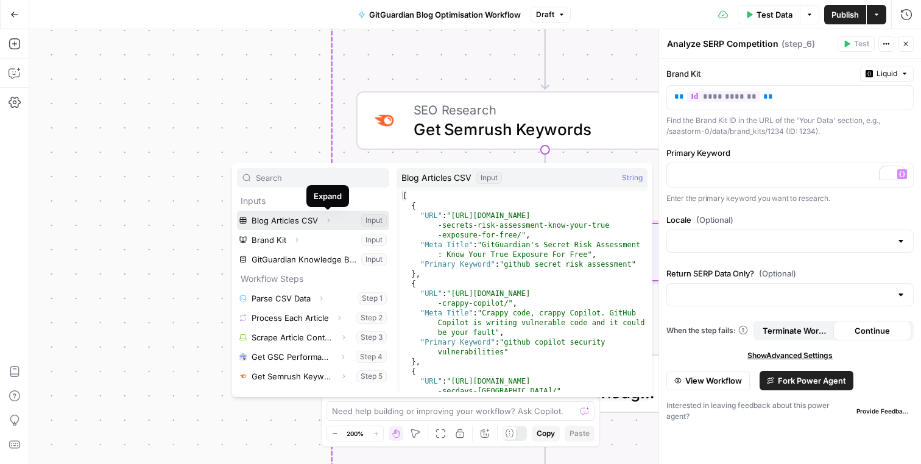
click at [326, 220] on icon "button" at bounding box center [328, 220] width 7 height 7
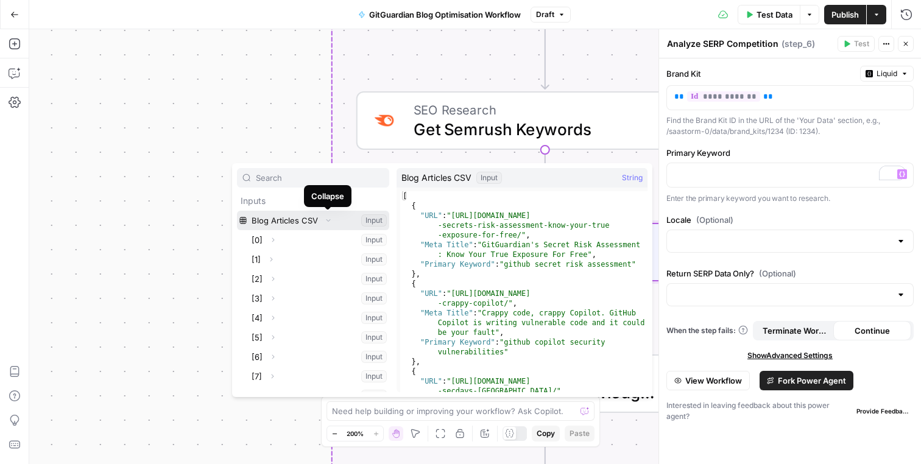
click at [325, 220] on icon "button" at bounding box center [328, 219] width 7 height 7
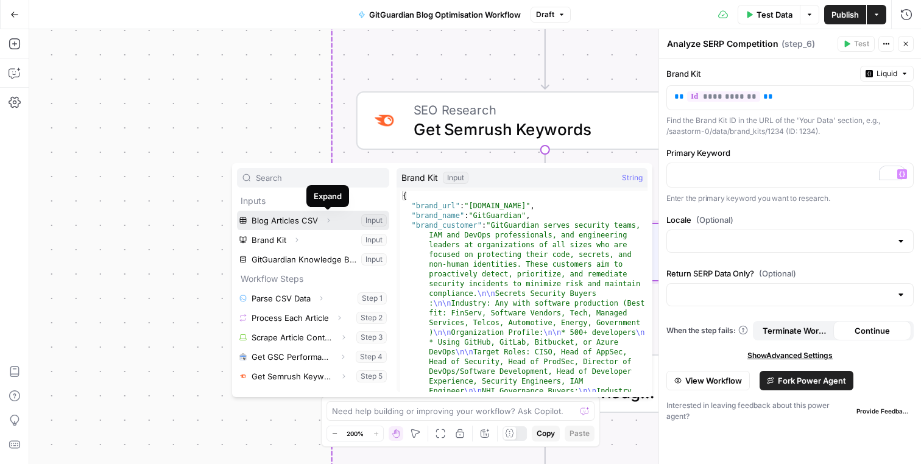
click at [325, 220] on icon "button" at bounding box center [328, 220] width 7 height 7
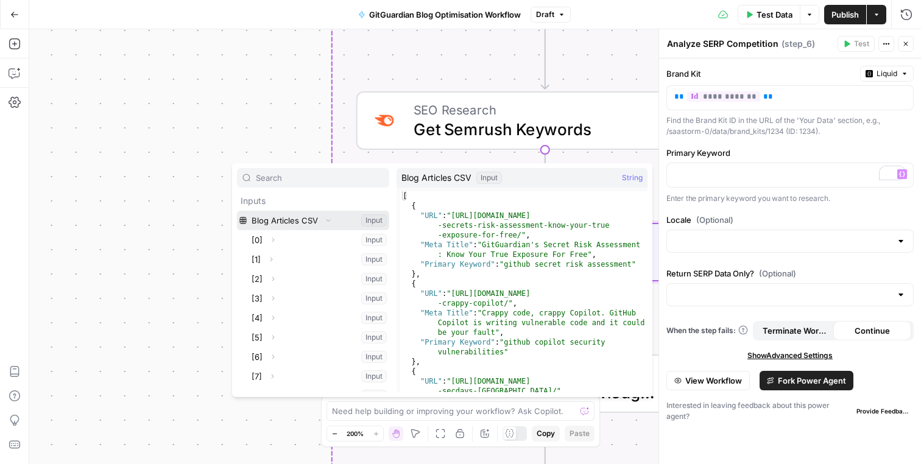
click at [325, 218] on icon "button" at bounding box center [328, 219] width 7 height 7
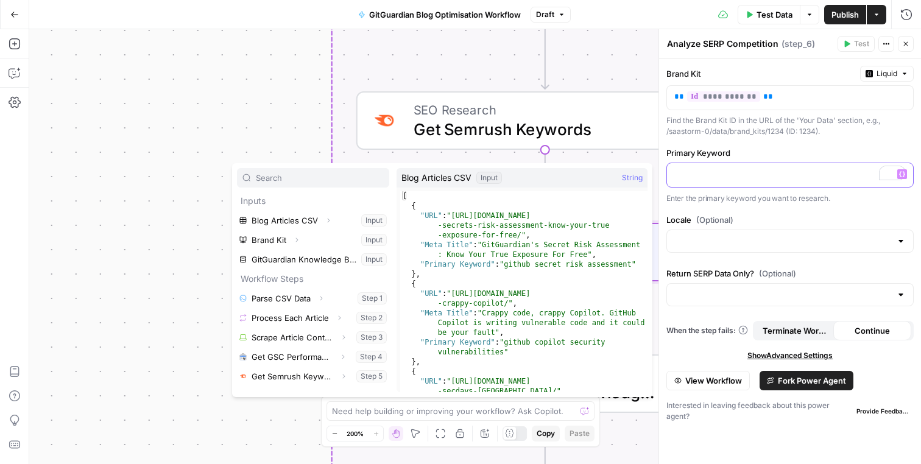
click at [732, 179] on p "To enrich screen reader interactions, please activate Accessibility in Grammarl…" at bounding box center [789, 174] width 231 height 12
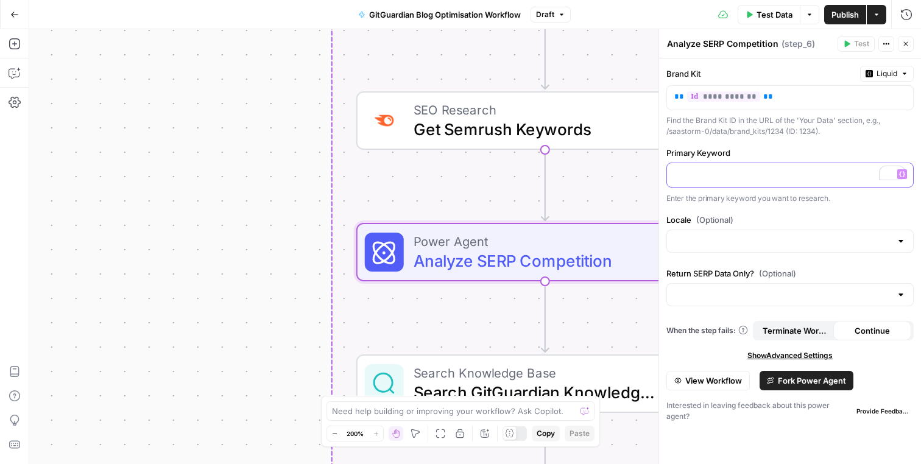
click at [740, 177] on p "To enrich screen reader interactions, please activate Accessibility in Grammarl…" at bounding box center [789, 174] width 231 height 12
click at [901, 175] on icon "button" at bounding box center [902, 174] width 6 height 6
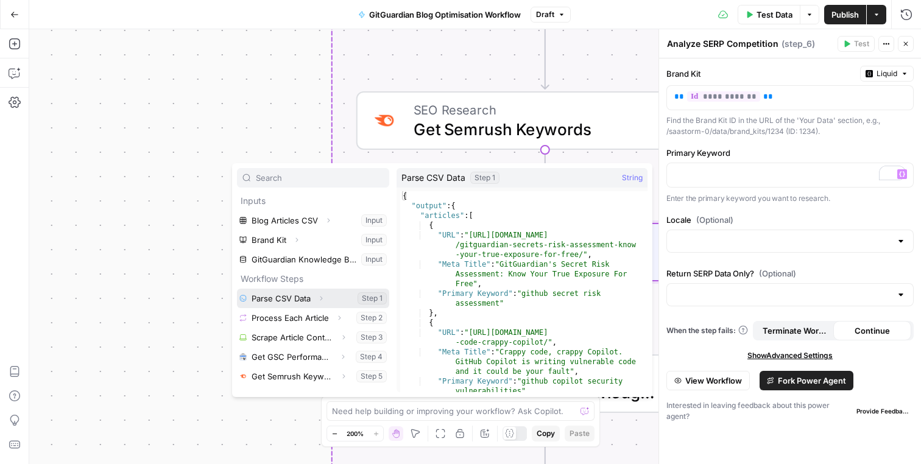
click at [320, 298] on icon "button" at bounding box center [320, 298] width 7 height 7
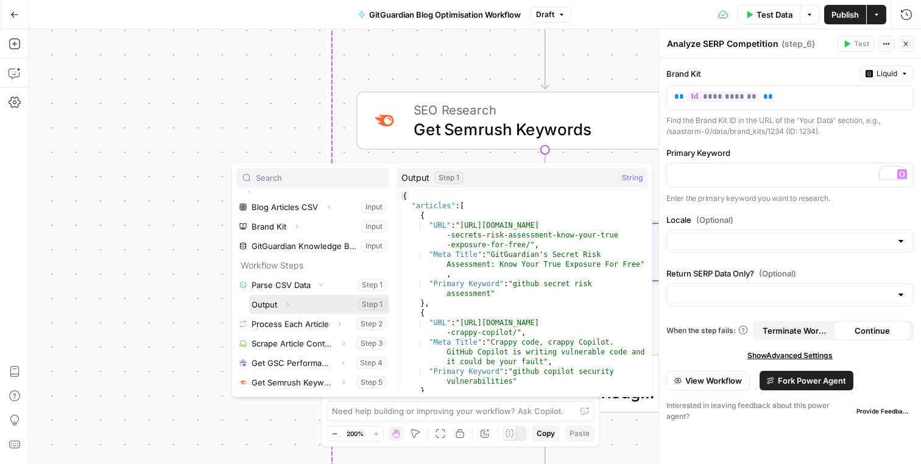
click at [290, 306] on icon "button" at bounding box center [287, 304] width 7 height 7
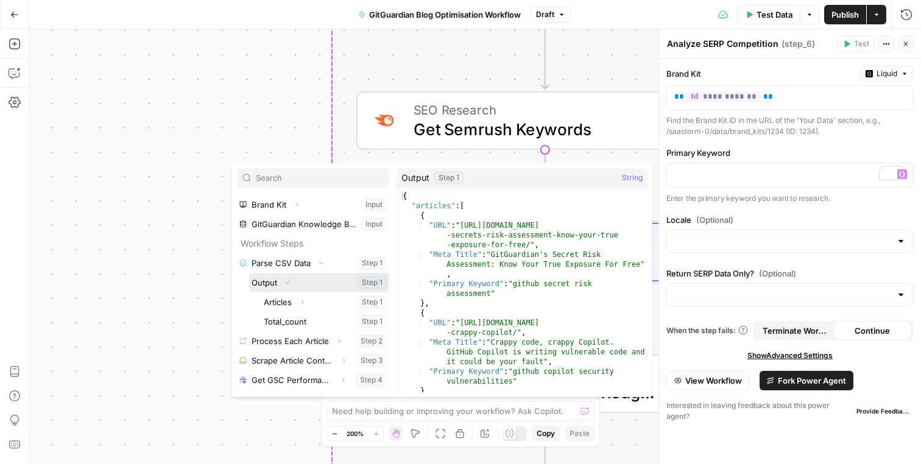
scroll to position [36, 0]
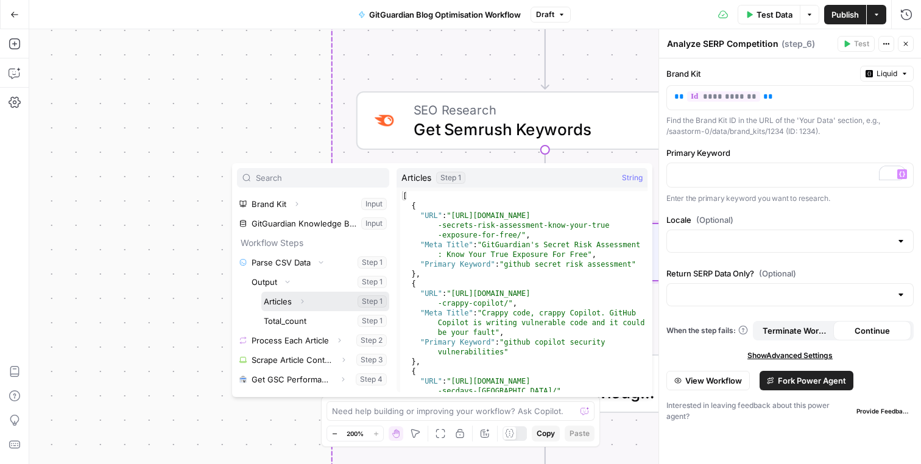
click at [302, 299] on icon "button" at bounding box center [301, 301] width 7 height 7
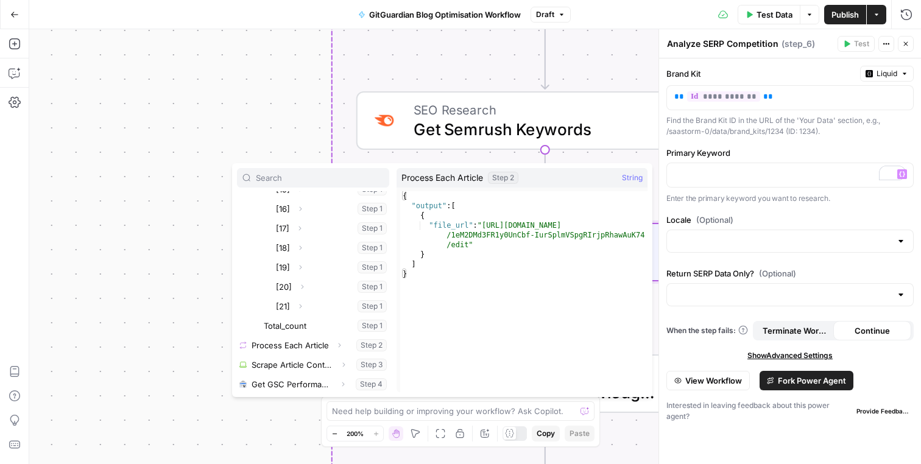
scroll to position [457, 0]
click at [338, 349] on icon "button" at bounding box center [339, 347] width 7 height 7
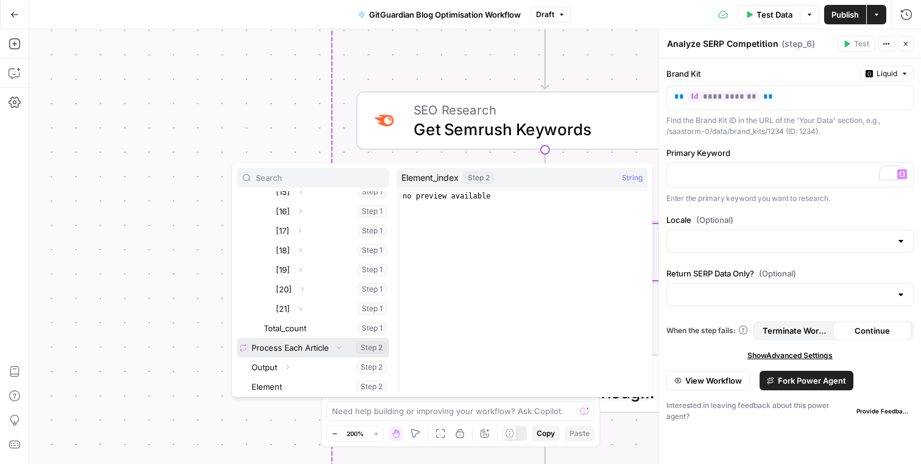
scroll to position [540, 0]
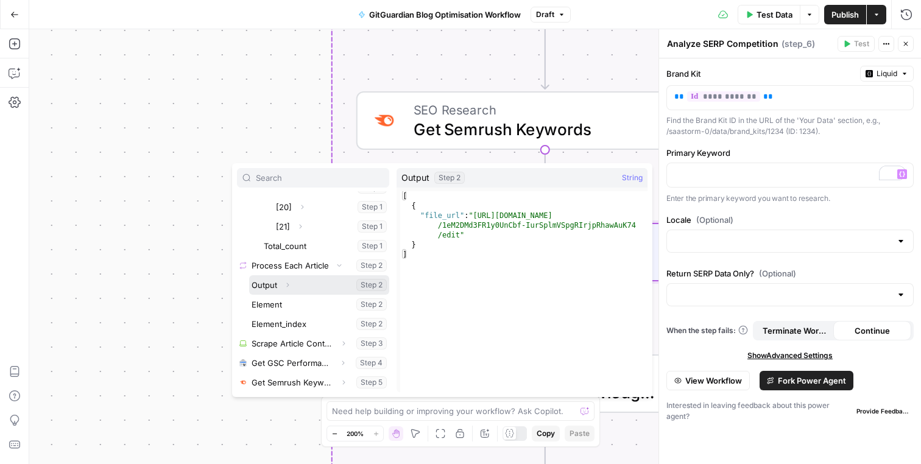
click at [285, 281] on icon "button" at bounding box center [287, 284] width 7 height 7
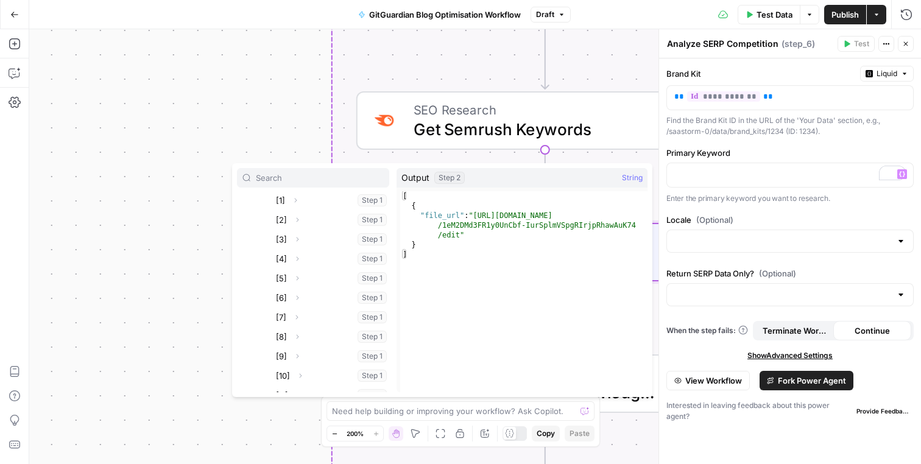
scroll to position [0, 0]
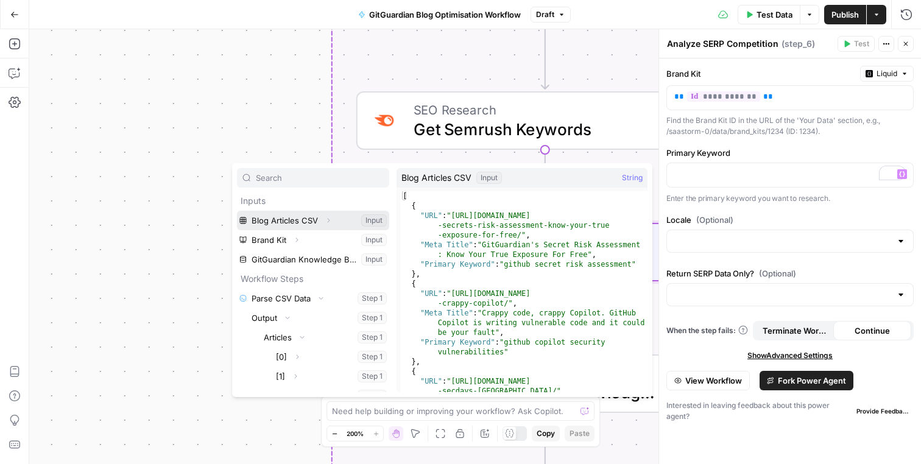
click at [328, 221] on icon "button" at bounding box center [329, 220] width 2 height 4
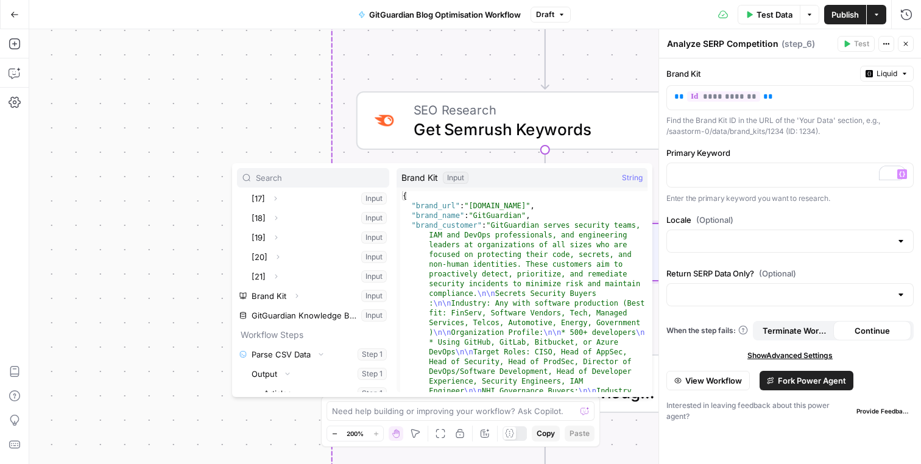
scroll to position [402, 0]
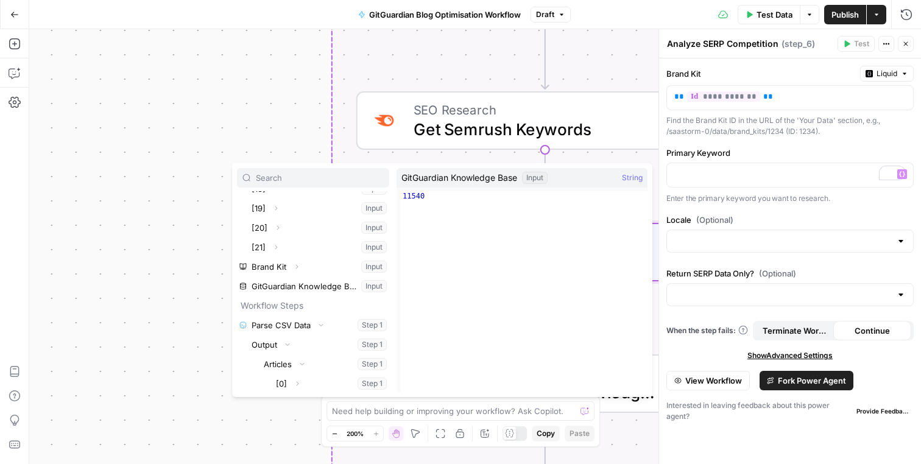
click at [773, 194] on p "Enter the primary keyword you want to research." at bounding box center [789, 198] width 247 height 12
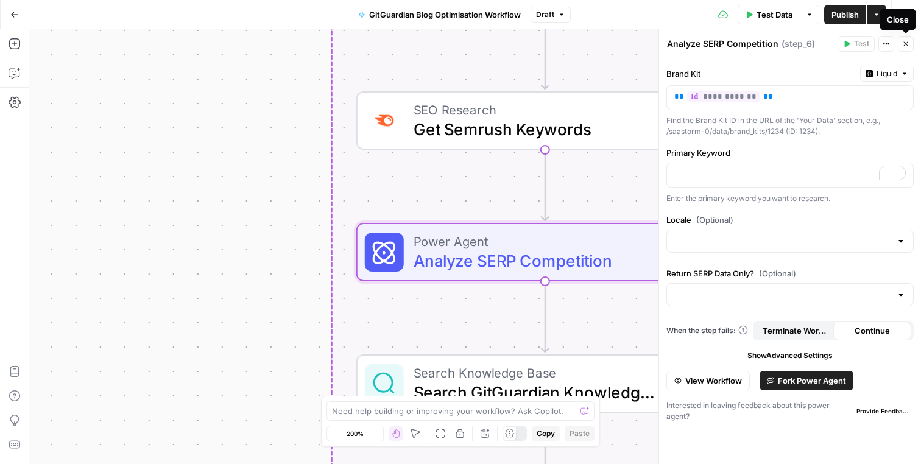
click at [904, 48] on button "Close" at bounding box center [906, 44] width 16 height 16
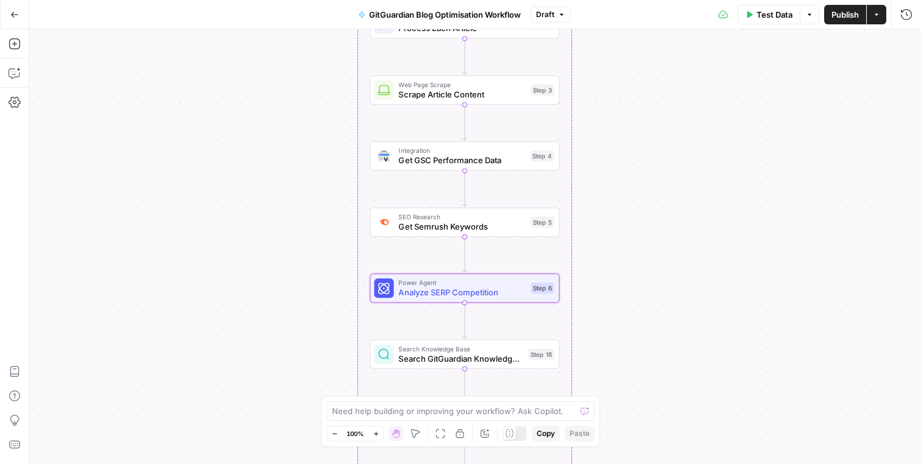
click at [486, 407] on div "Annotate Workflow" at bounding box center [485, 409] width 66 height 11
click at [478, 414] on div "Annotate Workflow" at bounding box center [484, 410] width 73 height 12
click at [385, 408] on textarea at bounding box center [454, 411] width 244 height 12
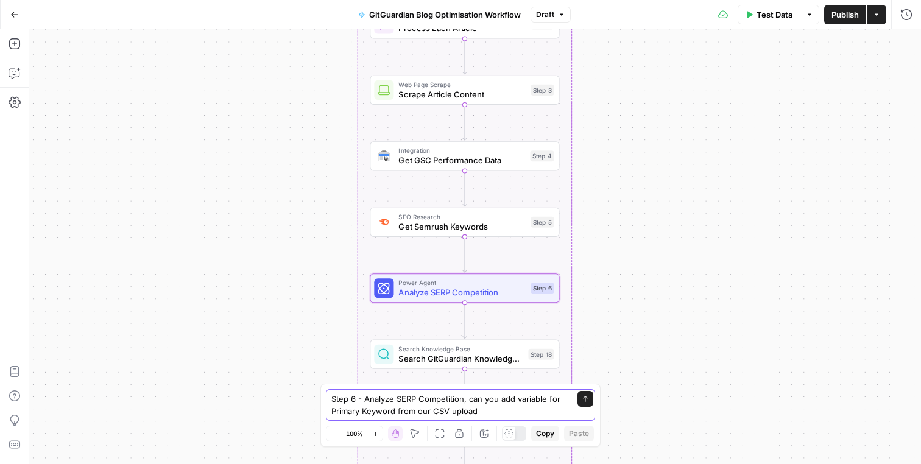
type textarea "Step 6 - Analyze SERP Competition, can you add variable for Primary Keyword fro…"
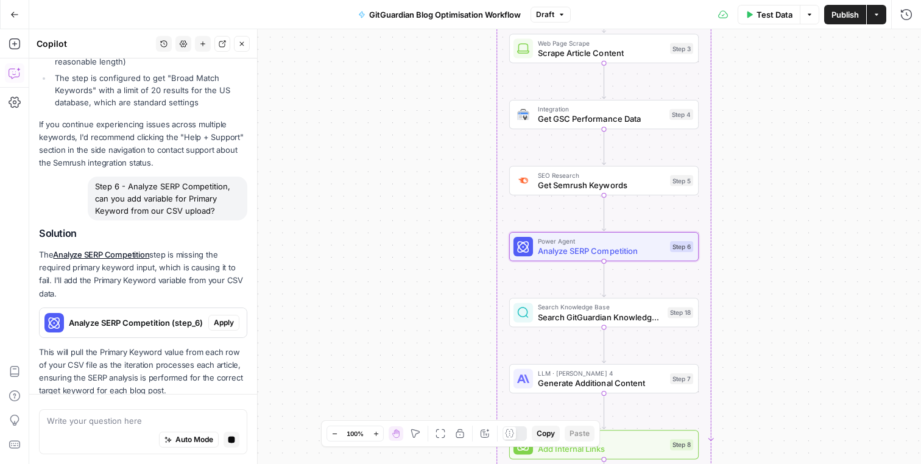
scroll to position [519, 0]
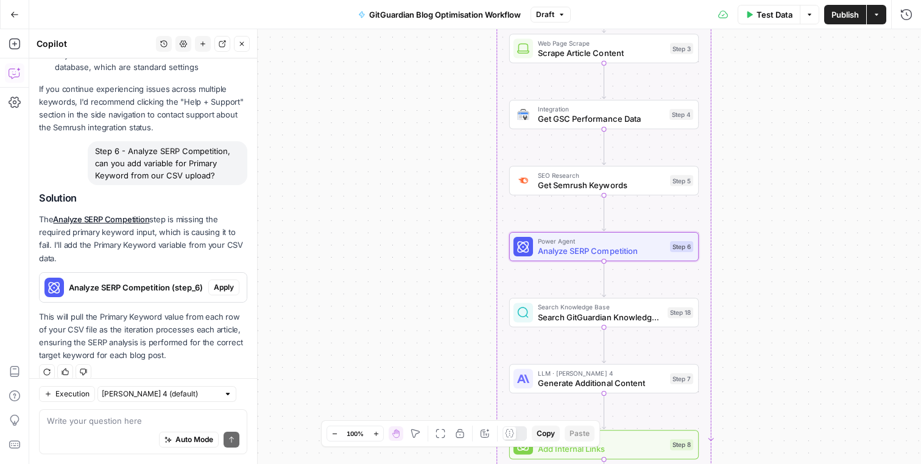
click at [220, 282] on span "Apply" at bounding box center [224, 287] width 20 height 11
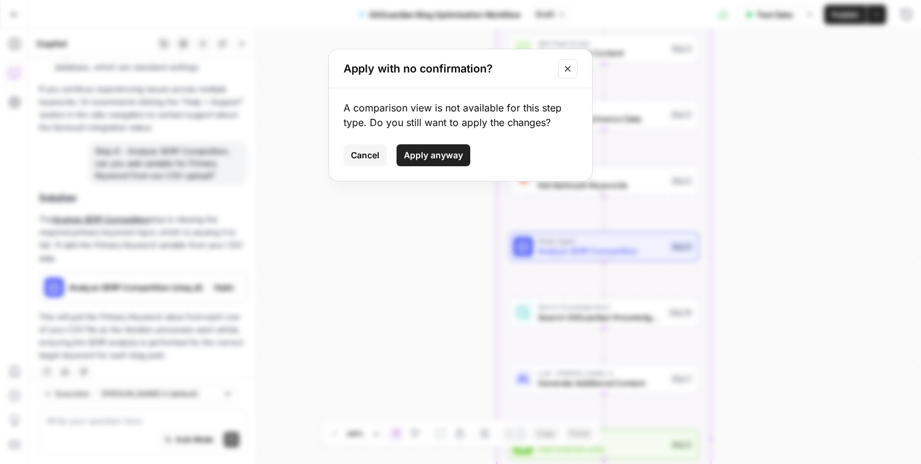
click at [453, 155] on span "Apply anyway" at bounding box center [433, 155] width 59 height 12
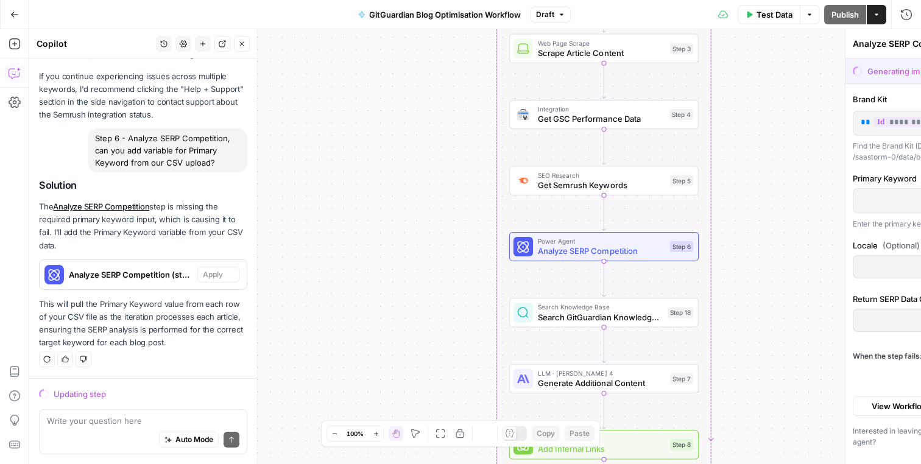
scroll to position [500, 0]
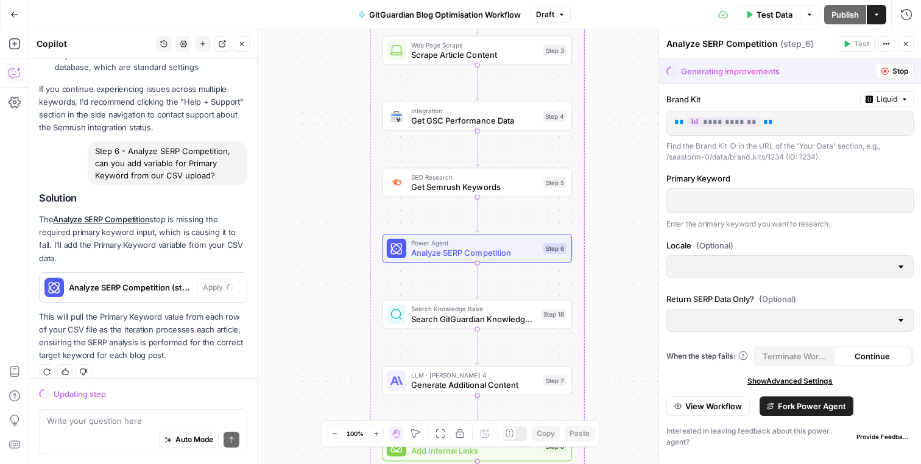
drag, startPoint x: 457, startPoint y: 222, endPoint x: 326, endPoint y: 225, distance: 130.3
click at [326, 225] on div "Workflow Input Settings Inputs Run Code · Python Parse CSV Data Step 1 Loop Ite…" at bounding box center [475, 246] width 892 height 435
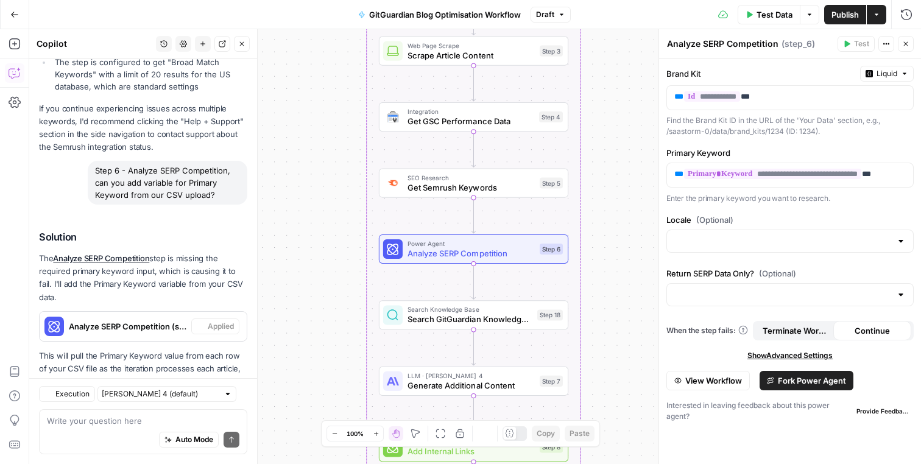
scroll to position [539, 0]
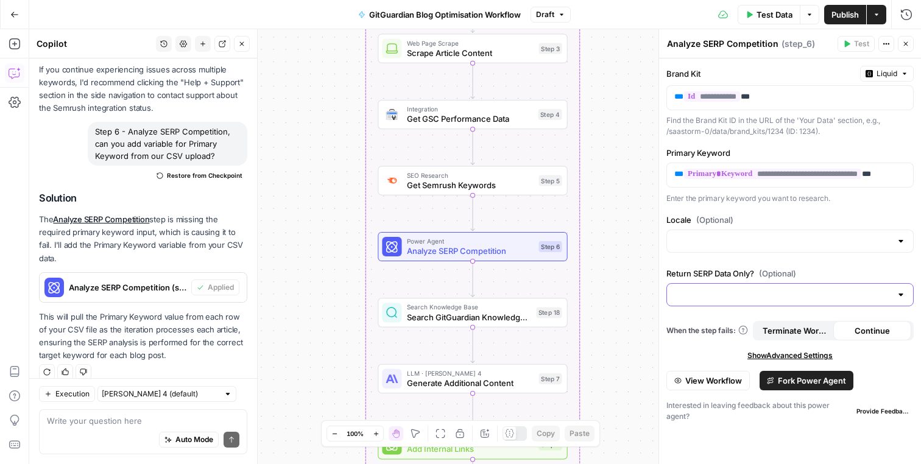
click at [749, 295] on input "Return SERP Data Only? (Optional)" at bounding box center [782, 295] width 217 height 12
click at [813, 265] on div "**********" at bounding box center [790, 261] width 262 height 406
click at [826, 239] on input "Locale (Optional)" at bounding box center [782, 241] width 217 height 12
click at [832, 266] on div "**********" at bounding box center [790, 261] width 262 height 406
click at [838, 242] on input "Locale (Optional)" at bounding box center [782, 241] width 217 height 12
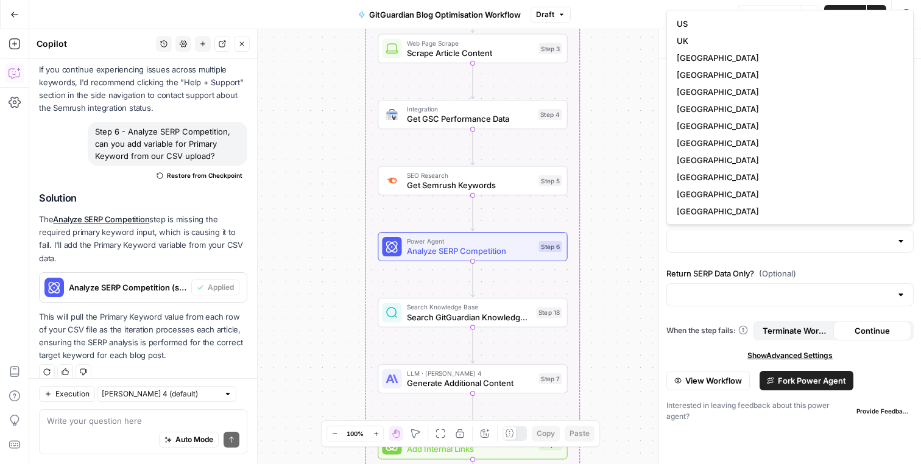
click at [804, 258] on div "**********" at bounding box center [790, 261] width 262 height 406
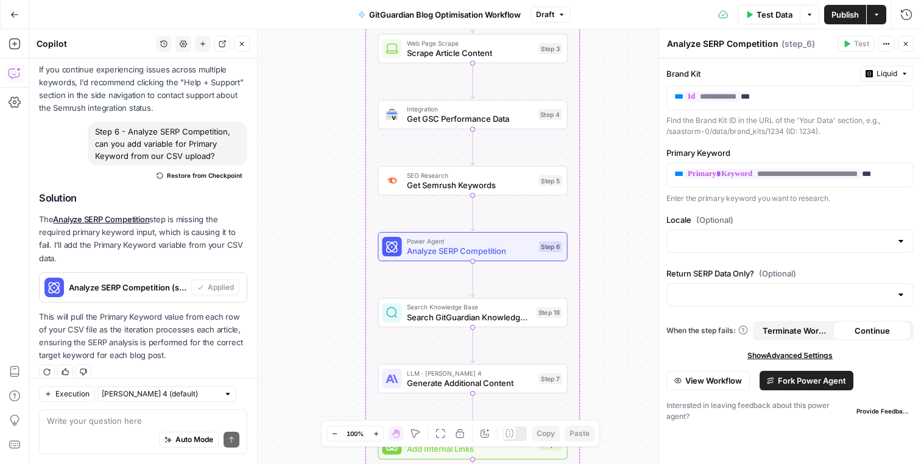
click at [904, 43] on icon "button" at bounding box center [905, 43] width 7 height 7
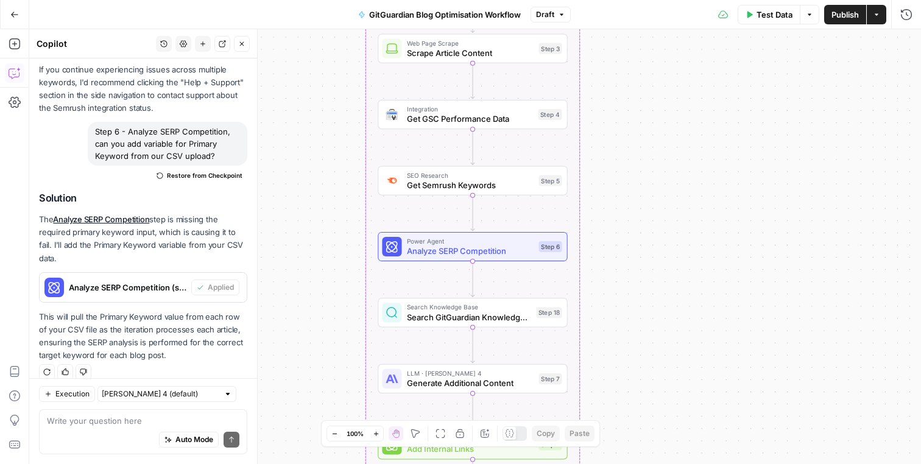
click at [243, 47] on icon "button" at bounding box center [241, 43] width 7 height 7
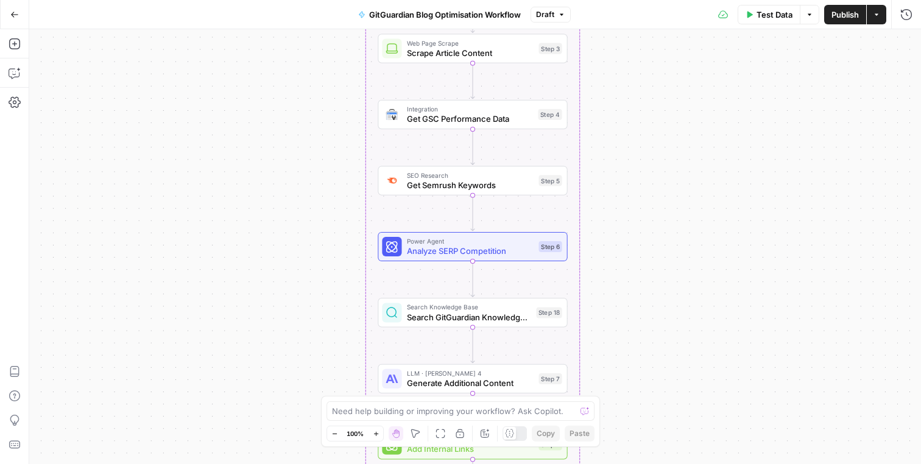
click at [648, 189] on div "Workflow Input Settings Inputs Run Code · Python Parse CSV Data Step 1 Loop Ite…" at bounding box center [475, 246] width 892 height 435
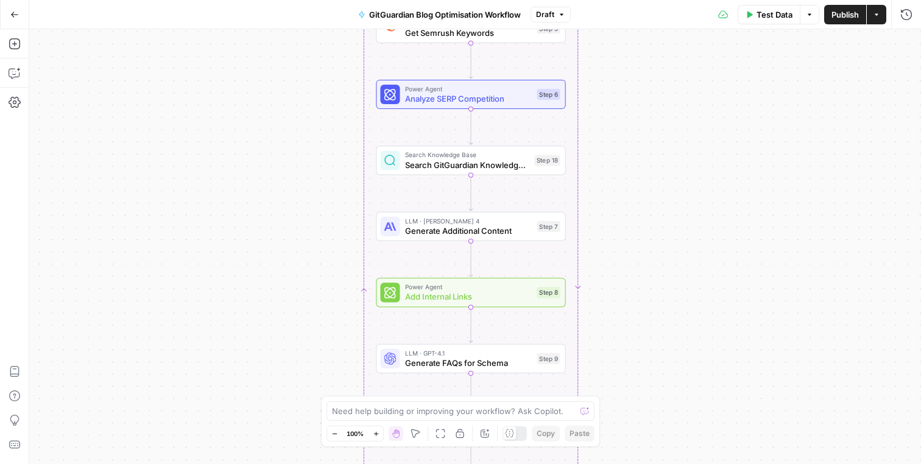
drag, startPoint x: 632, startPoint y: 241, endPoint x: 629, endPoint y: 90, distance: 151.0
click at [630, 90] on div "Workflow Input Settings Inputs Run Code · Python Parse CSV Data Step 1 Loop Ite…" at bounding box center [475, 246] width 892 height 435
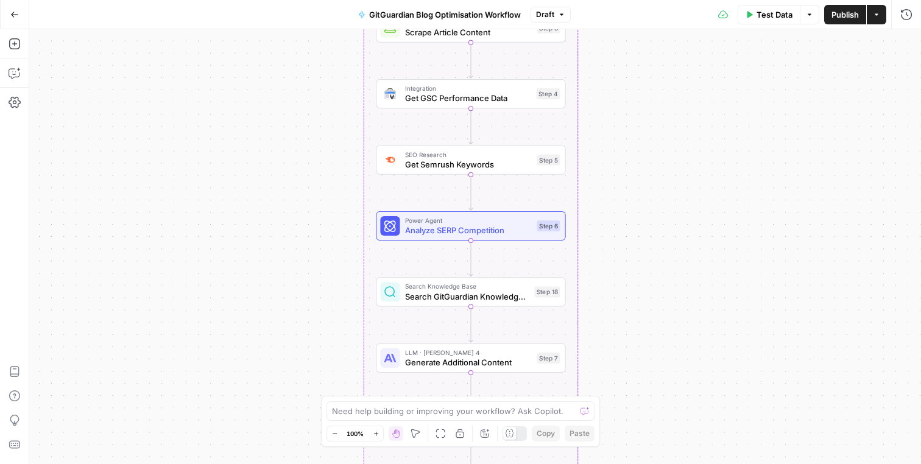
drag, startPoint x: 629, startPoint y: 90, endPoint x: 629, endPoint y: 257, distance: 166.9
click at [629, 257] on div "Workflow Input Settings Inputs Run Code · Python Parse CSV Data Step 1 Loop Ite…" at bounding box center [475, 246] width 892 height 435
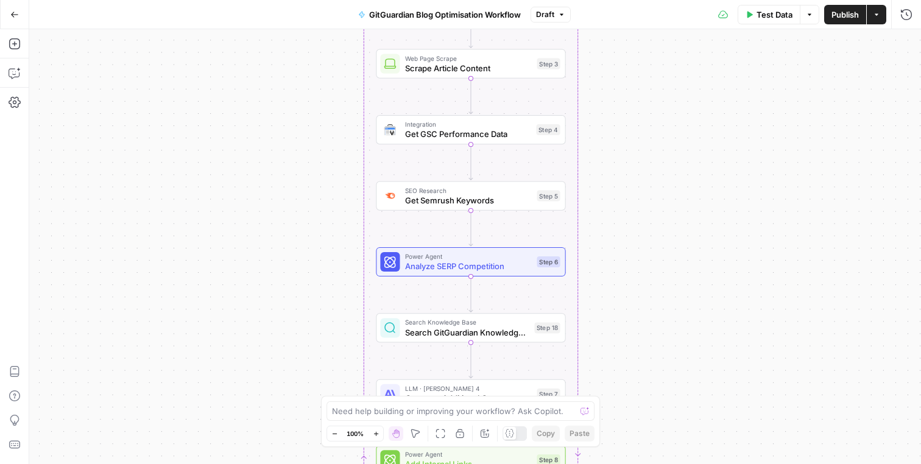
drag, startPoint x: 629, startPoint y: 257, endPoint x: 632, endPoint y: 322, distance: 64.6
click at [630, 320] on div "Workflow Input Settings Inputs Run Code · Python Parse CSV Data Step 1 Loop Ite…" at bounding box center [475, 246] width 892 height 435
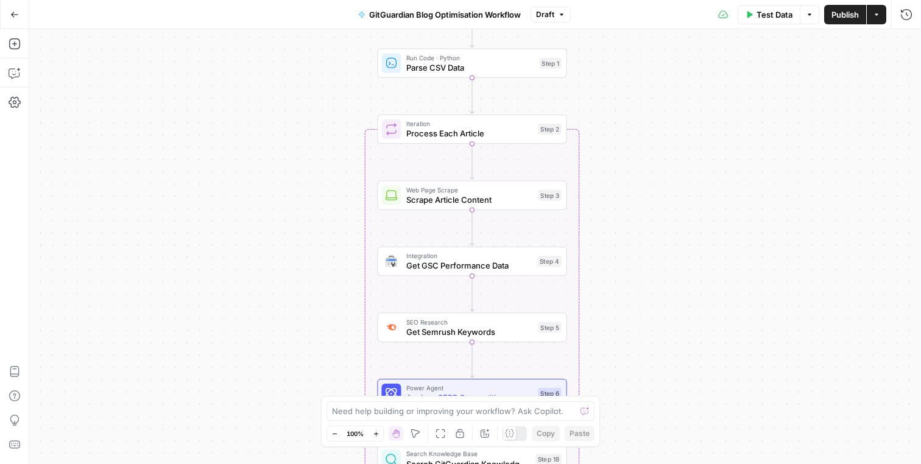
drag, startPoint x: 632, startPoint y: 223, endPoint x: 632, endPoint y: 306, distance: 82.2
click at [632, 306] on div "Workflow Input Settings Inputs Run Code · Python Parse CSV Data Step 1 Loop Ite…" at bounding box center [475, 246] width 892 height 435
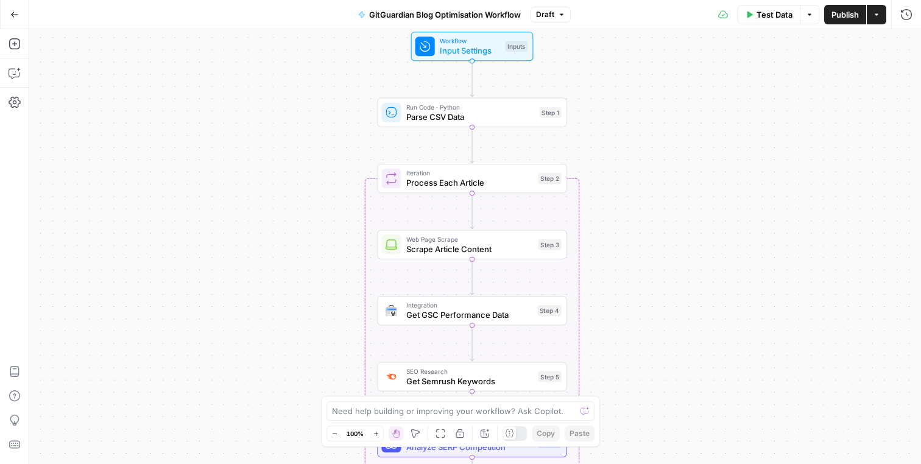
drag, startPoint x: 632, startPoint y: 306, endPoint x: 632, endPoint y: 365, distance: 59.1
click at [632, 364] on div "Workflow Input Settings Inputs Run Code · Python Parse CSV Data Step 1 Loop Ite…" at bounding box center [475, 246] width 892 height 435
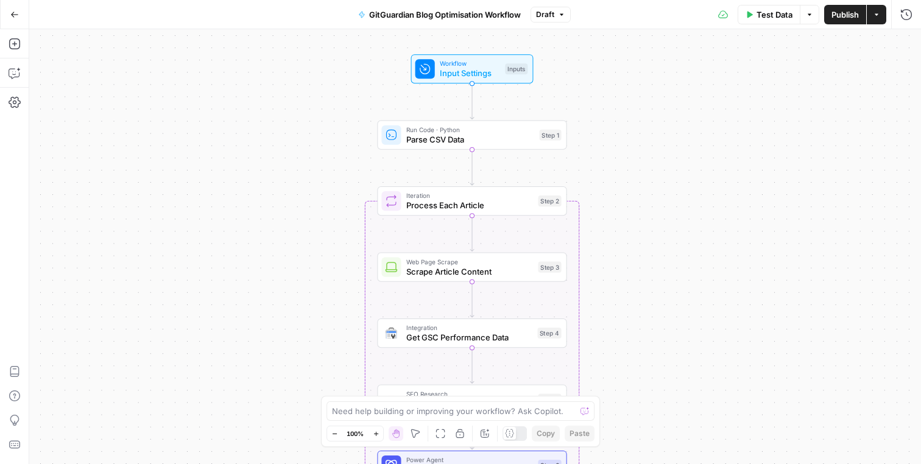
click at [811, 19] on button "Options" at bounding box center [809, 14] width 19 height 19
click at [778, 44] on span "Run Test" at bounding box center [775, 43] width 54 height 12
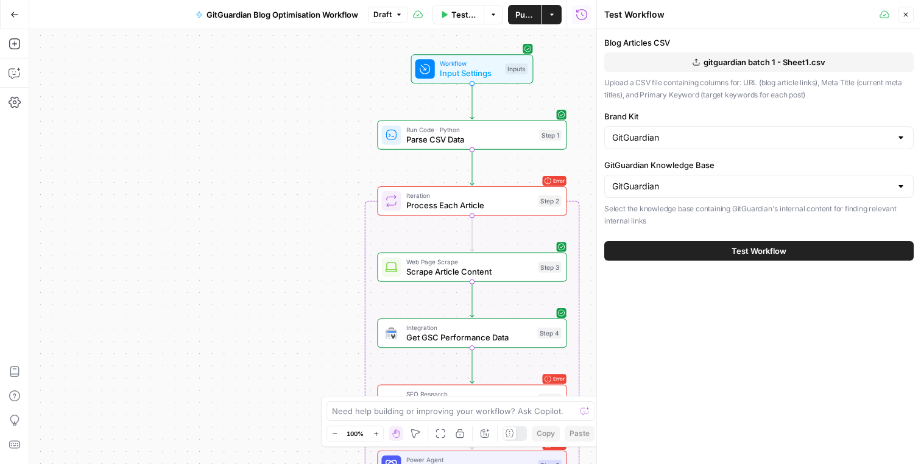
click at [703, 252] on button "Test Workflow" at bounding box center [758, 250] width 309 height 19
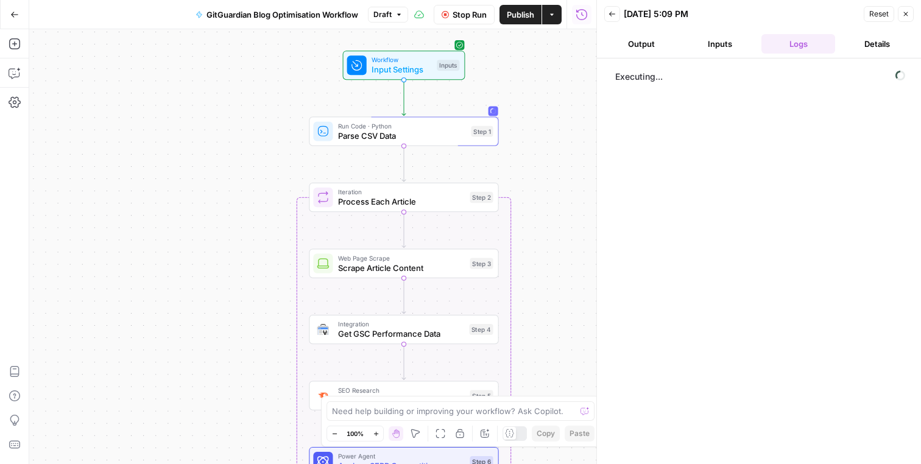
drag, startPoint x: 332, startPoint y: 187, endPoint x: 264, endPoint y: 183, distance: 68.3
click at [264, 183] on div "Workflow Input Settings Inputs Run Code · Python Parse CSV Data Step 1 Loop Ite…" at bounding box center [312, 246] width 567 height 435
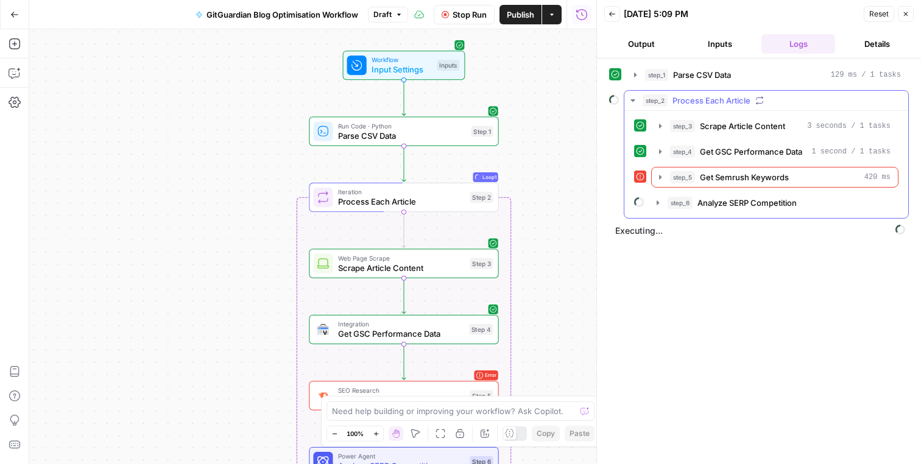
scroll to position [420, 0]
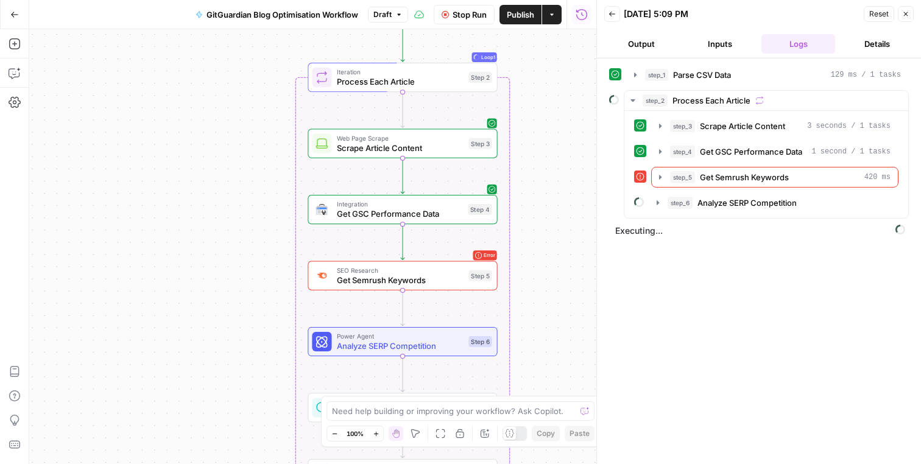
drag, startPoint x: 549, startPoint y: 294, endPoint x: 549, endPoint y: 175, distance: 119.4
click at [549, 174] on div "Workflow Input Settings Inputs Run Code · Python Parse CSV Data Step 1 Loop Loo…" at bounding box center [312, 246] width 567 height 435
click at [660, 178] on icon "button" at bounding box center [660, 177] width 2 height 4
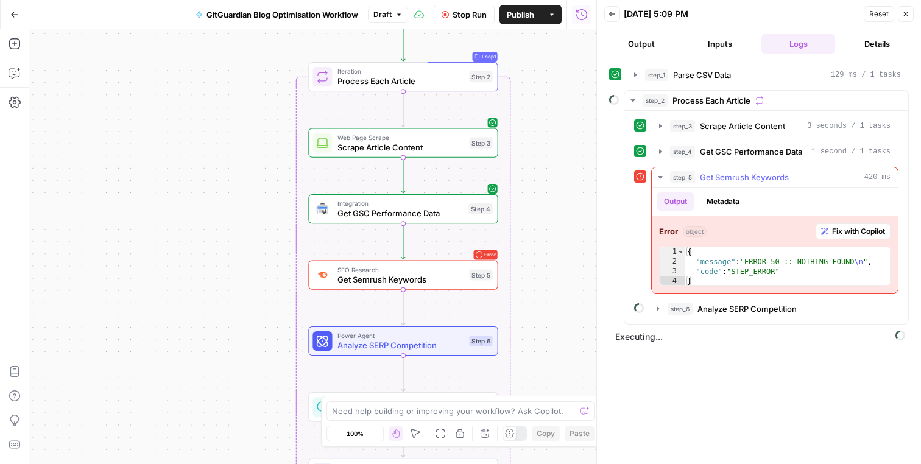
click at [660, 178] on icon "button" at bounding box center [660, 177] width 4 height 2
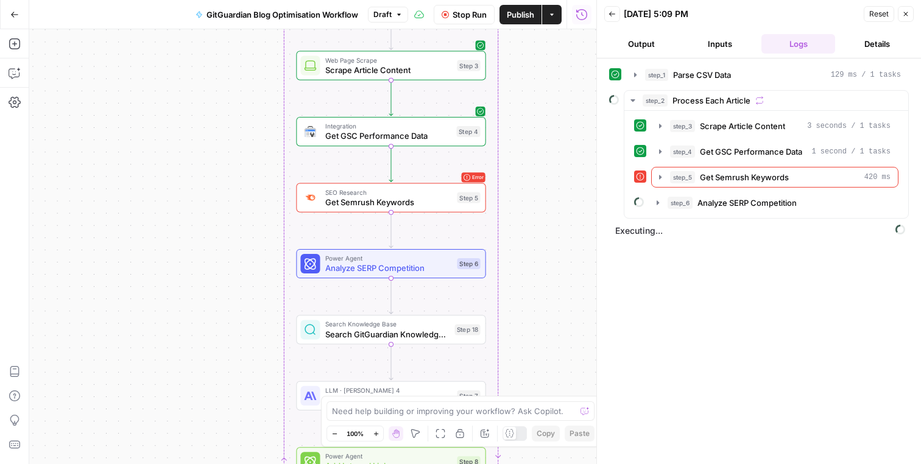
drag, startPoint x: 531, startPoint y: 258, endPoint x: 519, endPoint y: 180, distance: 78.9
click at [519, 180] on div "Workflow Input Settings Inputs Run Code · Python Parse CSV Data Step 1 Loop Loo…" at bounding box center [312, 246] width 567 height 435
click at [660, 203] on icon "button" at bounding box center [658, 203] width 10 height 10
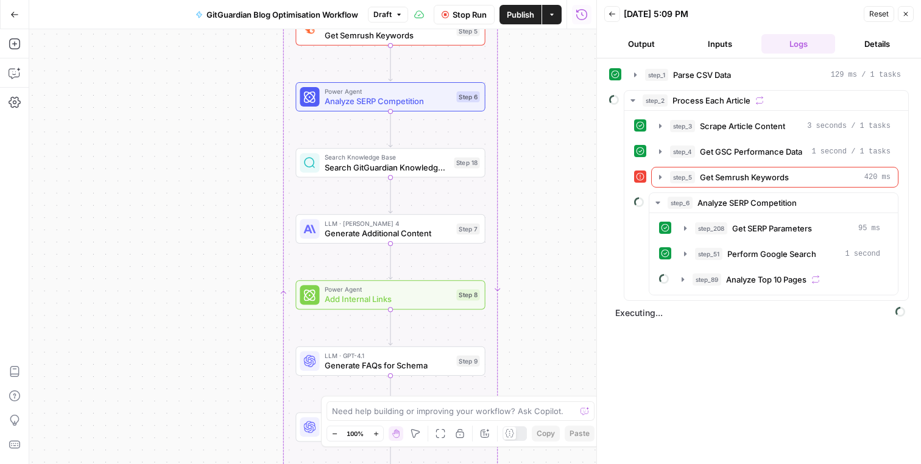
drag, startPoint x: 544, startPoint y: 267, endPoint x: 541, endPoint y: 97, distance: 170.5
click at [541, 97] on div "Workflow Input Settings Inputs Run Code · Python Parse CSV Data Step 1 Loop Loo…" at bounding box center [312, 246] width 567 height 435
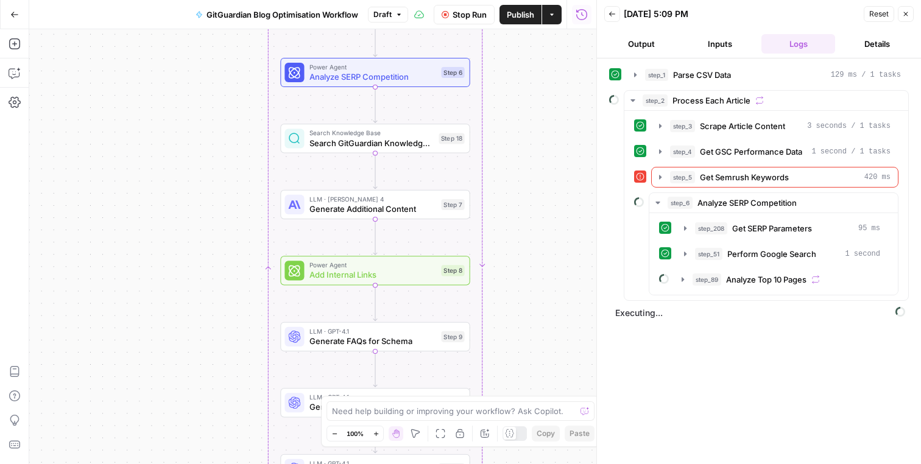
drag, startPoint x: 541, startPoint y: 97, endPoint x: 527, endPoint y: 75, distance: 26.0
click at [527, 75] on div "Workflow Input Settings Inputs Run Code · Python Parse CSV Data Step 1 Loop Loo…" at bounding box center [312, 246] width 567 height 435
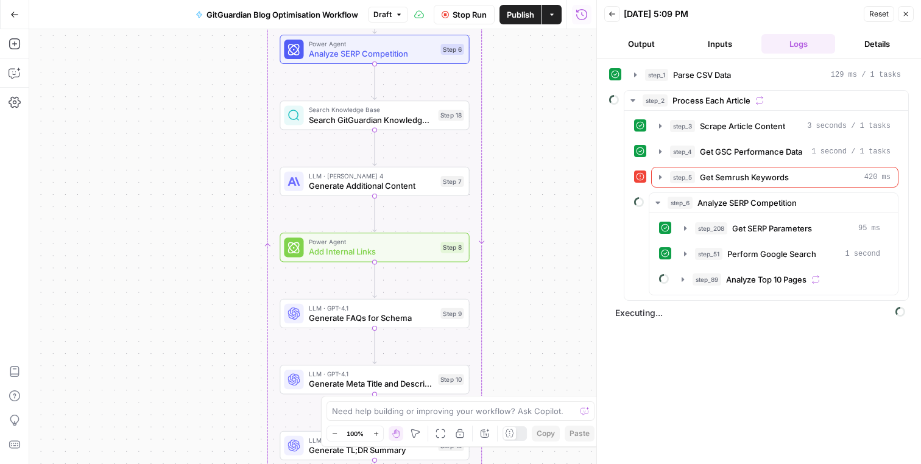
click at [518, 73] on div "Workflow Input Settings Inputs Run Code · Python Parse CSV Data Step 1 Loop Loo…" at bounding box center [312, 246] width 567 height 435
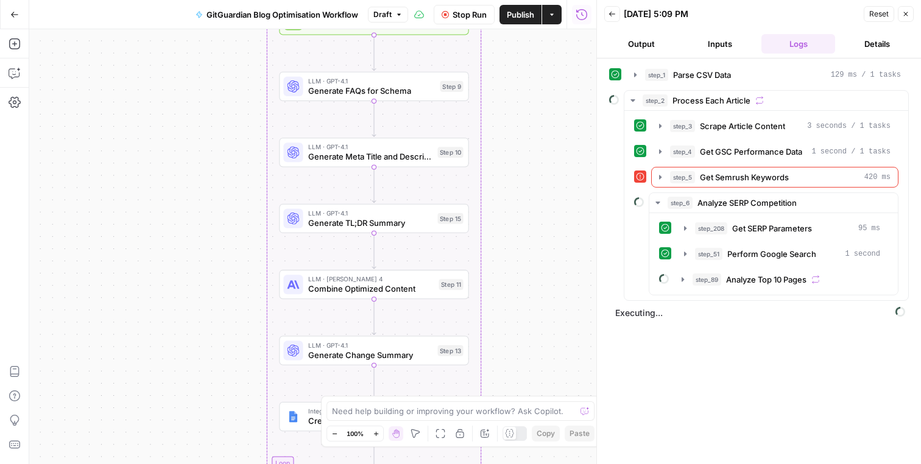
drag, startPoint x: 517, startPoint y: 223, endPoint x: 517, endPoint y: 98, distance: 125.5
click at [517, 97] on div "Workflow Input Settings Inputs Run Code · Python Parse CSV Data Step 1 Loop Loo…" at bounding box center [312, 246] width 567 height 435
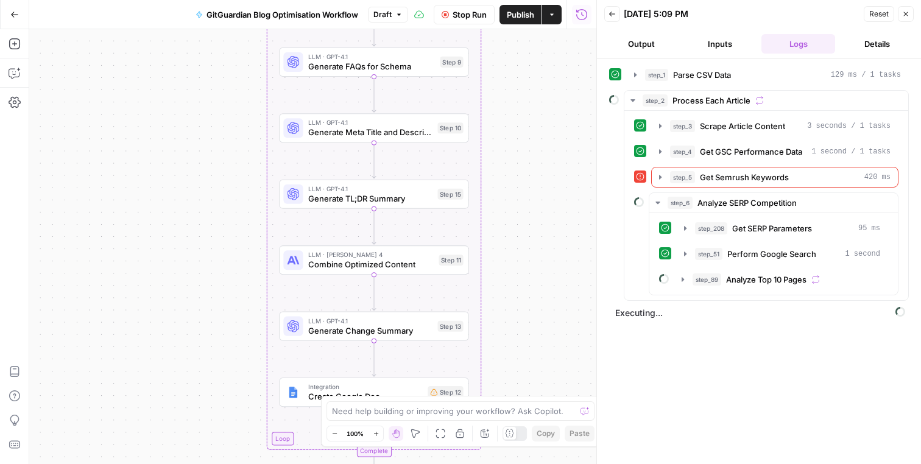
drag, startPoint x: 517, startPoint y: 247, endPoint x: 517, endPoint y: 119, distance: 128.5
click at [517, 119] on div "Workflow Input Settings Inputs Run Code · Python Parse CSV Data Step 1 Loop Loo…" at bounding box center [312, 246] width 567 height 435
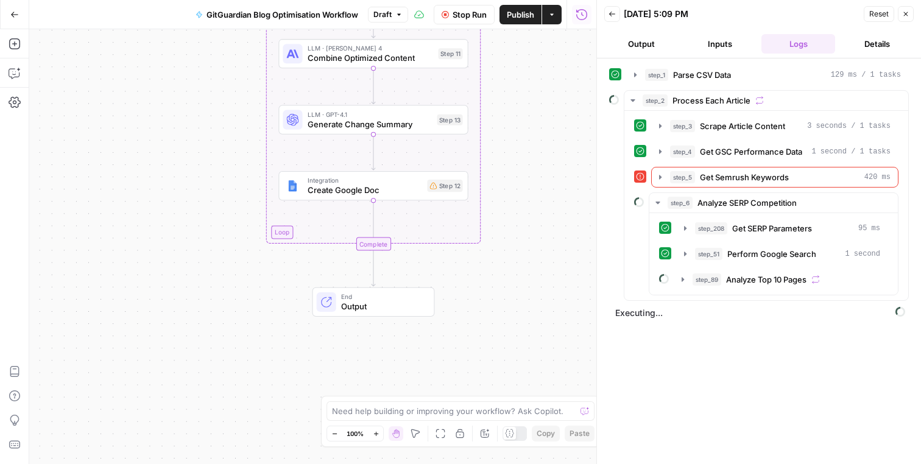
drag, startPoint x: 519, startPoint y: 221, endPoint x: 518, endPoint y: 143, distance: 78.0
click at [518, 143] on div "Workflow Input Settings Inputs Run Code · Python Parse CSV Data Step 1 Loop Loo…" at bounding box center [312, 246] width 567 height 435
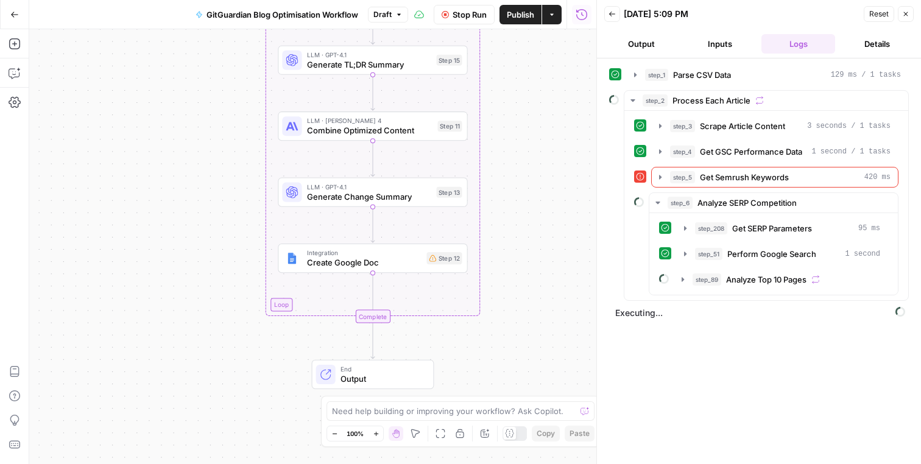
drag, startPoint x: 518, startPoint y: 144, endPoint x: 518, endPoint y: 216, distance: 72.5
click at [518, 216] on div "Workflow Input Settings Inputs Run Code · Python Parse CSV Data Step 1 Loop Loo…" at bounding box center [312, 246] width 567 height 435
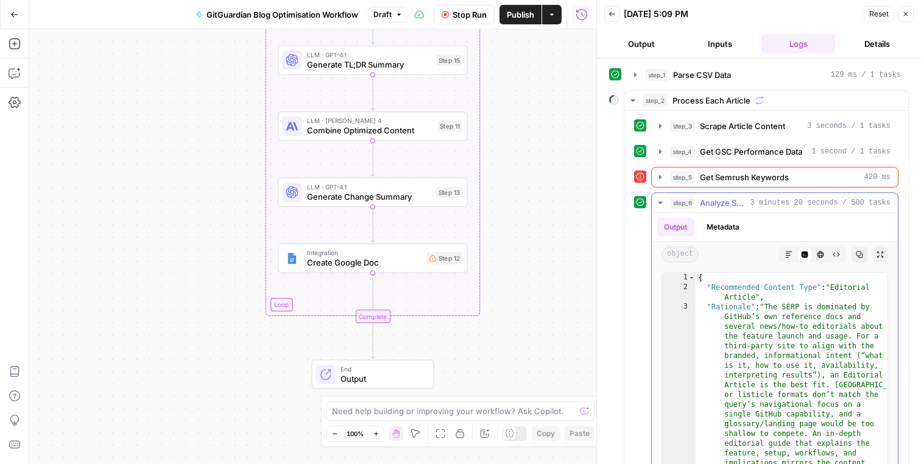
click at [661, 201] on icon "button" at bounding box center [660, 203] width 10 height 10
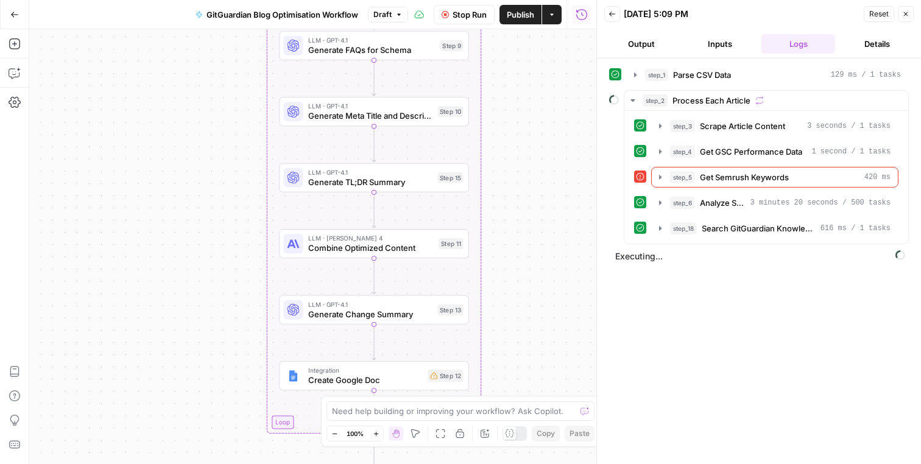
drag, startPoint x: 521, startPoint y: 242, endPoint x: 521, endPoint y: 375, distance: 132.8
click at [521, 375] on div "Workflow Input Settings Inputs Run Code · Python Parse CSV Data Step 1 Loop Loo…" at bounding box center [312, 246] width 567 height 435
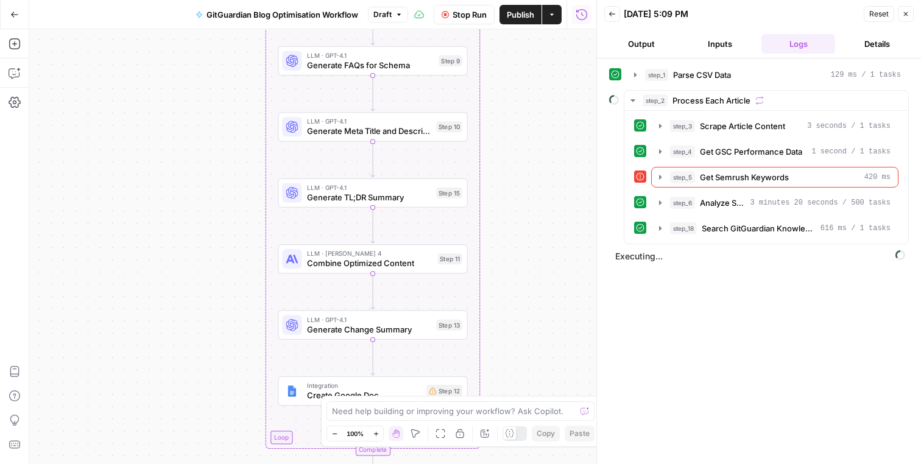
drag, startPoint x: 518, startPoint y: 215, endPoint x: 518, endPoint y: 342, distance: 126.7
click at [518, 340] on div "Workflow Input Settings Inputs Run Code · Python Parse CSV Data Step 1 Loop Loo…" at bounding box center [312, 246] width 567 height 435
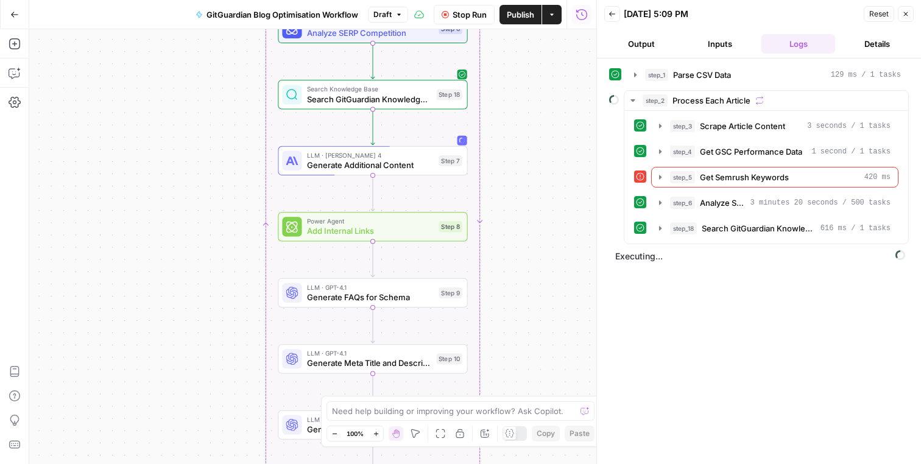
drag, startPoint x: 521, startPoint y: 203, endPoint x: 521, endPoint y: 308, distance: 104.7
click at [521, 308] on div "Workflow Input Settings Inputs Run Code · Python Parse CSV Data Step 1 Loop Loo…" at bounding box center [312, 246] width 567 height 435
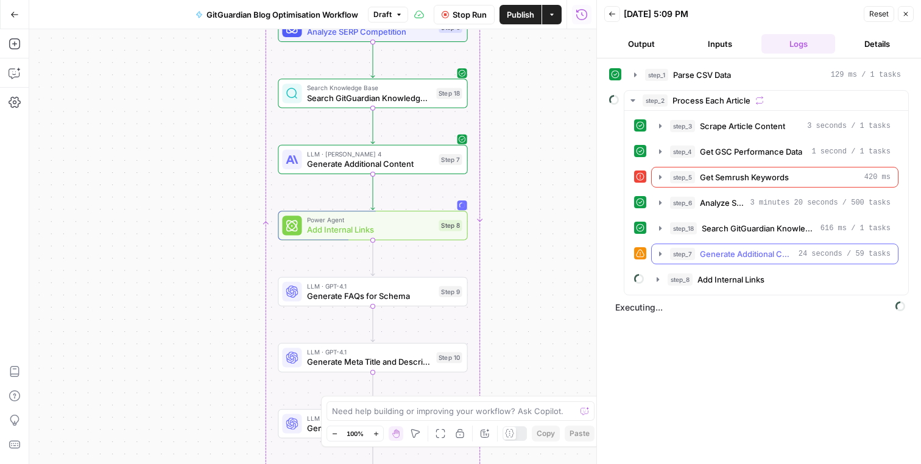
click at [656, 254] on icon "button" at bounding box center [660, 254] width 10 height 10
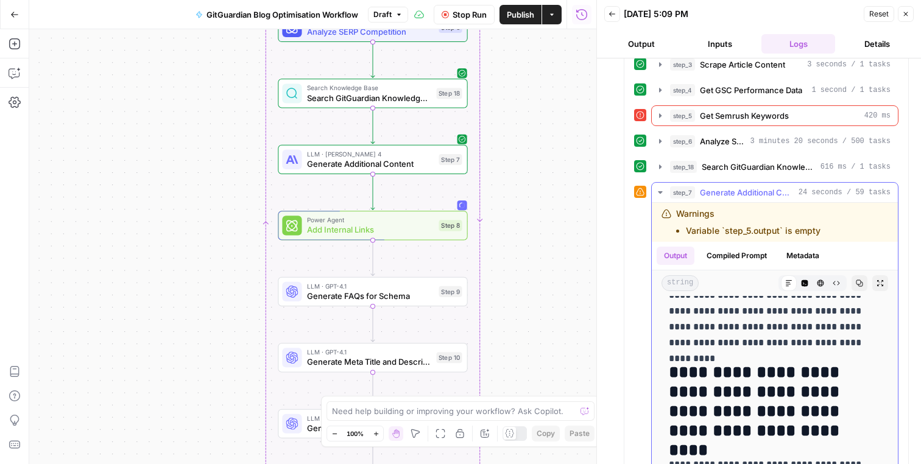
scroll to position [28, 0]
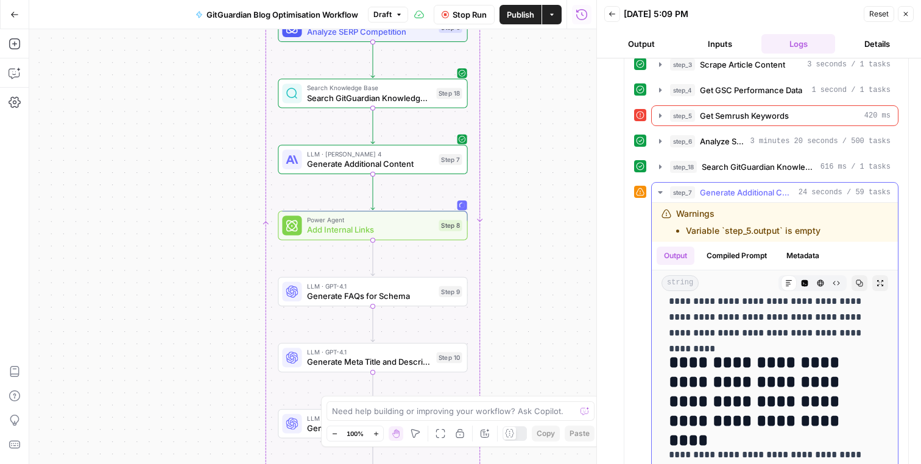
click at [660, 191] on icon "button" at bounding box center [660, 192] width 4 height 2
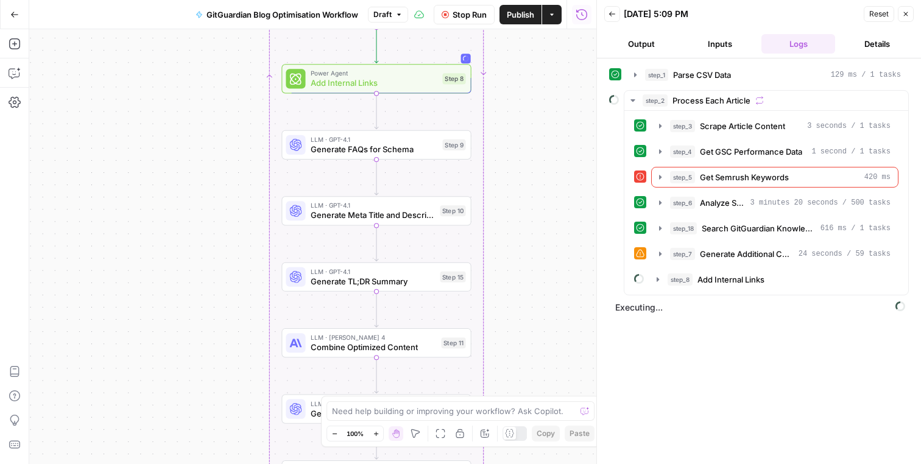
drag, startPoint x: 522, startPoint y: 272, endPoint x: 526, endPoint y: 114, distance: 157.8
click at [526, 114] on div "Workflow Input Settings Inputs Run Code · Python Parse CSV Data Step 1 Loop Loo…" at bounding box center [312, 246] width 567 height 435
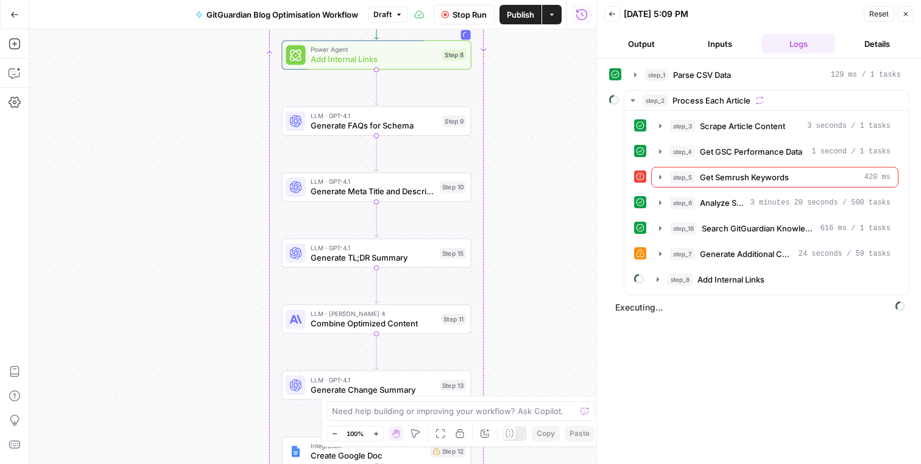
drag, startPoint x: 524, startPoint y: 174, endPoint x: 524, endPoint y: 160, distance: 14.0
click at [524, 160] on div "Workflow Input Settings Inputs Run Code · Python Parse CSV Data Step 1 Loop Loo…" at bounding box center [312, 246] width 567 height 435
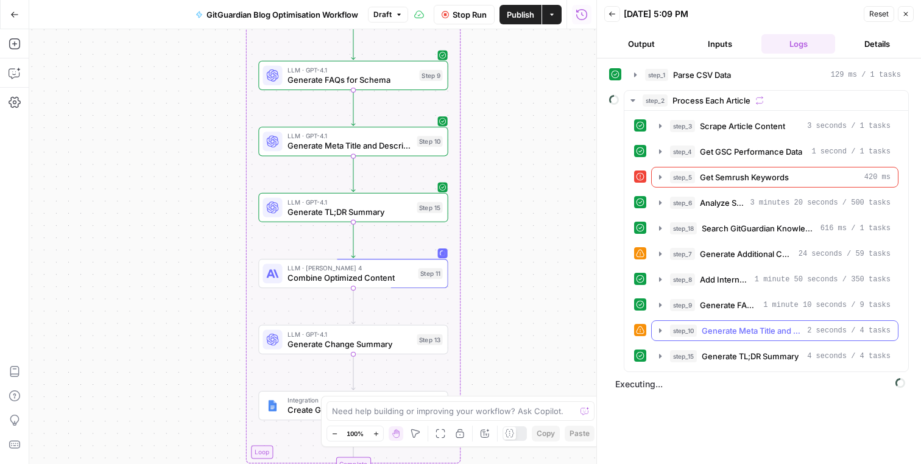
click at [657, 333] on icon "button" at bounding box center [660, 331] width 10 height 10
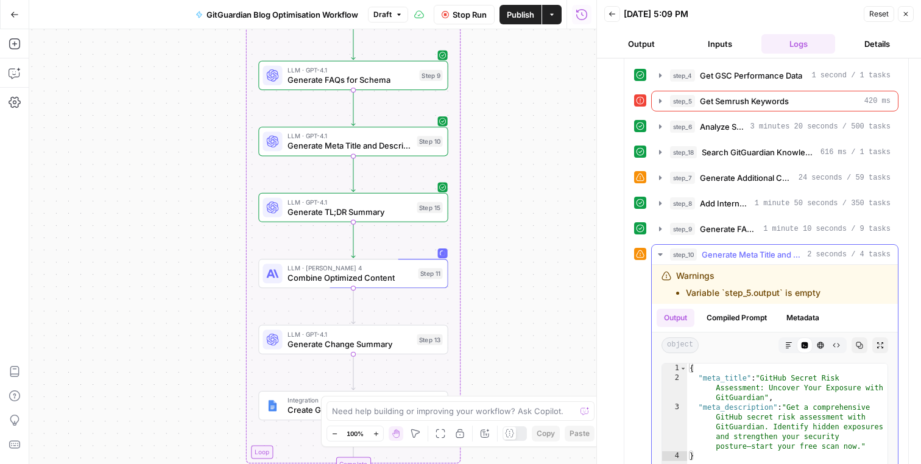
scroll to position [157, 0]
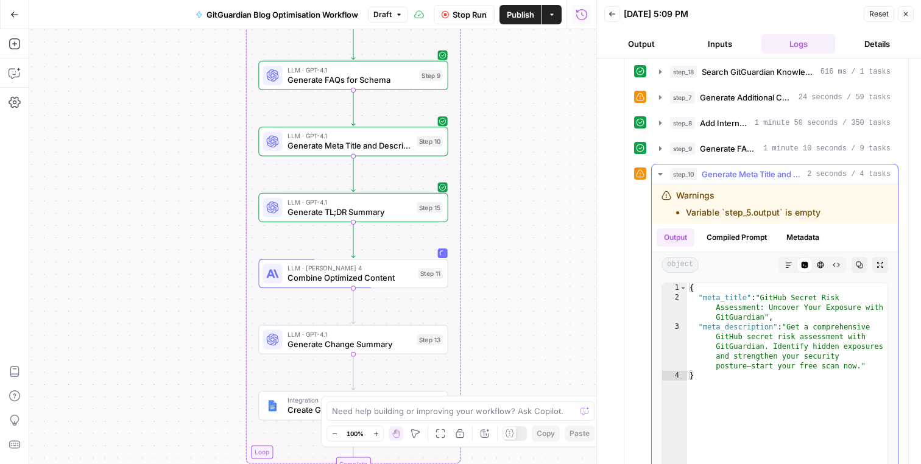
click at [661, 171] on icon "button" at bounding box center [660, 174] width 10 height 10
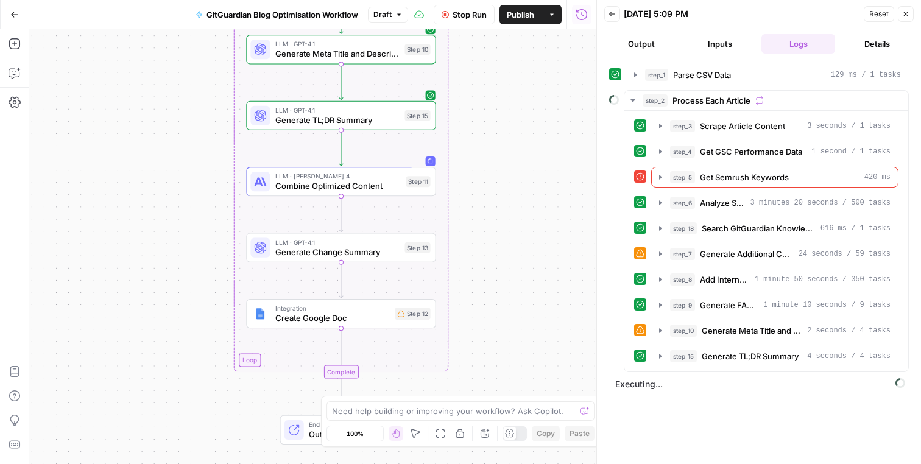
drag, startPoint x: 541, startPoint y: 297, endPoint x: 528, endPoint y: 204, distance: 94.0
click at [528, 204] on div "Workflow Input Settings Inputs Run Code · Python Parse CSV Data Step 1 Loop Loo…" at bounding box center [312, 246] width 567 height 435
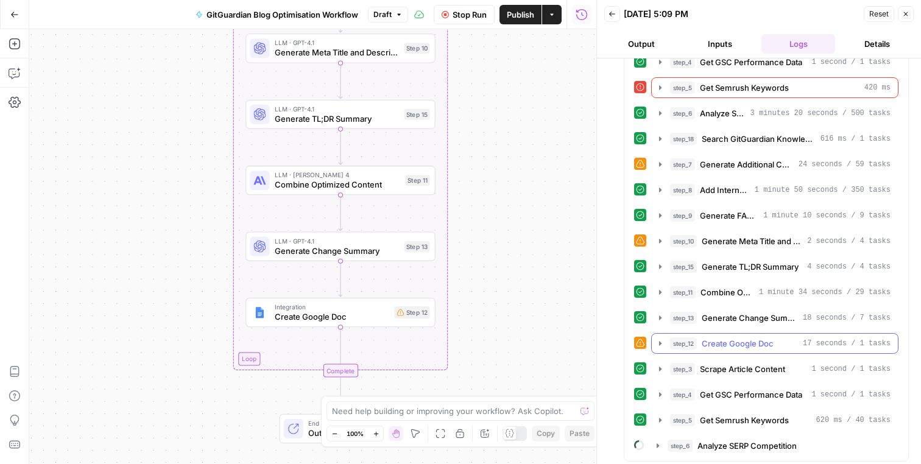
scroll to position [114, 0]
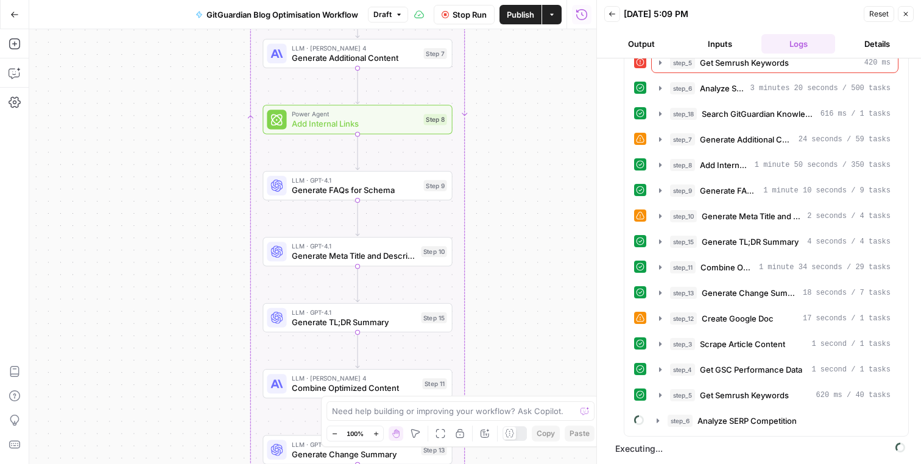
drag, startPoint x: 519, startPoint y: 157, endPoint x: 540, endPoint y: 378, distance: 222.6
click at [540, 378] on div "Workflow Input Settings Inputs Run Code · Python Parse CSV Data Step 1 Loop Loo…" at bounding box center [312, 246] width 567 height 435
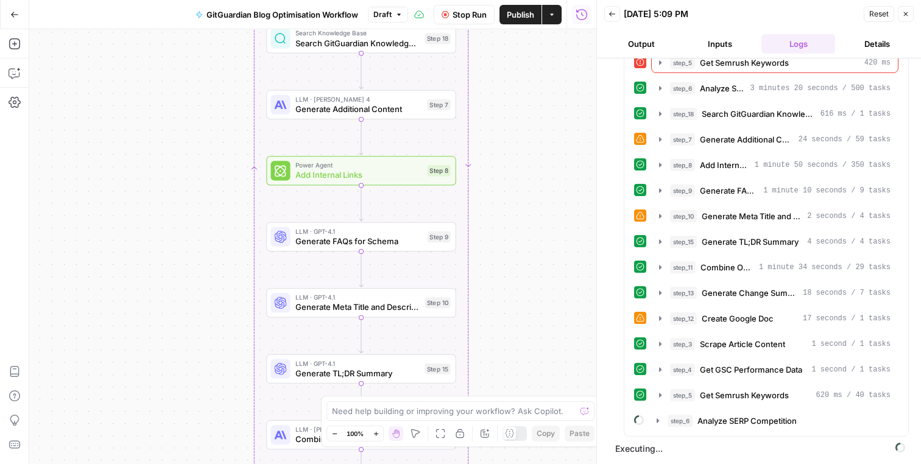
drag, startPoint x: 538, startPoint y: 200, endPoint x: 533, endPoint y: 337, distance: 137.1
click at [534, 336] on div "Workflow Input Settings Inputs Run Code · Python Parse CSV Data Step 1 Loop Loo…" at bounding box center [312, 246] width 567 height 435
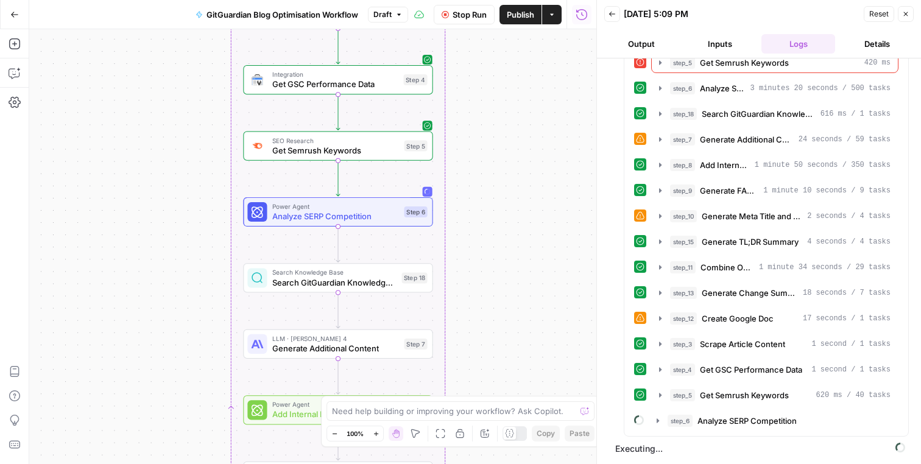
drag, startPoint x: 538, startPoint y: 177, endPoint x: 516, endPoint y: 314, distance: 139.4
click at [517, 314] on div "Workflow Input Settings Inputs Run Code · Python Parse CSV Data Step 1 Loop Loo…" at bounding box center [312, 246] width 567 height 435
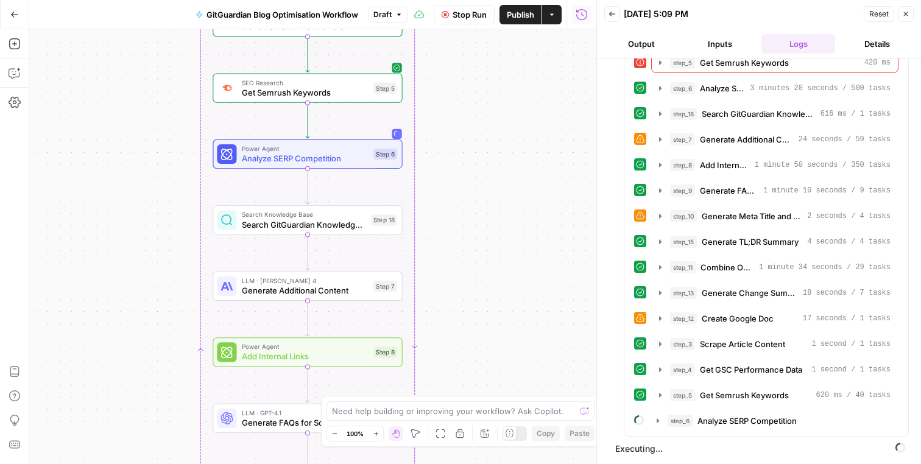
drag, startPoint x: 535, startPoint y: 305, endPoint x: 497, endPoint y: 216, distance: 96.6
click at [497, 216] on div "Workflow Input Settings Inputs Run Code · Python Parse CSV Data Step 1 Loop Loo…" at bounding box center [312, 246] width 567 height 435
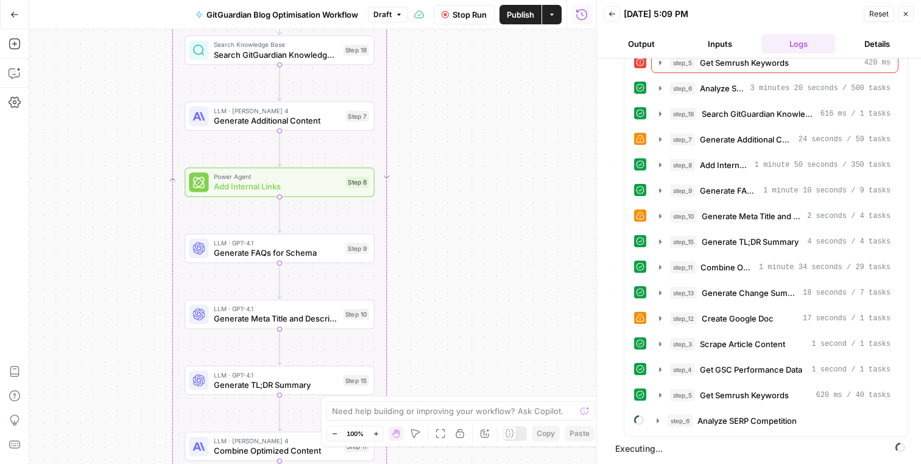
drag, startPoint x: 533, startPoint y: 303, endPoint x: 514, endPoint y: 161, distance: 143.1
click at [514, 161] on div "Workflow Input Settings Inputs Run Code · Python Parse CSV Data Step 1 Loop Loo…" at bounding box center [312, 246] width 567 height 435
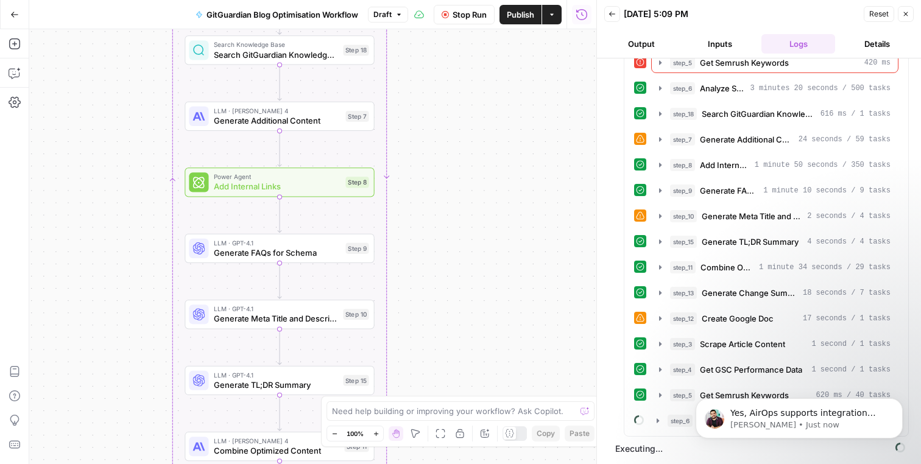
scroll to position [699, 0]
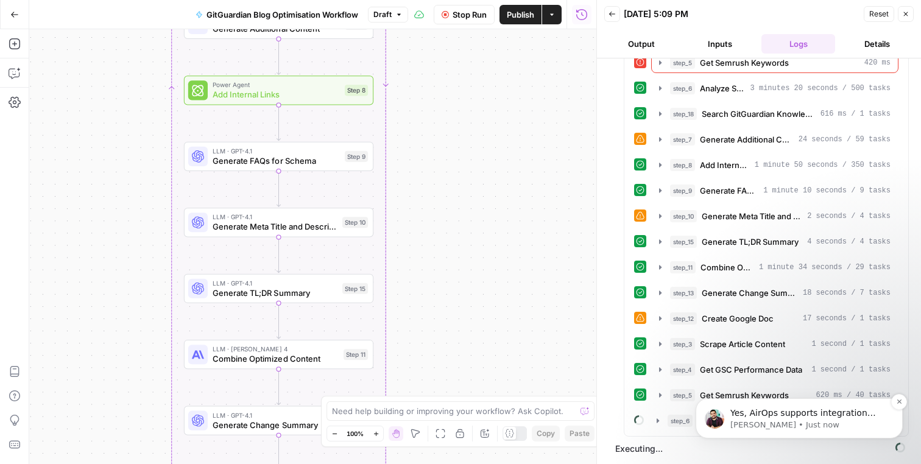
click at [817, 420] on p "[PERSON_NAME] • Just now" at bounding box center [808, 425] width 157 height 11
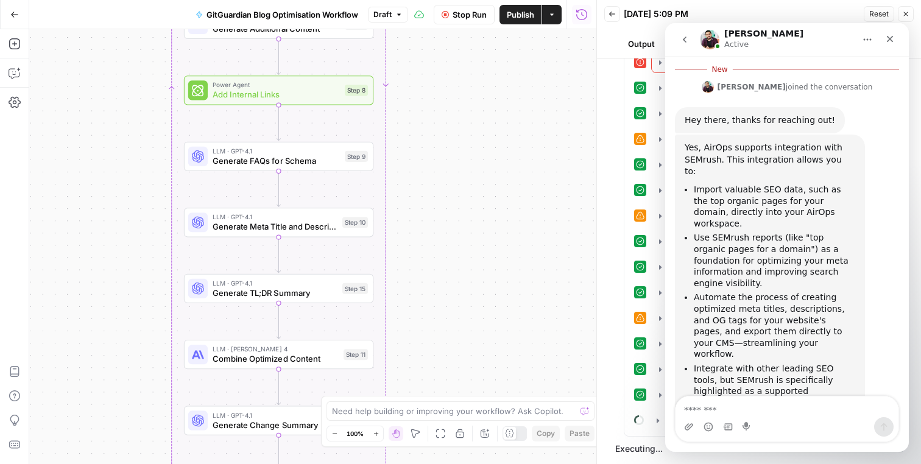
scroll to position [719, 0]
click at [896, 38] on div "Close" at bounding box center [890, 39] width 22 height 22
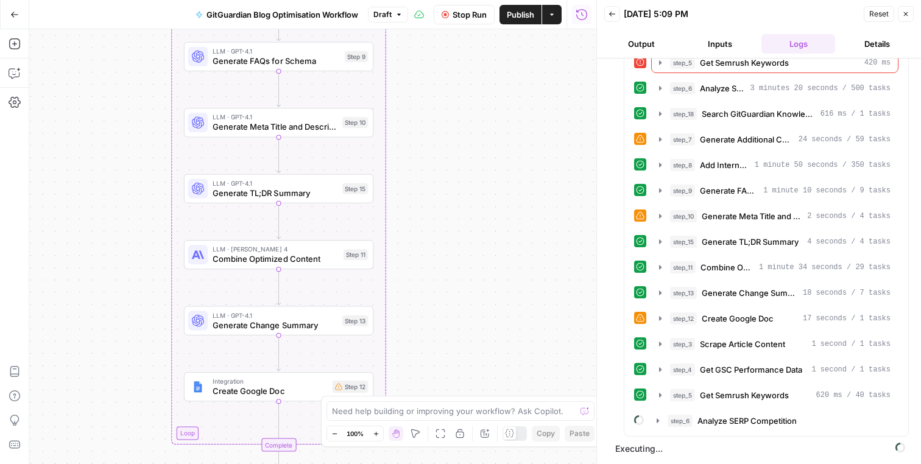
drag, startPoint x: 549, startPoint y: 333, endPoint x: 549, endPoint y: 231, distance: 102.3
click at [549, 230] on div "Workflow Input Settings Inputs Run Code · Python Parse CSV Data Step 1 Loop Loo…" at bounding box center [312, 246] width 567 height 435
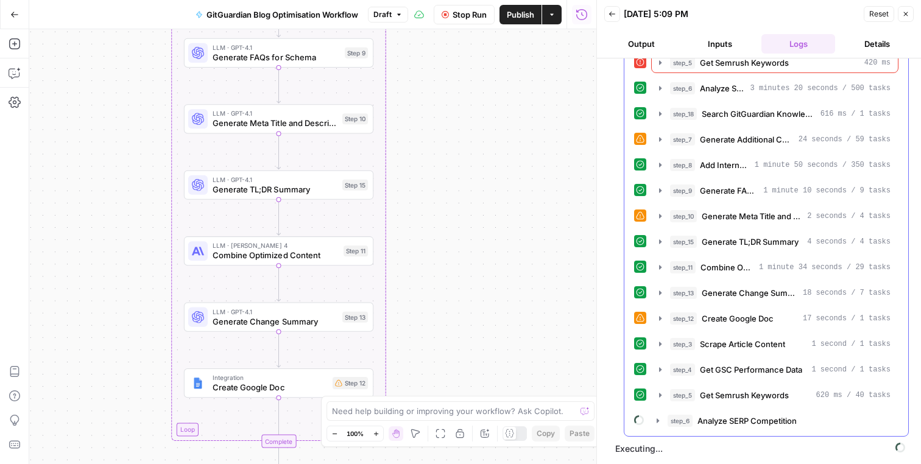
scroll to position [115, 0]
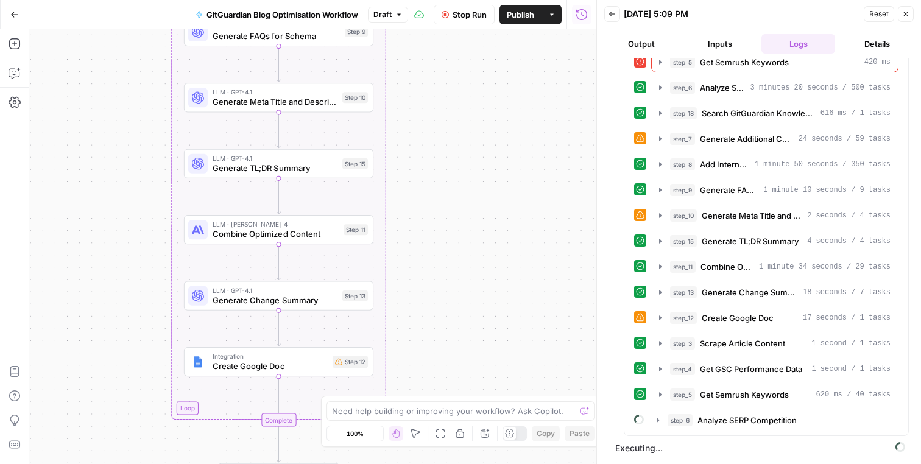
drag, startPoint x: 528, startPoint y: 280, endPoint x: 528, endPoint y: 259, distance: 21.3
click at [528, 259] on div "Workflow Input Settings Inputs Run Code · Python Parse CSV Data Step 1 Loop Loo…" at bounding box center [312, 246] width 567 height 435
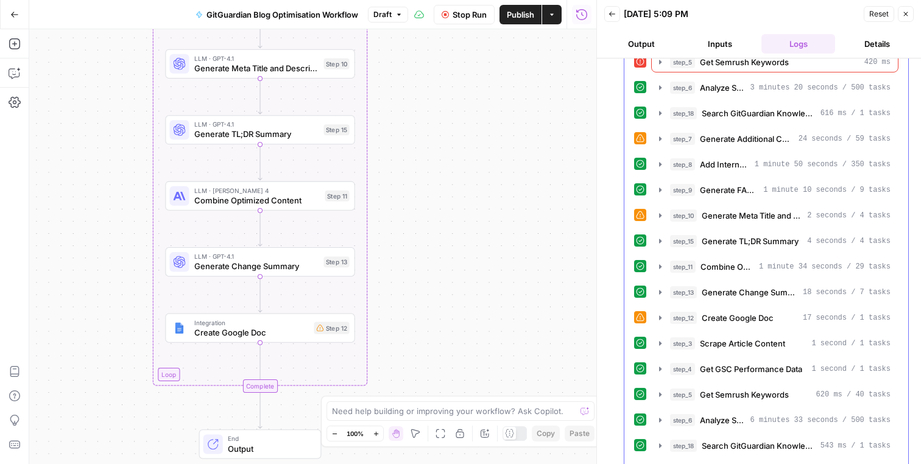
scroll to position [192, 0]
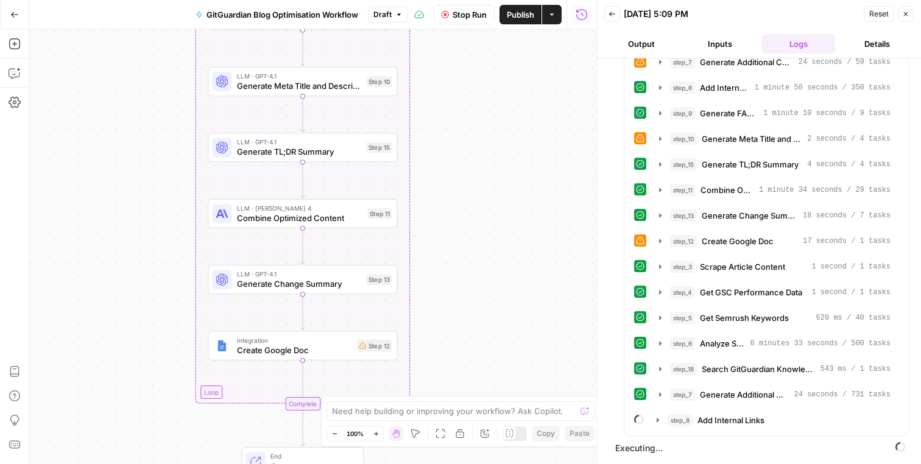
drag, startPoint x: 401, startPoint y: 166, endPoint x: 443, endPoint y: 182, distance: 45.1
click at [443, 183] on div "Workflow Input Settings Inputs Run Code · Python Parse CSV Data Step 1 Loop Loo…" at bounding box center [312, 246] width 567 height 435
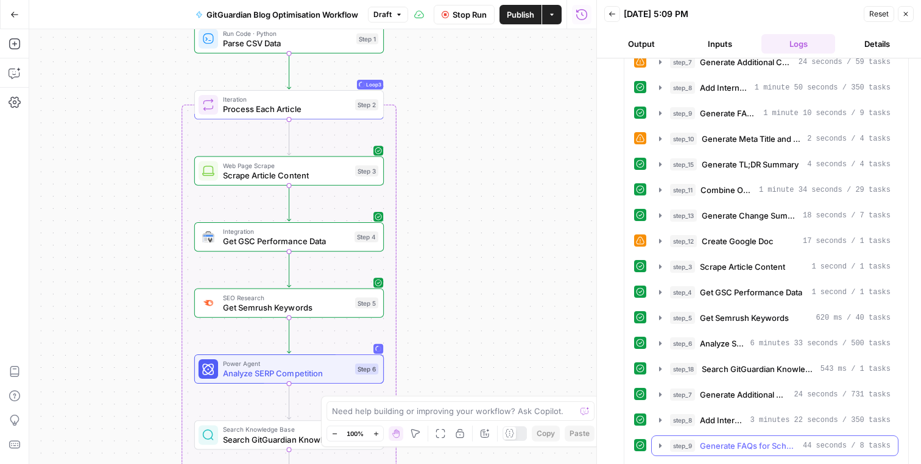
scroll to position [448, 0]
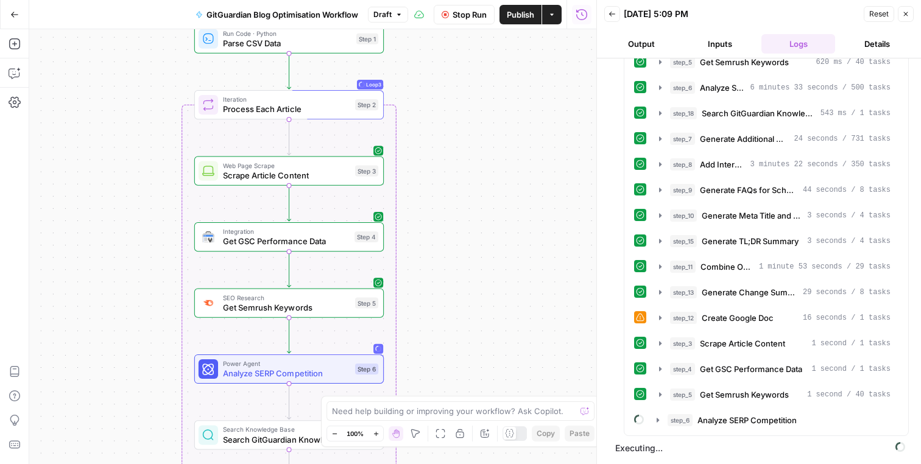
drag, startPoint x: 481, startPoint y: 259, endPoint x: 485, endPoint y: 116, distance: 142.5
click at [485, 116] on div "Workflow Input Settings Inputs Run Code · Python Parse CSV Data Step 1 Loop Loo…" at bounding box center [312, 246] width 567 height 435
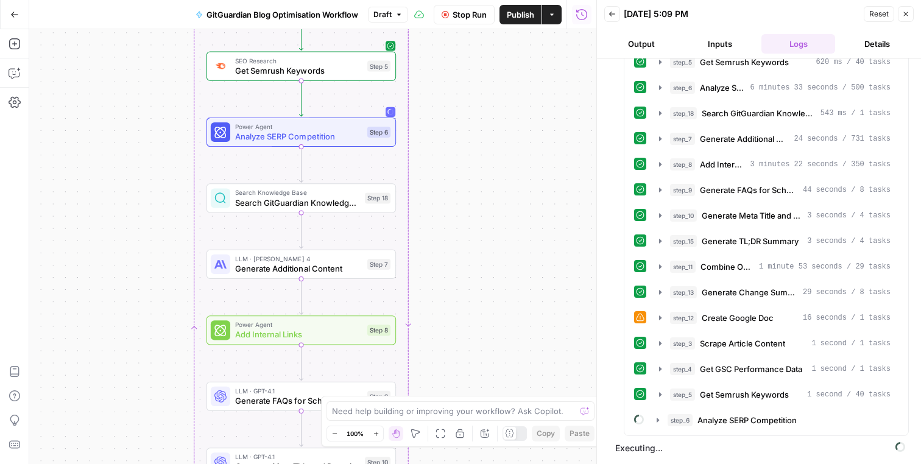
drag, startPoint x: 490, startPoint y: 232, endPoint x: 499, endPoint y: 138, distance: 94.2
click at [499, 138] on div "Workflow Input Settings Inputs Run Code · Python Parse CSV Data Step 1 Loop Loo…" at bounding box center [312, 246] width 567 height 435
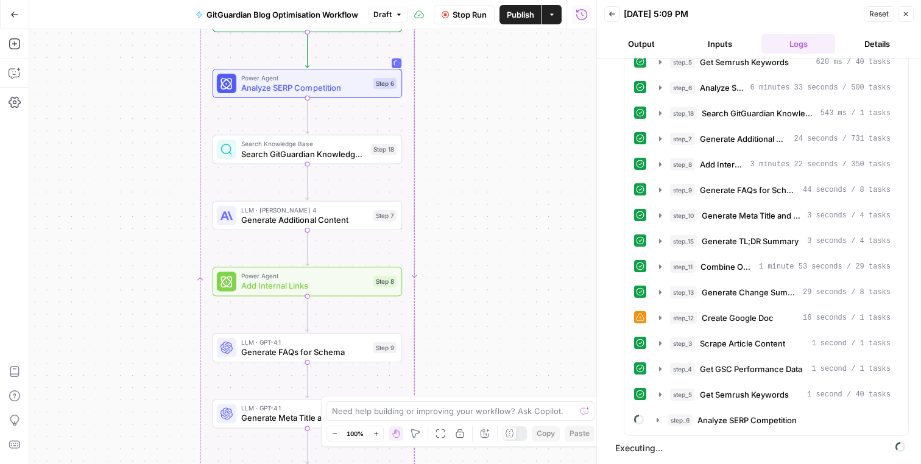
drag, startPoint x: 499, startPoint y: 264, endPoint x: 505, endPoint y: 227, distance: 37.6
click at [505, 226] on div "Workflow Input Settings Inputs Run Code · Python Parse CSV Data Step 1 Loop Loo…" at bounding box center [312, 246] width 567 height 435
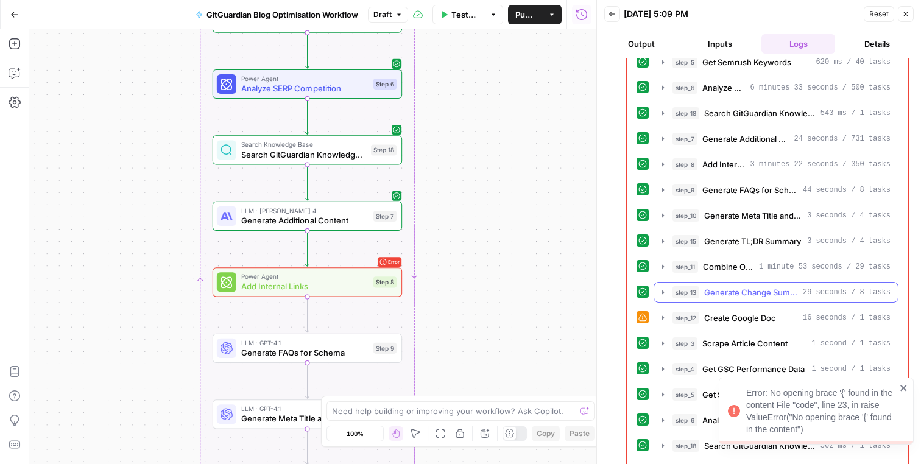
scroll to position [502, 0]
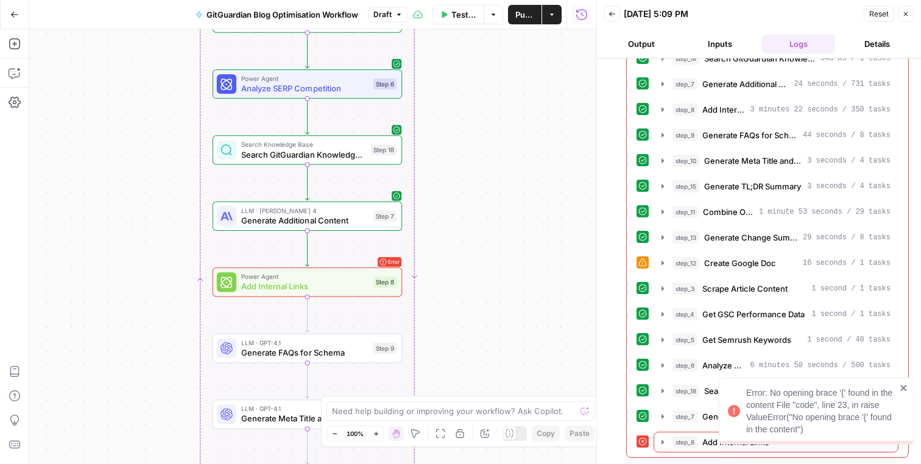
click at [902, 389] on icon "close" at bounding box center [903, 388] width 6 height 6
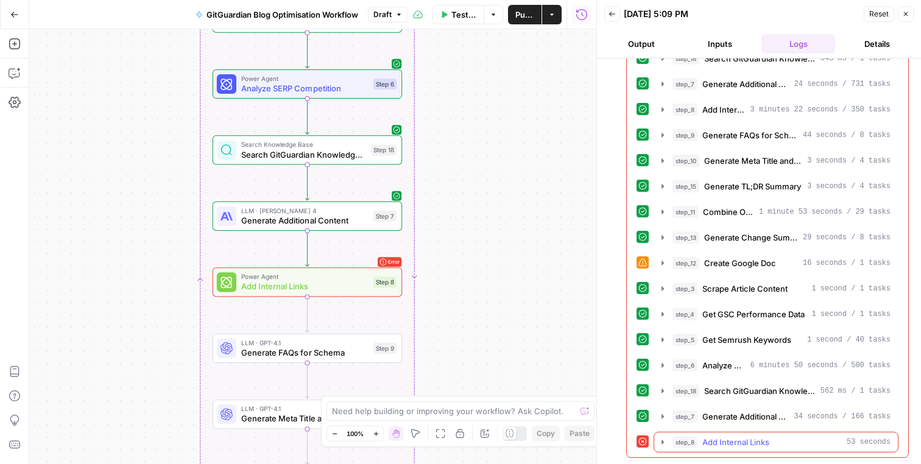
click at [662, 442] on icon "button" at bounding box center [662, 442] width 2 height 4
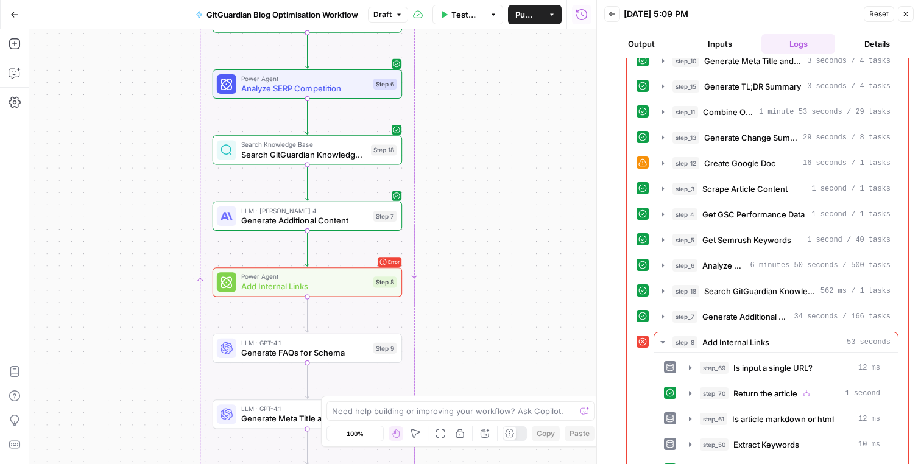
scroll to position [687, 0]
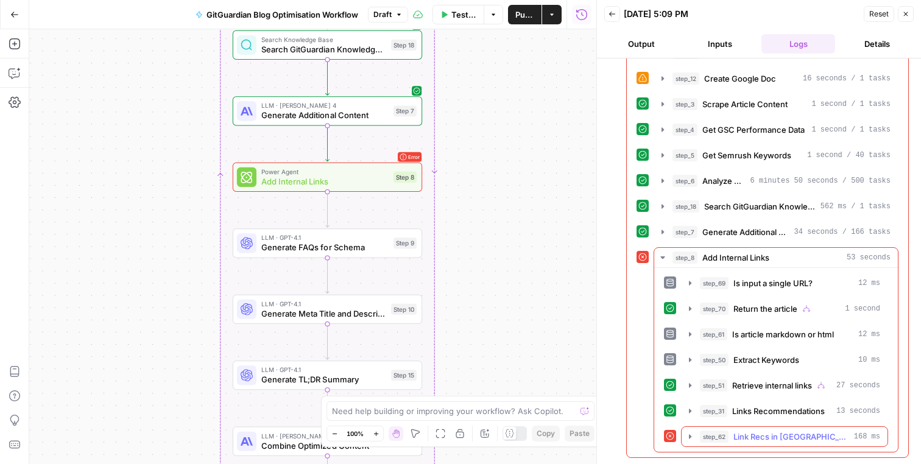
click at [688, 436] on icon "button" at bounding box center [690, 437] width 10 height 10
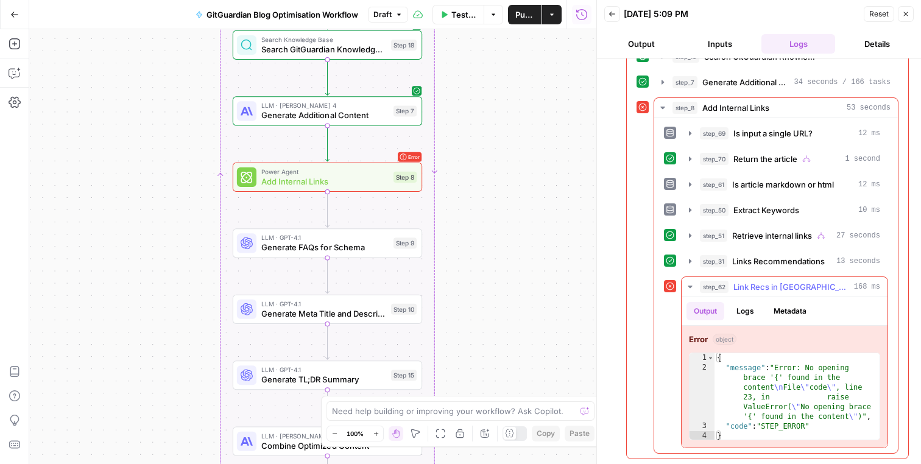
scroll to position [838, 0]
click at [765, 284] on span "Link Recs in [GEOGRAPHIC_DATA]" at bounding box center [791, 286] width 116 height 12
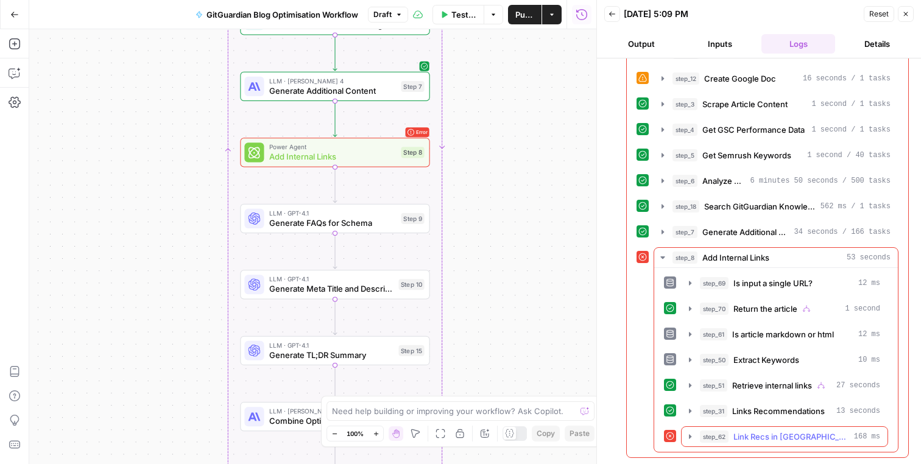
click at [750, 437] on span "Link Recs in [GEOGRAPHIC_DATA]" at bounding box center [791, 437] width 116 height 12
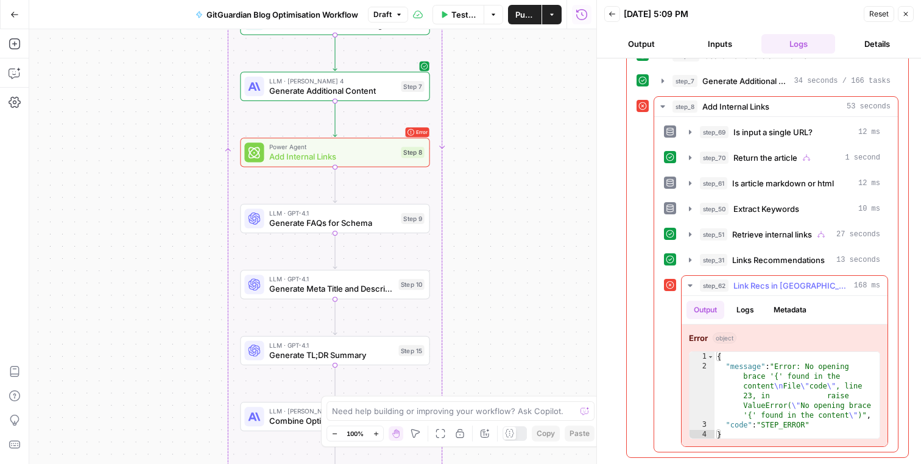
click at [738, 304] on button "Logs" at bounding box center [745, 310] width 32 height 18
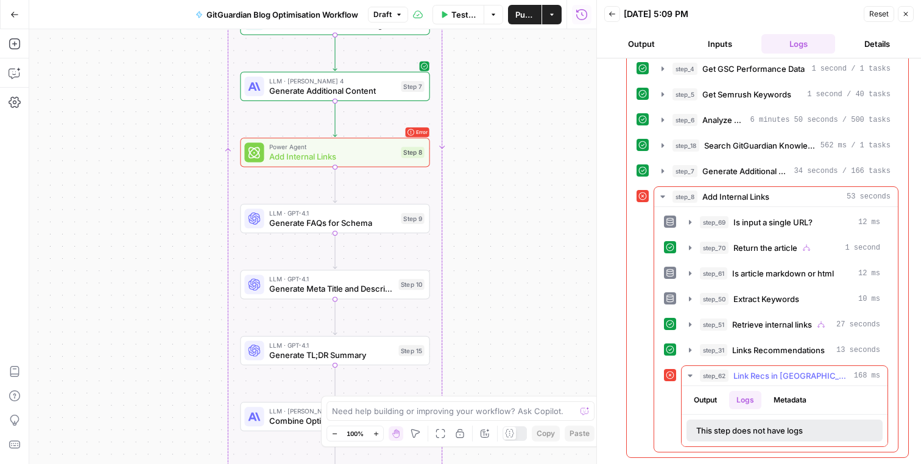
click at [778, 391] on button "Metadata" at bounding box center [790, 400] width 48 height 18
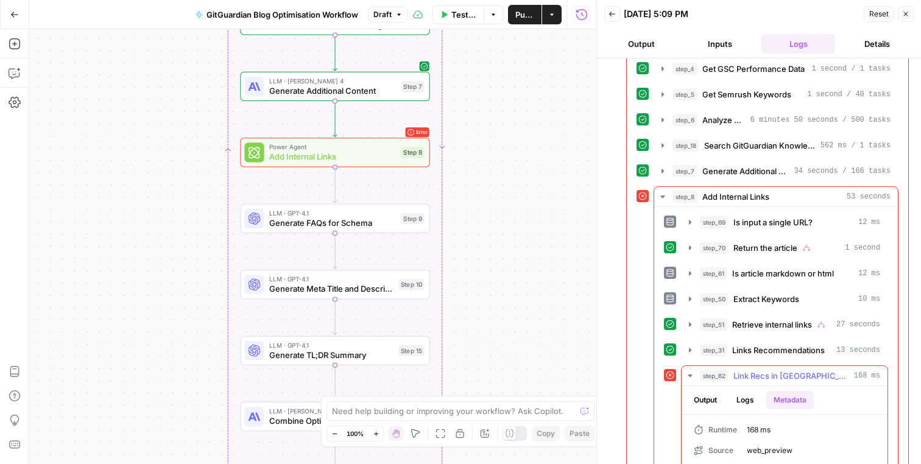
scroll to position [788, 0]
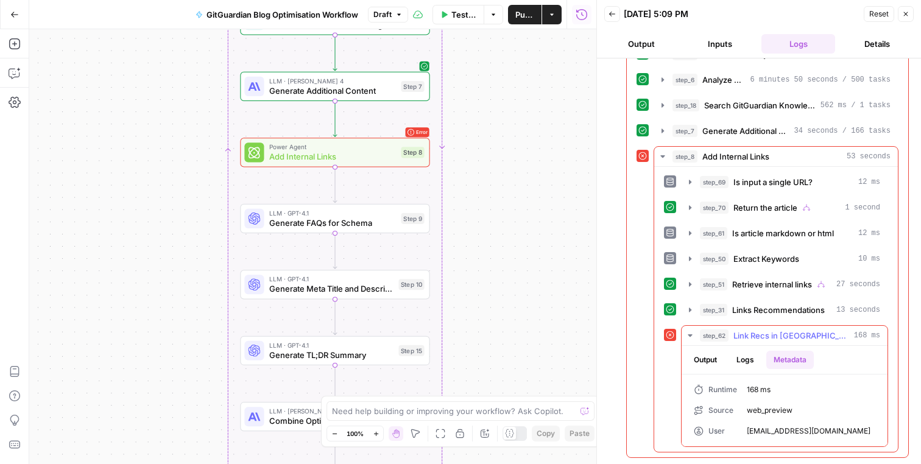
click at [715, 362] on button "Output" at bounding box center [705, 360] width 38 height 18
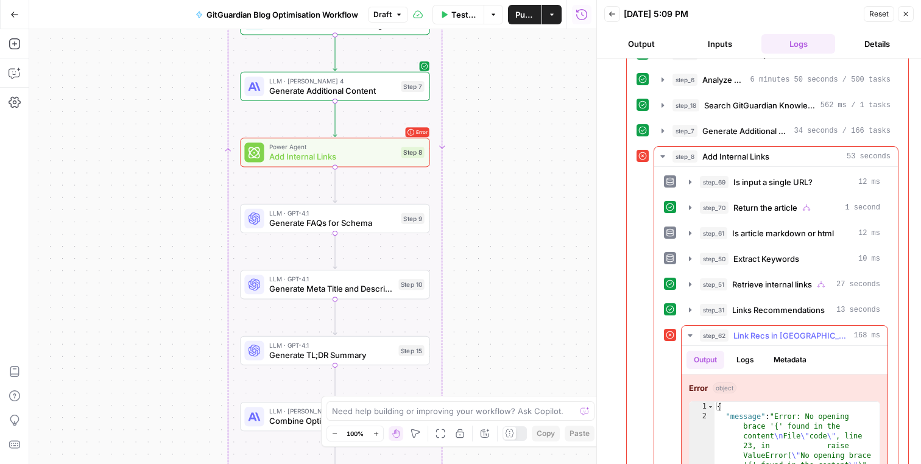
scroll to position [838, 0]
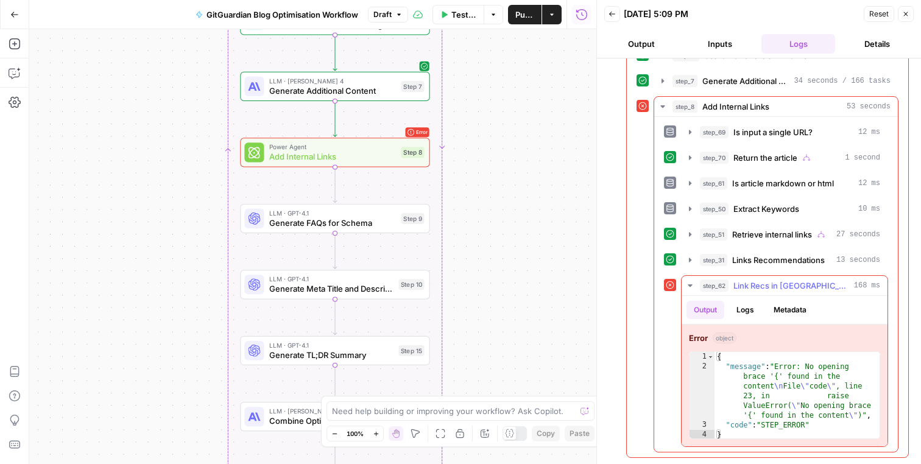
click at [753, 387] on div "{ "message" : "Error: No opening brace '{' found in the content \n File \" code…" at bounding box center [796, 405] width 165 height 107
type textarea "**********"
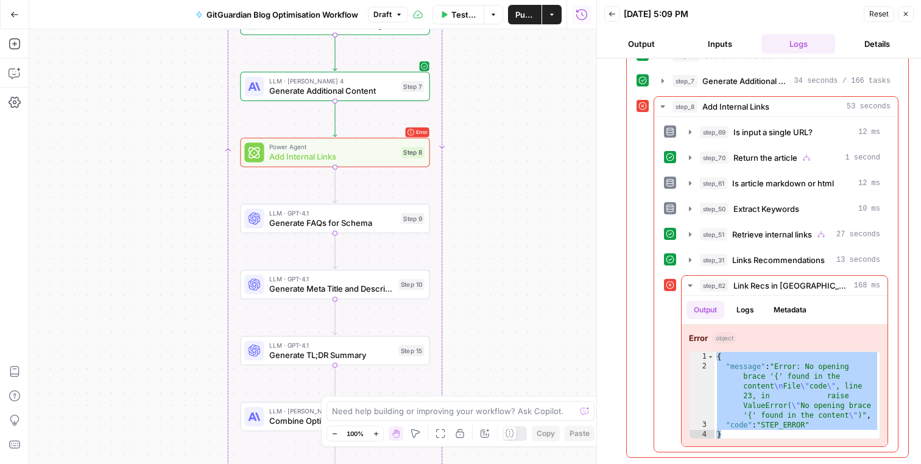
drag, startPoint x: 815, startPoint y: 284, endPoint x: 596, endPoint y: 333, distance: 224.6
click at [597, 334] on div "Back 09/30/25 at 5:09 PM Reset Close Output Inputs Logs Details step_1 Parse CS…" at bounding box center [758, 232] width 325 height 464
click at [418, 413] on textarea at bounding box center [454, 411] width 244 height 12
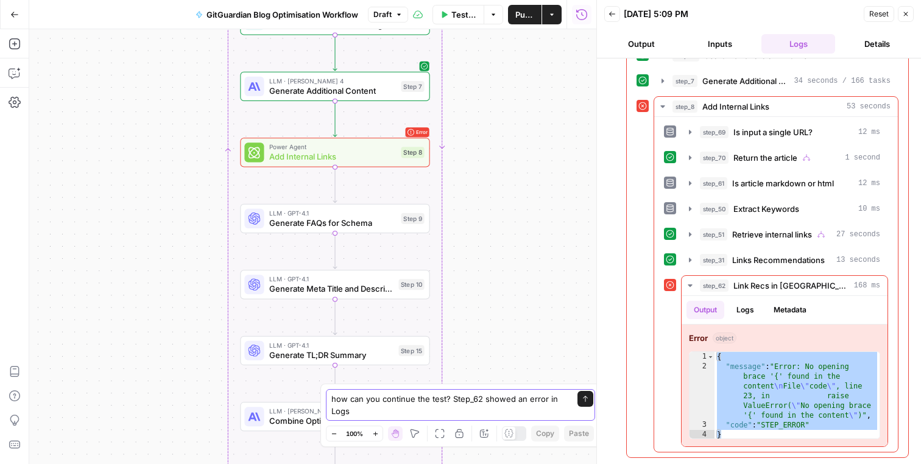
paste textarea "{ "message": "Error: No opening brace '{' found in the content\nFile \"code\", …"
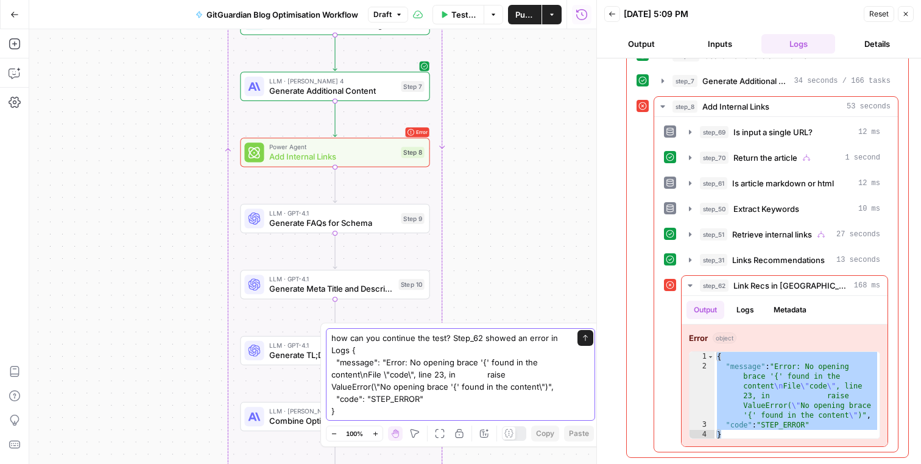
click at [350, 351] on textarea "how can you continue the test? Step_62 showed an error in Logs { "message": "Er…" at bounding box center [448, 374] width 234 height 85
type textarea "how can you continue the test? Step_62 showed an error in Logs { "message": "Er…"
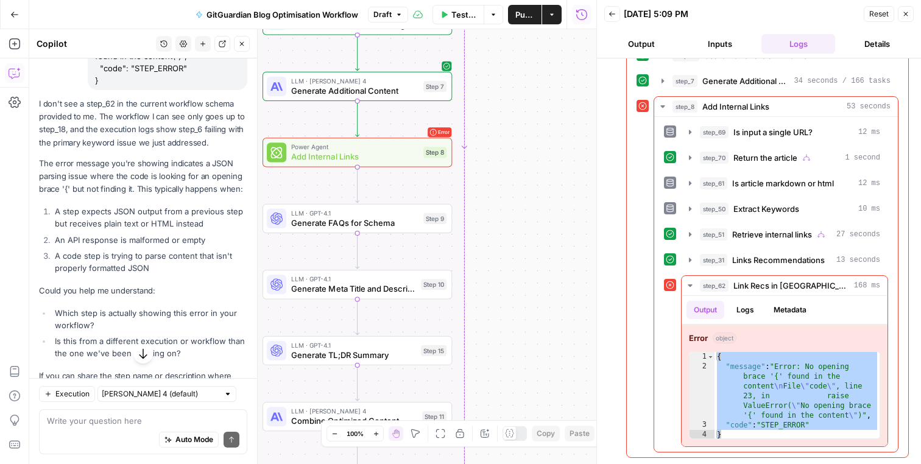
scroll to position [993, 0]
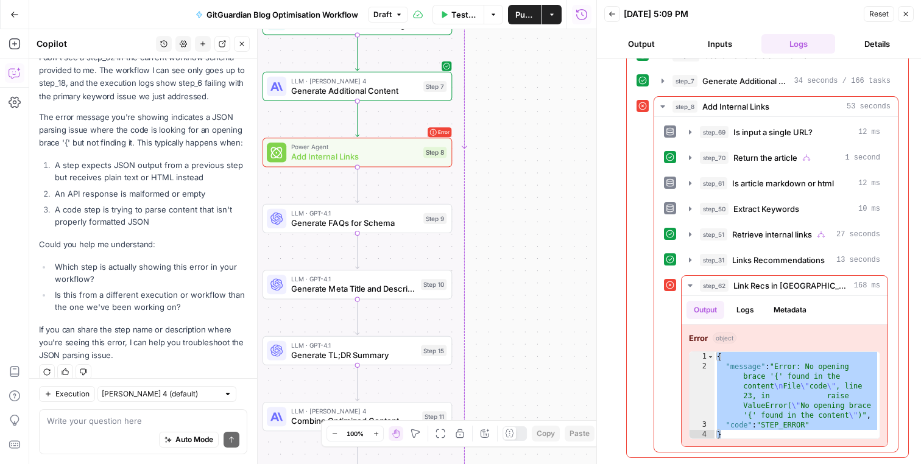
click at [150, 263] on li "Which step is actually showing this error in your workflow?" at bounding box center [149, 273] width 195 height 24
click at [667, 342] on div "**********" at bounding box center [776, 361] width 224 height 172
click at [664, 107] on icon "button" at bounding box center [663, 107] width 10 height 10
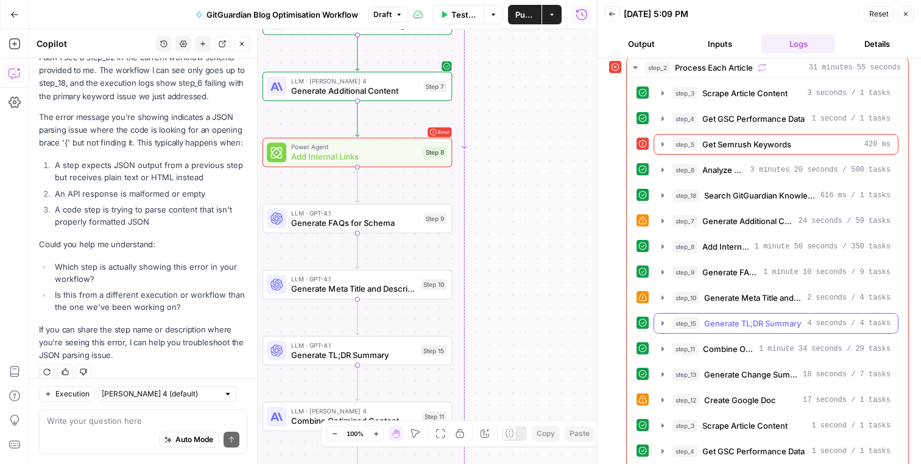
scroll to position [0, 0]
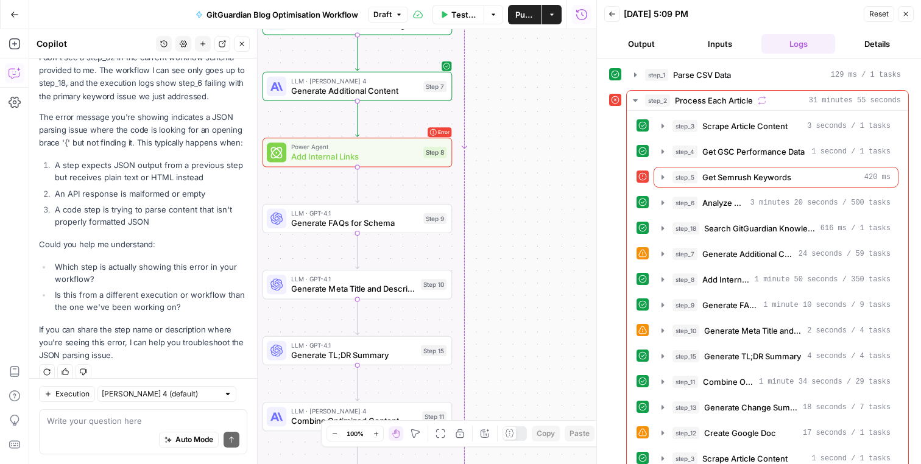
click at [906, 15] on icon "button" at bounding box center [905, 13] width 7 height 7
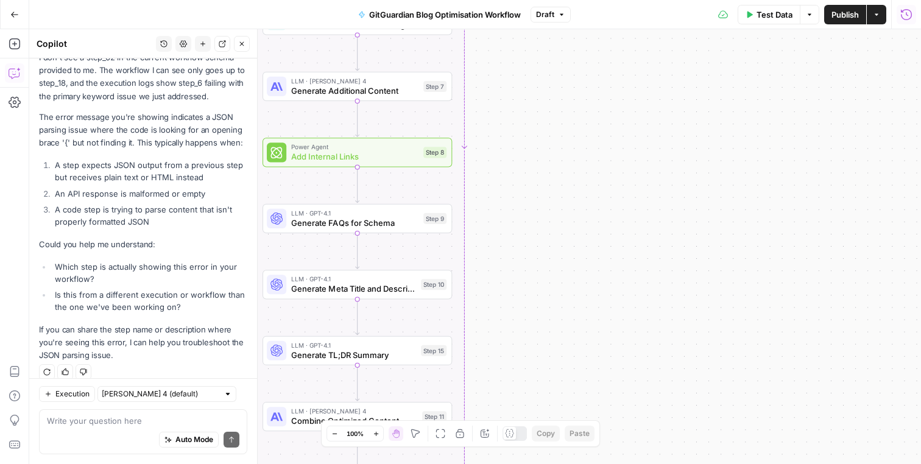
click at [245, 41] on icon "button" at bounding box center [241, 43] width 7 height 7
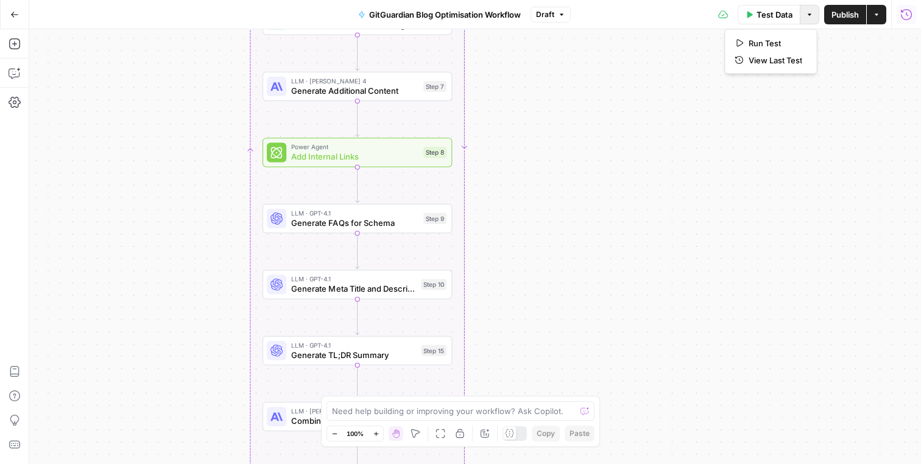
click at [809, 18] on button "Options" at bounding box center [809, 14] width 19 height 19
click at [788, 38] on span "Run Test" at bounding box center [775, 43] width 54 height 12
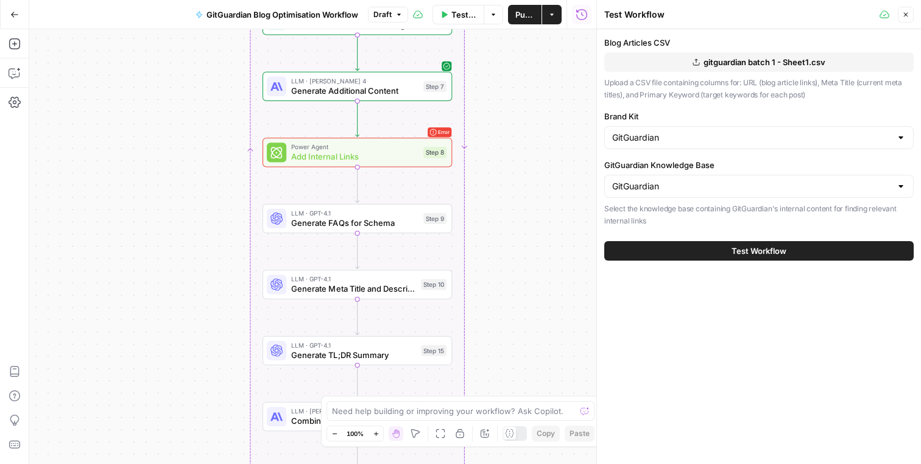
click at [739, 60] on span "gitguardian batch 1 - Sheet1.csv" at bounding box center [764, 62] width 122 height 12
click at [698, 252] on button "Test Workflow" at bounding box center [758, 250] width 309 height 19
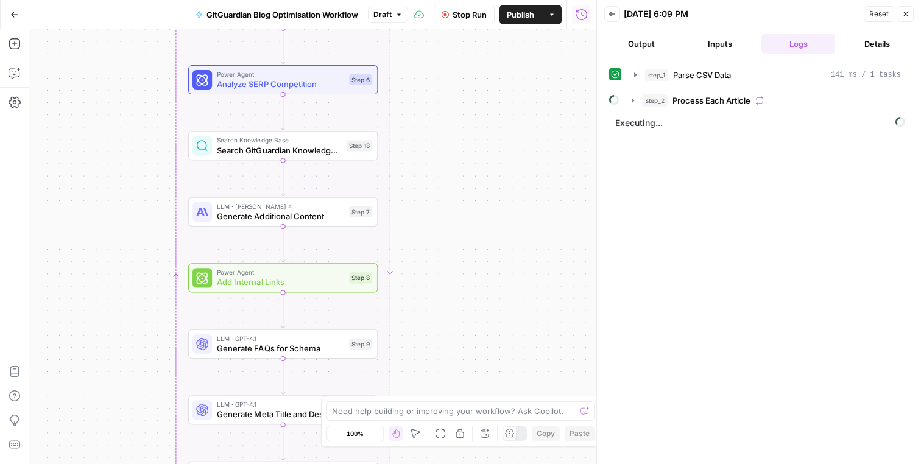
drag, startPoint x: 554, startPoint y: 171, endPoint x: 472, endPoint y: 316, distance: 166.3
click at [472, 315] on div "Workflow Input Settings Inputs Run Code · Python Parse CSV Data Step 1 Loop Ite…" at bounding box center [312, 246] width 567 height 435
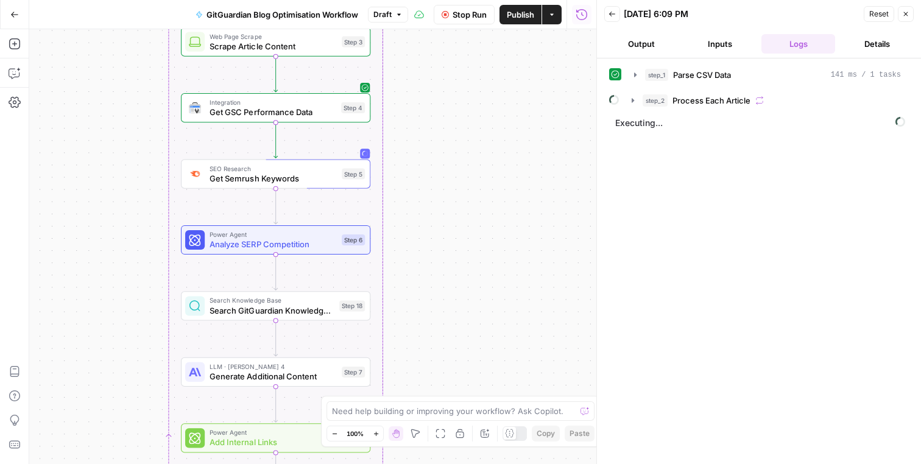
drag, startPoint x: 468, startPoint y: 138, endPoint x: 468, endPoint y: 279, distance: 141.3
click at [468, 279] on div "Workflow Input Settings Inputs Run Code · Python Parse CSV Data Step 1 Loop Loo…" at bounding box center [312, 246] width 567 height 435
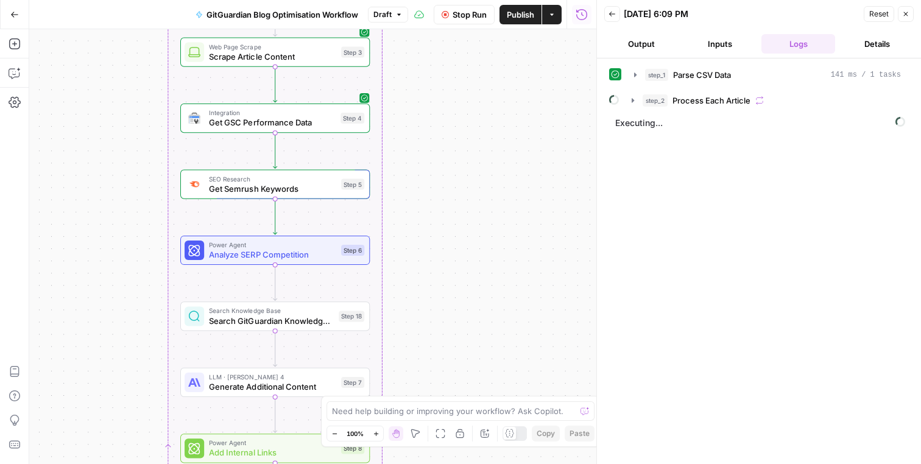
drag, startPoint x: 485, startPoint y: 138, endPoint x: 485, endPoint y: 229, distance: 90.7
click at [485, 228] on div "Workflow Input Settings Inputs Run Code · Python Parse CSV Data Step 1 Loop Loo…" at bounding box center [312, 246] width 567 height 435
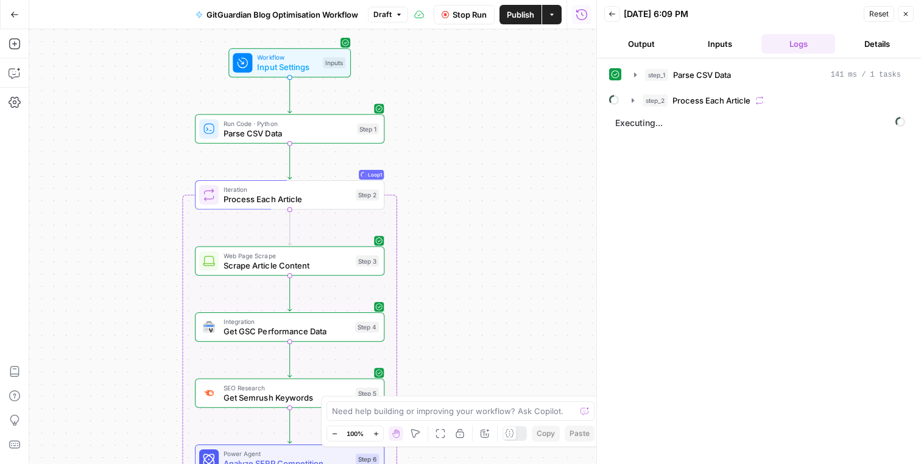
drag, startPoint x: 499, startPoint y: 136, endPoint x: 512, endPoint y: 252, distance: 117.0
click at [512, 253] on div "Workflow Input Settings Inputs Run Code · Python Parse CSV Data Step 1 Loop Loo…" at bounding box center [312, 246] width 567 height 435
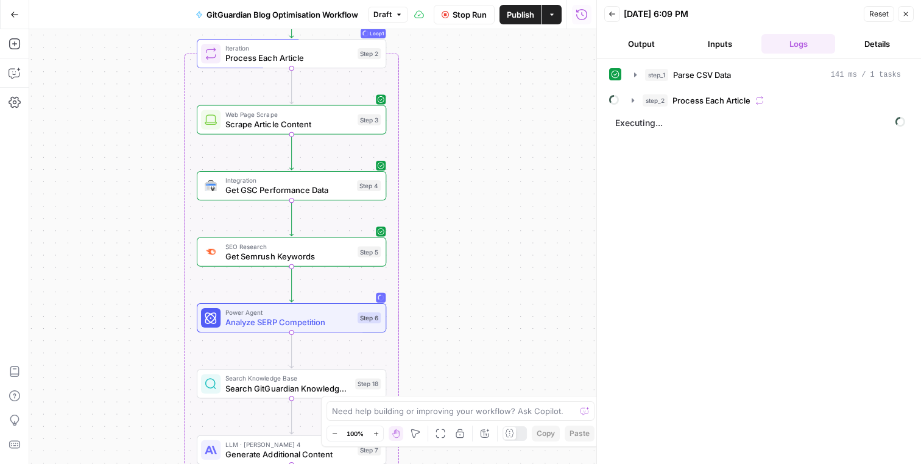
drag, startPoint x: 466, startPoint y: 191, endPoint x: 470, endPoint y: 48, distance: 143.2
click at [470, 48] on div "Workflow Input Settings Inputs Run Code · Python Parse CSV Data Step 1 Loop Loo…" at bounding box center [312, 246] width 567 height 435
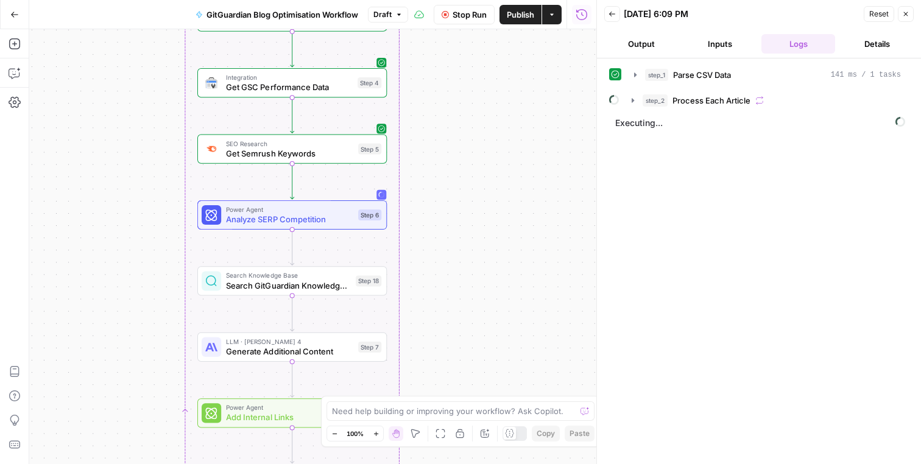
drag, startPoint x: 459, startPoint y: 213, endPoint x: 459, endPoint y: 114, distance: 98.0
click at [459, 114] on div "Workflow Input Settings Inputs Run Code · Python Parse CSV Data Step 1 Loop Loo…" at bounding box center [312, 246] width 567 height 435
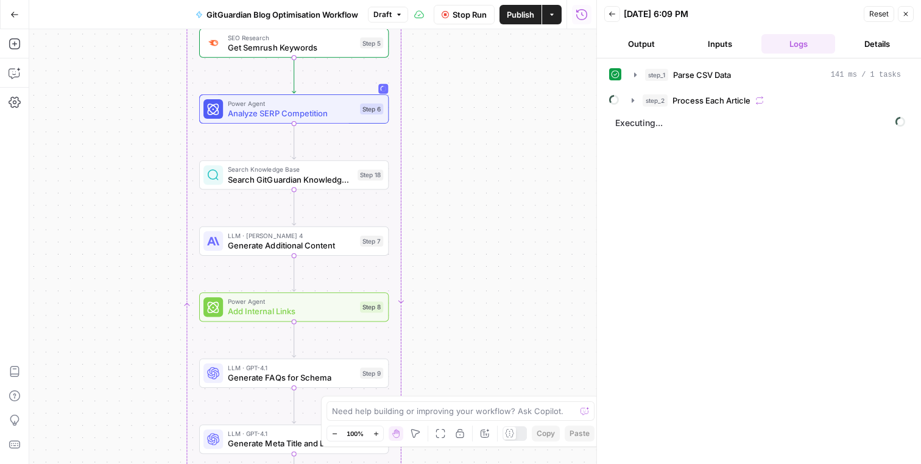
drag, startPoint x: 476, startPoint y: 255, endPoint x: 477, endPoint y: 148, distance: 106.6
click at [477, 148] on div "Workflow Input Settings Inputs Run Code · Python Parse CSV Data Step 1 Loop Loo…" at bounding box center [312, 246] width 567 height 435
click at [633, 105] on icon "button" at bounding box center [633, 101] width 10 height 10
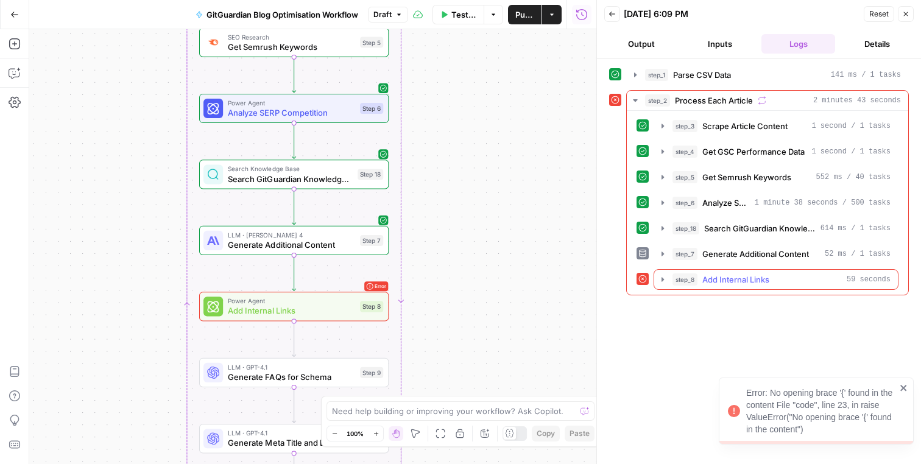
click at [707, 276] on span "Add Internal Links" at bounding box center [735, 279] width 67 height 12
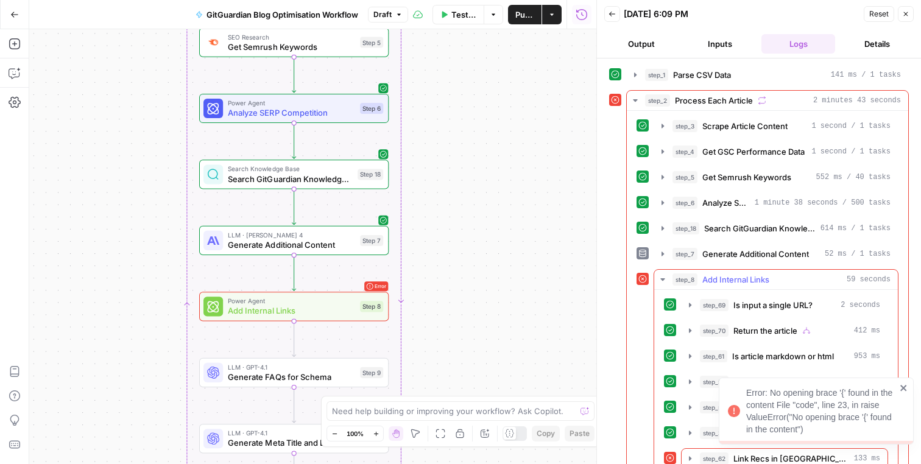
scroll to position [22, 0]
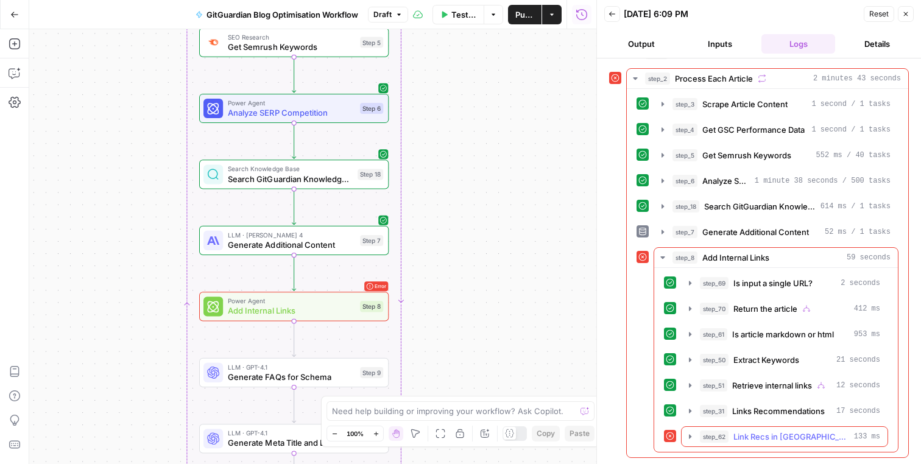
click at [769, 438] on span "Link Recs in JSON" at bounding box center [791, 437] width 116 height 12
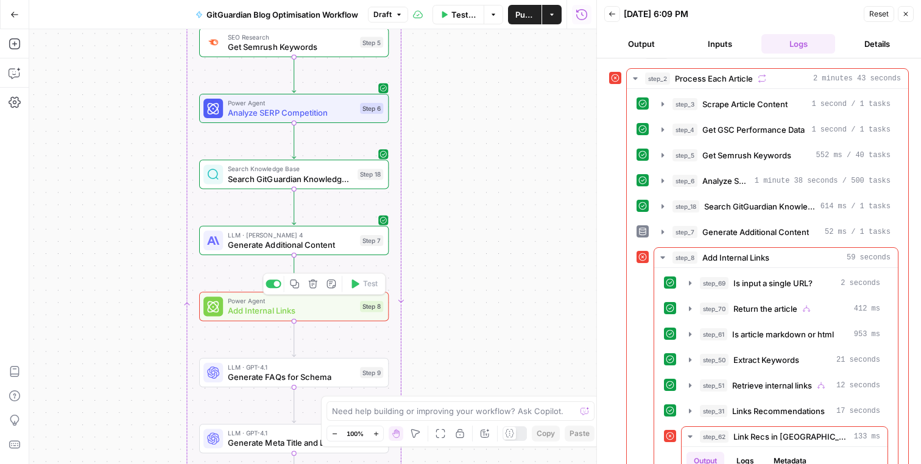
click at [334, 306] on span "Add Internal Links" at bounding box center [291, 310] width 127 height 12
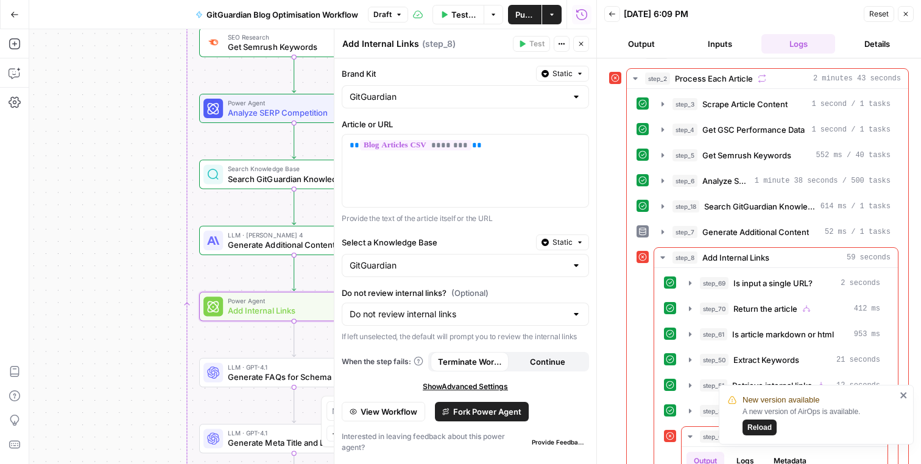
click at [762, 426] on span "Reload" at bounding box center [759, 427] width 24 height 11
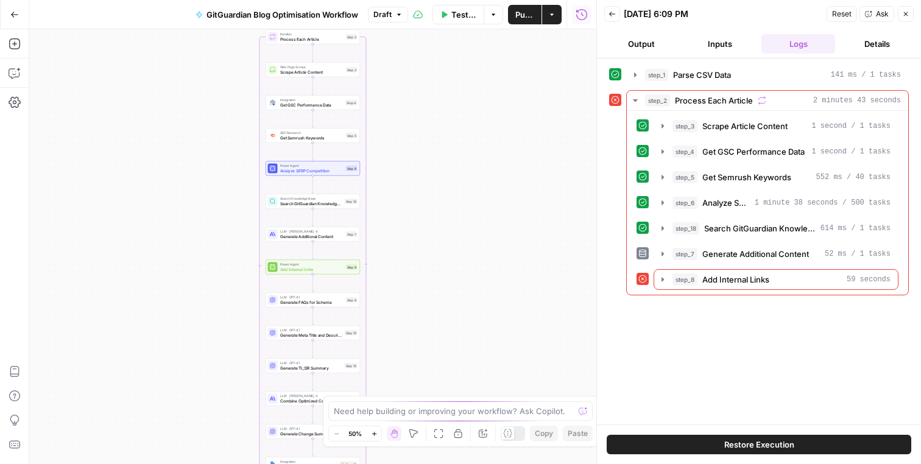
click at [685, 445] on button "Restore Execution" at bounding box center [759, 444] width 304 height 19
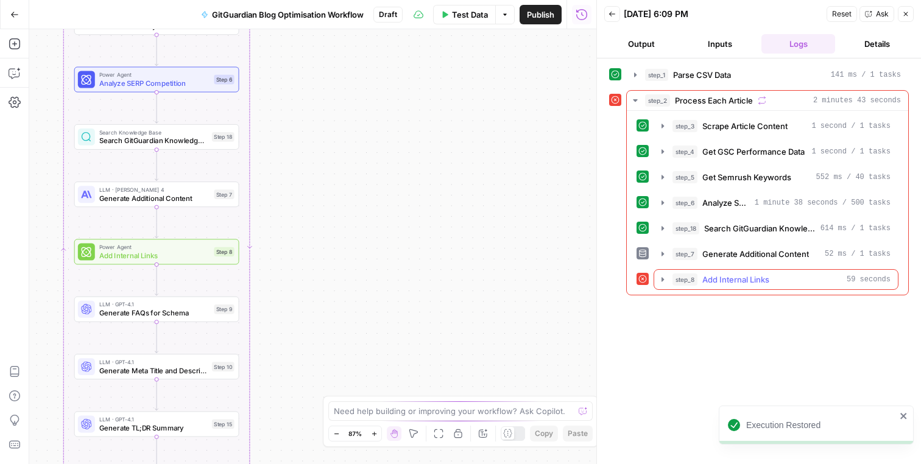
click at [660, 280] on icon "button" at bounding box center [663, 280] width 10 height 10
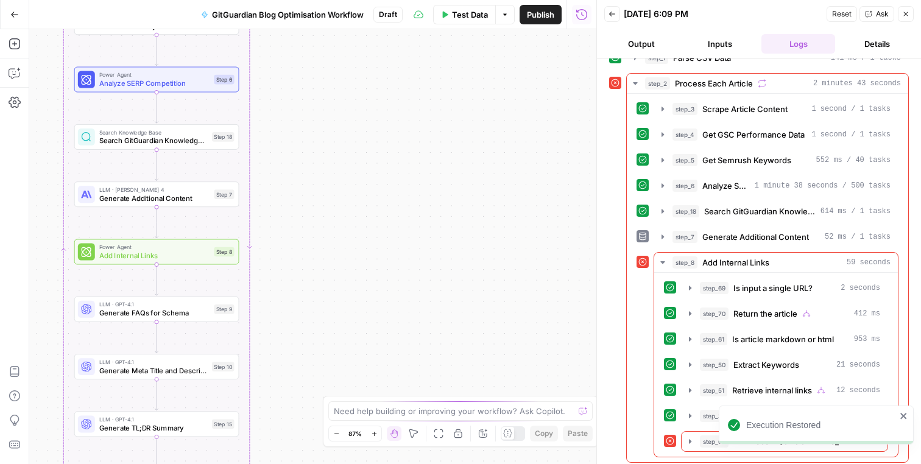
scroll to position [22, 0]
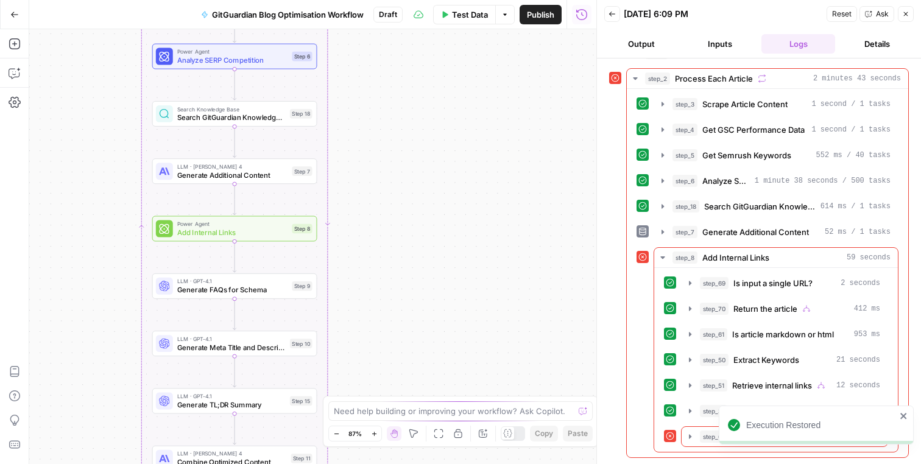
drag, startPoint x: 419, startPoint y: 273, endPoint x: 487, endPoint y: 248, distance: 72.1
click at [479, 248] on div "Workflow Input Settings Inputs Run Code · Python Parse CSV Data Step 1 Loop Ite…" at bounding box center [312, 246] width 567 height 435
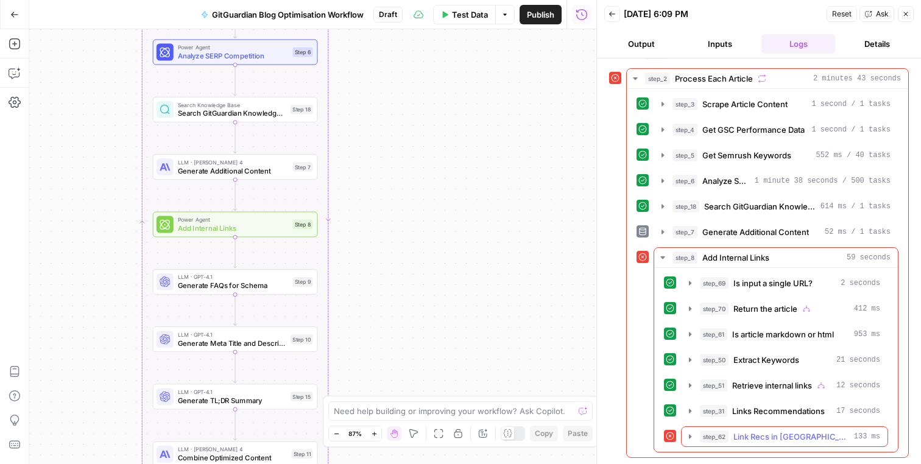
click at [736, 434] on span "Link Recs in [GEOGRAPHIC_DATA]" at bounding box center [791, 437] width 116 height 12
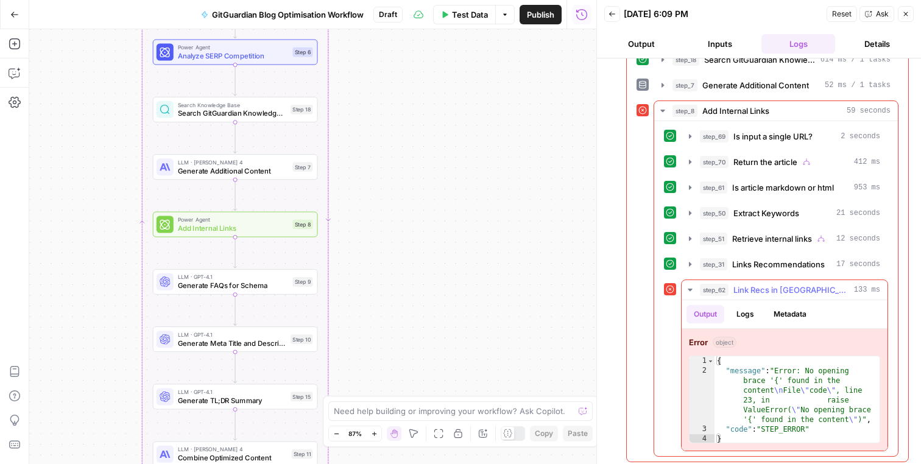
scroll to position [173, 0]
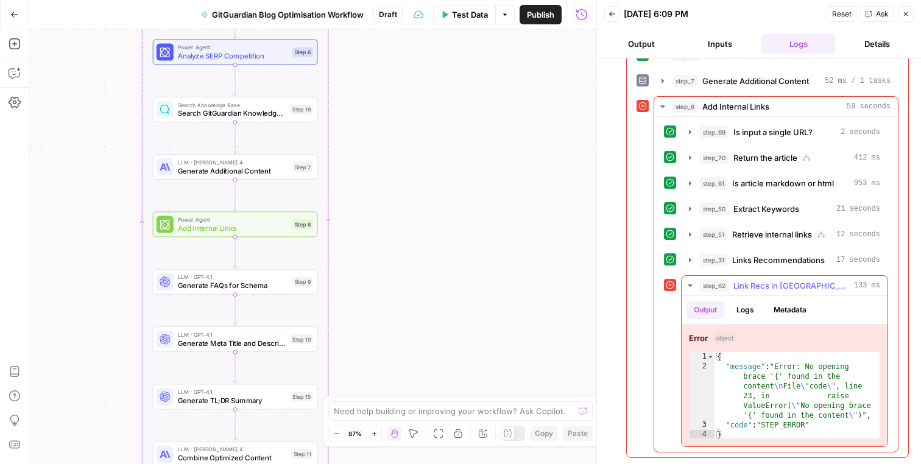
click at [798, 307] on button "Metadata" at bounding box center [790, 310] width 48 height 18
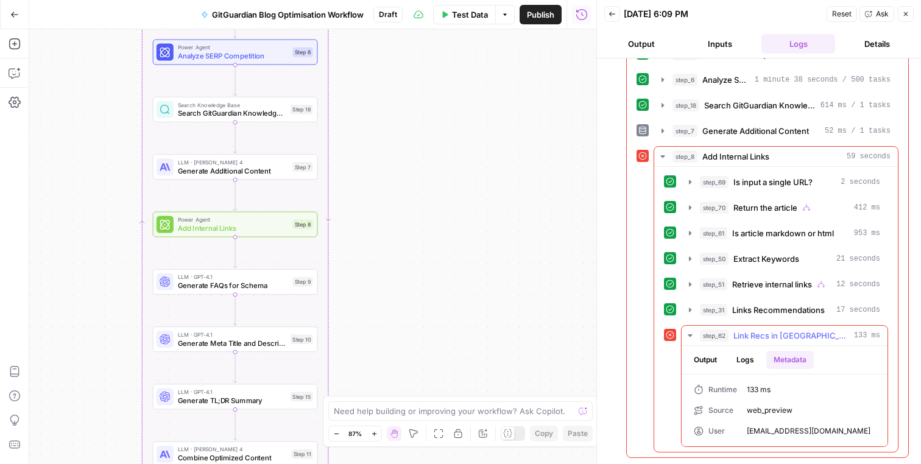
drag, startPoint x: 701, startPoint y: 334, endPoint x: 705, endPoint y: 357, distance: 24.0
click at [705, 358] on div "step_62 Link Recs in JSON 133 ms Output Logs Metadata Runtime 133 ms Source web…" at bounding box center [784, 386] width 207 height 122
click at [705, 357] on button "Output" at bounding box center [705, 360] width 38 height 18
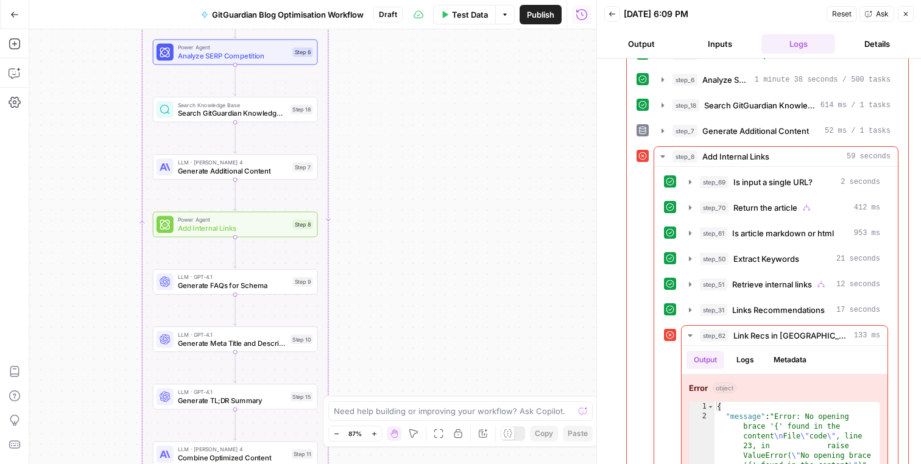
click at [543, 417] on div "Need help building or improving your workflow? Ask Copilot." at bounding box center [460, 410] width 264 height 19
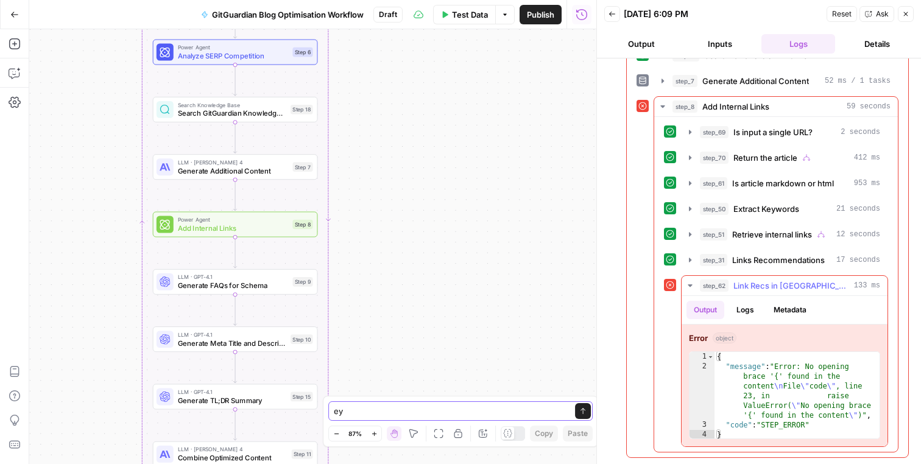
type textarea "е"
type textarea "test stopped at Link Recs in JSON with an error,"
type textarea "**********"
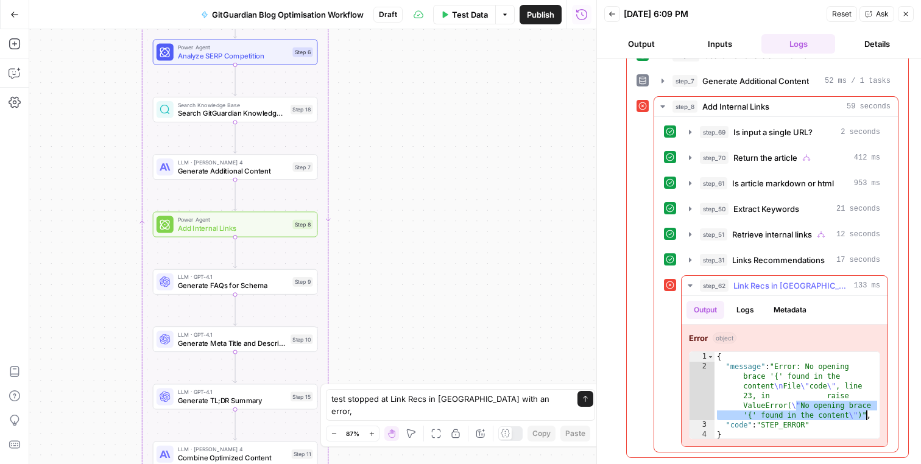
drag, startPoint x: 798, startPoint y: 406, endPoint x: 872, endPoint y: 417, distance: 75.2
click at [872, 417] on div "{ "message" : "Error: No opening brace '{' found in the content \n File \" code…" at bounding box center [796, 405] width 165 height 107
click at [870, 417] on div "{ "message" : "Error: No opening brace '{' found in the content \n File \" code…" at bounding box center [796, 405] width 165 height 107
drag, startPoint x: 759, startPoint y: 394, endPoint x: 865, endPoint y: 414, distance: 107.1
click at [865, 414] on div "{ "message" : "Error: No opening brace '{' found in the content \n File \" code…" at bounding box center [796, 405] width 165 height 107
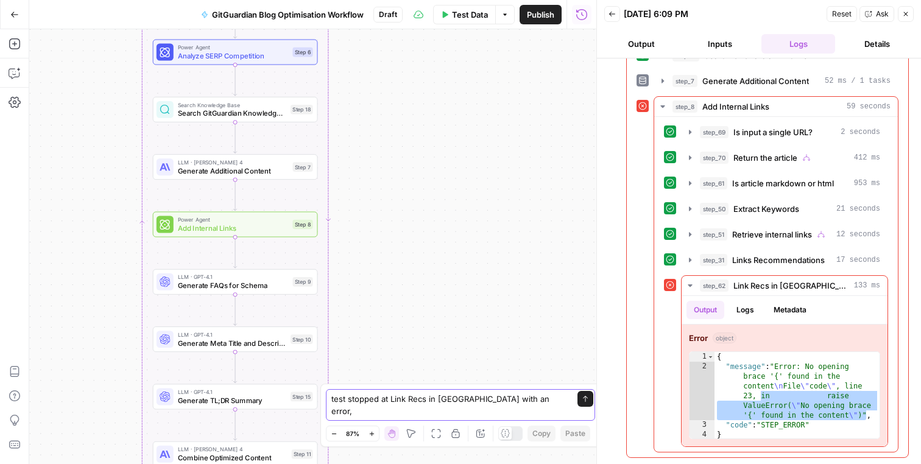
click at [522, 408] on textarea "test stopped at Link Recs in JSON with an error," at bounding box center [448, 405] width 234 height 24
paste textarea "in raise ValueError(\"No opening brace '{' found in the content\")""
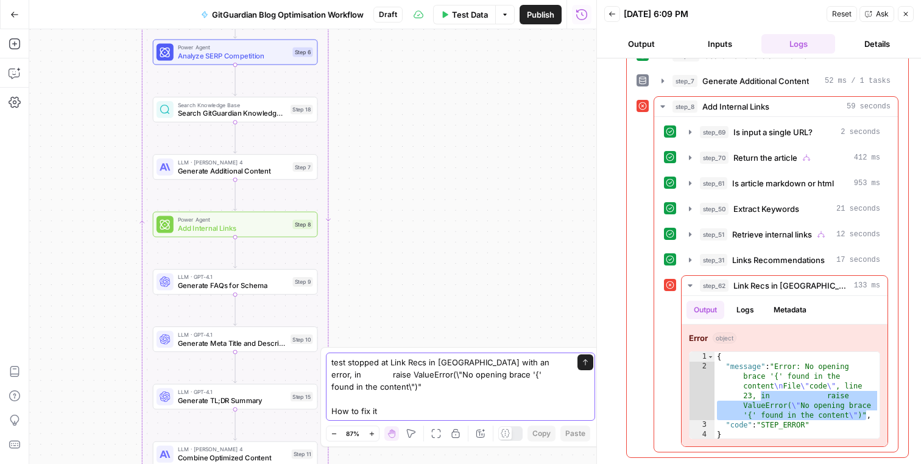
type textarea "test stopped at Link Recs in JSON with an error, in raise ValueError(\"No openi…"
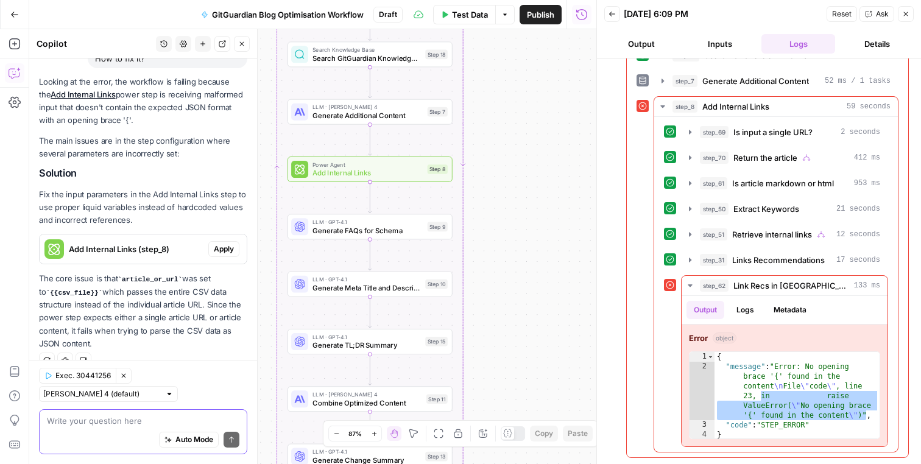
scroll to position [169, 0]
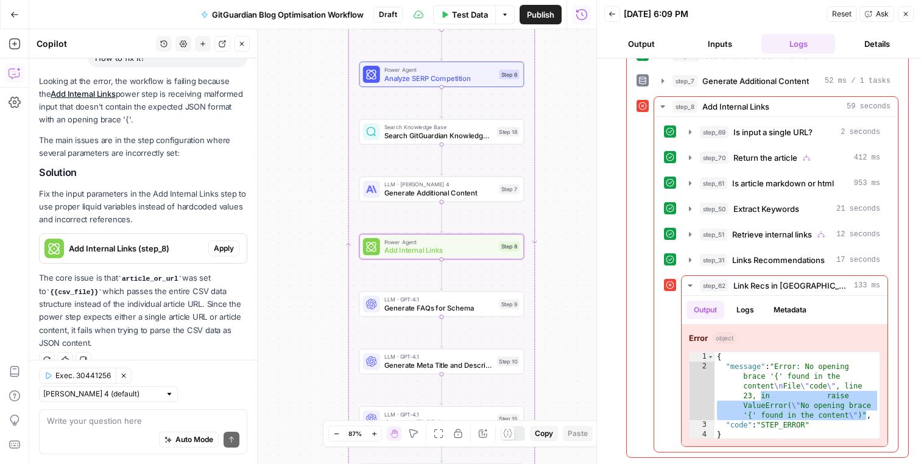
click at [219, 251] on span "Apply" at bounding box center [224, 248] width 20 height 11
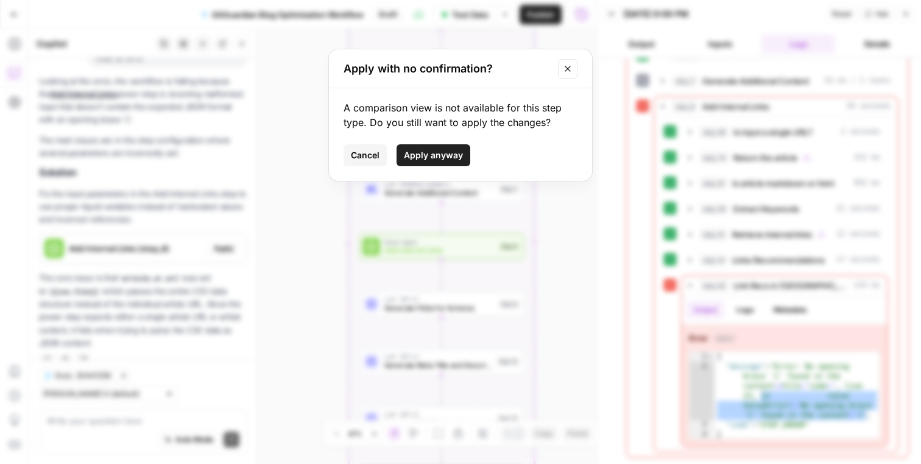
click at [453, 160] on span "Apply anyway" at bounding box center [433, 155] width 59 height 12
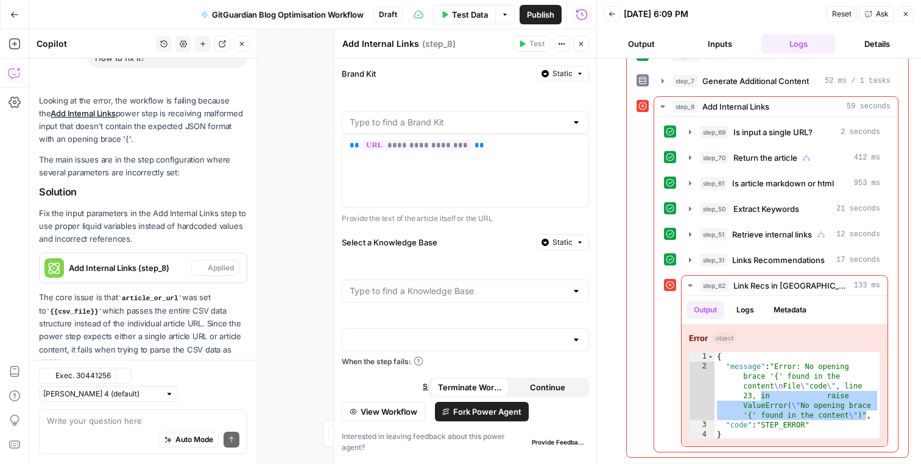
scroll to position [188, 0]
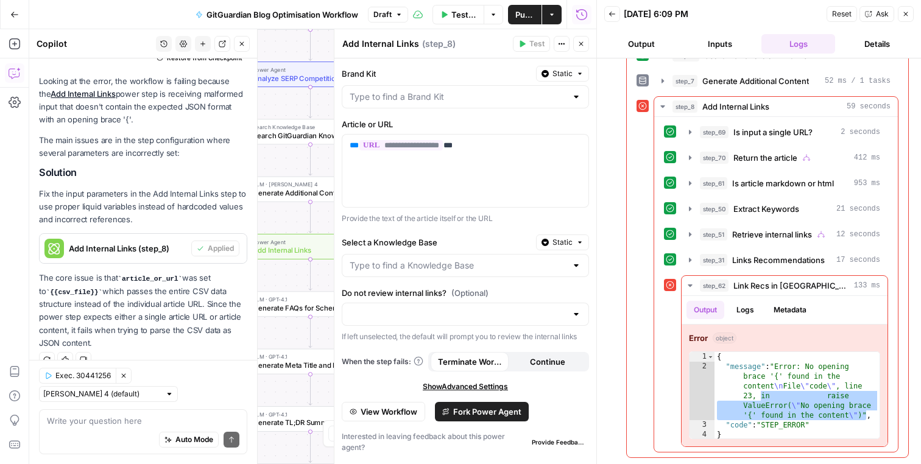
click at [905, 17] on icon "button" at bounding box center [905, 13] width 7 height 7
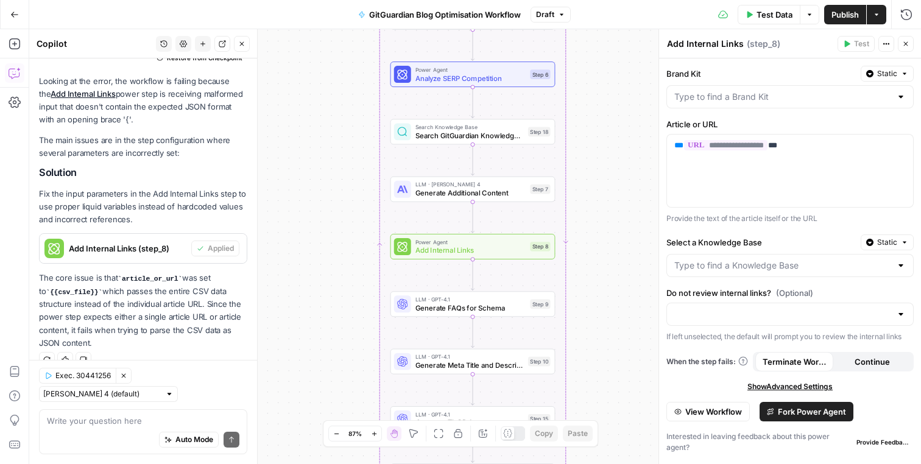
click at [244, 48] on button "Close" at bounding box center [242, 44] width 16 height 16
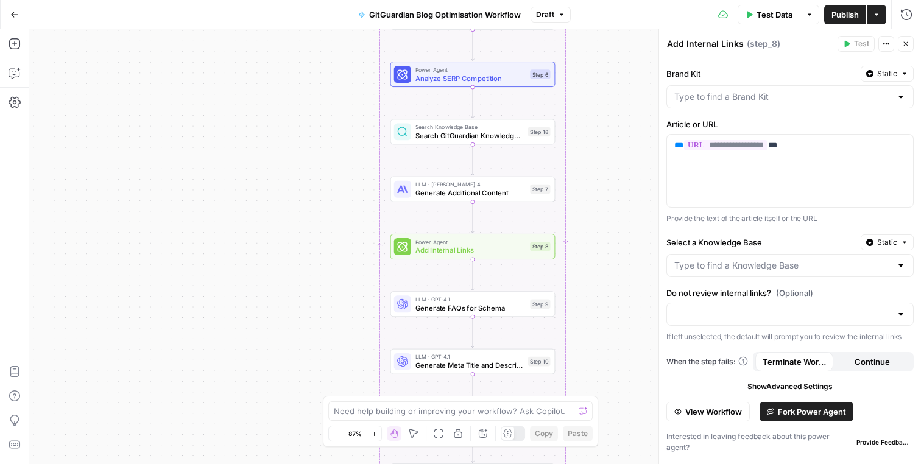
click at [910, 47] on button "Close" at bounding box center [906, 44] width 16 height 16
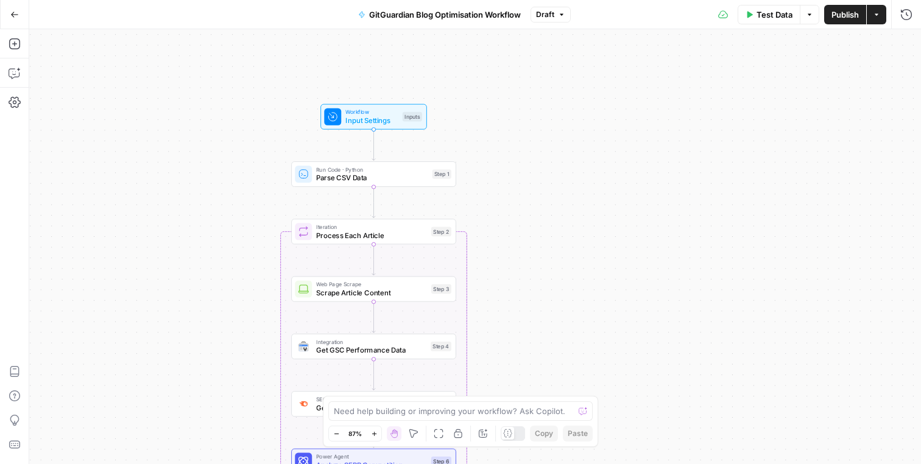
click at [814, 24] on div "Test Data Options Publish Actions Run History" at bounding box center [746, 14] width 351 height 29
click at [810, 9] on button "Options" at bounding box center [809, 14] width 19 height 19
click at [780, 44] on span "Run Test" at bounding box center [775, 43] width 54 height 12
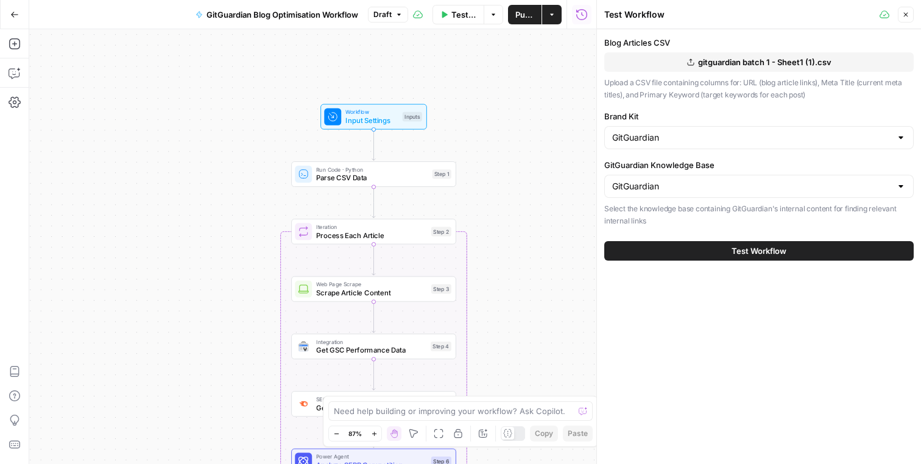
click at [694, 245] on button "Test Workflow" at bounding box center [758, 250] width 309 height 19
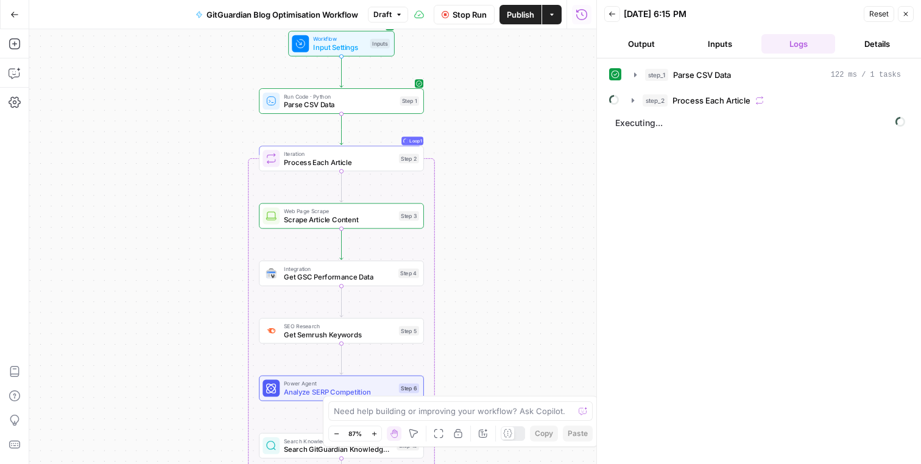
drag, startPoint x: 522, startPoint y: 336, endPoint x: 489, endPoint y: 262, distance: 80.7
click at [489, 262] on div "Workflow Input Settings Inputs Run Code · Python Parse CSV Data Step 1 Loop Loo…" at bounding box center [312, 246] width 567 height 435
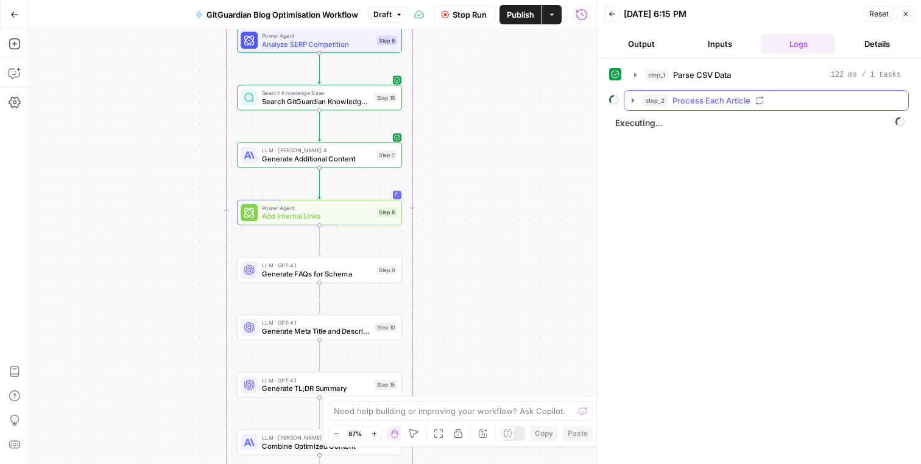
click at [635, 102] on icon "button" at bounding box center [633, 101] width 10 height 10
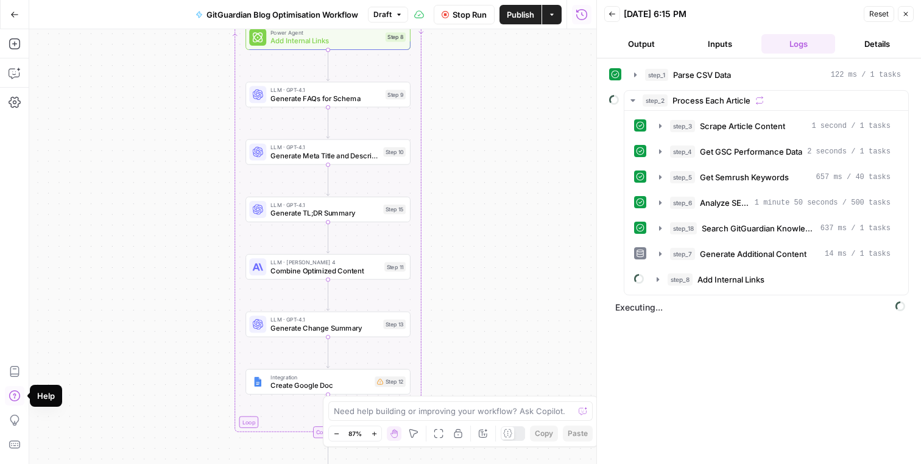
click at [15, 398] on icon "button" at bounding box center [15, 396] width 12 height 12
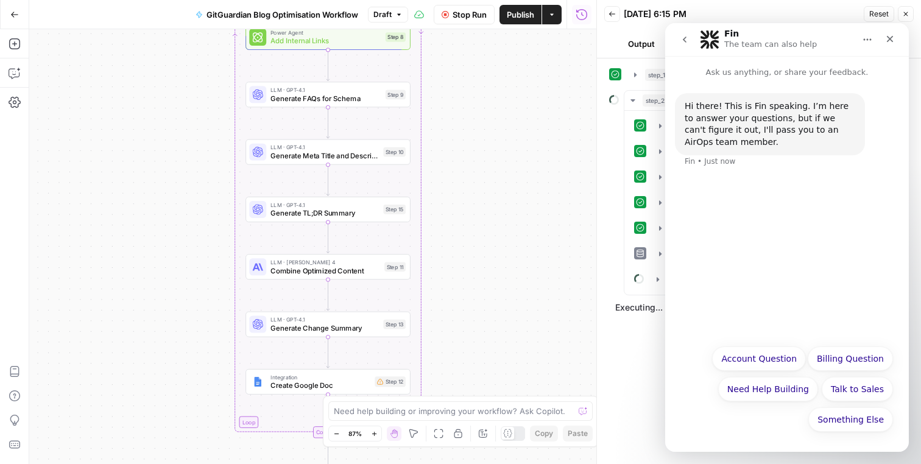
click at [683, 38] on icon "go back" at bounding box center [685, 40] width 10 height 10
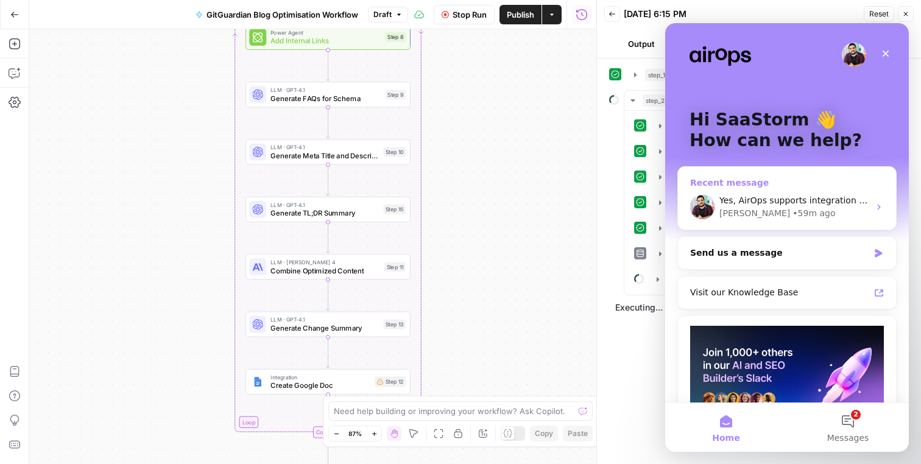
click at [760, 220] on div "Yes, AirOps supports integration with SEMrush. This integration allows you to: …" at bounding box center [787, 207] width 218 height 45
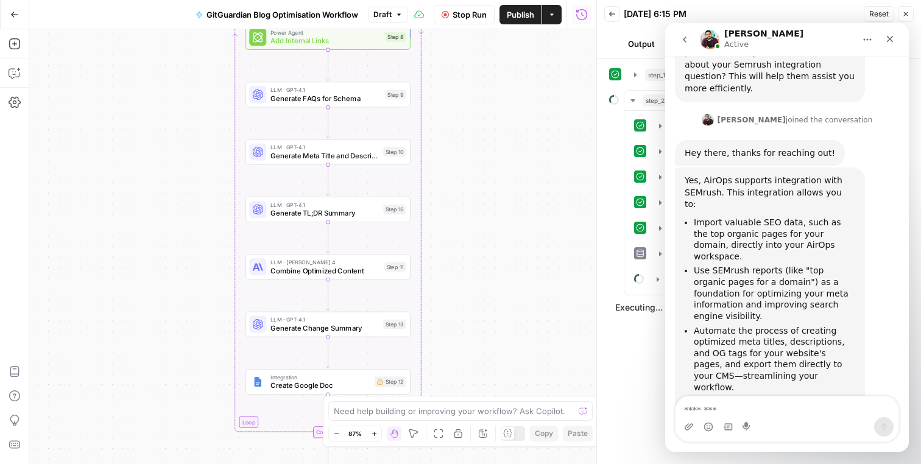
scroll to position [468, 0]
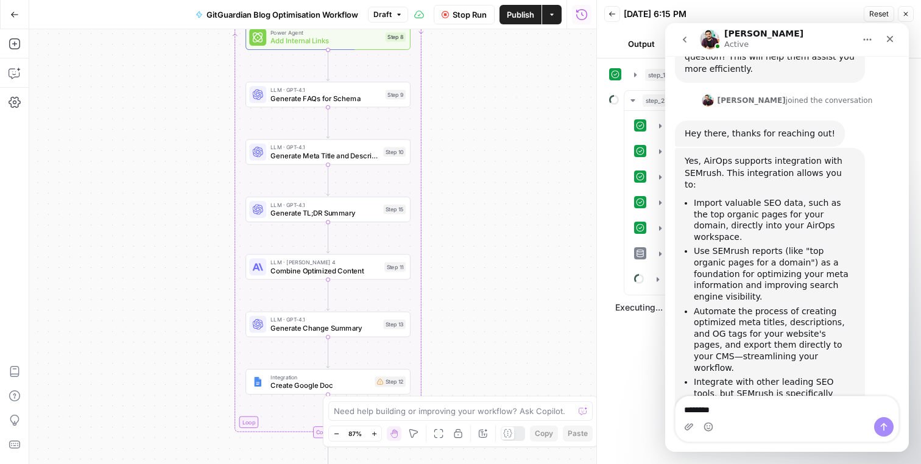
type textarea "*********"
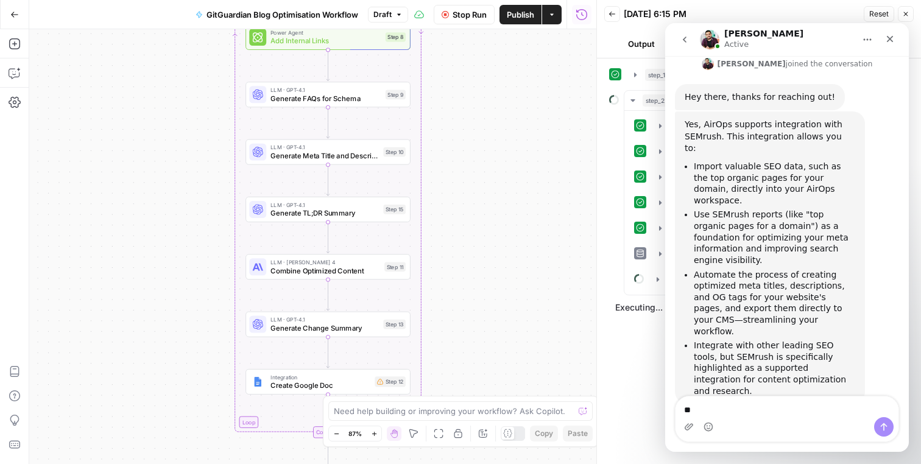
type textarea "*"
type textarea "**********"
click at [888, 34] on icon "Close" at bounding box center [890, 39] width 10 height 10
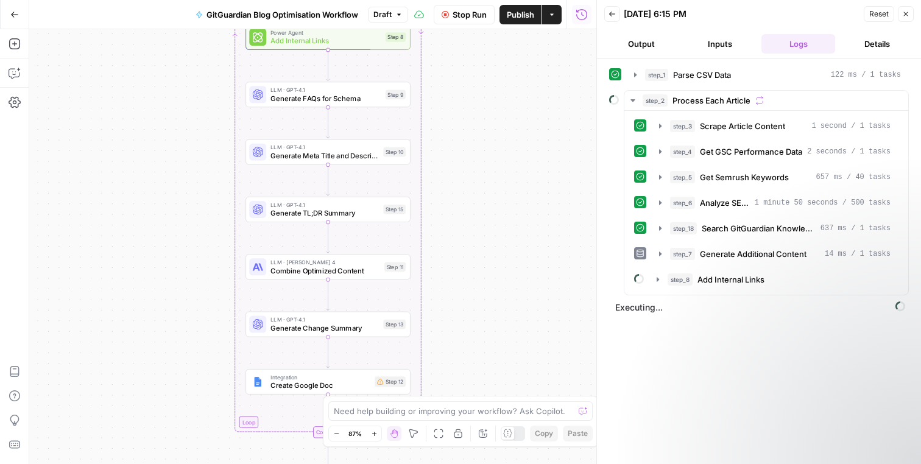
click at [561, 248] on div "Workflow Input Settings Inputs Run Code · Python Parse CSV Data Step 1 Loop Loo…" at bounding box center [312, 246] width 567 height 435
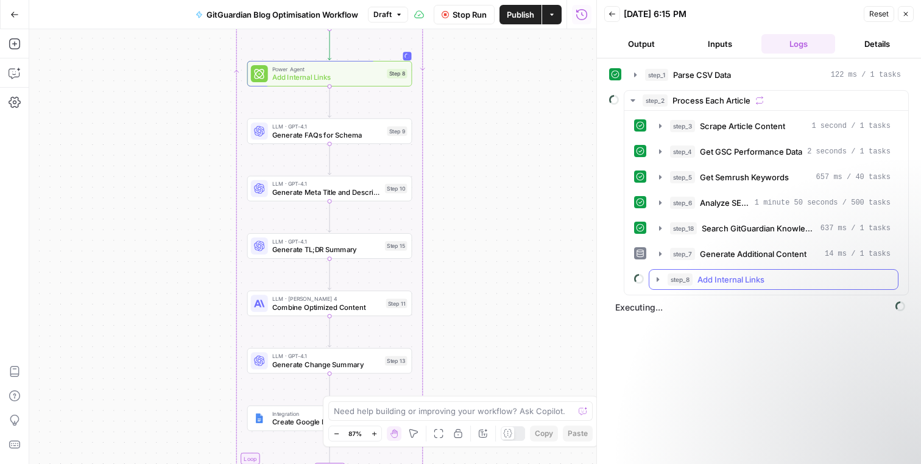
click at [662, 281] on icon "button" at bounding box center [658, 280] width 10 height 10
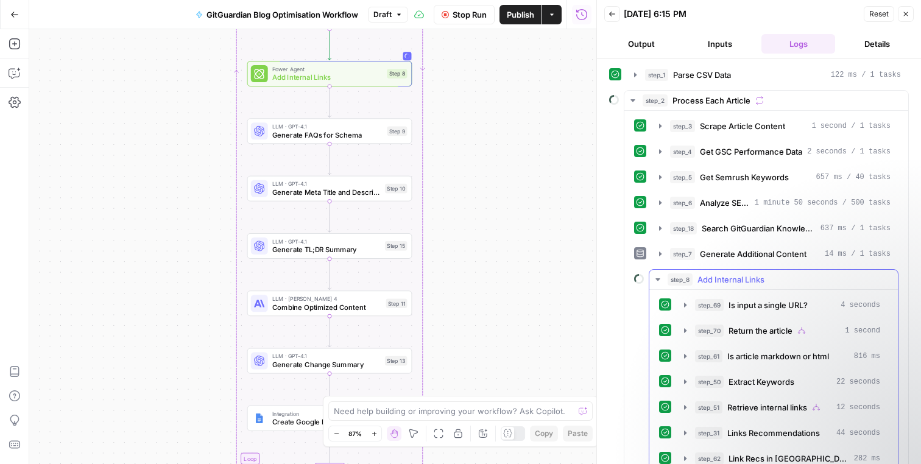
scroll to position [44, 0]
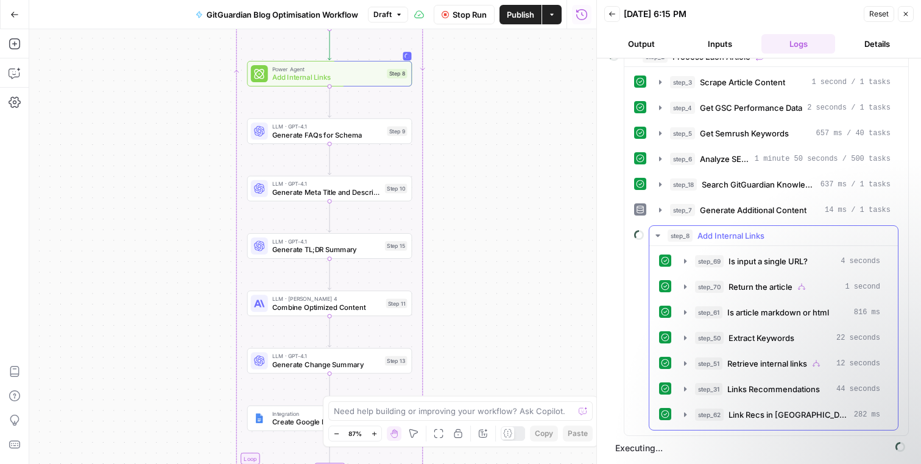
click at [656, 237] on icon "button" at bounding box center [658, 236] width 10 height 10
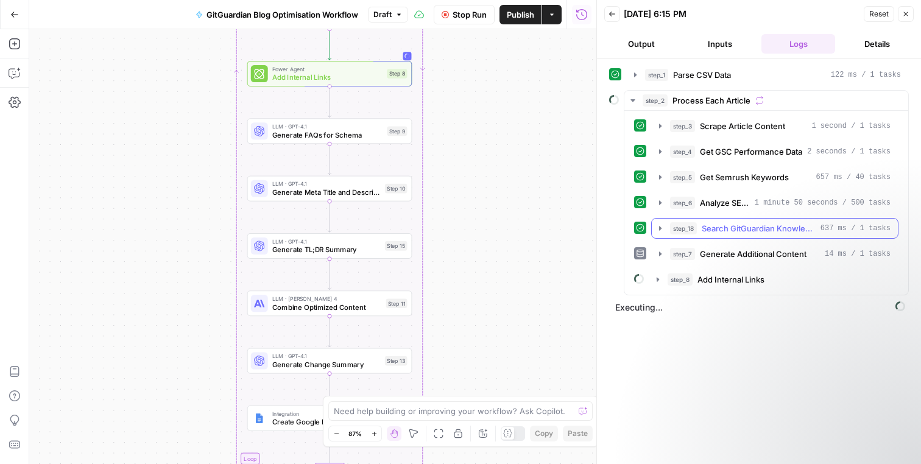
scroll to position [0, 0]
click at [661, 252] on icon "button" at bounding box center [660, 254] width 10 height 10
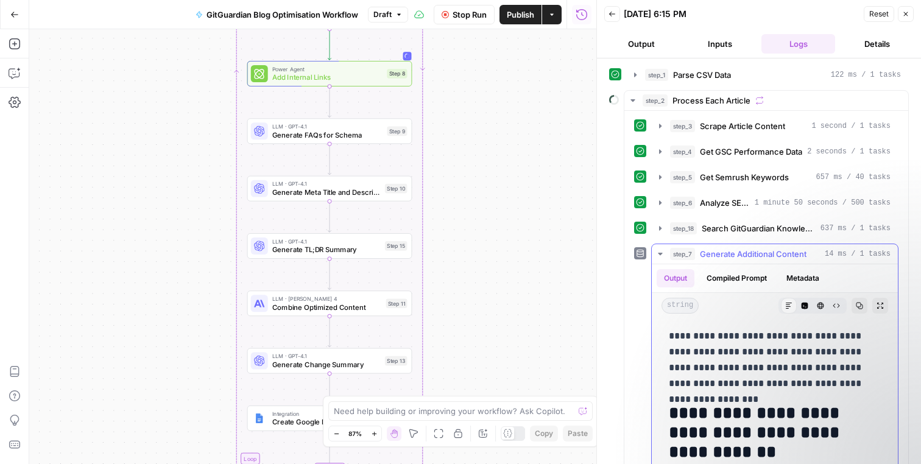
click at [661, 253] on icon "button" at bounding box center [660, 254] width 4 height 2
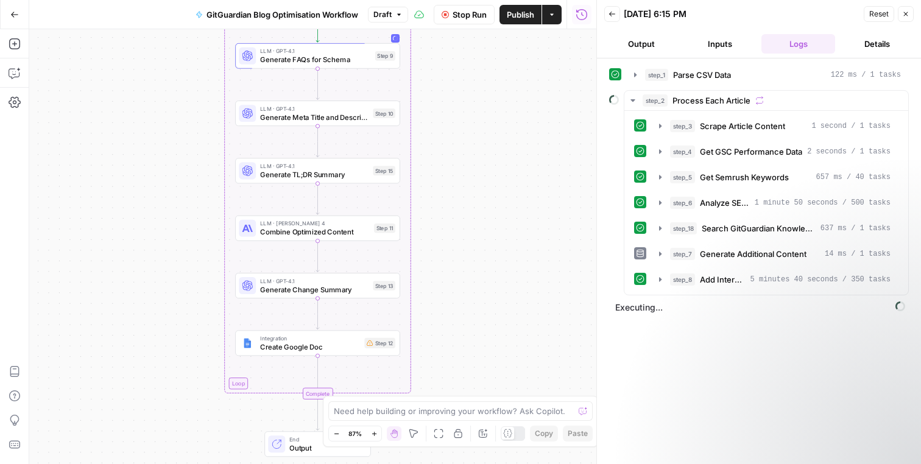
drag, startPoint x: 204, startPoint y: 250, endPoint x: 179, endPoint y: 189, distance: 65.8
click at [179, 189] on div "Workflow Input Settings Inputs Run Code · Python Parse CSV Data Step 1 Loop Loo…" at bounding box center [312, 246] width 567 height 435
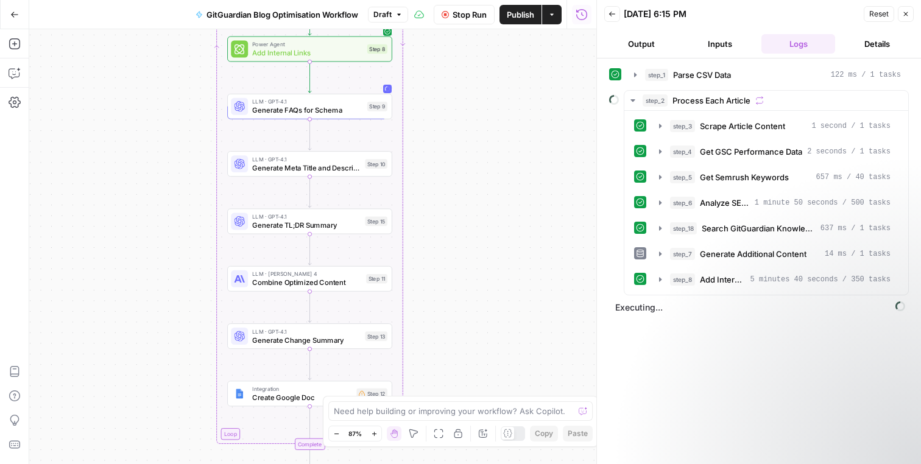
drag, startPoint x: 472, startPoint y: 146, endPoint x: 469, endPoint y: 199, distance: 52.5
click at [470, 199] on div "Workflow Input Settings Inputs Run Code · Python Parse CSV Data Step 1 Loop Loo…" at bounding box center [312, 246] width 567 height 435
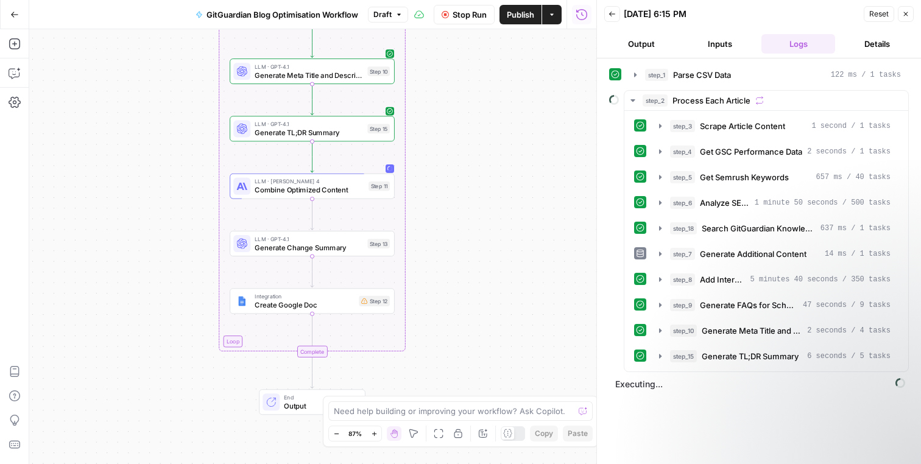
drag, startPoint x: 435, startPoint y: 272, endPoint x: 440, endPoint y: 173, distance: 98.8
click at [440, 173] on div "Workflow Input Settings Inputs Run Code · Python Parse CSV Data Step 1 Loop Loo…" at bounding box center [312, 246] width 567 height 435
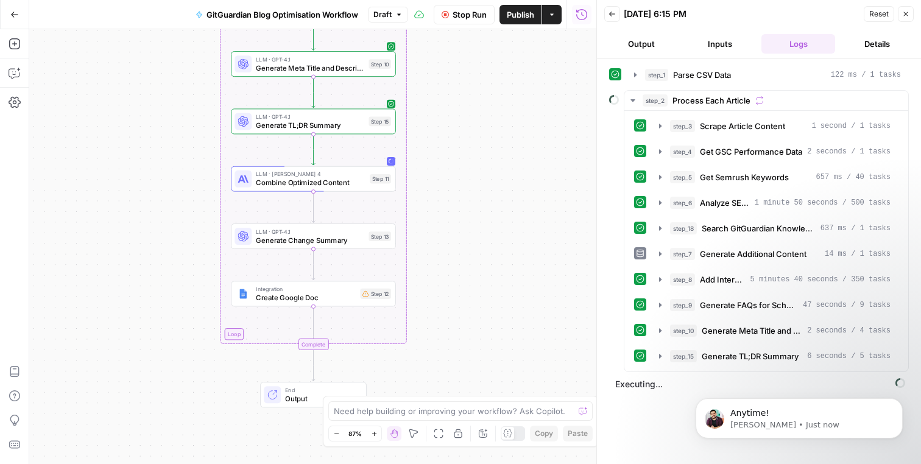
scroll to position [541, 0]
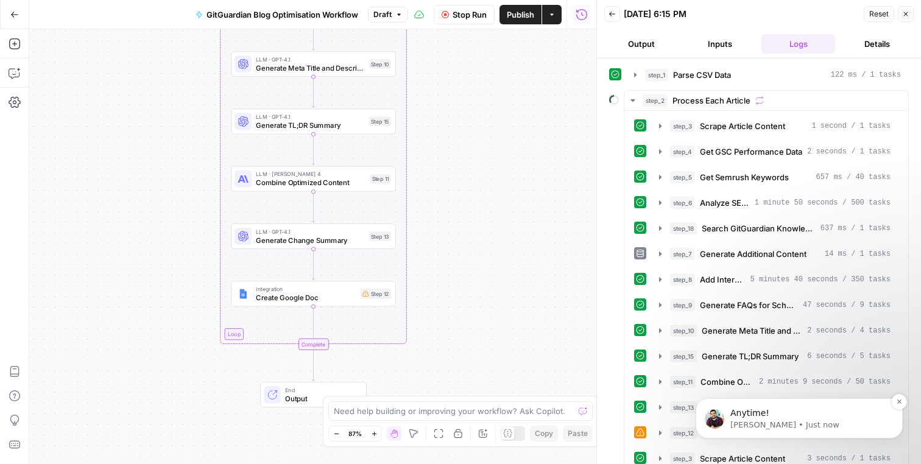
click at [796, 418] on p "Anytime!" at bounding box center [808, 413] width 157 height 12
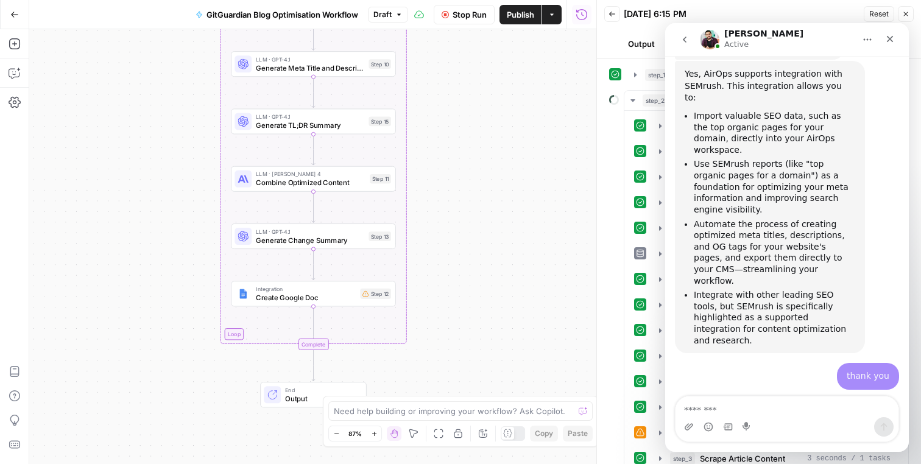
scroll to position [561, 0]
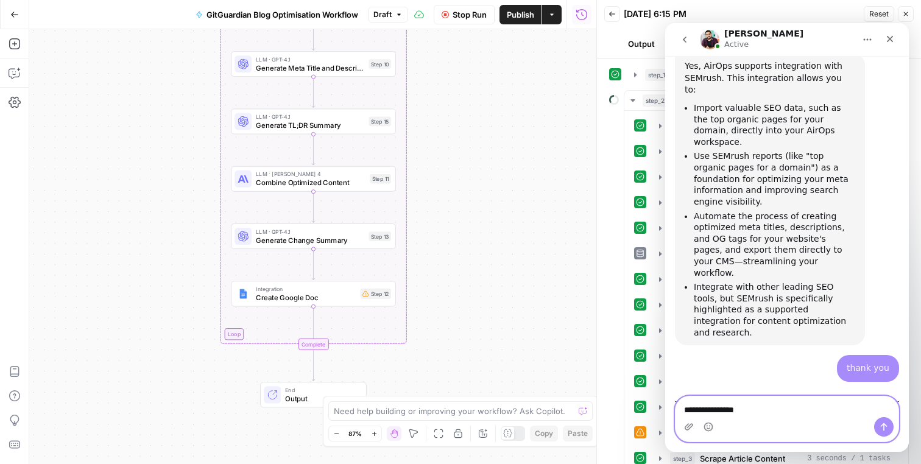
type textarea "**********"
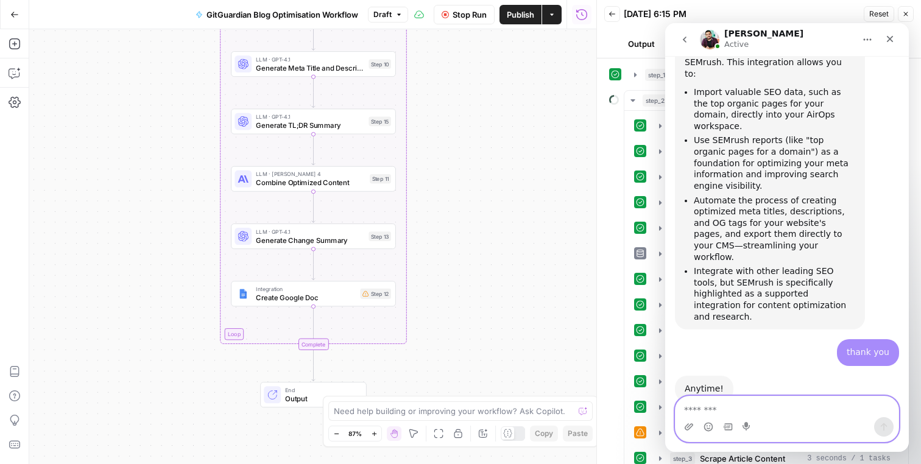
scroll to position [577, 0]
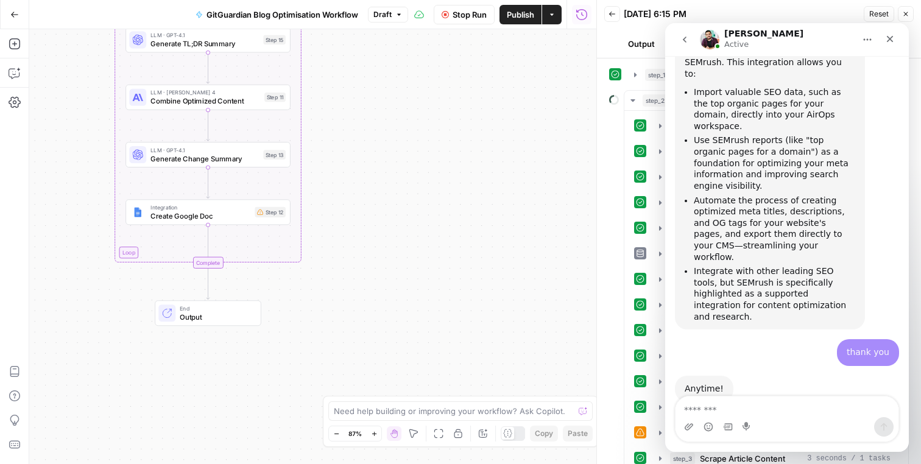
drag, startPoint x: 460, startPoint y: 282, endPoint x: 337, endPoint y: 183, distance: 158.2
click at [337, 183] on div "Workflow Input Settings Inputs Run Code · Python Parse CSV Data Step 1 Loop Loo…" at bounding box center [312, 246] width 567 height 435
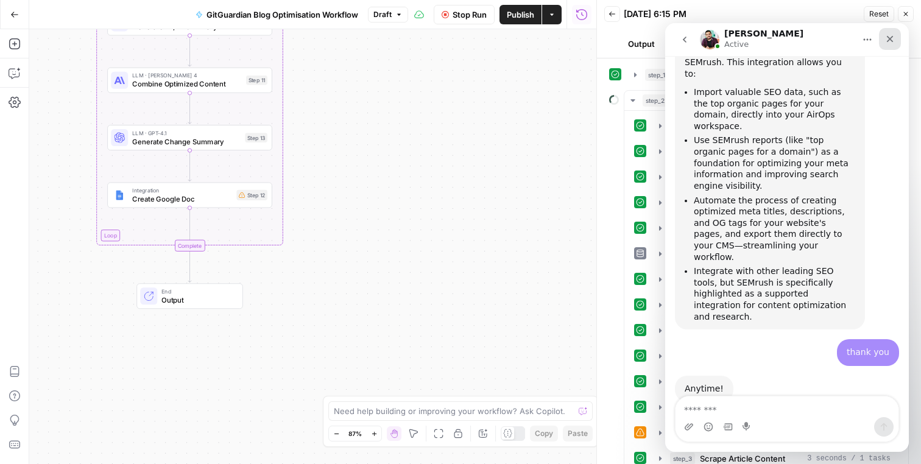
click at [888, 38] on icon "Close" at bounding box center [890, 39] width 10 height 10
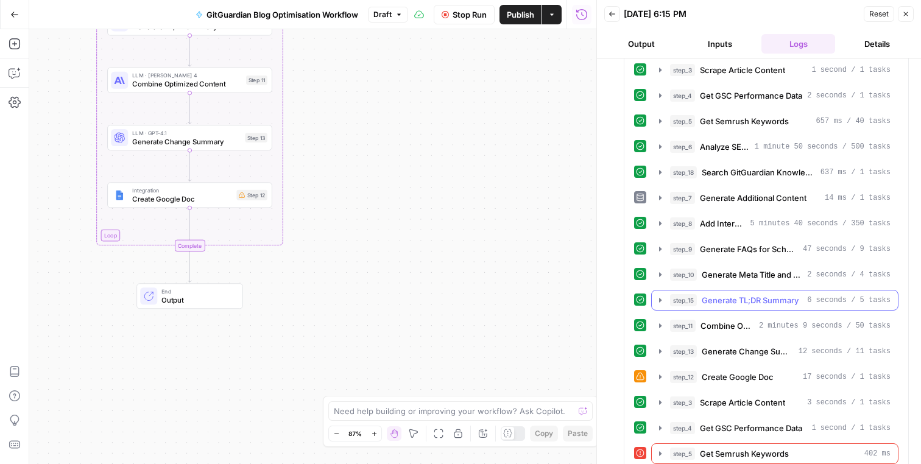
scroll to position [115, 0]
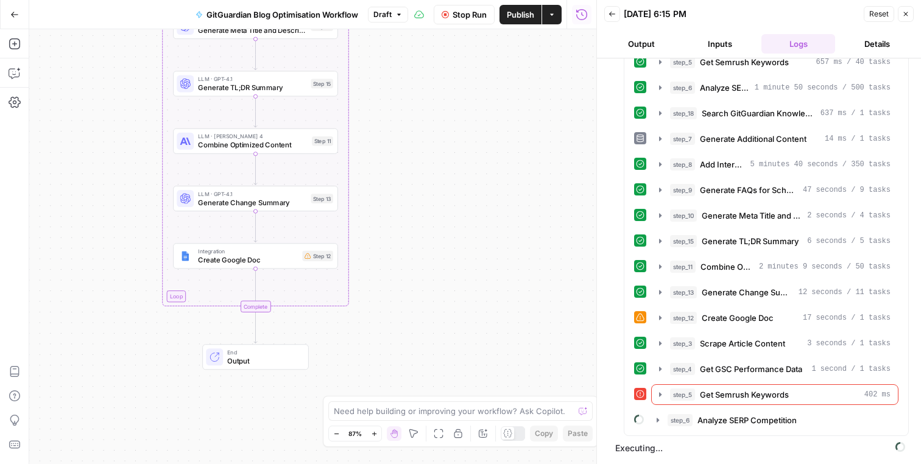
drag, startPoint x: 504, startPoint y: 265, endPoint x: 572, endPoint y: 336, distance: 99.1
click at [572, 336] on div "Workflow Input Settings Inputs Run Code · Python Parse CSV Data Step 1 Loop Loo…" at bounding box center [312, 246] width 567 height 435
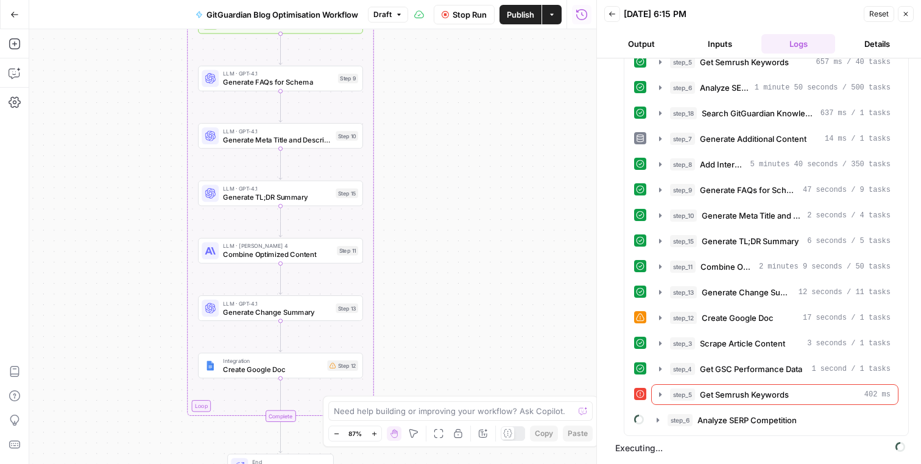
drag, startPoint x: 476, startPoint y: 189, endPoint x: 499, endPoint y: 300, distance: 113.2
click at [500, 300] on div "Workflow Input Settings Inputs Run Code · Python Parse CSV Data Step 1 Loop Loo…" at bounding box center [312, 246] width 567 height 435
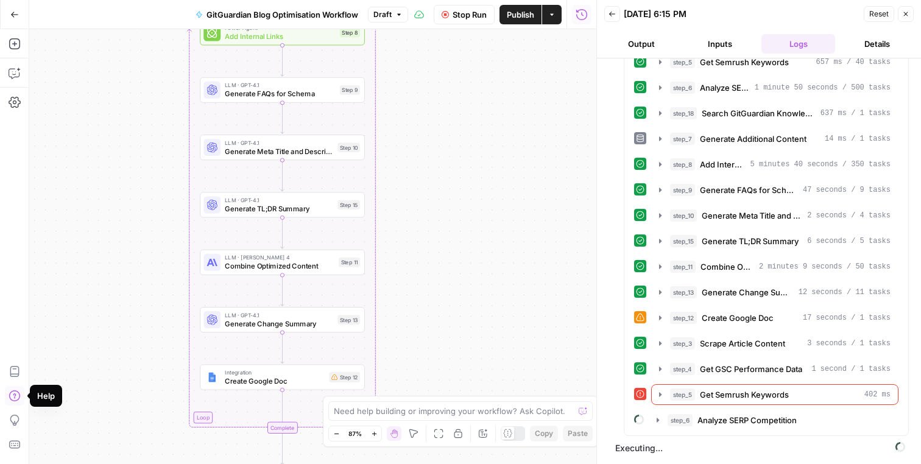
click at [14, 401] on icon "button" at bounding box center [15, 396] width 12 height 12
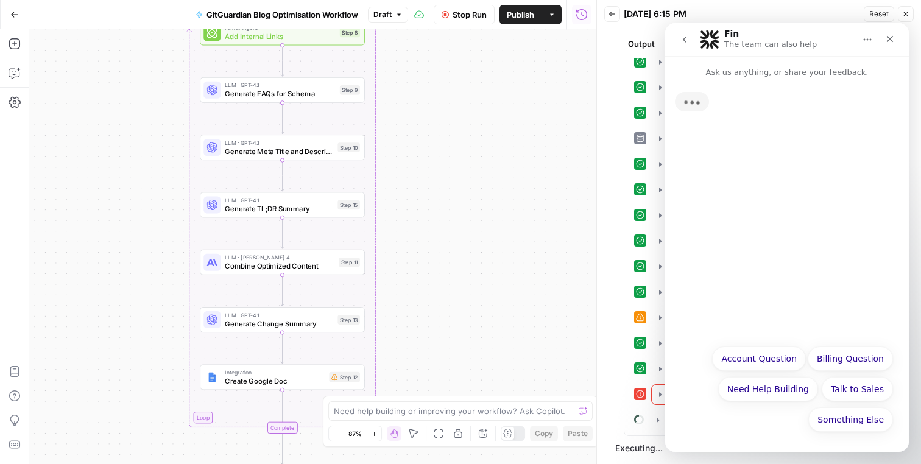
click at [677, 43] on button "go back" at bounding box center [684, 39] width 23 height 23
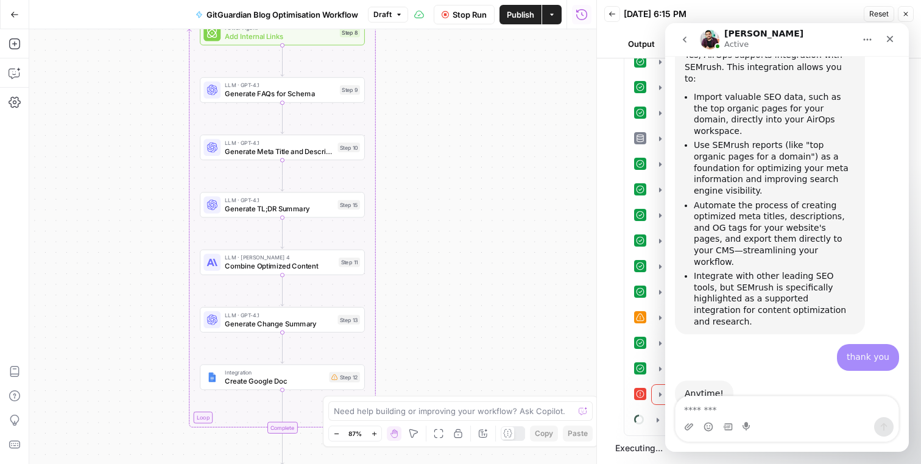
scroll to position [577, 0]
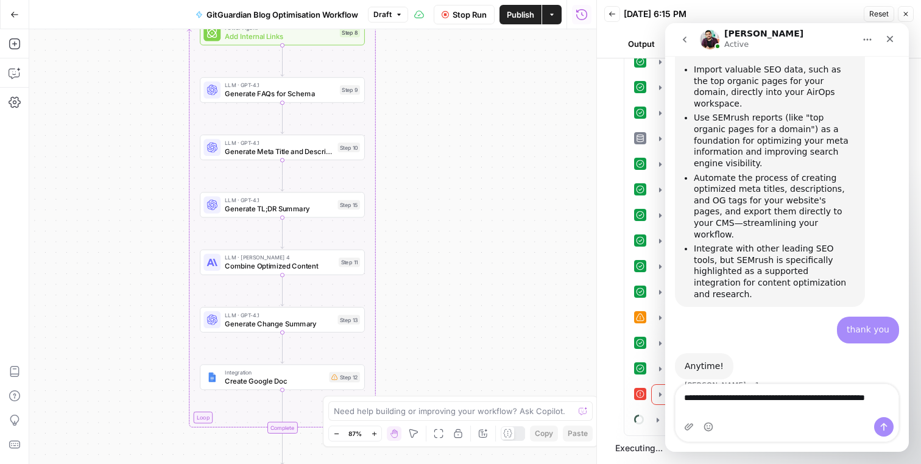
type textarea "**********"
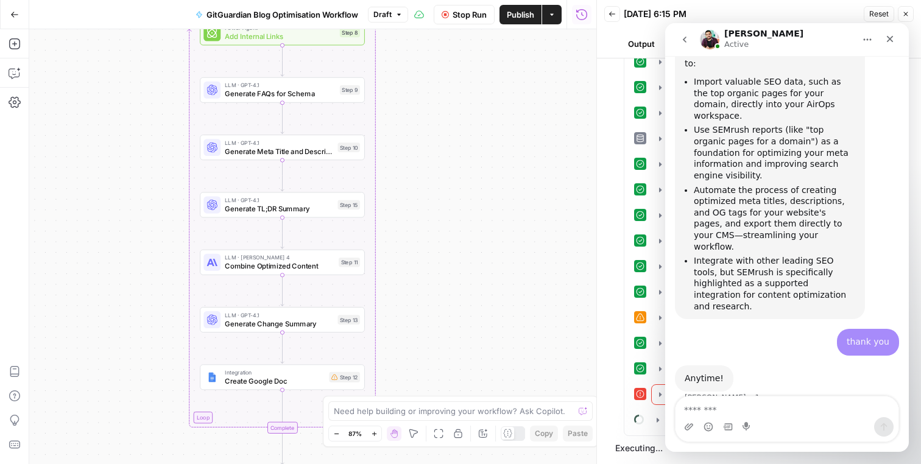
scroll to position [616, 0]
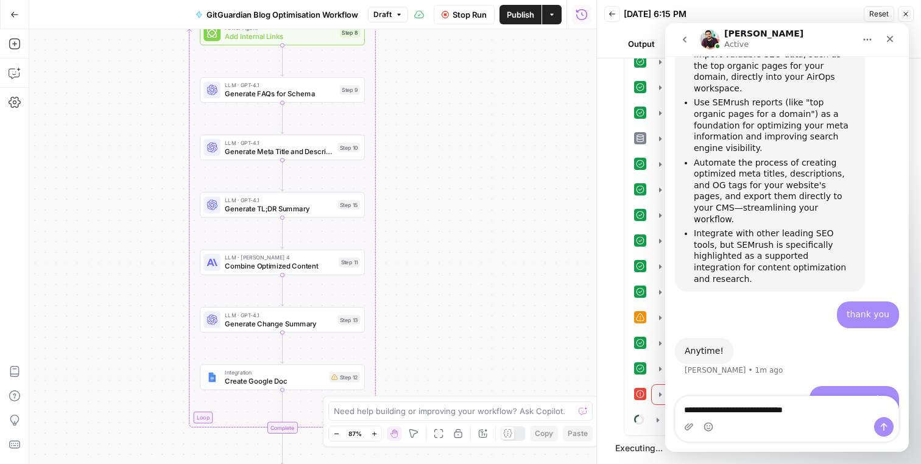
type textarea "**********"
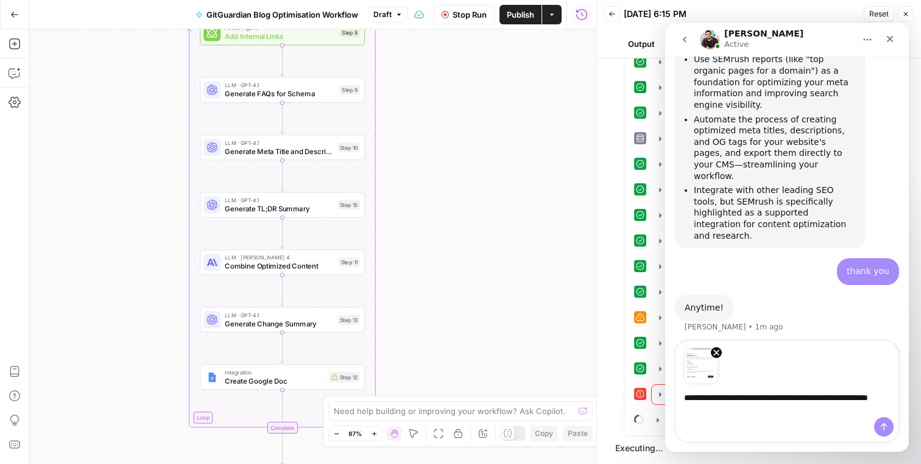
scroll to position [672, 0]
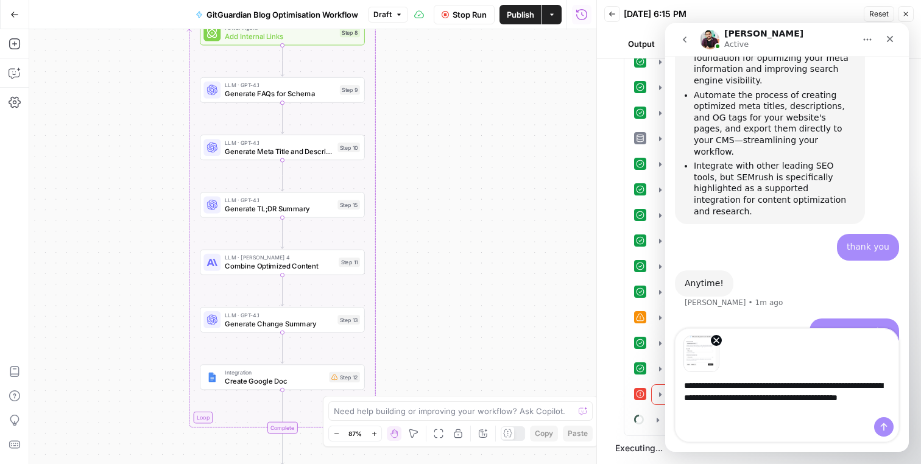
type textarea "**********"
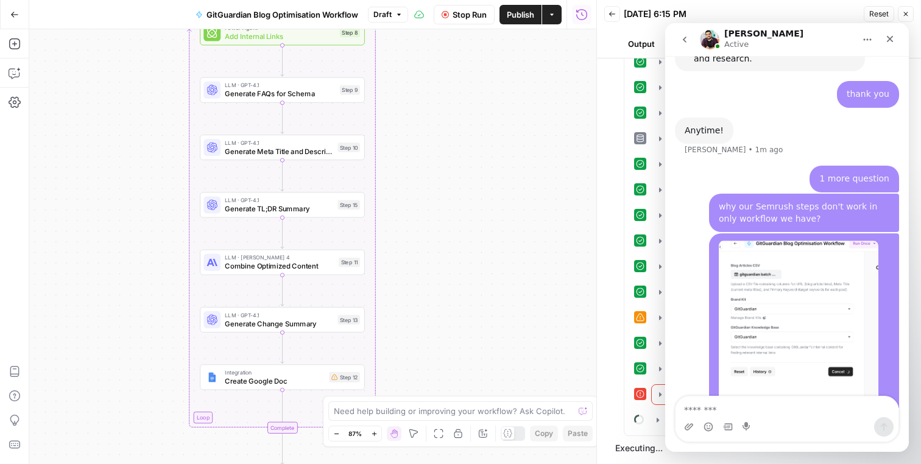
scroll to position [837, 0]
click at [894, 41] on icon "Close" at bounding box center [890, 39] width 10 height 10
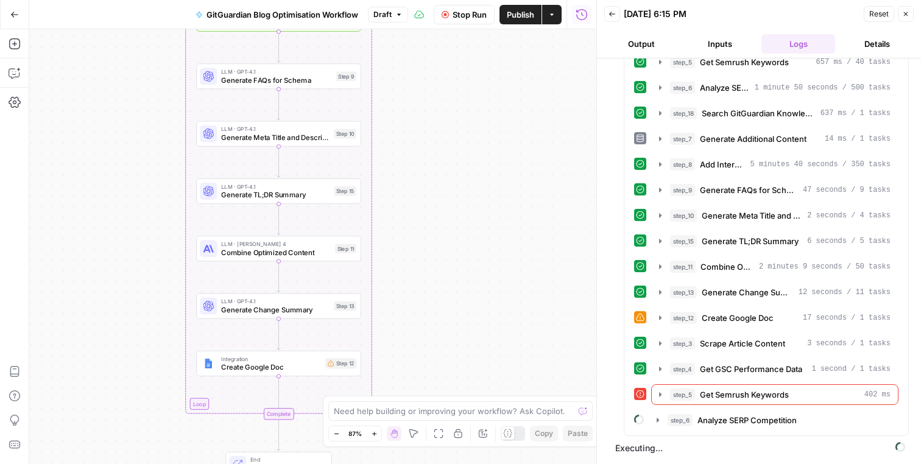
scroll to position [934, 0]
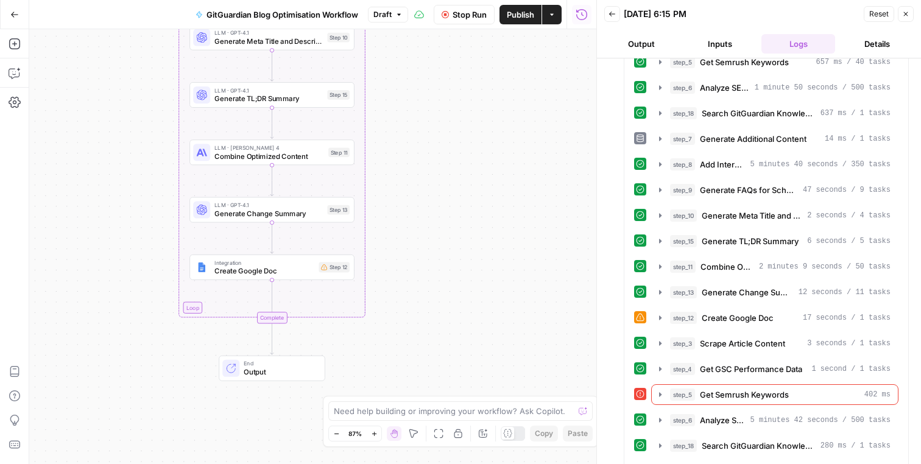
drag, startPoint x: 510, startPoint y: 301, endPoint x: 503, endPoint y: 205, distance: 96.5
click at [503, 205] on div "Workflow Input Settings Inputs Run Code · Python Parse CSV Data Step 1 Loop Loo…" at bounding box center [312, 246] width 567 height 435
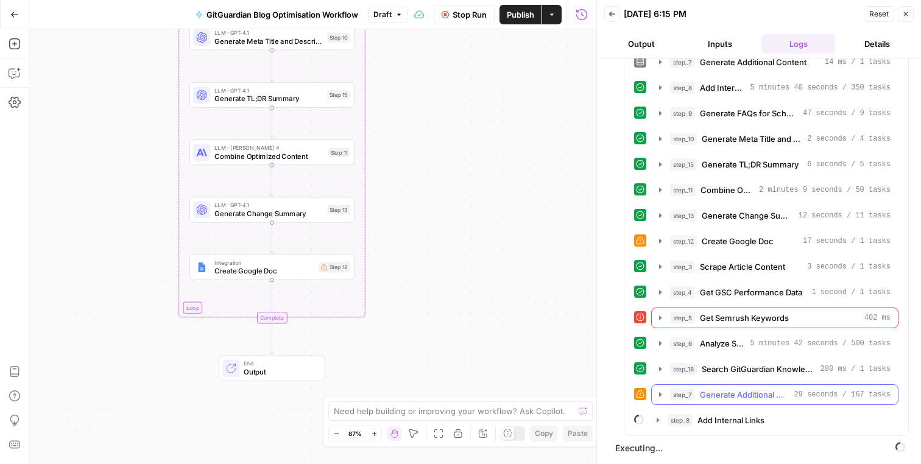
click at [659, 393] on icon "button" at bounding box center [660, 394] width 2 height 4
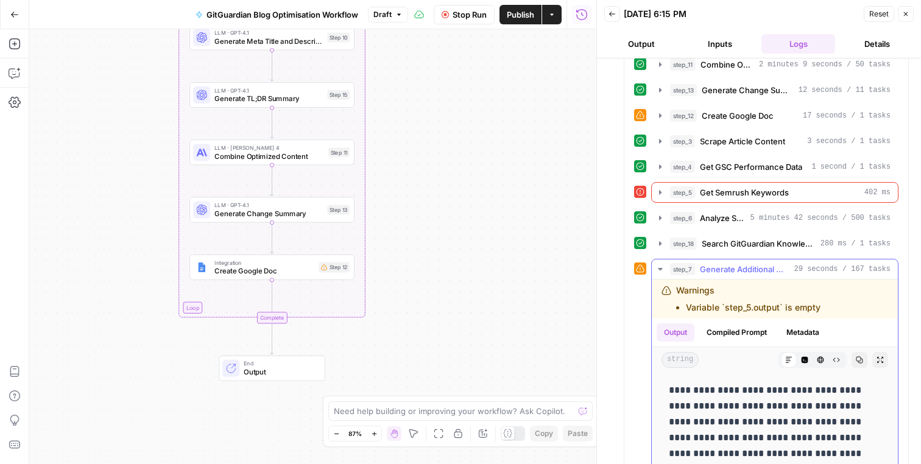
scroll to position [319, 0]
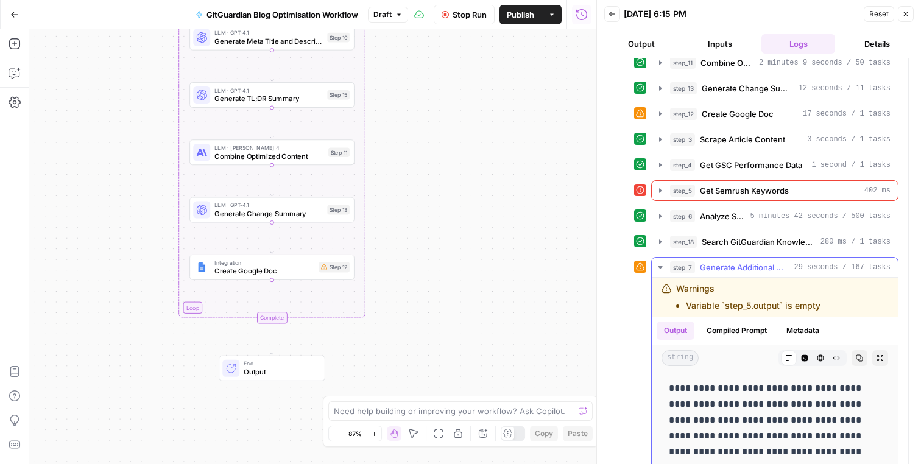
click at [661, 264] on icon "button" at bounding box center [660, 267] width 10 height 10
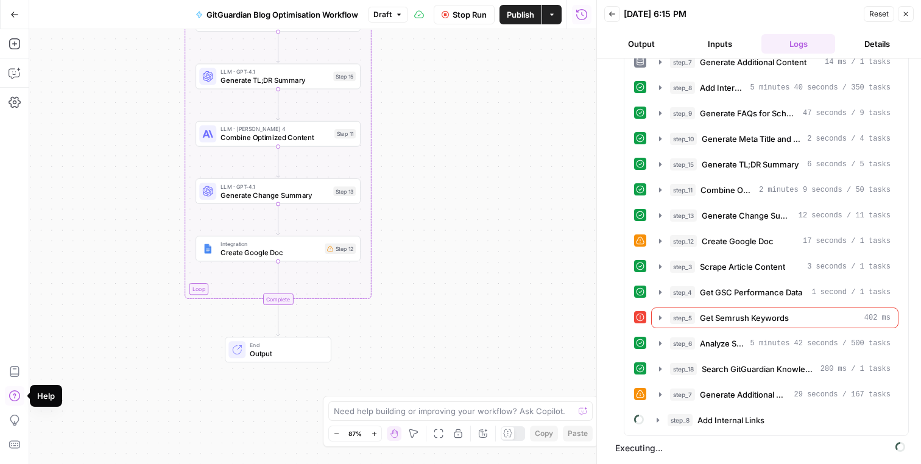
click at [16, 401] on icon "button" at bounding box center [15, 396] width 12 height 12
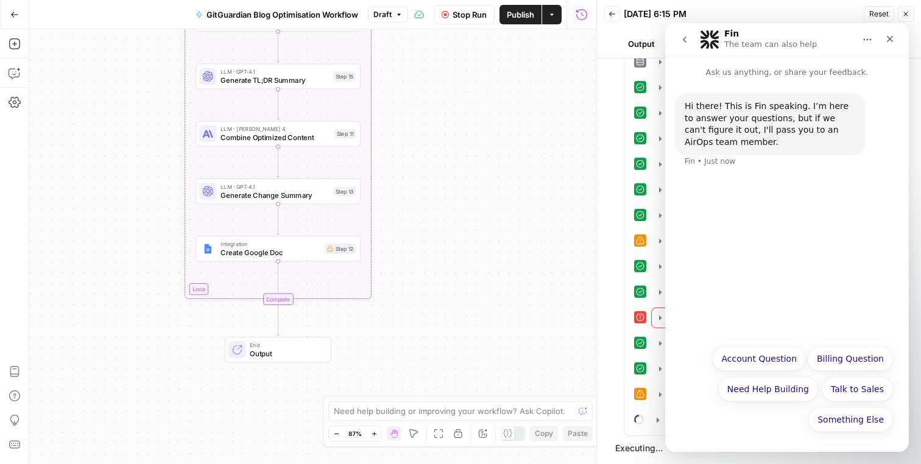
click at [686, 32] on button "go back" at bounding box center [684, 39] width 23 height 23
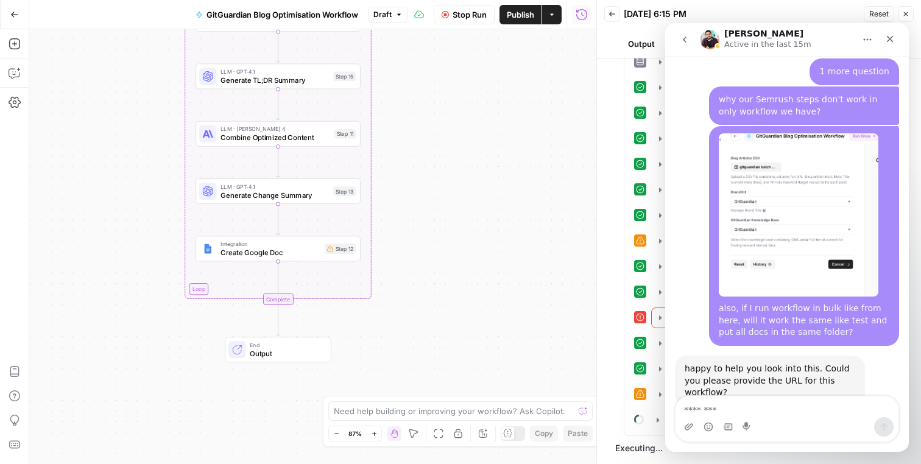
scroll to position [934, 0]
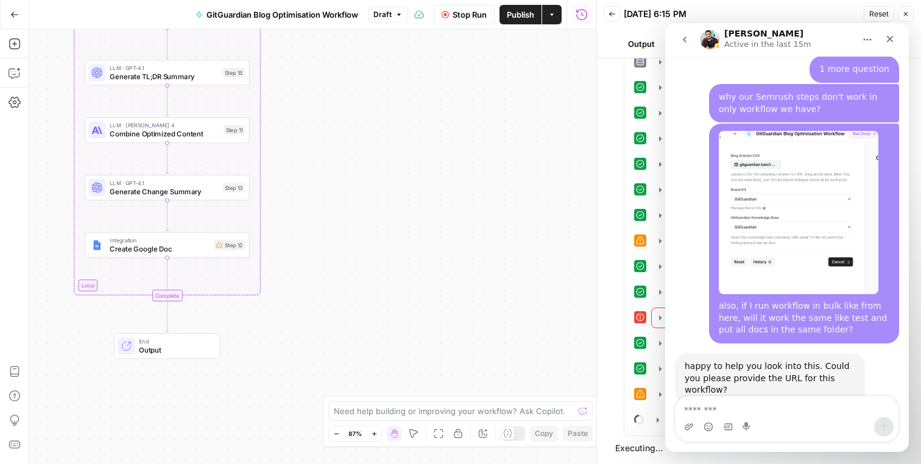
drag, startPoint x: 551, startPoint y: 192, endPoint x: 442, endPoint y: 188, distance: 109.7
click at [442, 188] on div "Workflow Input Settings Inputs Run Code · Python Parse CSV Data Step 1 Loop Loo…" at bounding box center [312, 246] width 567 height 435
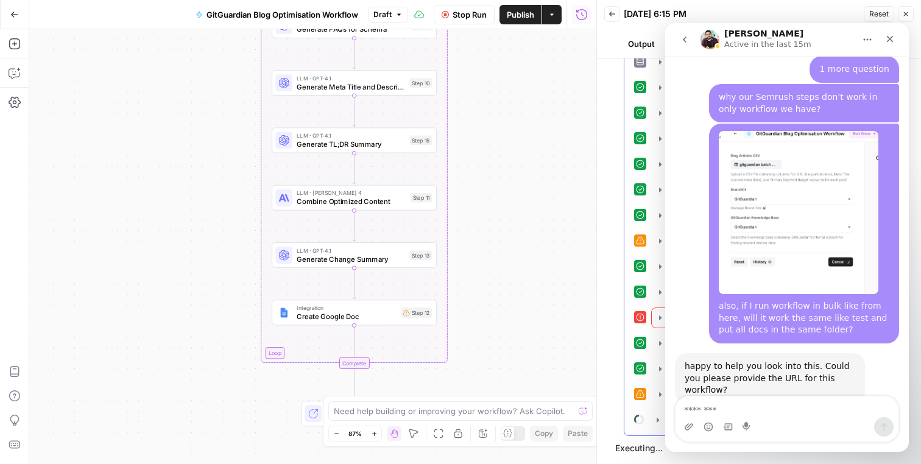
drag, startPoint x: 442, startPoint y: 191, endPoint x: 627, endPoint y: 258, distance: 197.5
click at [627, 258] on body "SaaStorm New Home Browse Insights Opportunities Your Data Recent Grids Run work…" at bounding box center [460, 232] width 921 height 464
click at [706, 403] on textarea "Message…" at bounding box center [786, 406] width 223 height 21
type textarea "*"
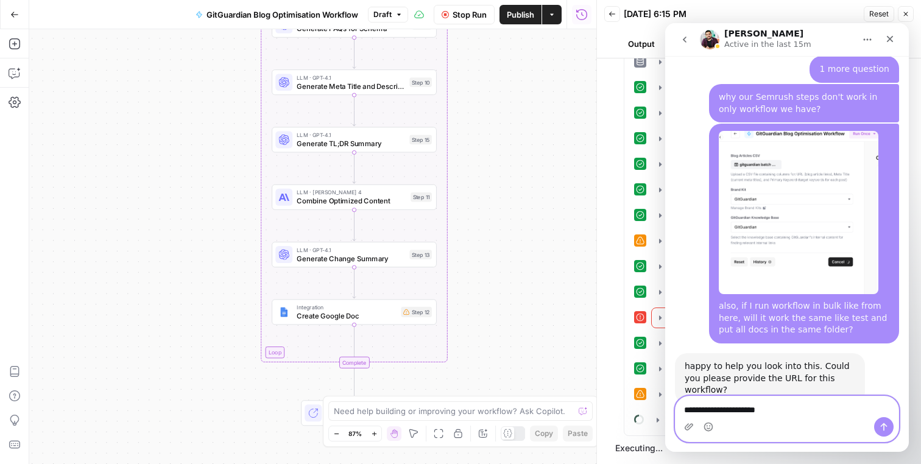
type textarea "**********"
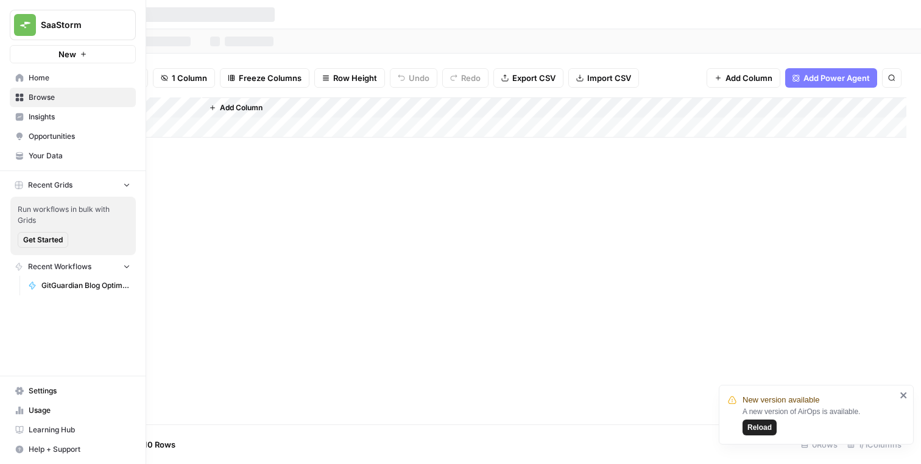
click at [21, 82] on icon at bounding box center [19, 78] width 9 height 9
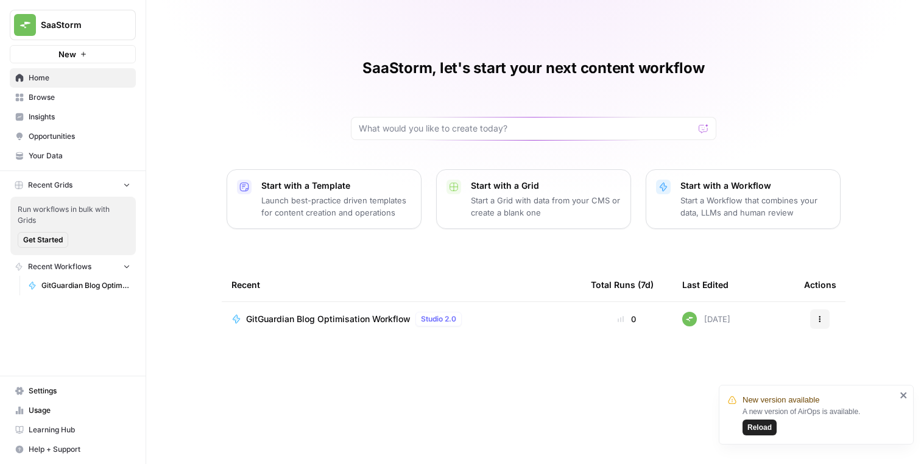
click at [754, 428] on span "Reload" at bounding box center [759, 427] width 24 height 11
click at [768, 429] on span "Reload" at bounding box center [759, 427] width 24 height 11
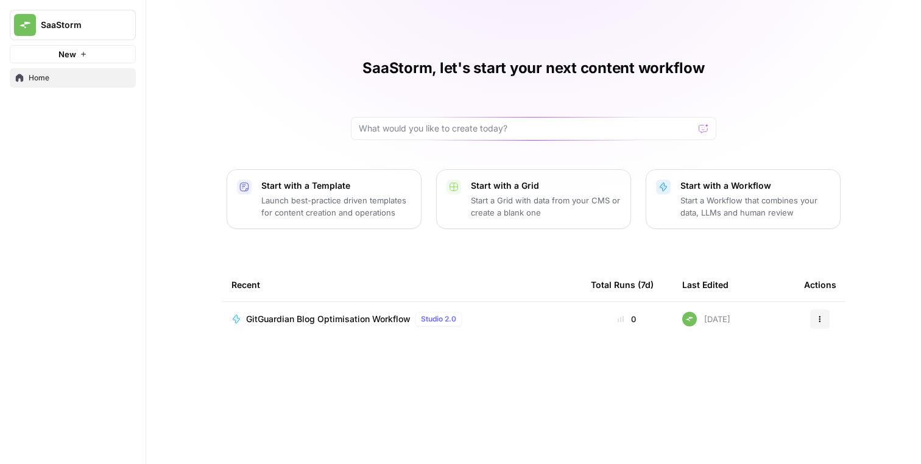
scroll to position [163, 1]
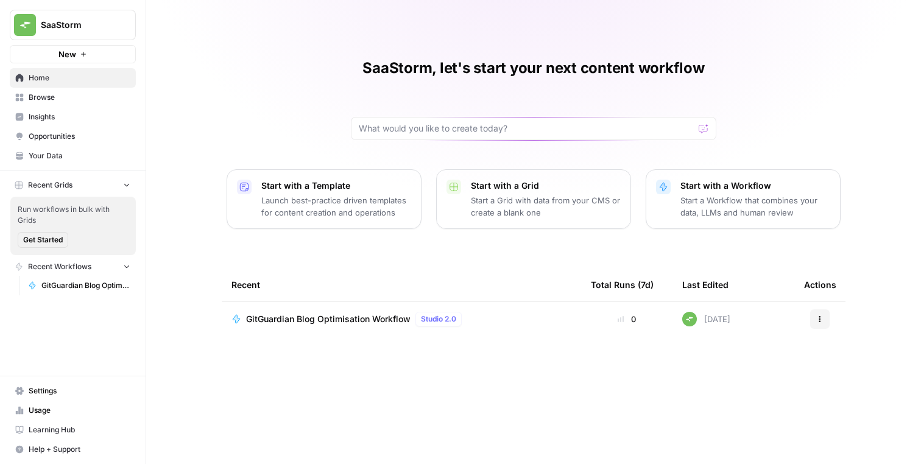
click at [87, 285] on span "GitGuardian Blog Optimisation Workflow" at bounding box center [85, 285] width 89 height 11
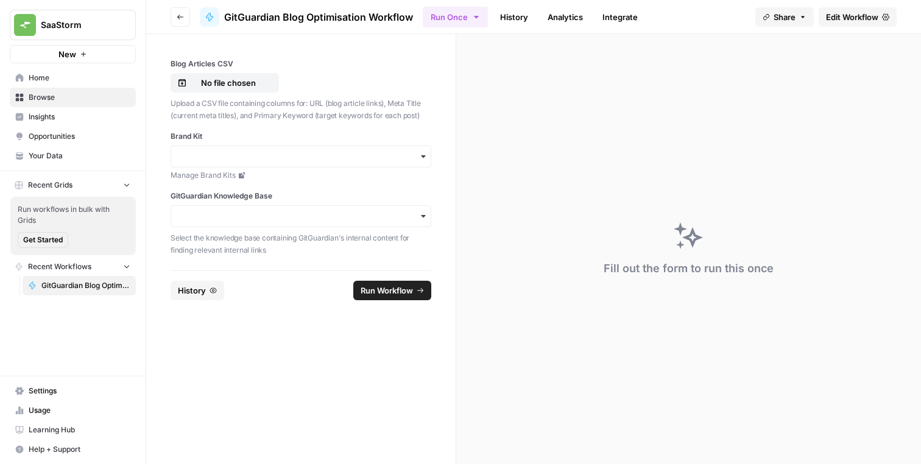
click at [238, 143] on div "Brand Kit Manage Brand Kits" at bounding box center [301, 156] width 261 height 50
click at [236, 156] on input "Brand Kit" at bounding box center [300, 156] width 245 height 12
click at [222, 188] on div "GitGuardian" at bounding box center [300, 189] width 259 height 23
click at [222, 222] on input "GitGuardian Knowledge Base" at bounding box center [300, 216] width 245 height 12
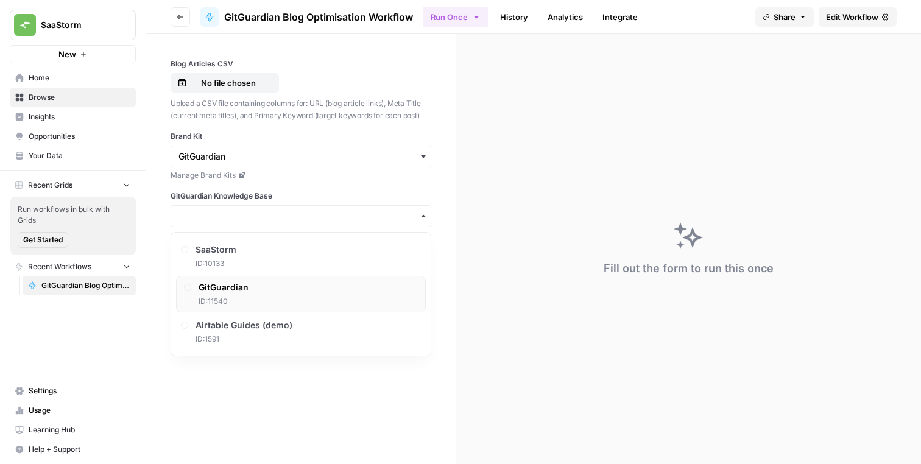
click at [223, 295] on div "GitGuardian ID: 11540" at bounding box center [224, 294] width 50 height 26
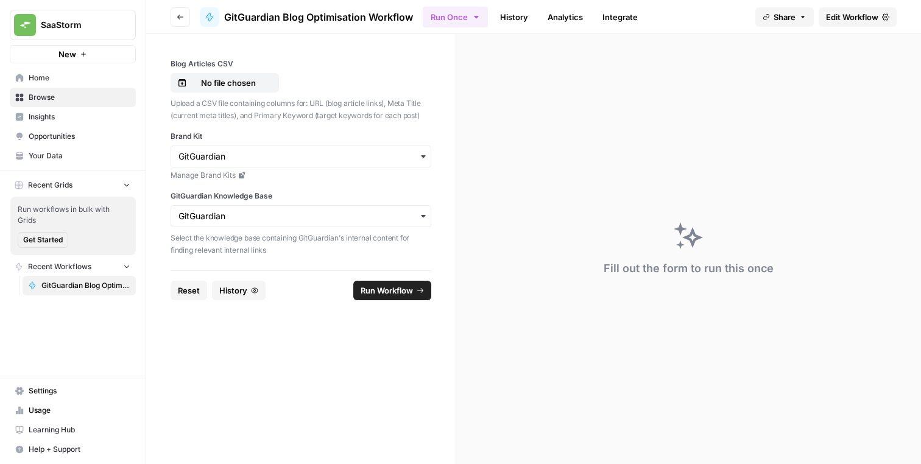
click at [222, 359] on form "Blog Articles CSV No file chosen Upload a CSV file containing columns for: URL …" at bounding box center [301, 249] width 310 height 430
click at [231, 93] on div "Blog Articles CSV No file chosen Upload a CSV file containing columns for: URL …" at bounding box center [301, 89] width 261 height 63
click at [233, 87] on p "No file chosen" at bounding box center [228, 83] width 78 height 12
click at [399, 295] on span "Run Workflow" at bounding box center [387, 290] width 52 height 12
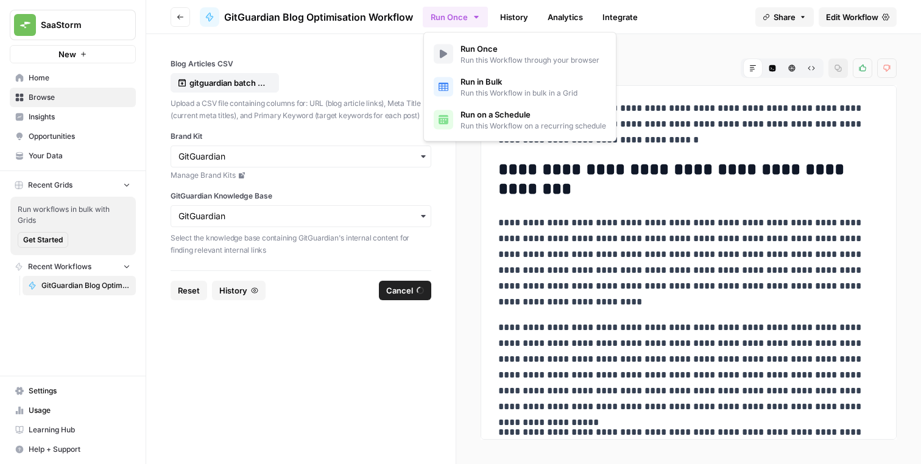
click at [476, 16] on icon "button" at bounding box center [476, 17] width 4 height 2
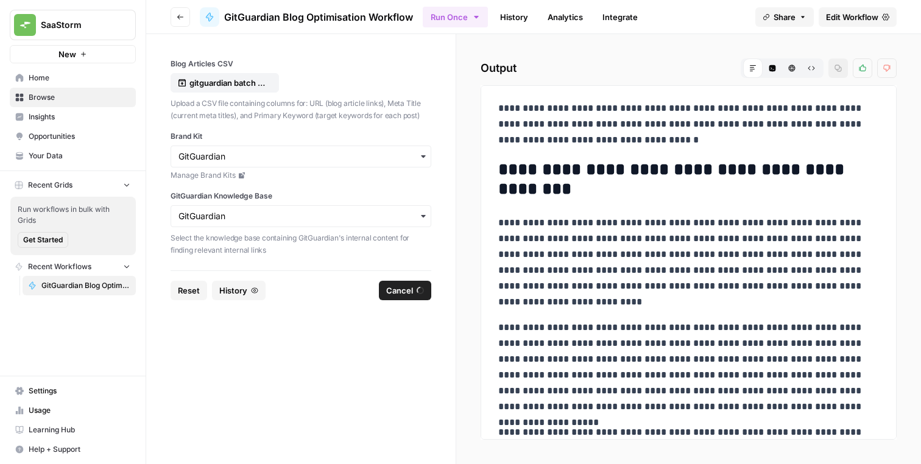
click at [476, 16] on icon "button" at bounding box center [476, 17] width 4 height 2
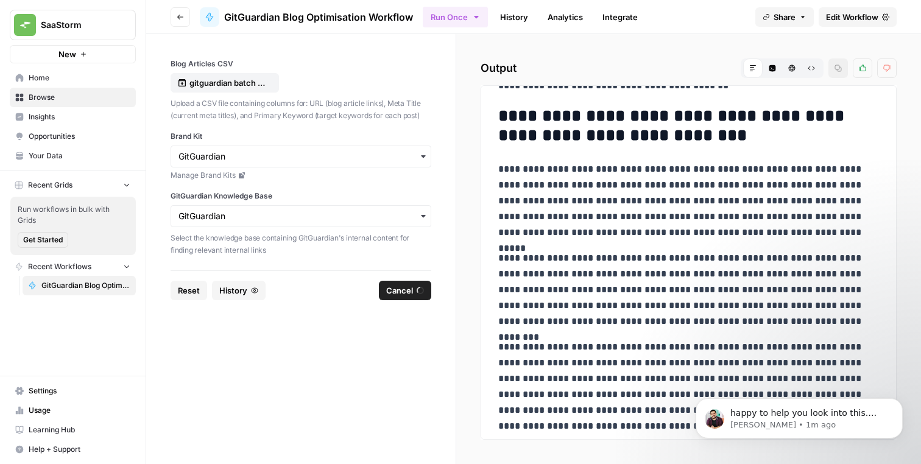
scroll to position [595, 0]
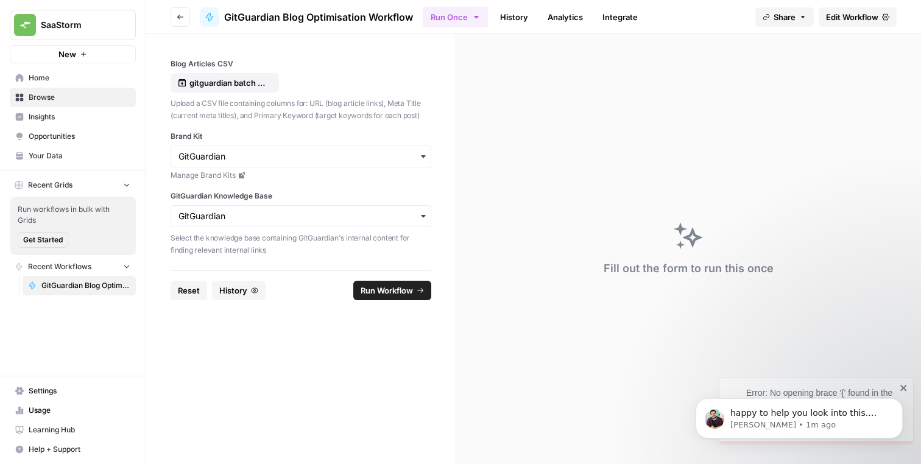
click at [787, 390] on div "happy to help you look into this. Could you please provide the URL for this wor…" at bounding box center [799, 362] width 224 height 152
click at [795, 408] on span "happy to help you look into this. Could you please provide the URL for this wor…" at bounding box center [803, 425] width 146 height 34
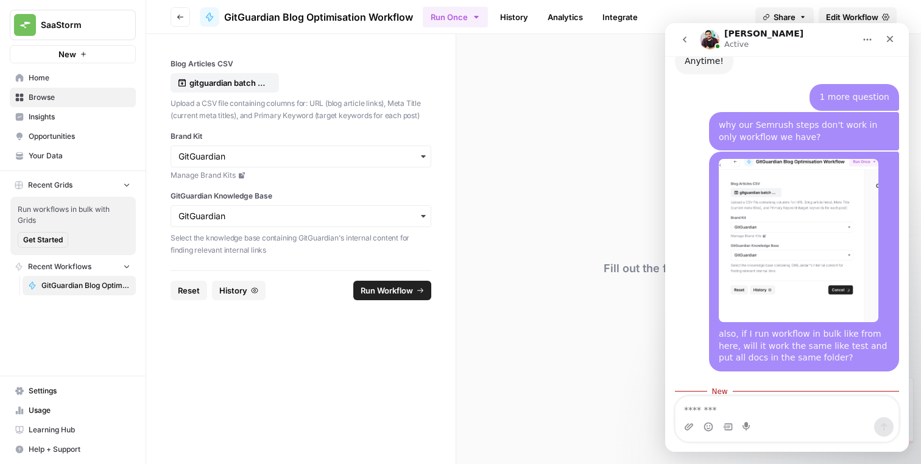
scroll to position [906, 0]
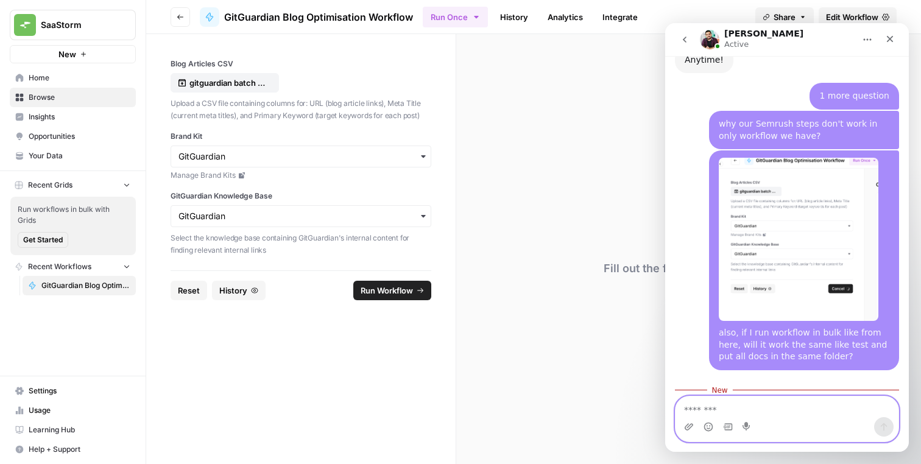
click at [744, 409] on textarea "Message…" at bounding box center [786, 406] width 223 height 21
paste textarea "**********"
type textarea "**********"
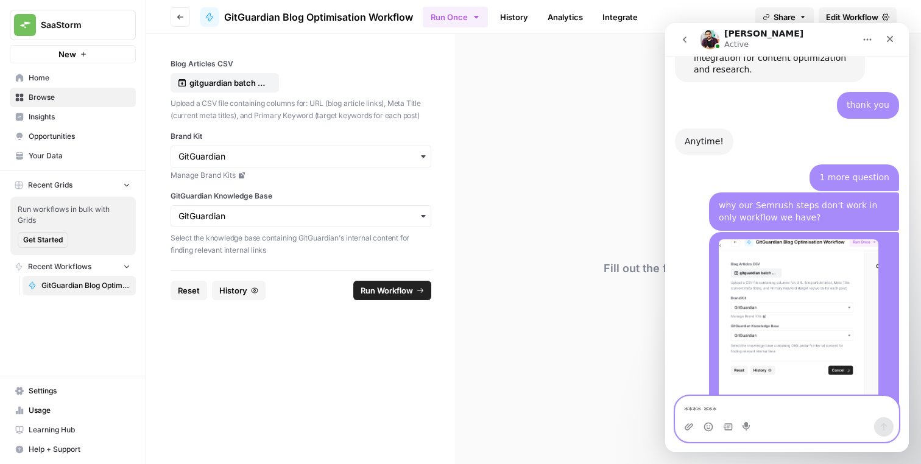
scroll to position [823, 0]
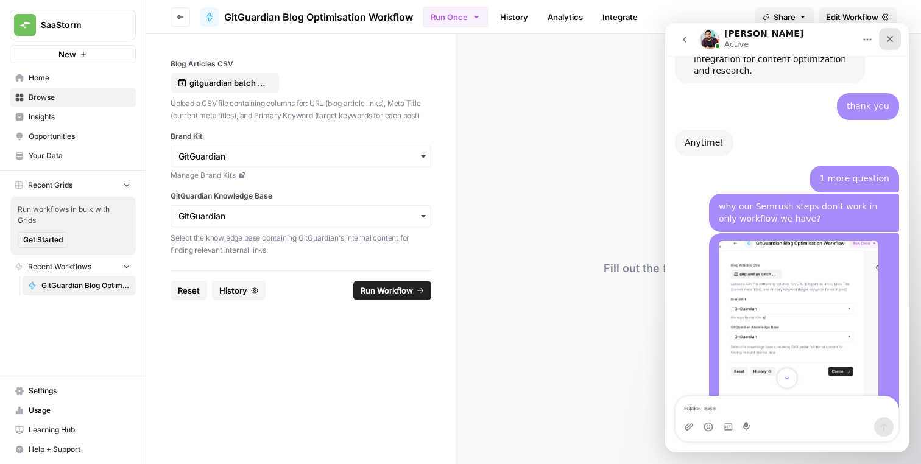
click at [895, 38] on div "Close" at bounding box center [890, 39] width 22 height 22
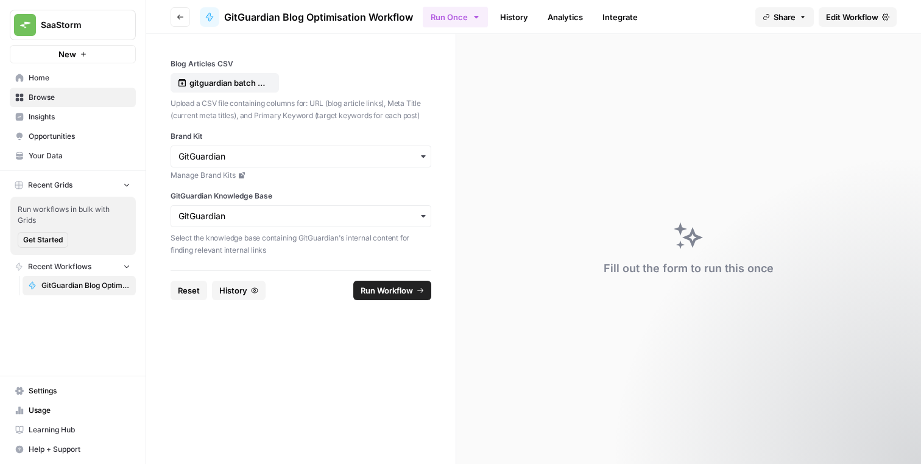
scroll to position [934, 0]
click at [55, 430] on span "Learning Hub" at bounding box center [80, 429] width 102 height 11
click at [57, 448] on span "Help + Support" at bounding box center [80, 449] width 102 height 11
click at [189, 442] on span "Chat & Support" at bounding box center [204, 443] width 82 height 11
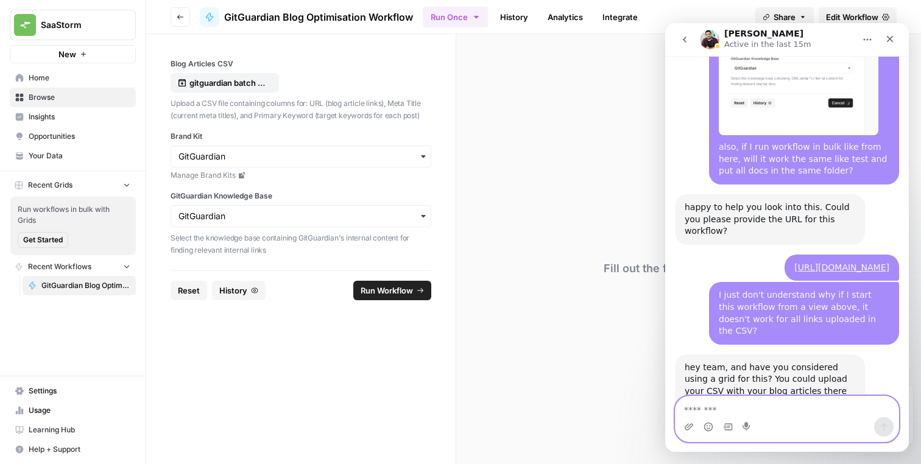
scroll to position [1094, 0]
click at [727, 361] on div "hey team, and have you considered using a grid for this? You could upload your …" at bounding box center [770, 402] width 171 height 83
click at [720, 361] on div "hey team, and have you considered using a grid for this? You could upload your …" at bounding box center [770, 402] width 171 height 83
click at [715, 405] on textarea "Message…" at bounding box center [786, 406] width 223 height 21
type textarea "****"
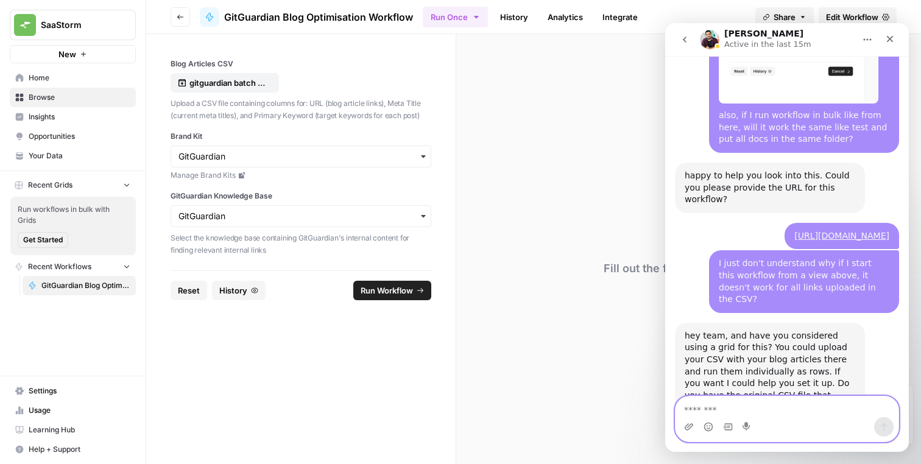
scroll to position [1130, 0]
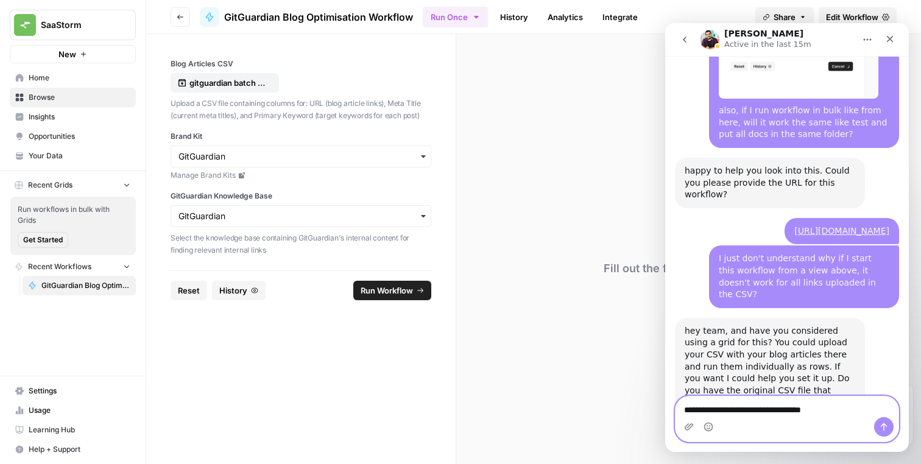
type textarea "**********"
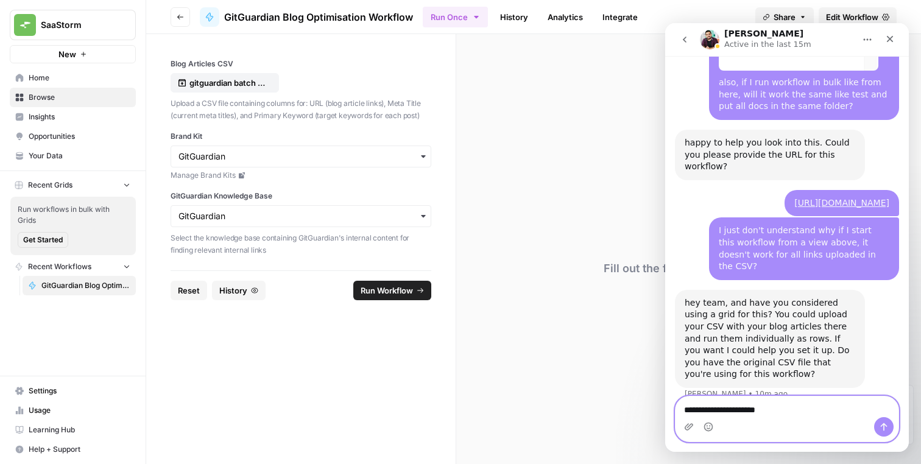
type textarea "**********"
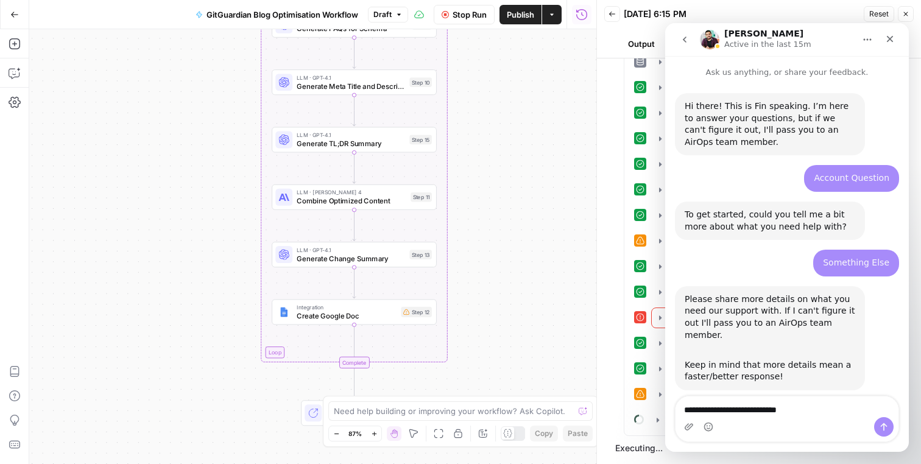
scroll to position [934, 0]
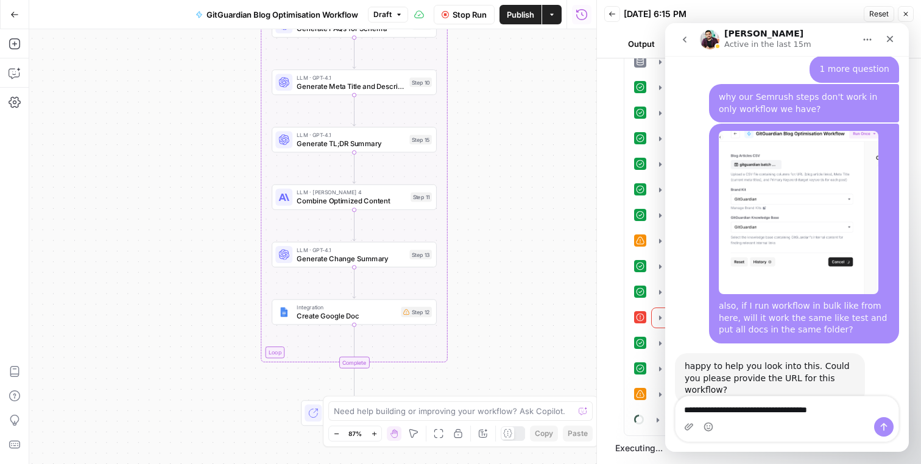
click at [815, 414] on textarea "**********" at bounding box center [786, 406] width 223 height 21
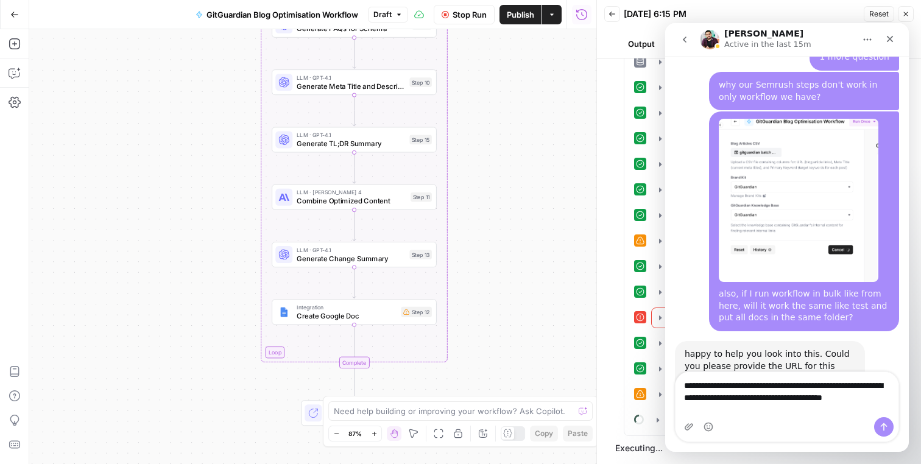
scroll to position [959, 0]
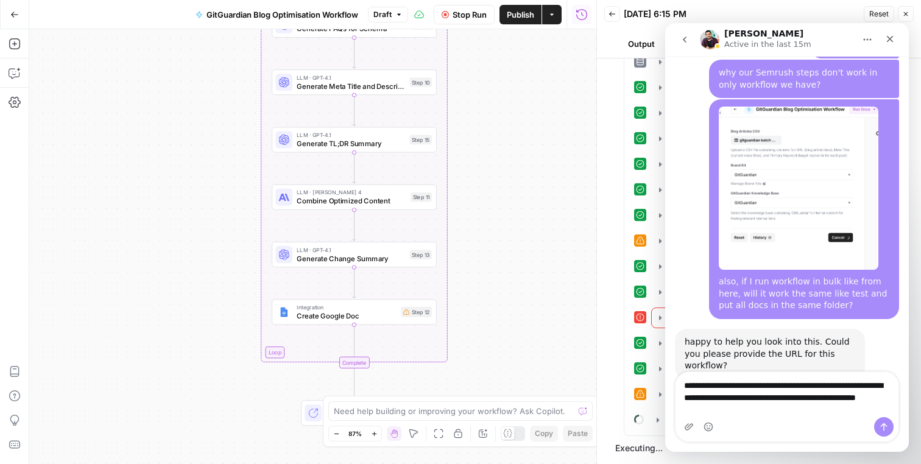
type textarea "**********"
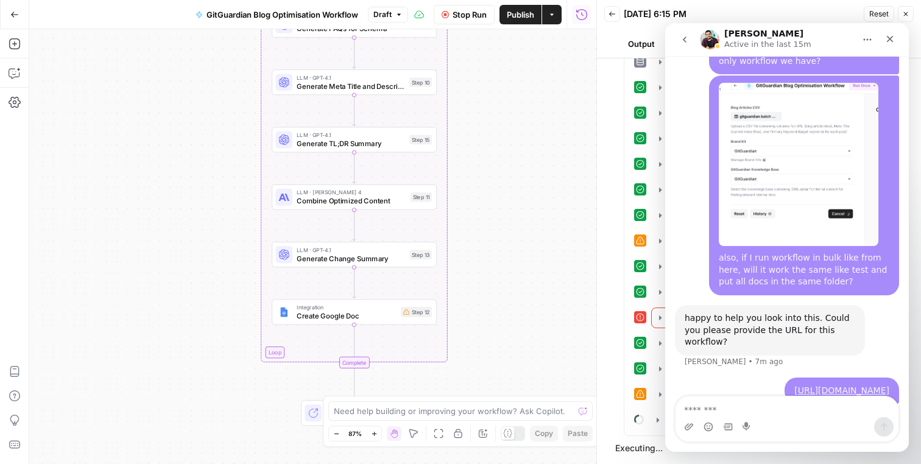
scroll to position [985, 0]
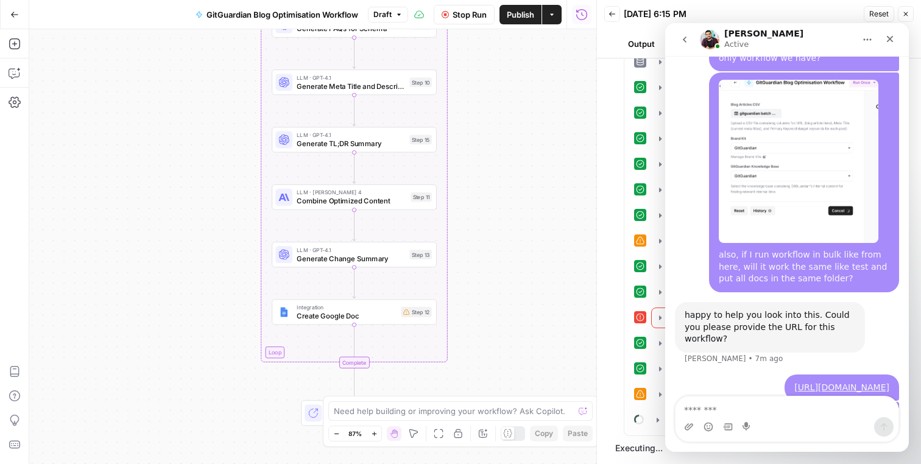
click at [727, 409] on div "I just don't understand why if I start this workflow from a view above, it does…" at bounding box center [804, 433] width 171 height 48
click at [892, 36] on icon "Close" at bounding box center [890, 39] width 7 height 7
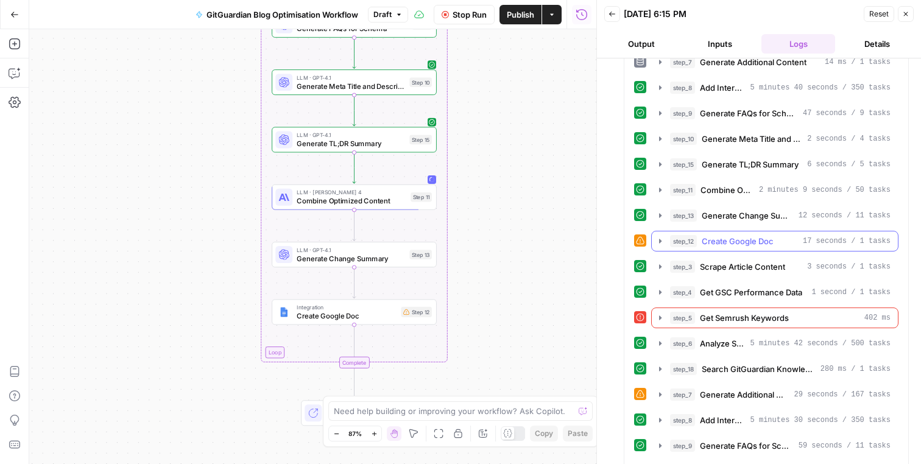
click at [660, 244] on icon "button" at bounding box center [660, 241] width 10 height 10
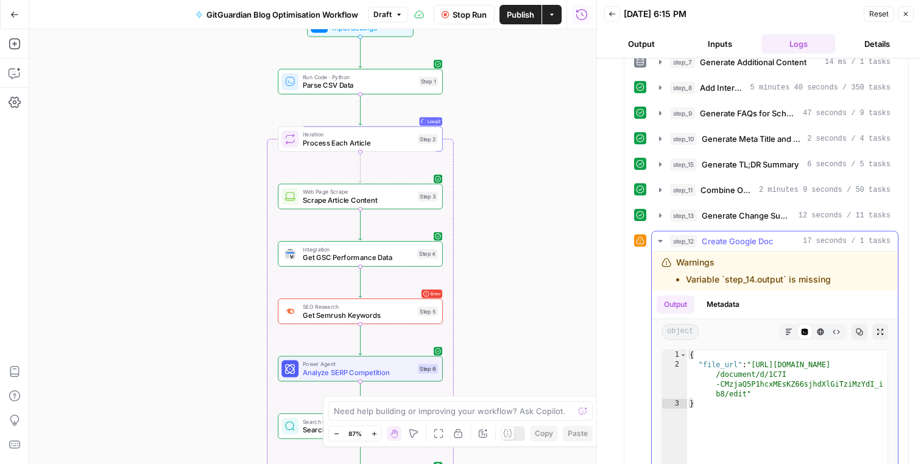
click at [662, 245] on icon "button" at bounding box center [660, 241] width 10 height 10
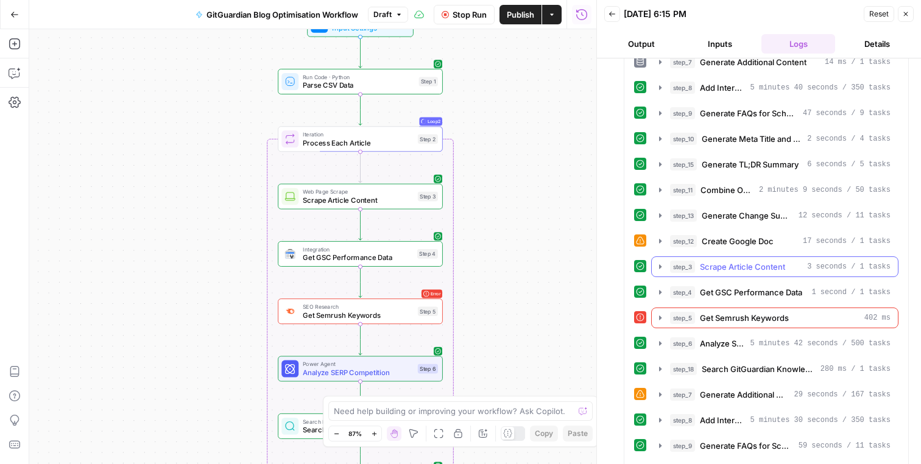
scroll to position [269, 0]
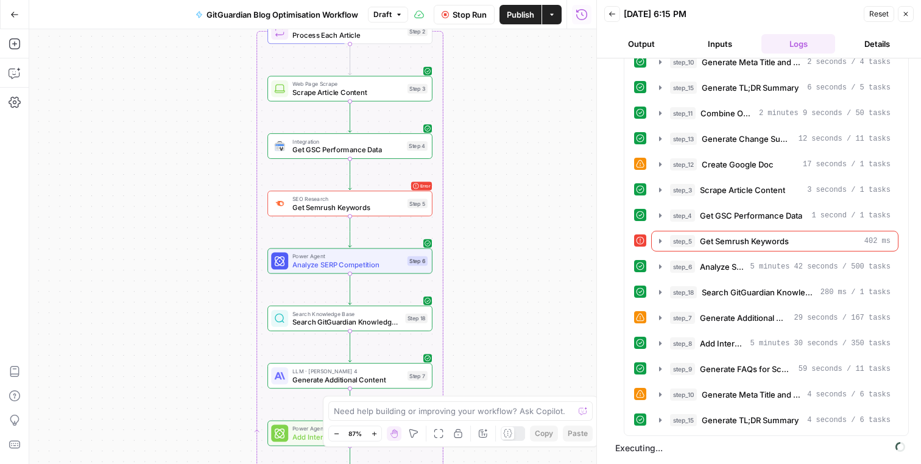
drag, startPoint x: 512, startPoint y: 294, endPoint x: 507, endPoint y: 125, distance: 168.8
click at [507, 125] on div "Workflow Input Settings Inputs Run Code · Python Parse CSV Data Step 1 Loop Loo…" at bounding box center [312, 246] width 567 height 435
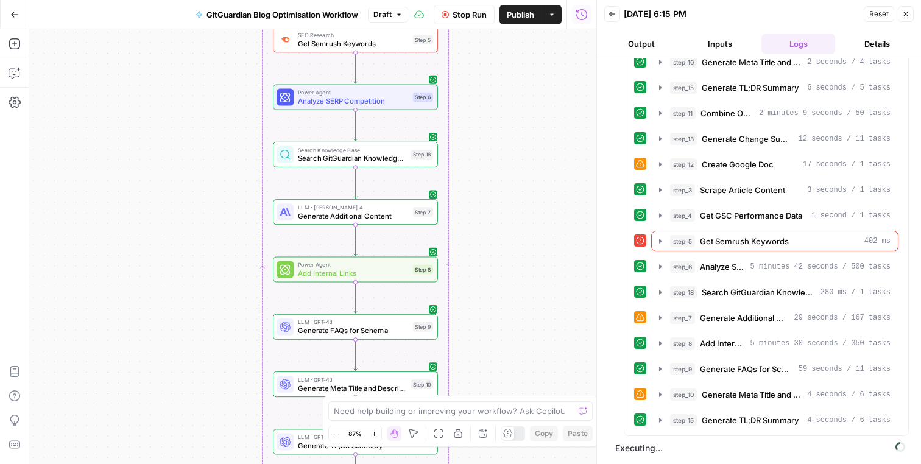
drag, startPoint x: 520, startPoint y: 216, endPoint x: 520, endPoint y: 108, distance: 107.2
click at [520, 108] on div "Workflow Input Settings Inputs Run Code · Python Parse CSV Data Step 1 Loop Loo…" at bounding box center [312, 246] width 567 height 435
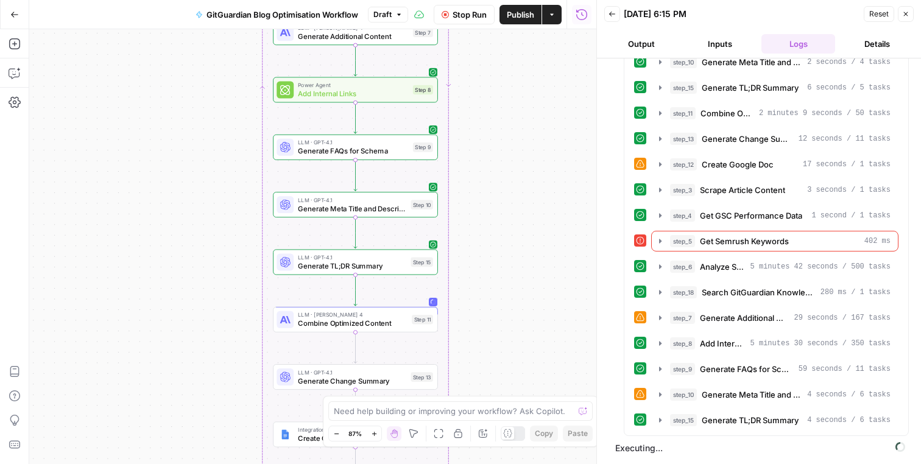
drag, startPoint x: 516, startPoint y: 210, endPoint x: 516, endPoint y: 45, distance: 165.0
click at [516, 44] on div "Workflow Input Settings Inputs Run Code · Python Parse CSV Data Step 1 Loop Loo…" at bounding box center [312, 246] width 567 height 435
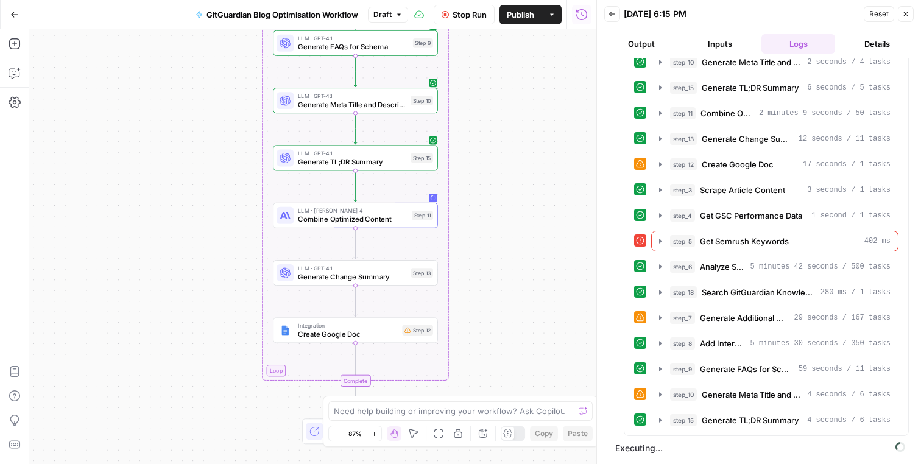
drag, startPoint x: 516, startPoint y: 192, endPoint x: 515, endPoint y: 96, distance: 96.8
click at [515, 96] on div "Workflow Input Settings Inputs Run Code · Python Parse CSV Data Step 1 Loop Loo…" at bounding box center [312, 246] width 567 height 435
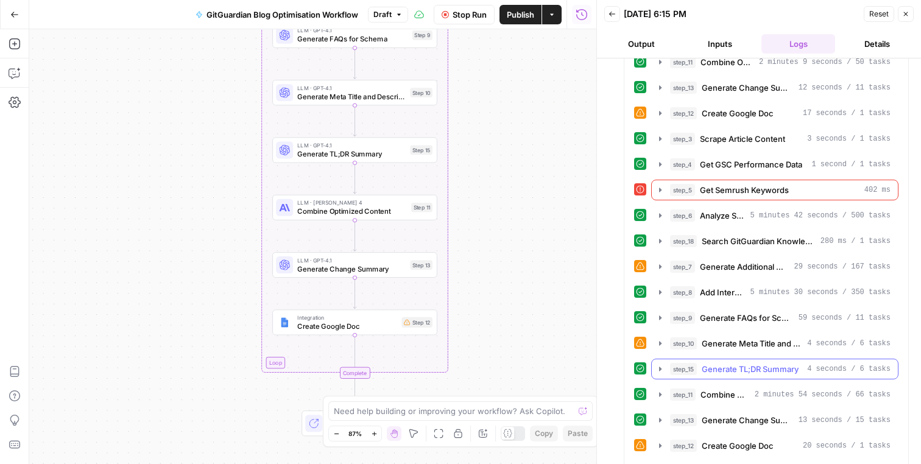
scroll to position [371, 0]
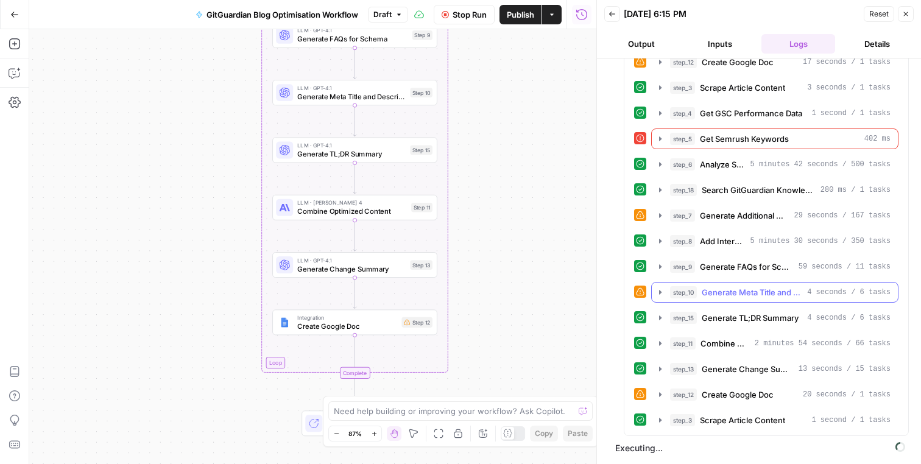
click at [657, 290] on icon "button" at bounding box center [660, 292] width 10 height 10
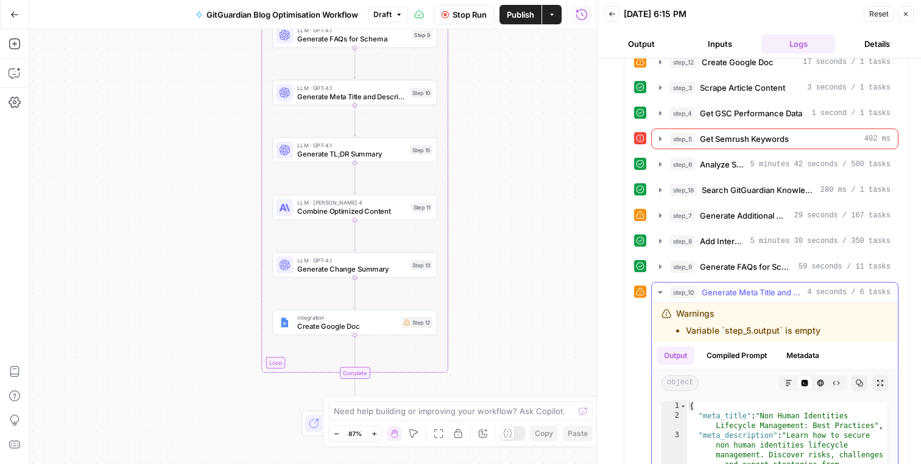
click at [657, 290] on icon "button" at bounding box center [660, 292] width 10 height 10
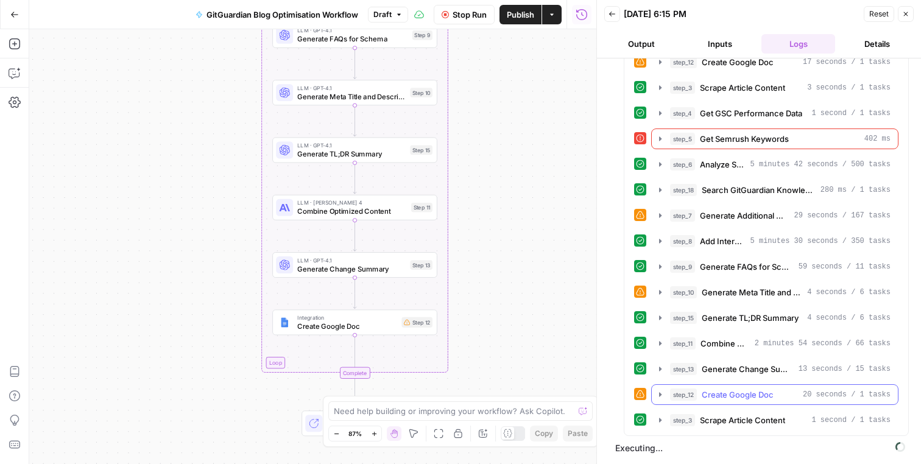
click at [662, 396] on icon "button" at bounding box center [660, 395] width 10 height 10
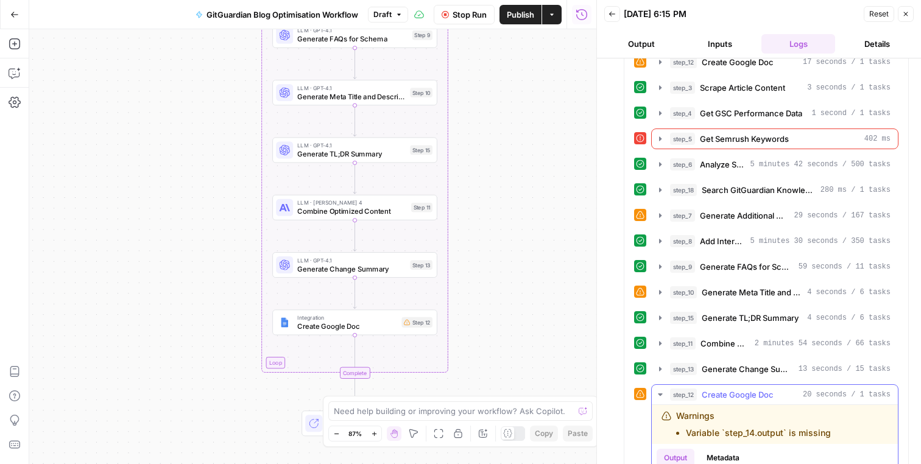
click at [660, 396] on icon "button" at bounding box center [660, 395] width 10 height 10
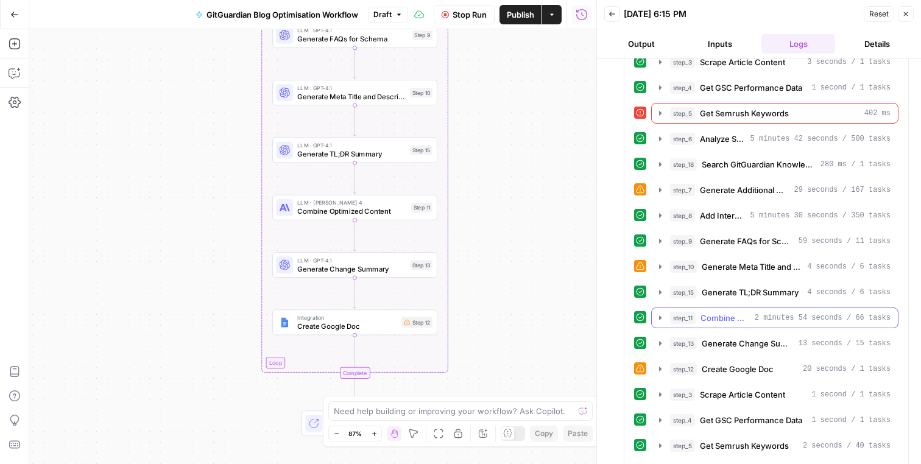
scroll to position [448, 0]
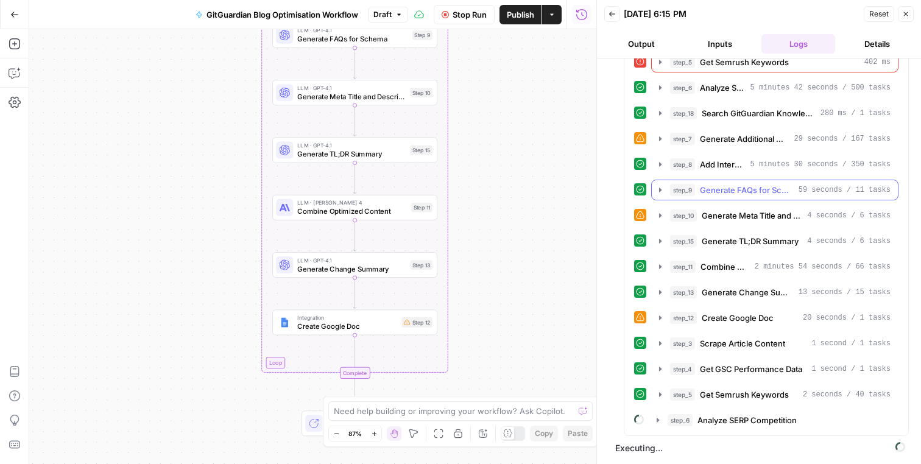
click at [656, 188] on icon "button" at bounding box center [660, 190] width 10 height 10
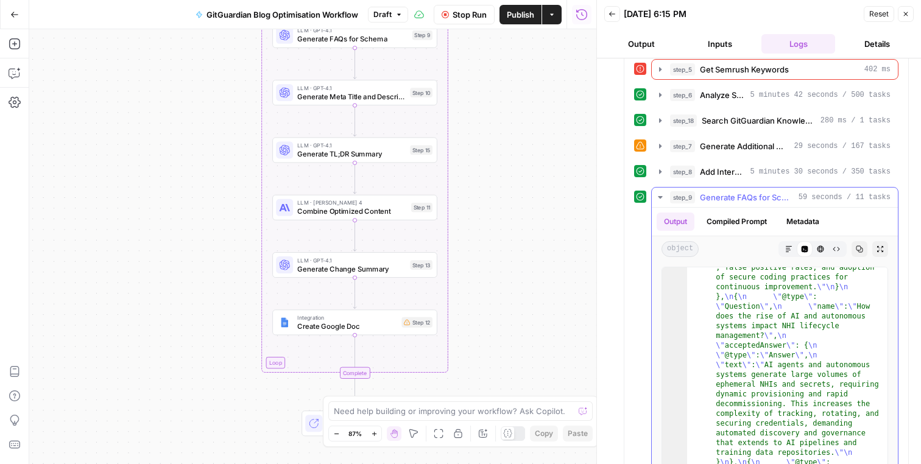
scroll to position [443, 0]
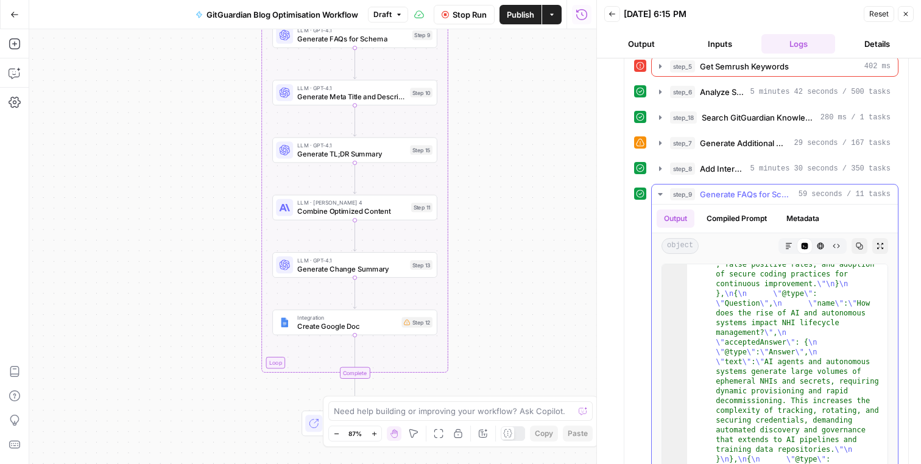
click at [728, 220] on button "Compiled Prompt" at bounding box center [736, 218] width 75 height 18
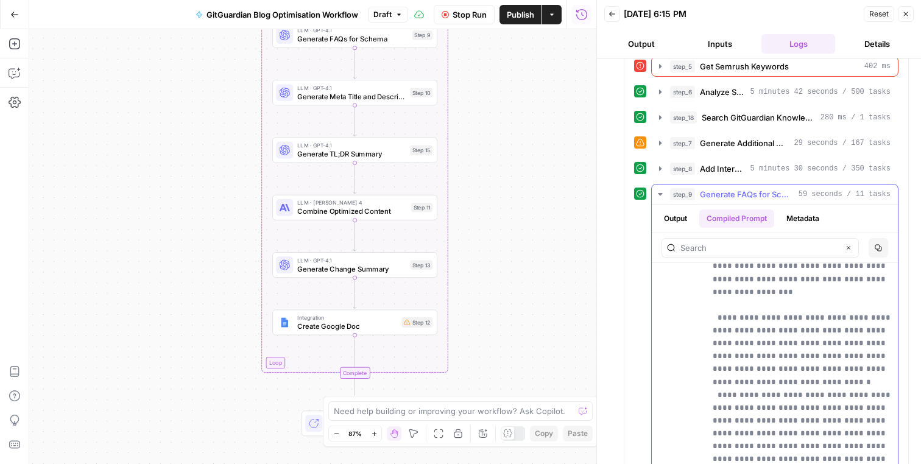
scroll to position [1703, 0]
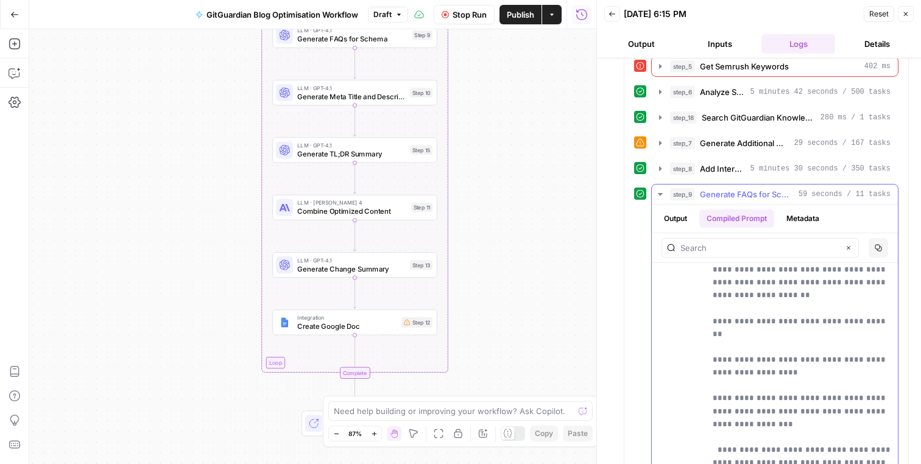
click at [792, 217] on button "Metadata" at bounding box center [803, 218] width 48 height 18
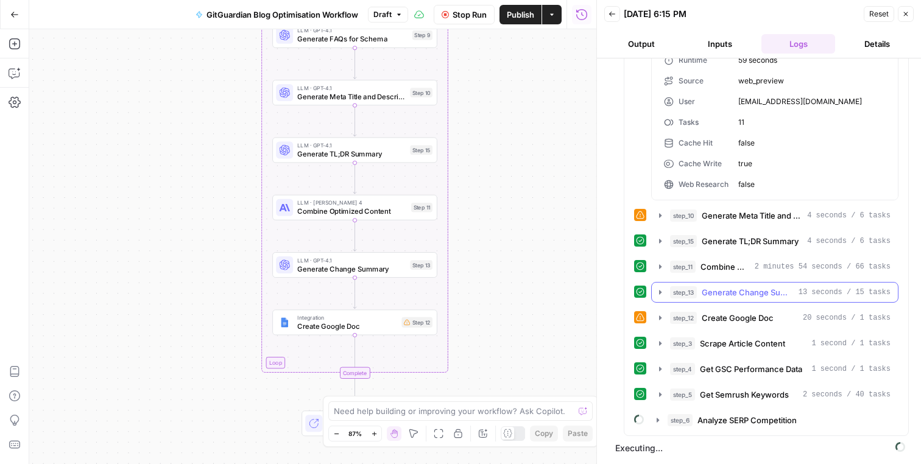
scroll to position [488, 0]
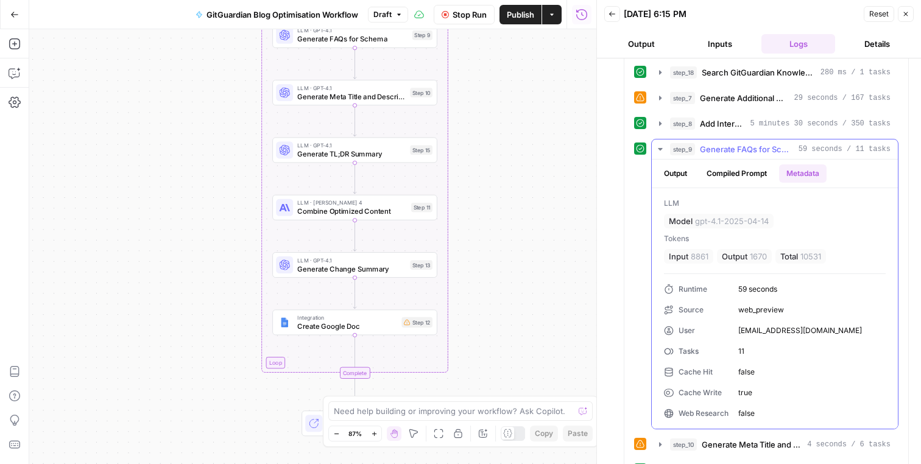
click at [677, 167] on button "Output" at bounding box center [675, 173] width 38 height 18
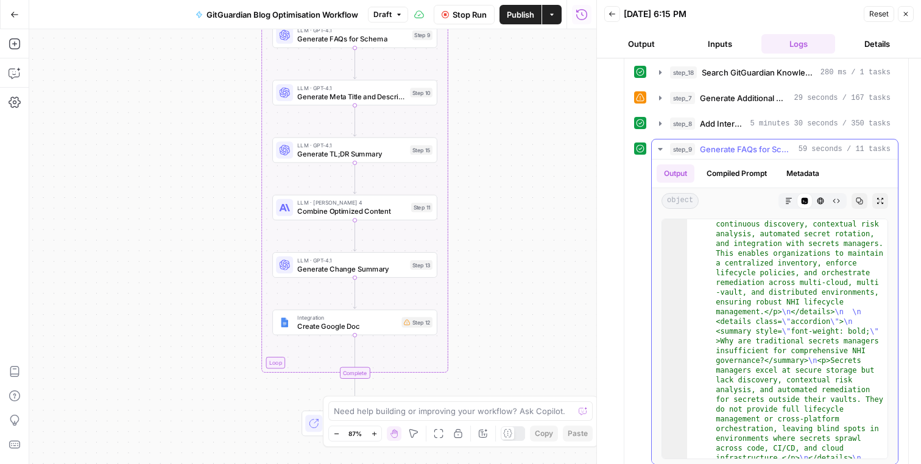
scroll to position [234, 0]
click at [862, 200] on icon "button" at bounding box center [859, 201] width 7 height 7
click at [658, 143] on button "step_9 Generate FAQs for Schema 59 seconds / 11 tasks" at bounding box center [775, 148] width 246 height 19
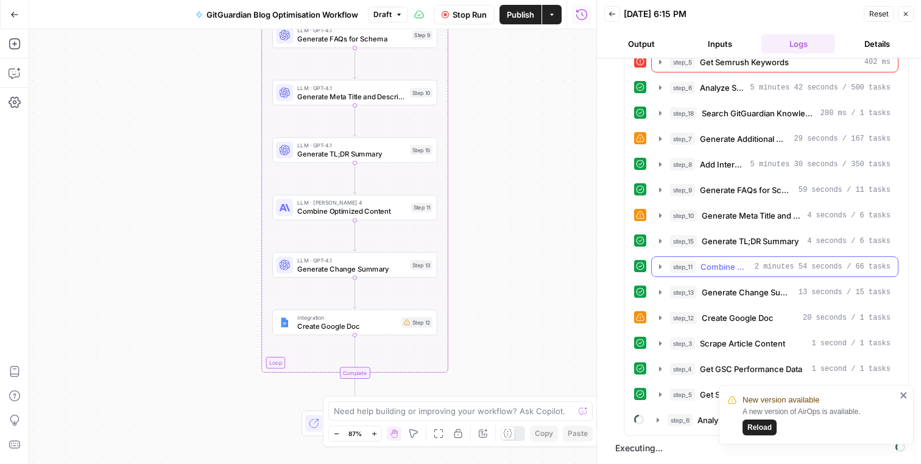
scroll to position [1185, 0]
click at [906, 394] on icon "close" at bounding box center [903, 395] width 9 height 10
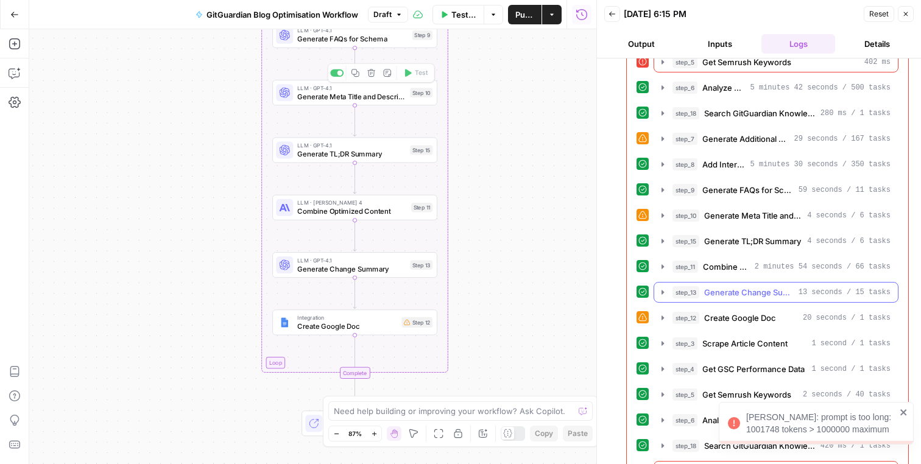
scroll to position [477, 0]
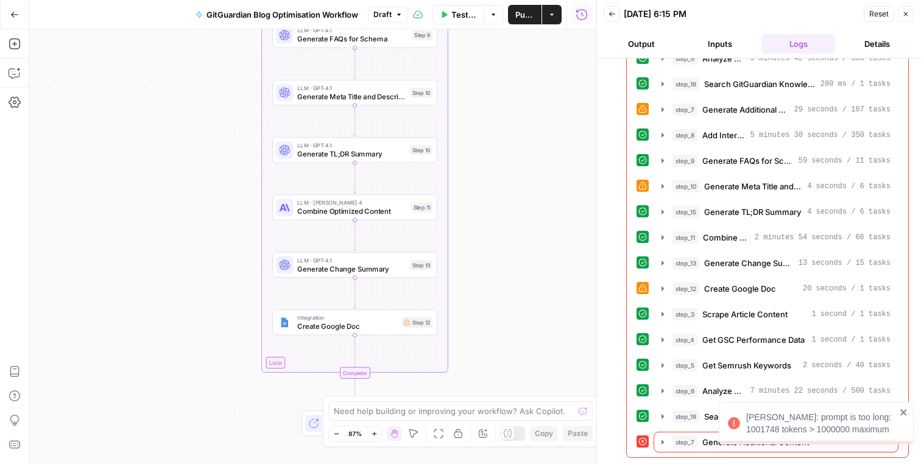
click at [902, 413] on icon "close" at bounding box center [903, 412] width 6 height 6
click at [658, 442] on icon "button" at bounding box center [663, 442] width 10 height 10
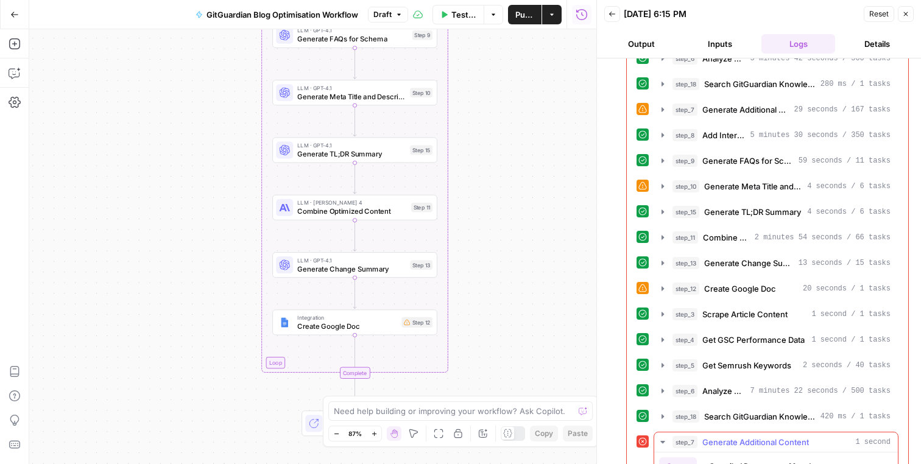
scroll to position [602, 0]
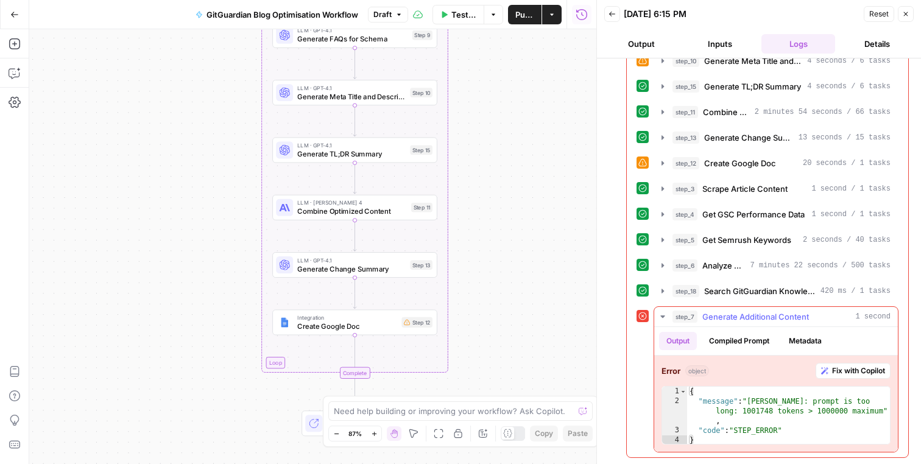
click at [848, 373] on span "Fix with Copilot" at bounding box center [858, 370] width 53 height 11
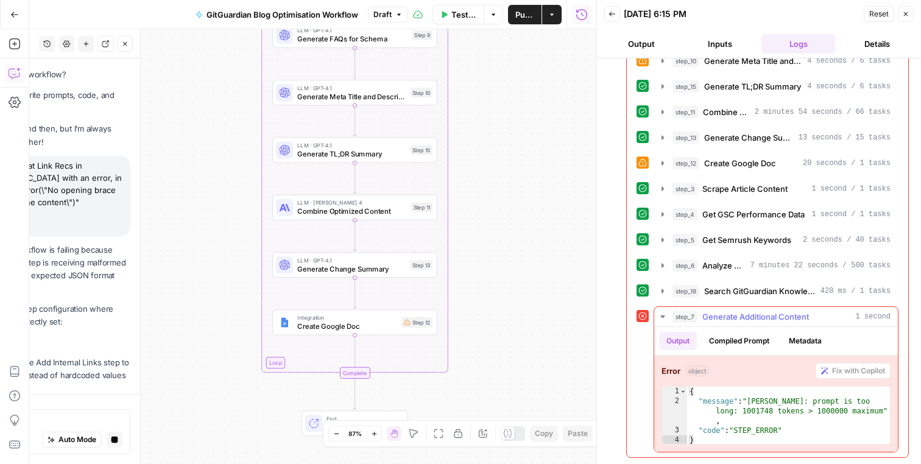
scroll to position [180, 0]
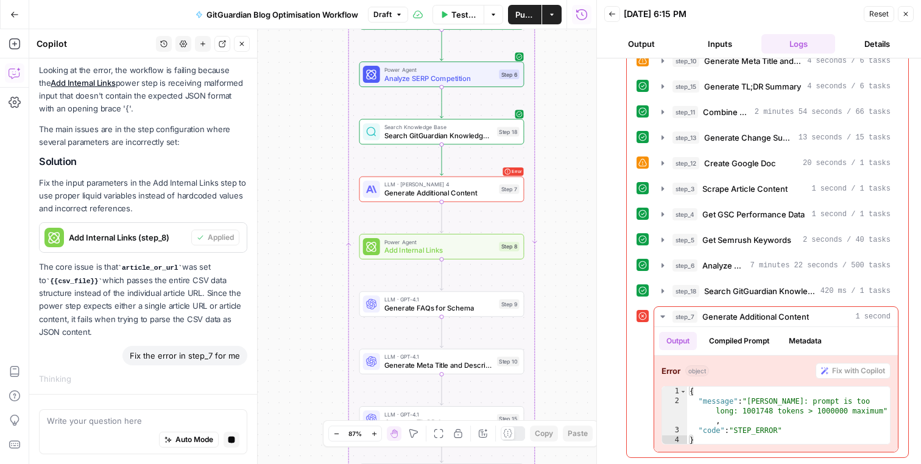
click at [180, 357] on div "Fix the error in step_7 for me" at bounding box center [184, 355] width 125 height 19
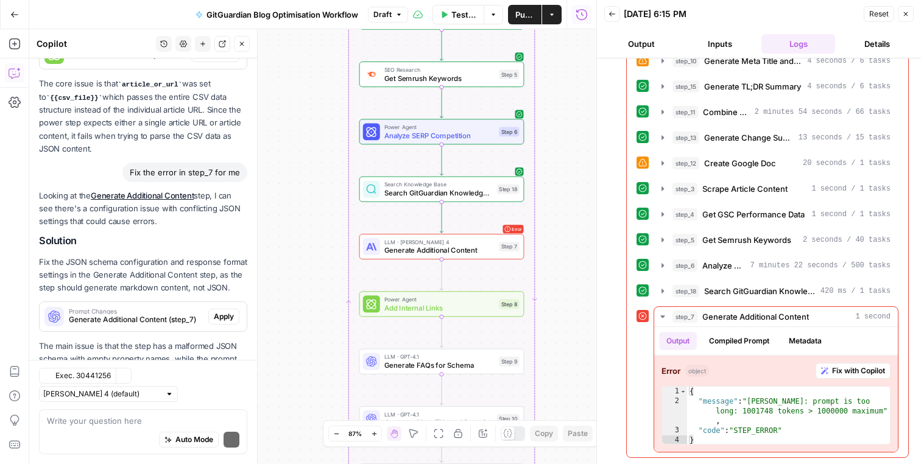
scroll to position [437, 0]
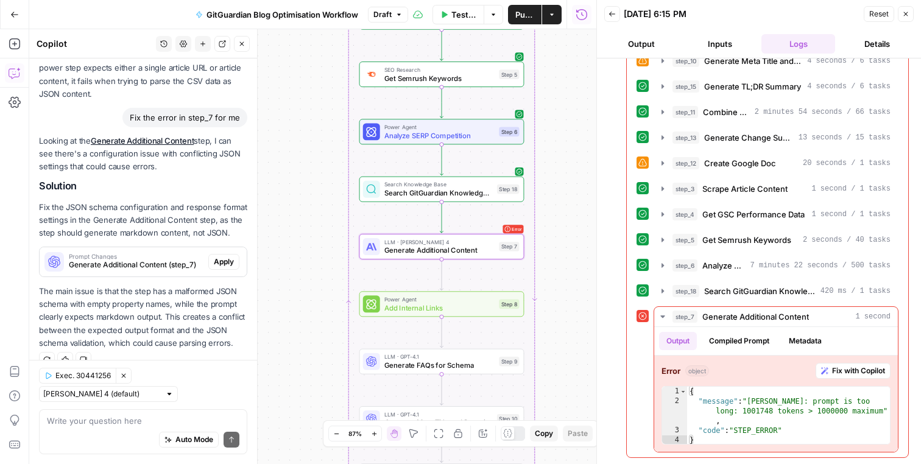
click at [227, 263] on span "Apply" at bounding box center [224, 261] width 20 height 11
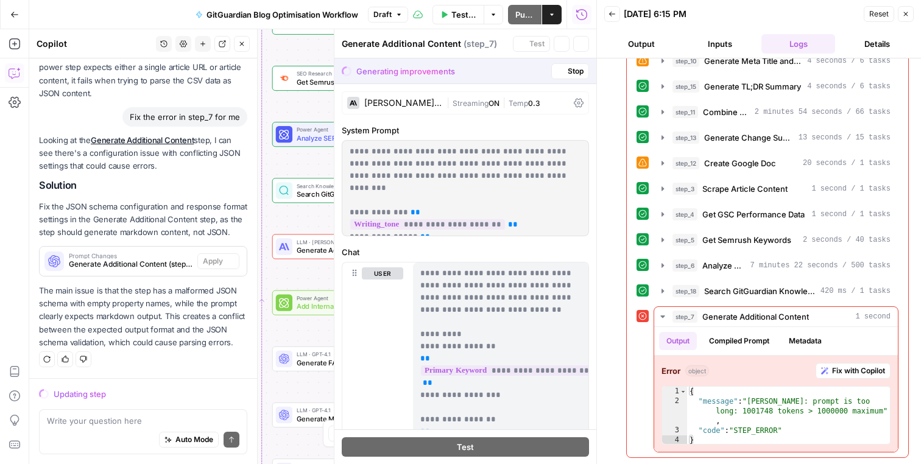
scroll to position [418, 0]
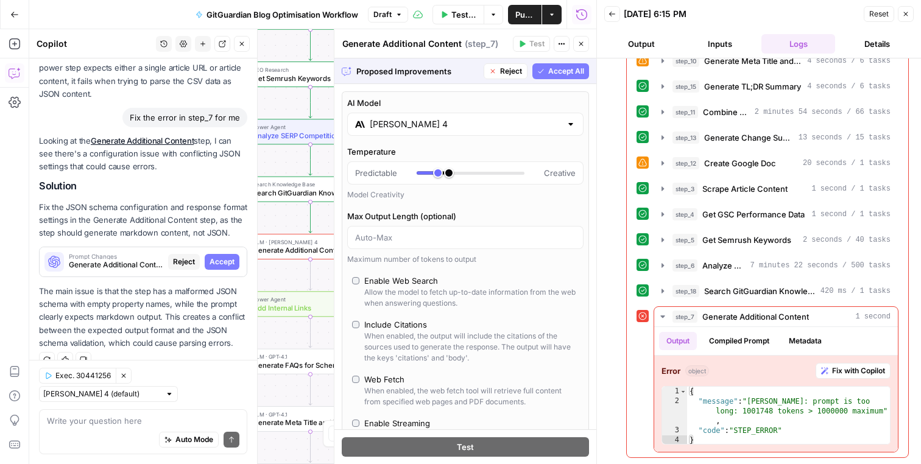
click at [567, 74] on span "Accept All" at bounding box center [566, 71] width 36 height 11
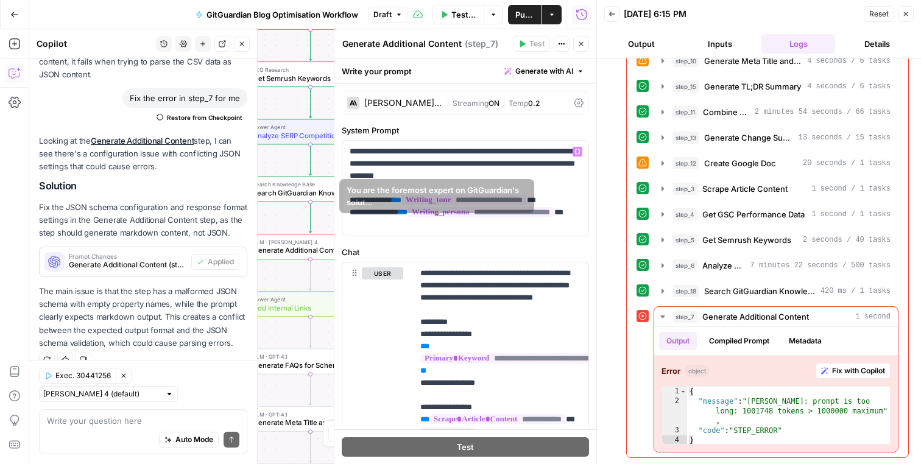
scroll to position [394, 0]
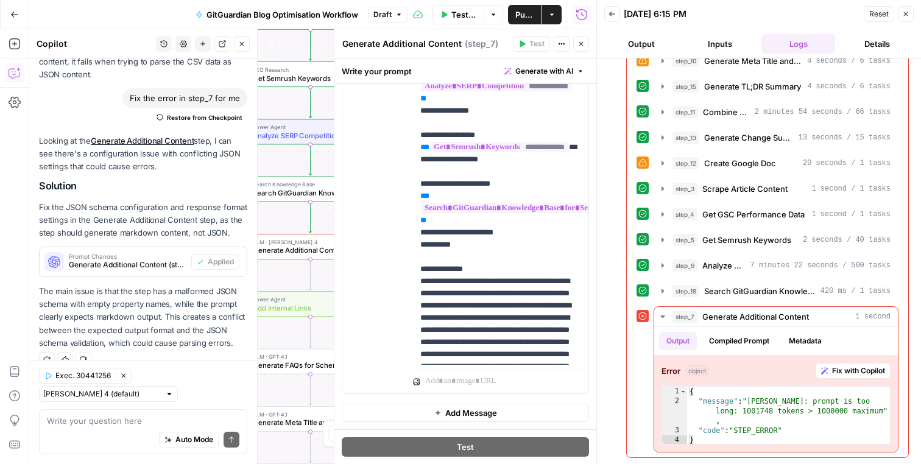
click at [579, 40] on icon "button" at bounding box center [580, 43] width 7 height 7
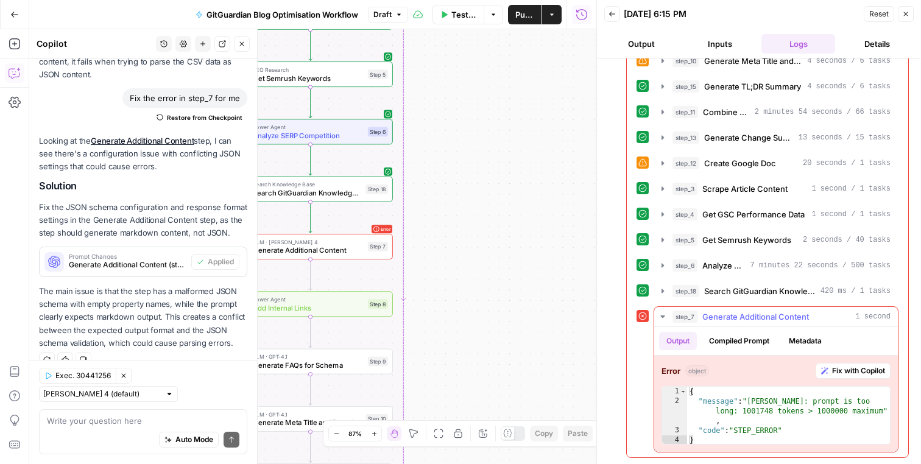
click at [663, 319] on icon "button" at bounding box center [663, 317] width 10 height 10
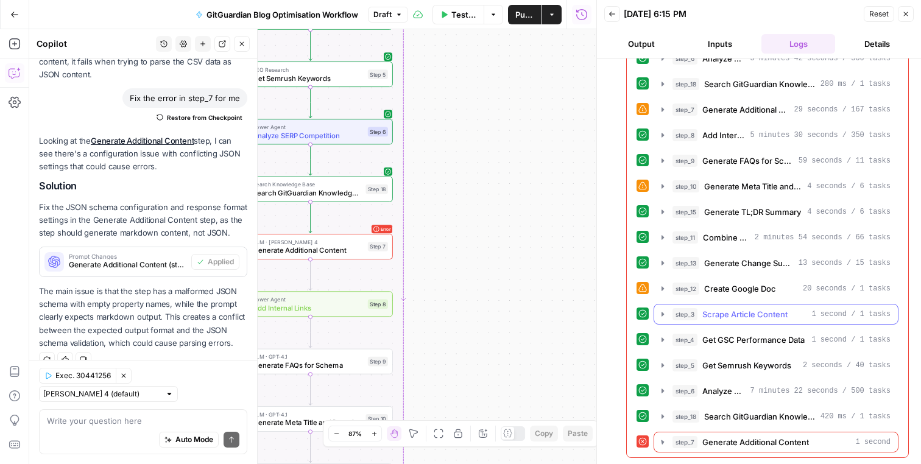
scroll to position [477, 0]
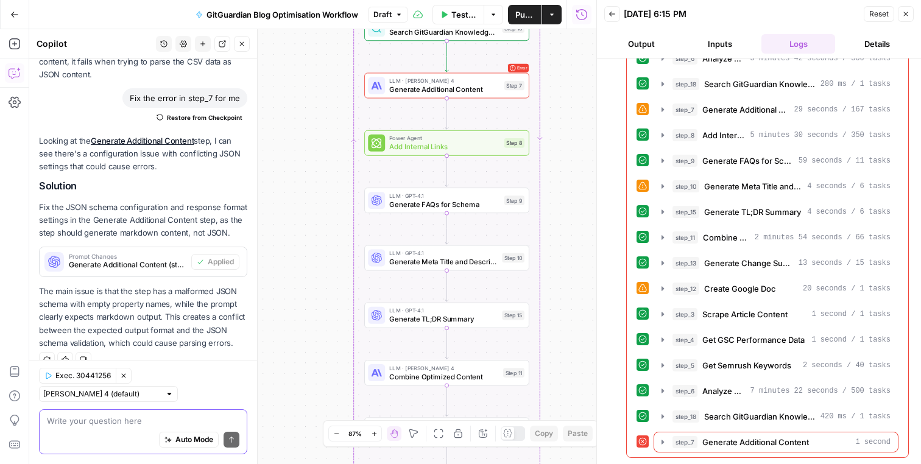
click at [148, 417] on textarea at bounding box center [143, 421] width 192 height 12
click at [134, 423] on textarea "is it possible to resume run?" at bounding box center [143, 421] width 192 height 12
click at [162, 422] on textarea "is it possible to resume test run?" at bounding box center [143, 421] width 192 height 12
type textarea "is it possible to resume test run that was happening?"
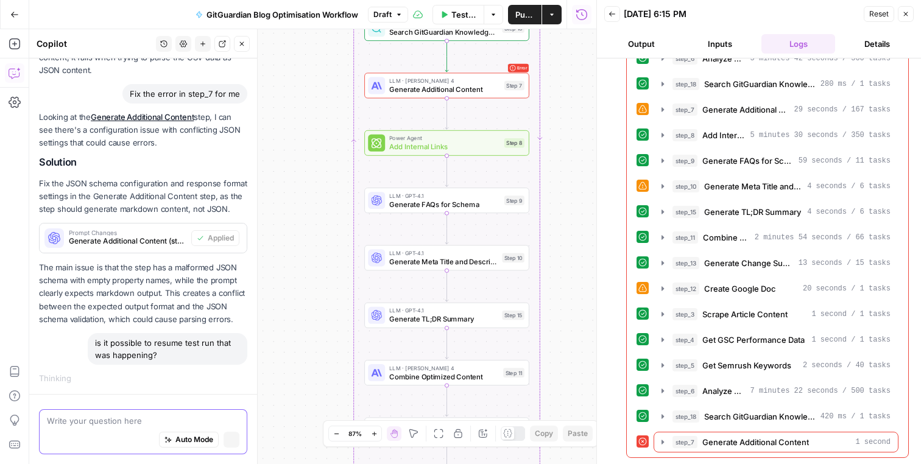
scroll to position [441, 0]
click at [185, 354] on div "is it possible to resume test run that was happening?" at bounding box center [168, 350] width 160 height 32
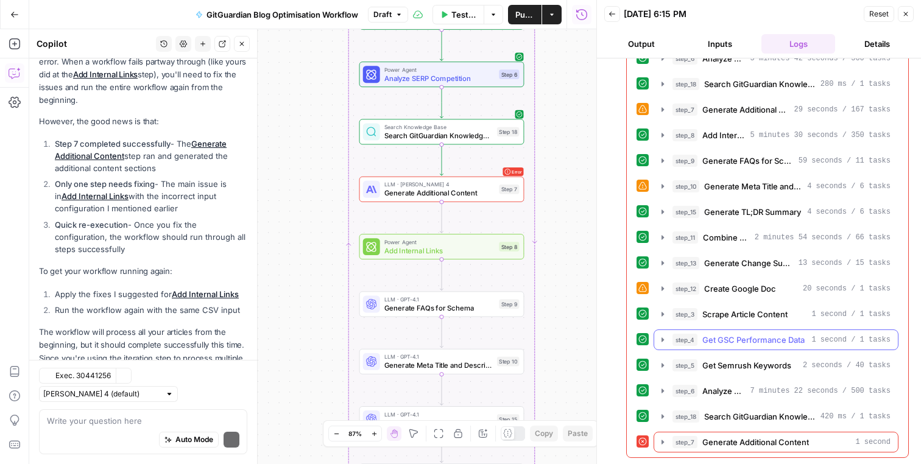
scroll to position [897, 0]
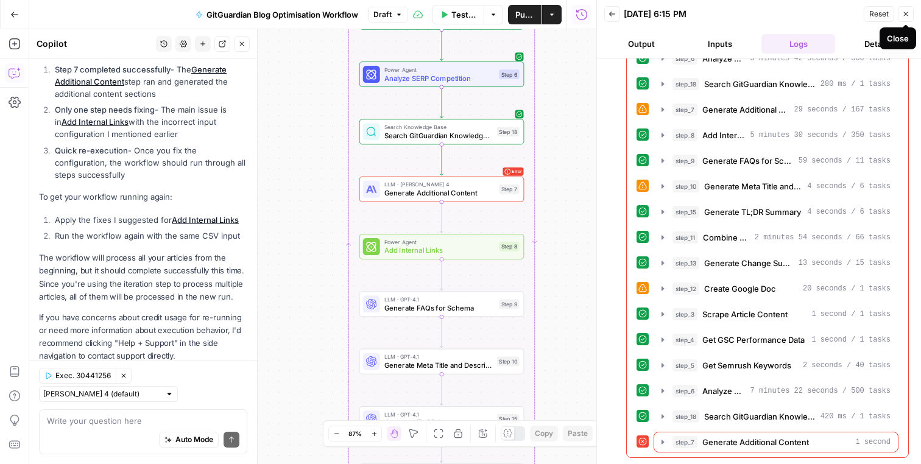
click at [905, 16] on icon "button" at bounding box center [905, 13] width 7 height 7
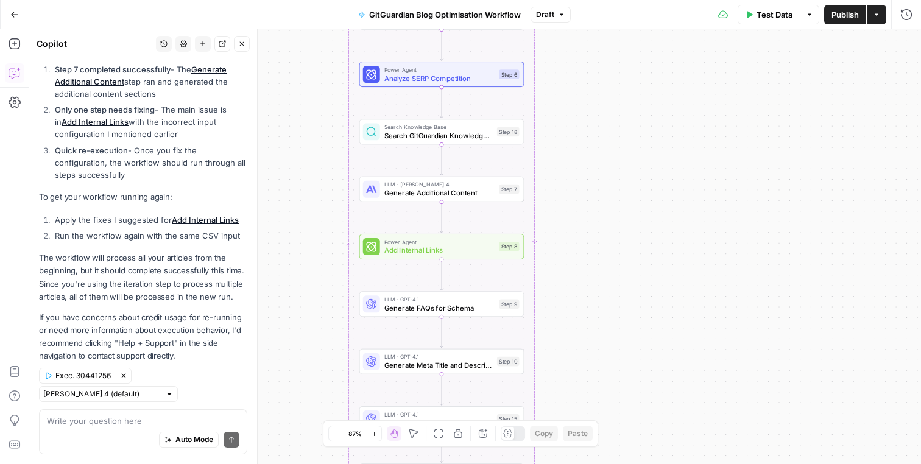
click at [245, 48] on button "Close" at bounding box center [242, 44] width 16 height 16
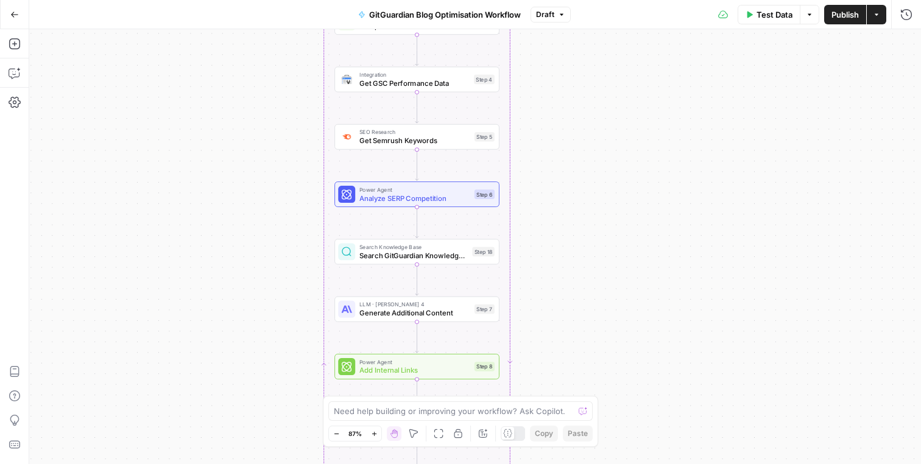
click at [812, 18] on button "Options" at bounding box center [809, 14] width 19 height 19
click at [782, 47] on span "Run Test" at bounding box center [775, 43] width 54 height 12
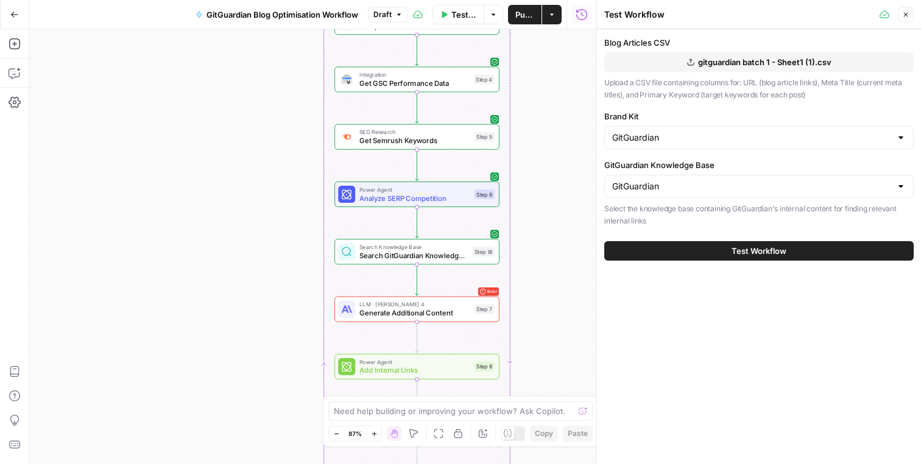
click at [748, 62] on span "gitguardian batch 1 - Sheet1 (1).csv" at bounding box center [764, 62] width 133 height 12
click at [748, 251] on span "Test Workflow" at bounding box center [758, 251] width 55 height 12
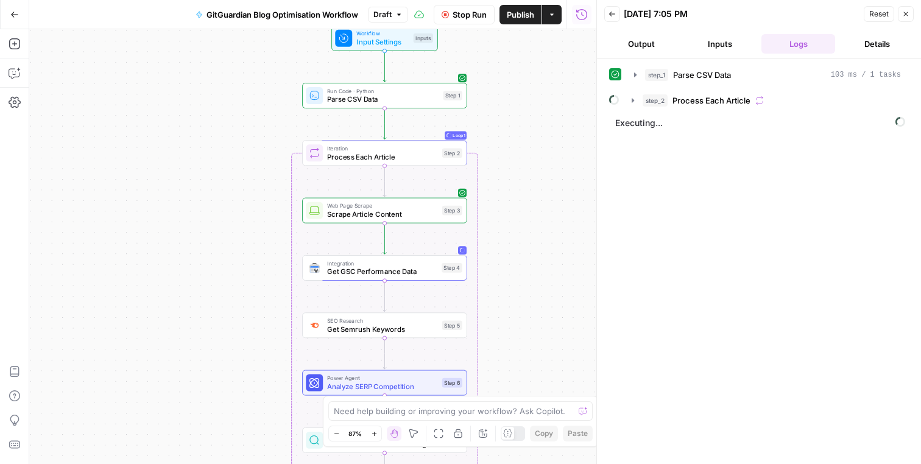
scroll to position [1232, 0]
